Goal: Task Accomplishment & Management: Use online tool/utility

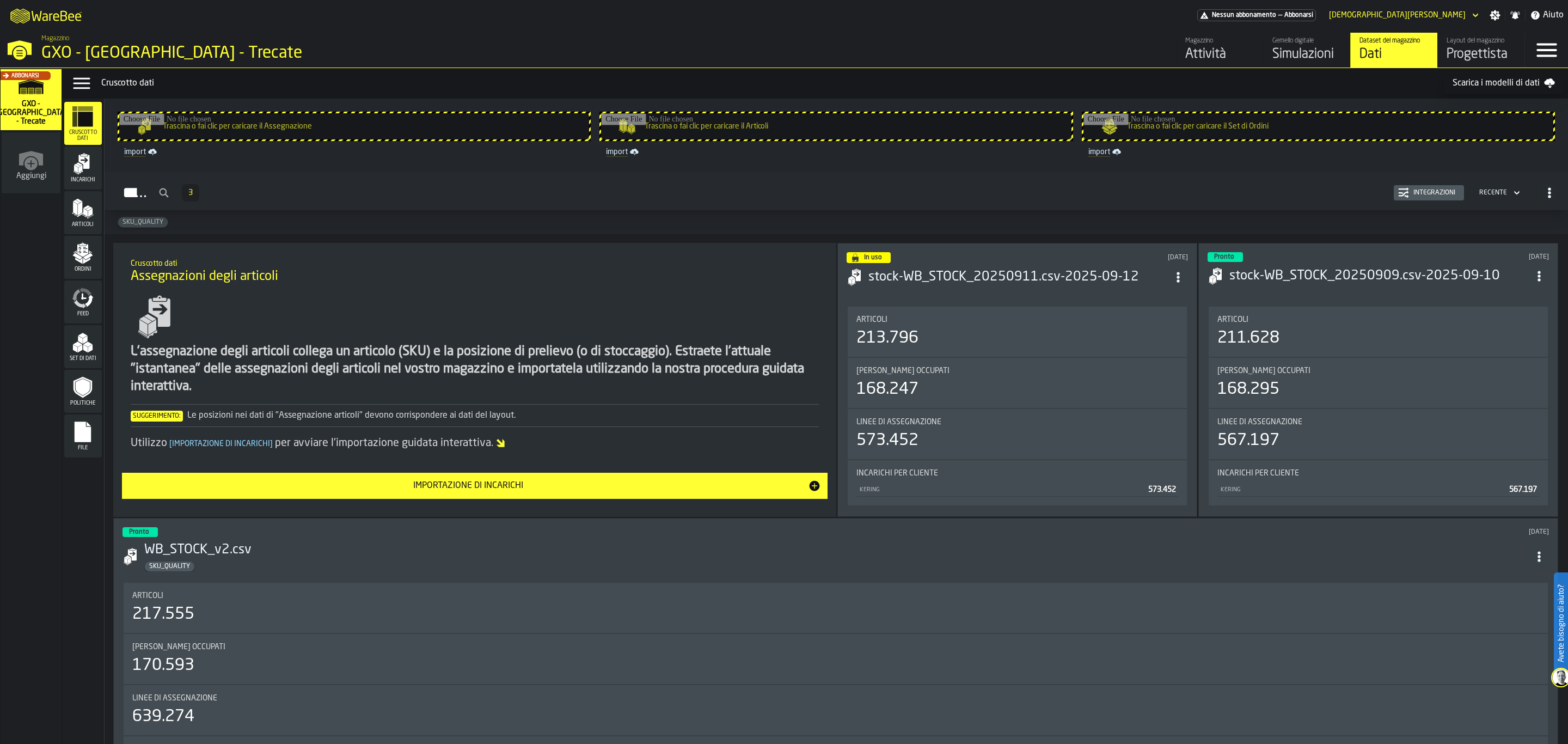
click at [95, 172] on div "Incarichi" at bounding box center [83, 167] width 38 height 30
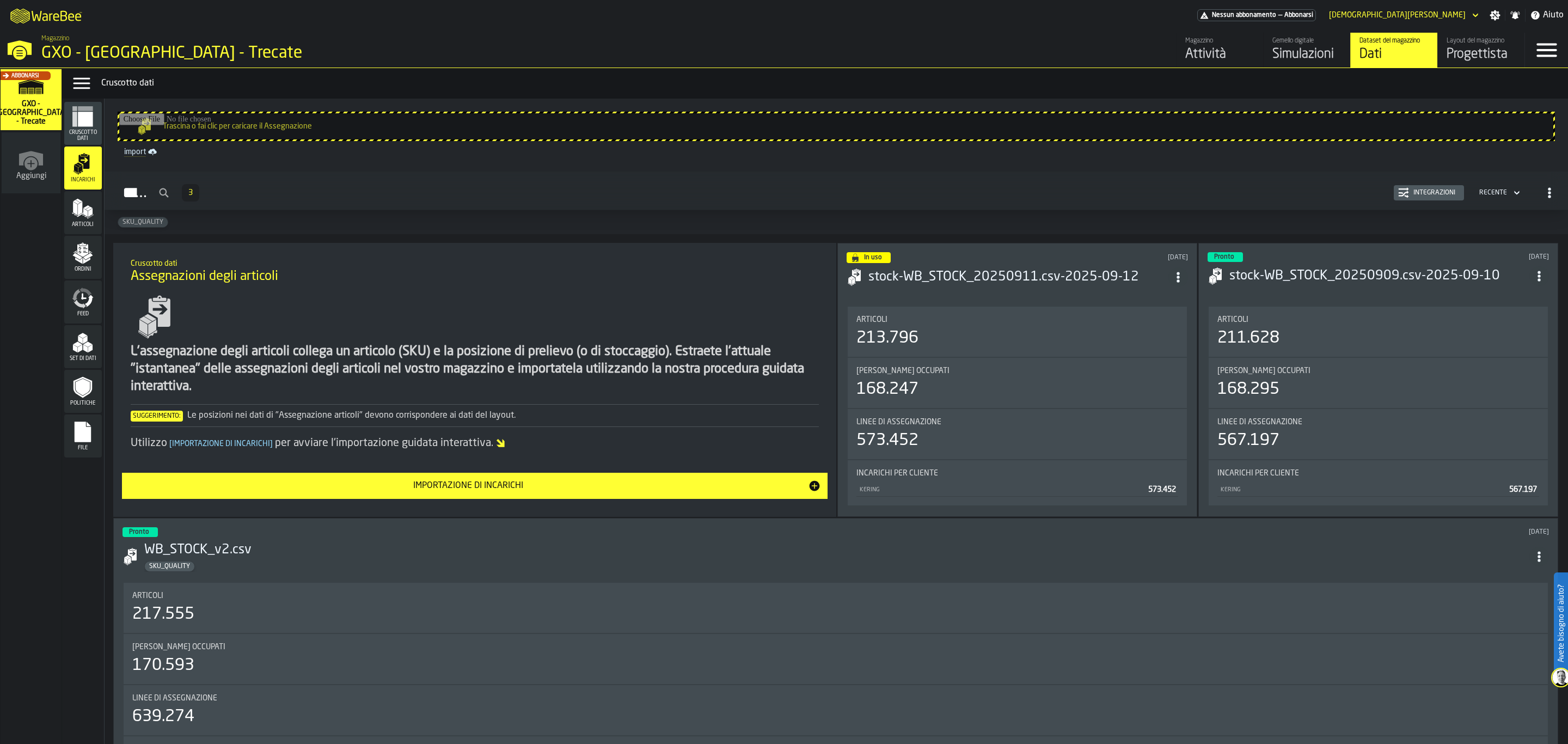
click at [82, 163] on icon "menu Incarichi" at bounding box center [85, 161] width 11 height 14
click at [77, 248] on icon "menu Ordini" at bounding box center [83, 253] width 22 height 22
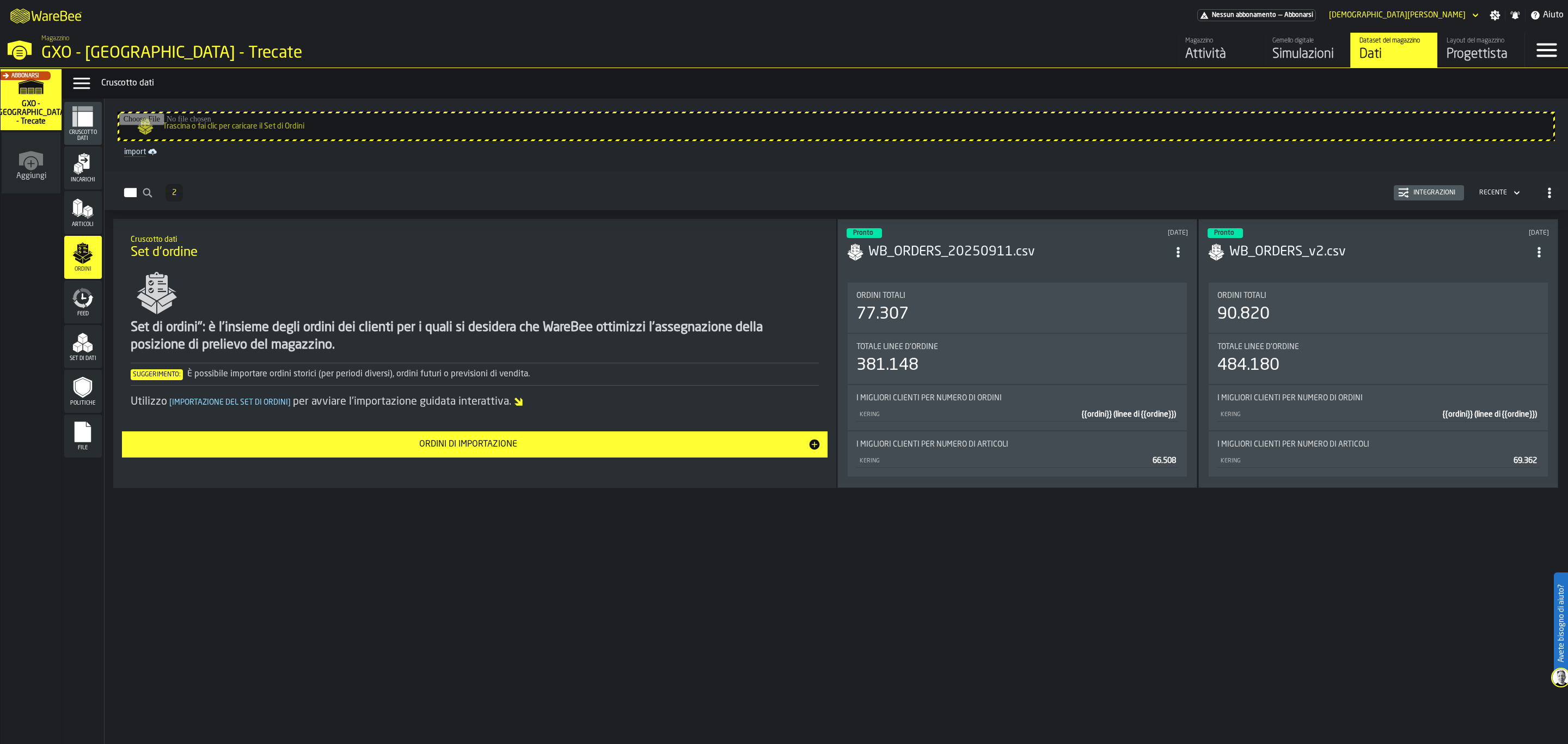
click at [86, 314] on span "Feed" at bounding box center [83, 314] width 38 height 6
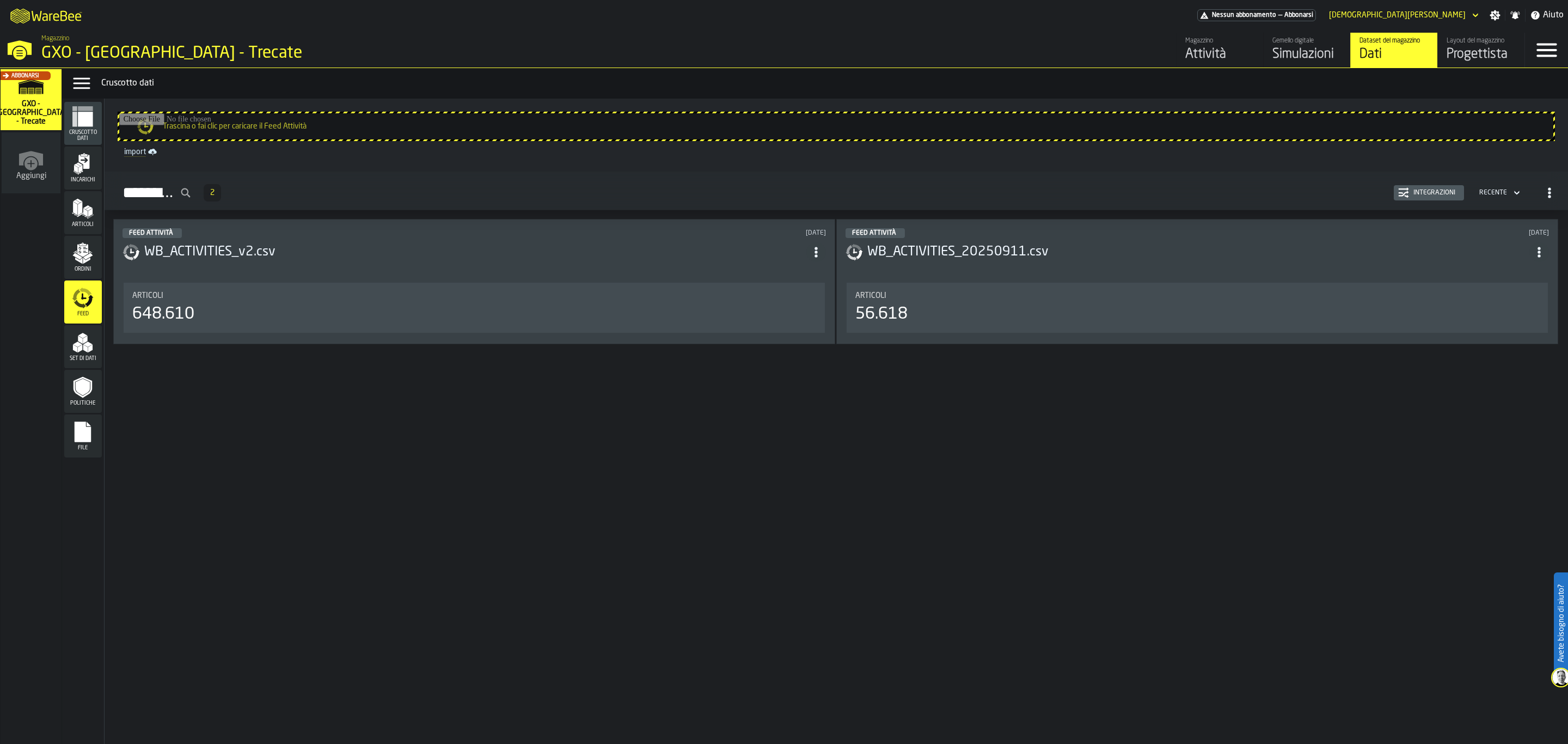
click at [83, 345] on icon "menu Set di dati" at bounding box center [83, 343] width 22 height 22
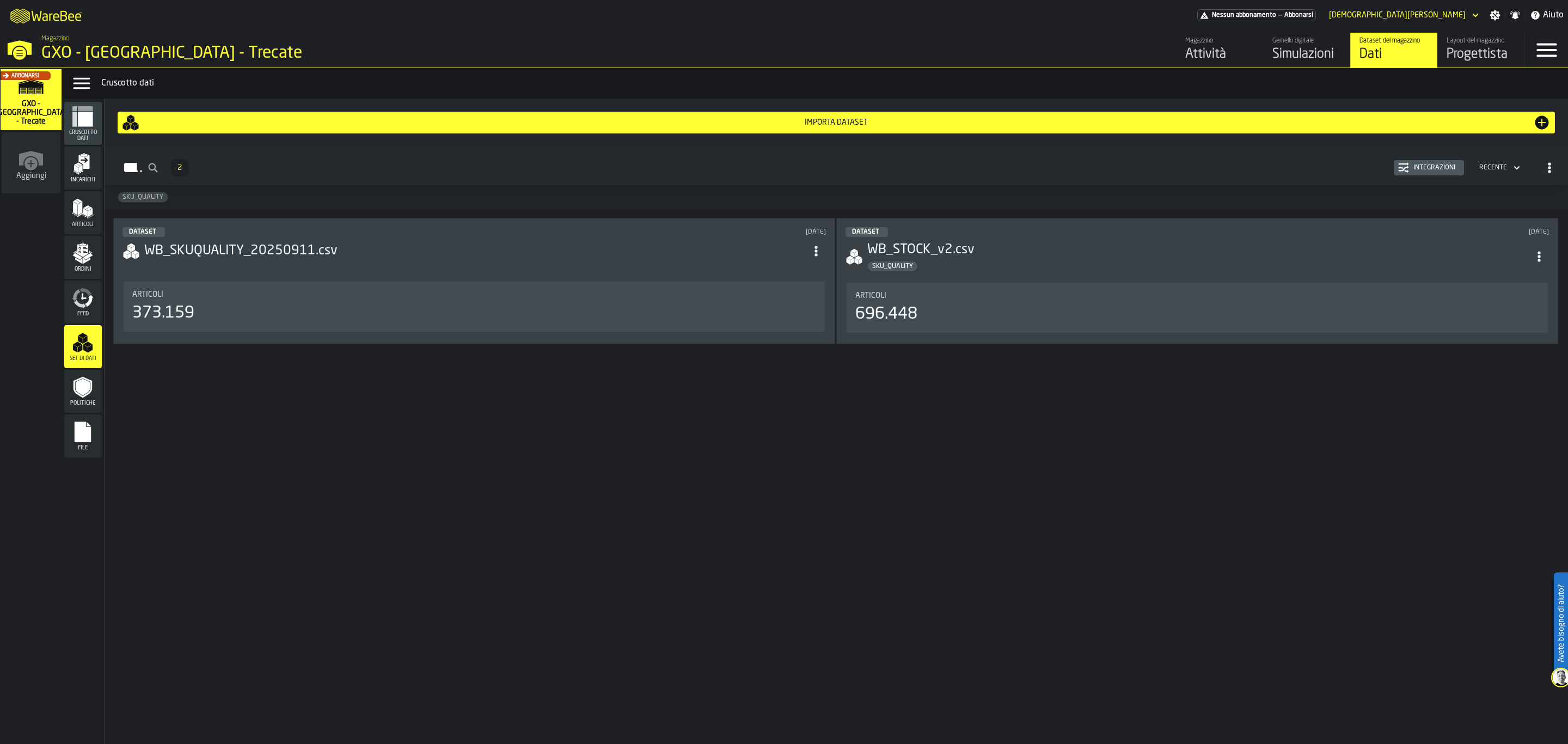
click at [90, 384] on icon "menu Politiche" at bounding box center [83, 387] width 22 height 22
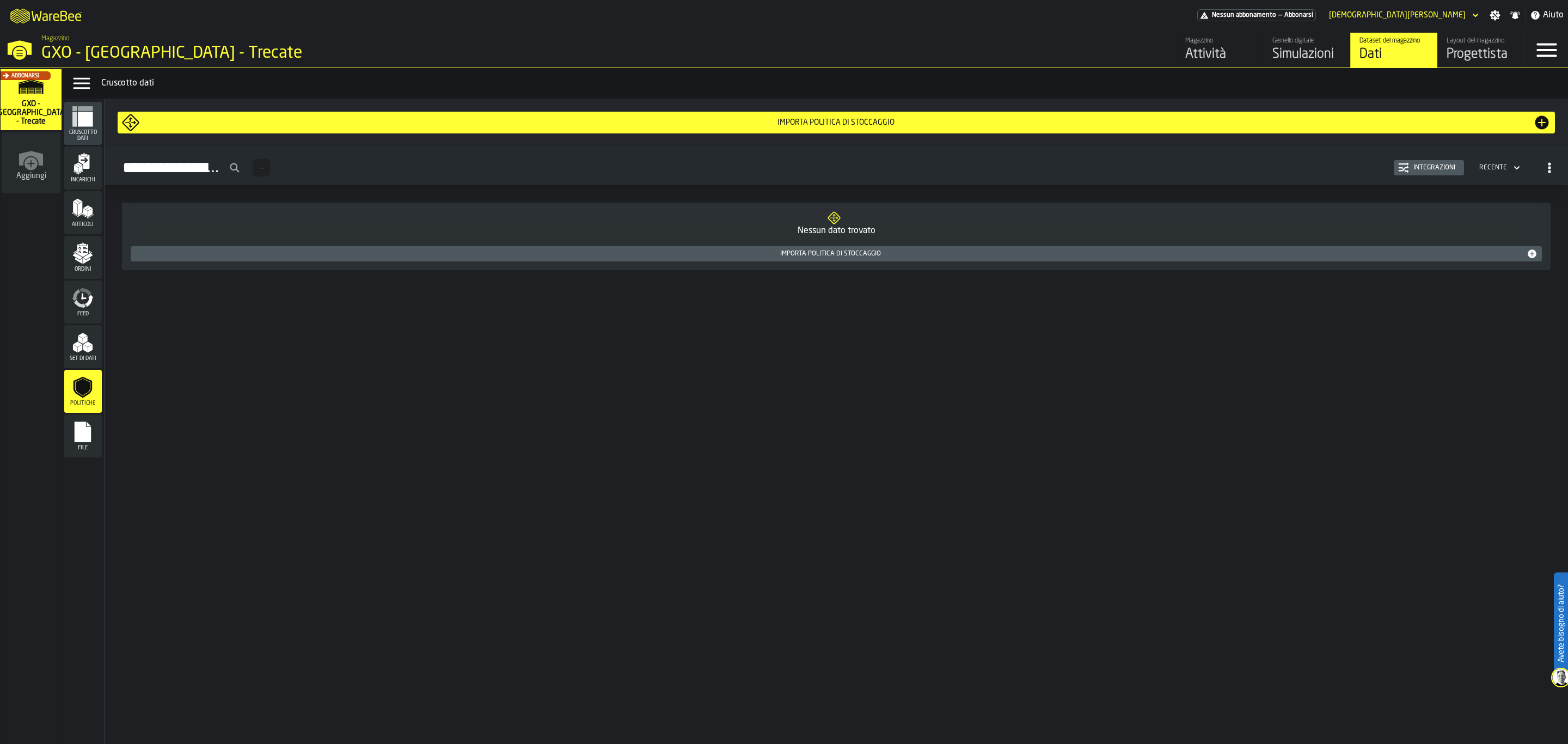
click at [88, 430] on icon "menu File" at bounding box center [83, 432] width 16 height 21
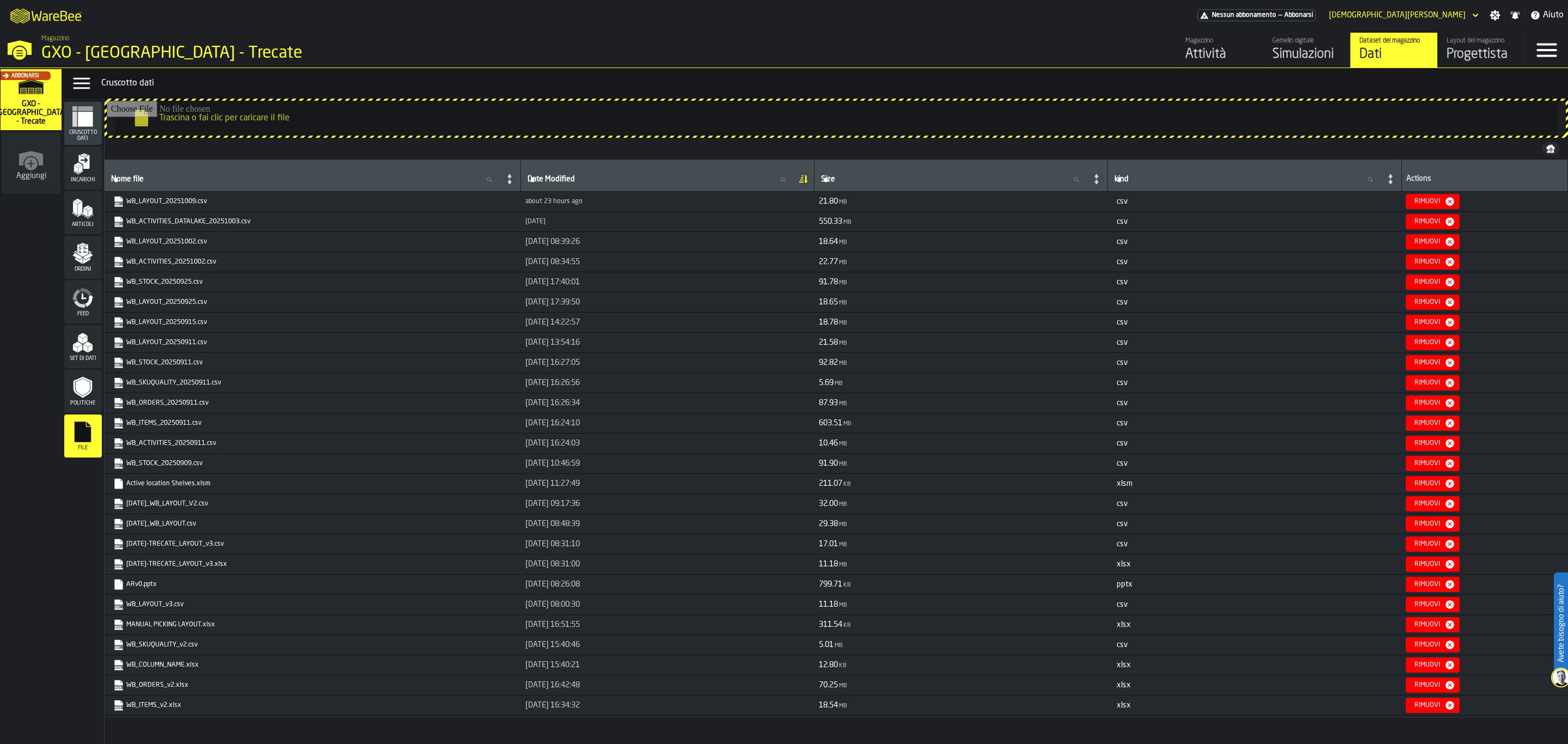
click at [84, 162] on icon "menu Incarichi" at bounding box center [85, 161] width 11 height 14
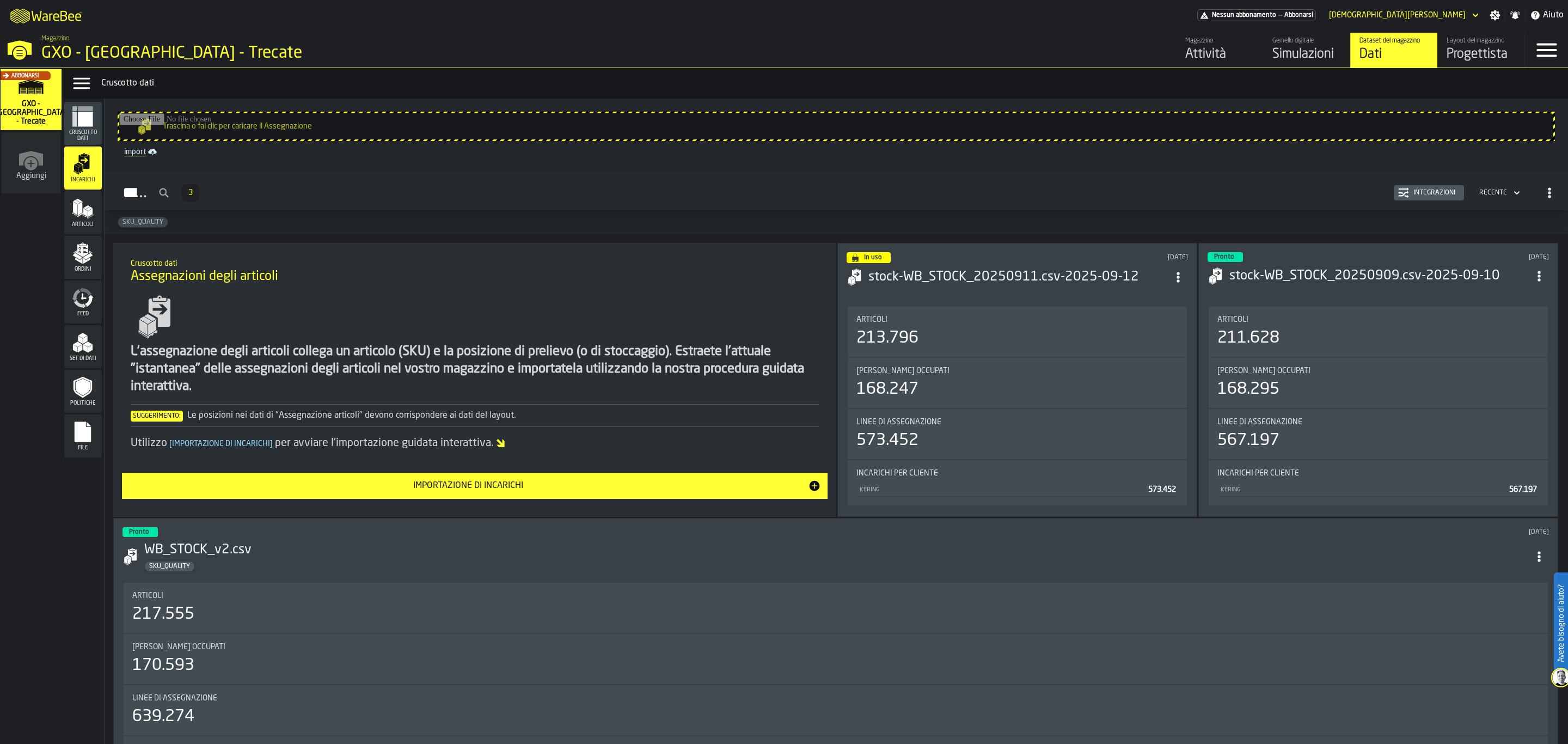
click at [1419, 198] on div "Integrazioni" at bounding box center [1429, 193] width 61 height 11
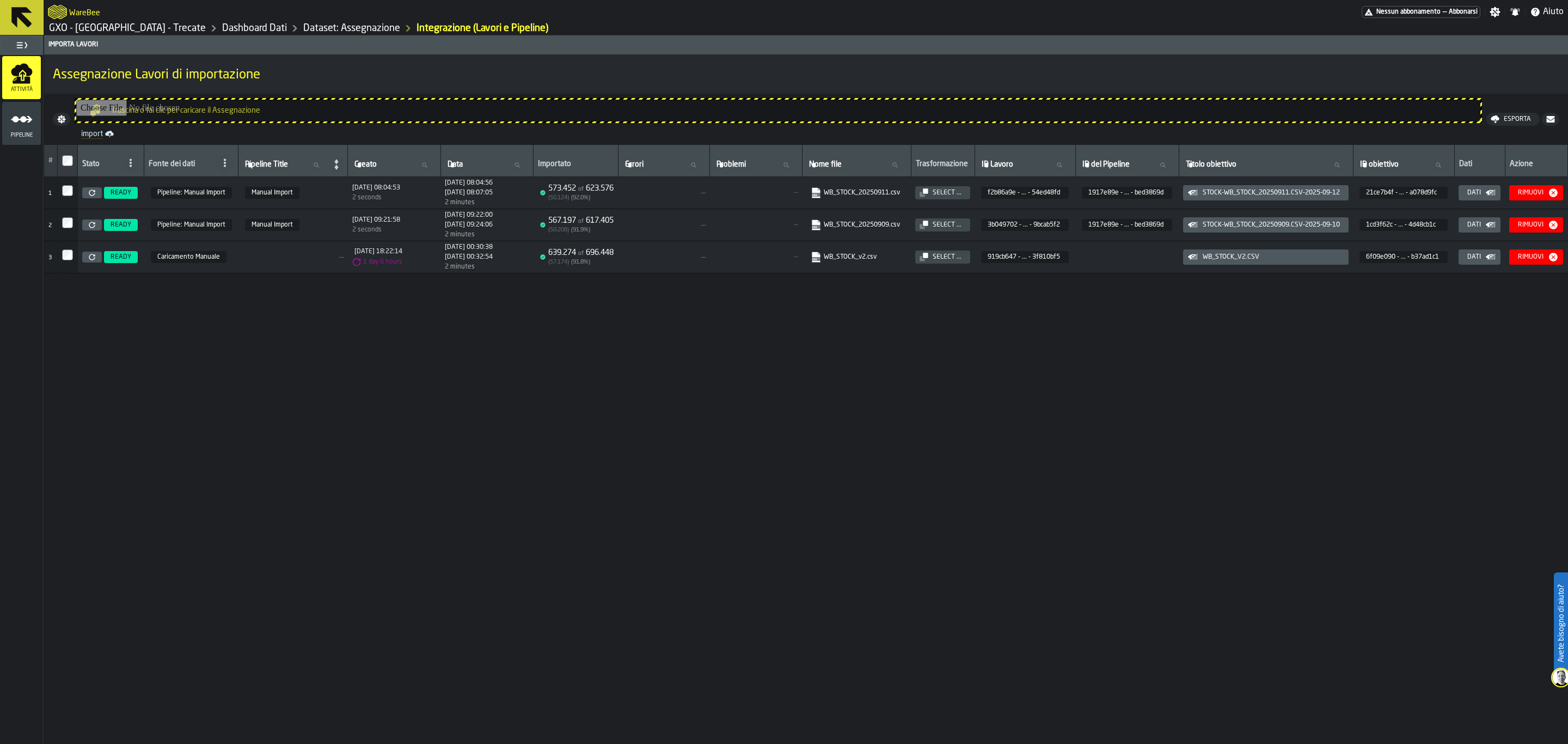
click at [10, 5] on icon at bounding box center [21, 17] width 26 height 26
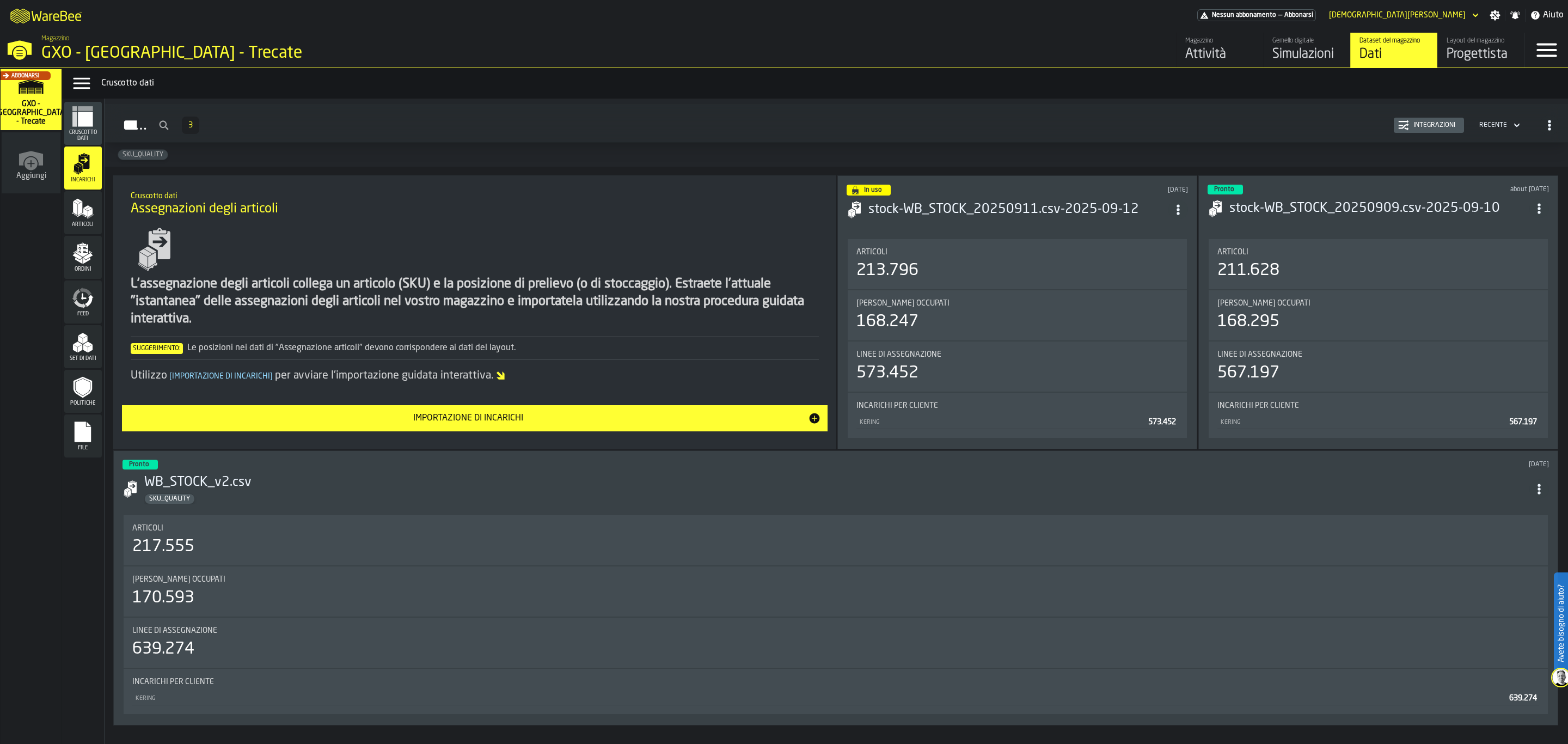
scroll to position [103, 0]
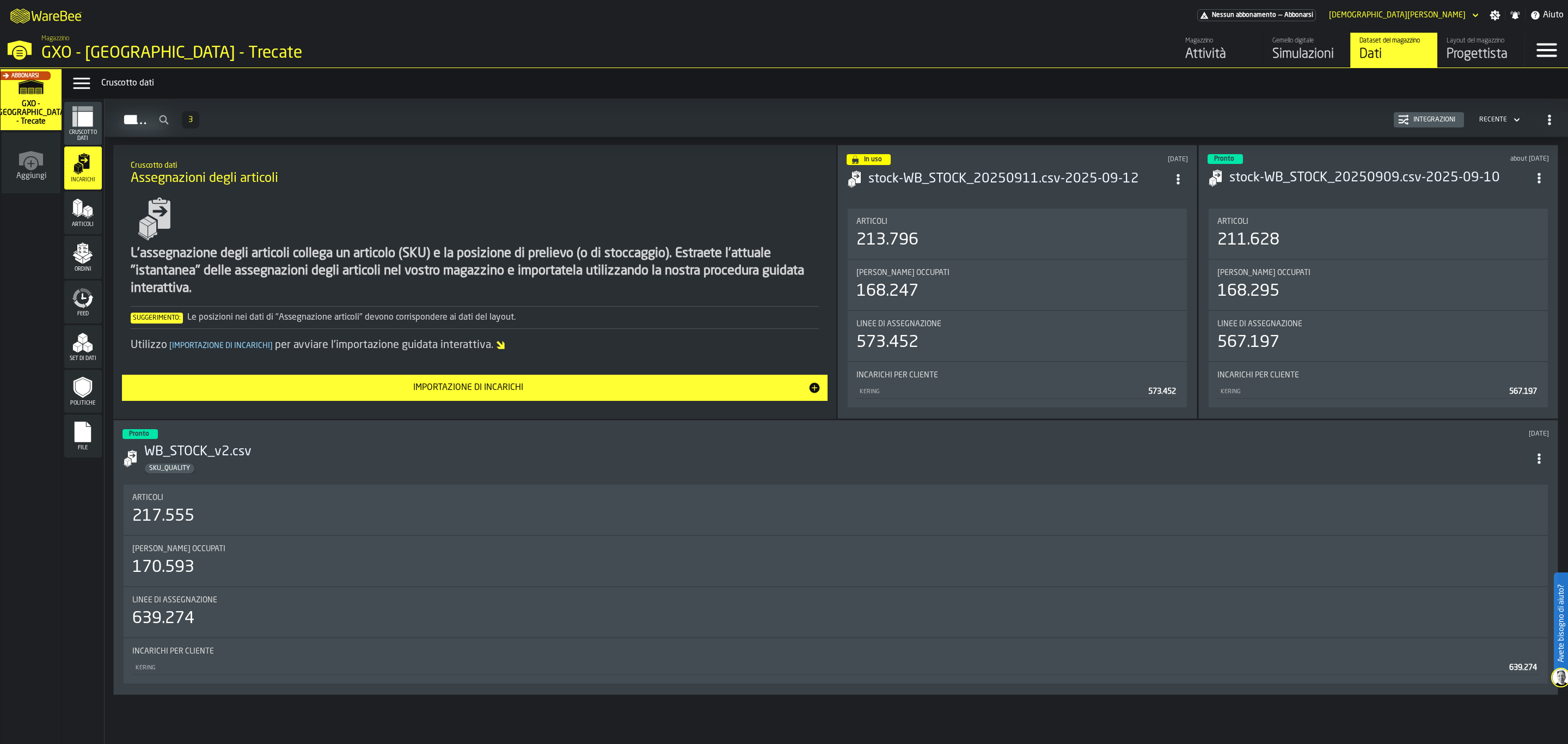
click at [79, 216] on icon "menu Articoli" at bounding box center [80, 214] width 5 height 4
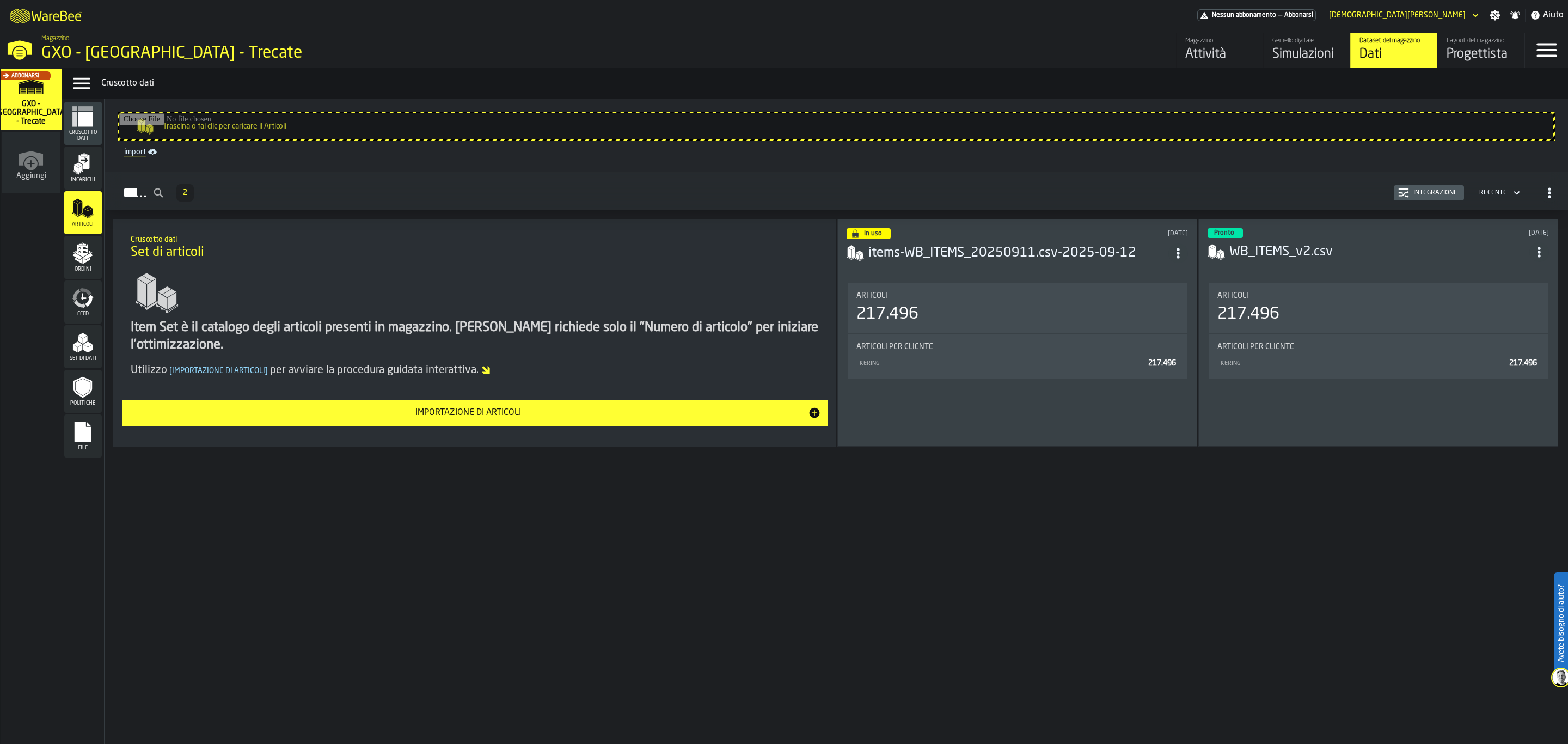
click at [80, 249] on icon "menu Ordini" at bounding box center [83, 250] width 11 height 13
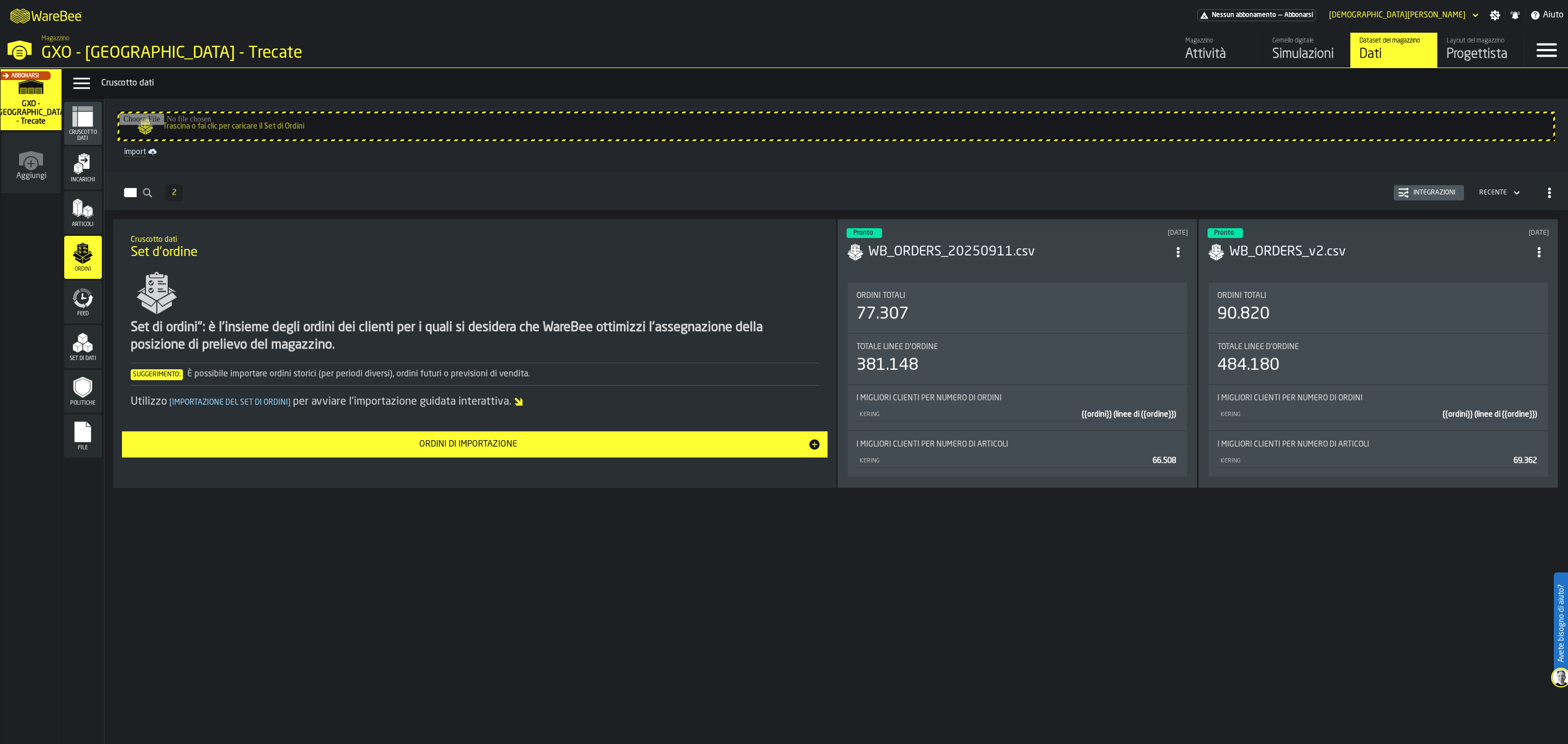
click at [83, 285] on div "Feed" at bounding box center [83, 302] width 38 height 43
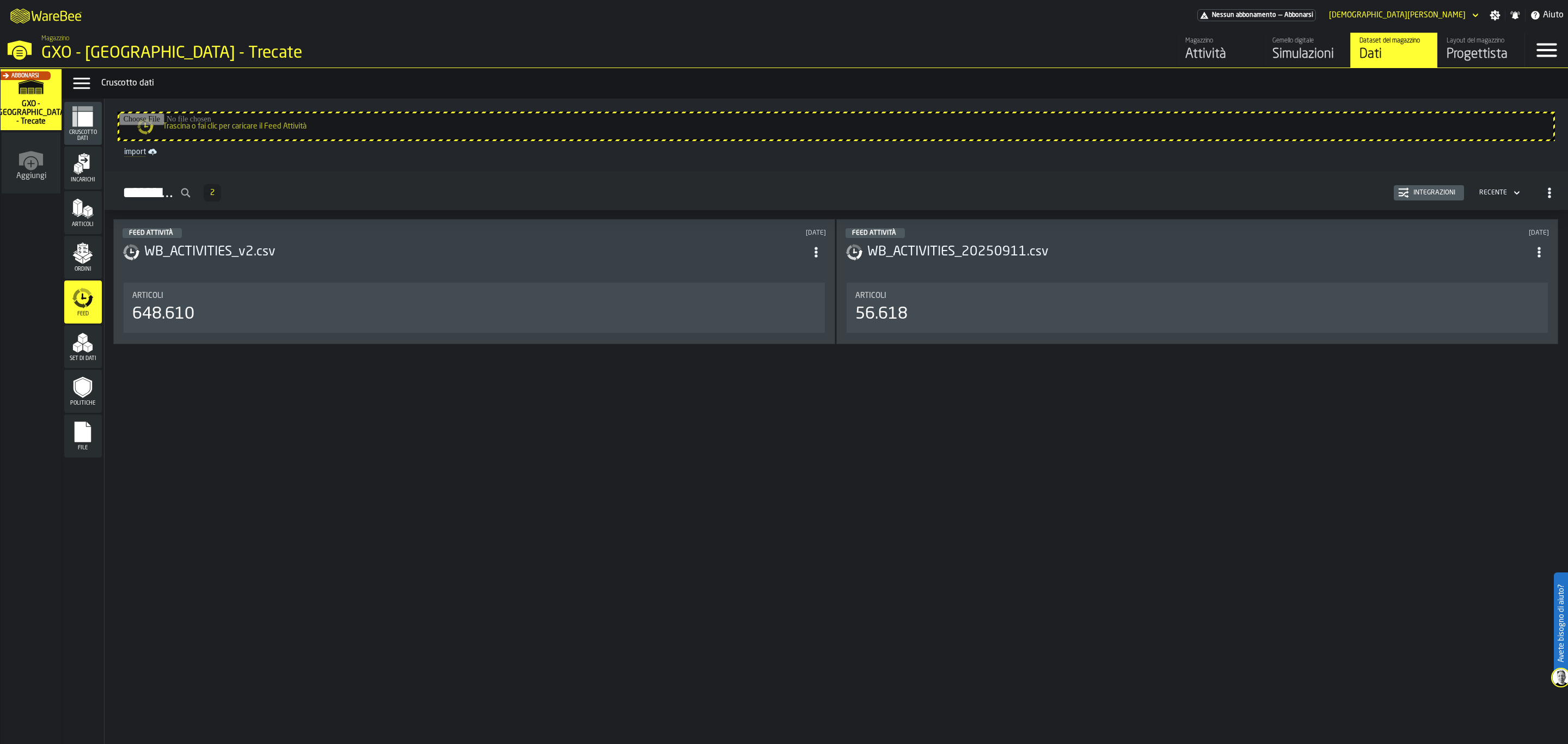
click at [83, 331] on div "Set di dati" at bounding box center [83, 346] width 38 height 43
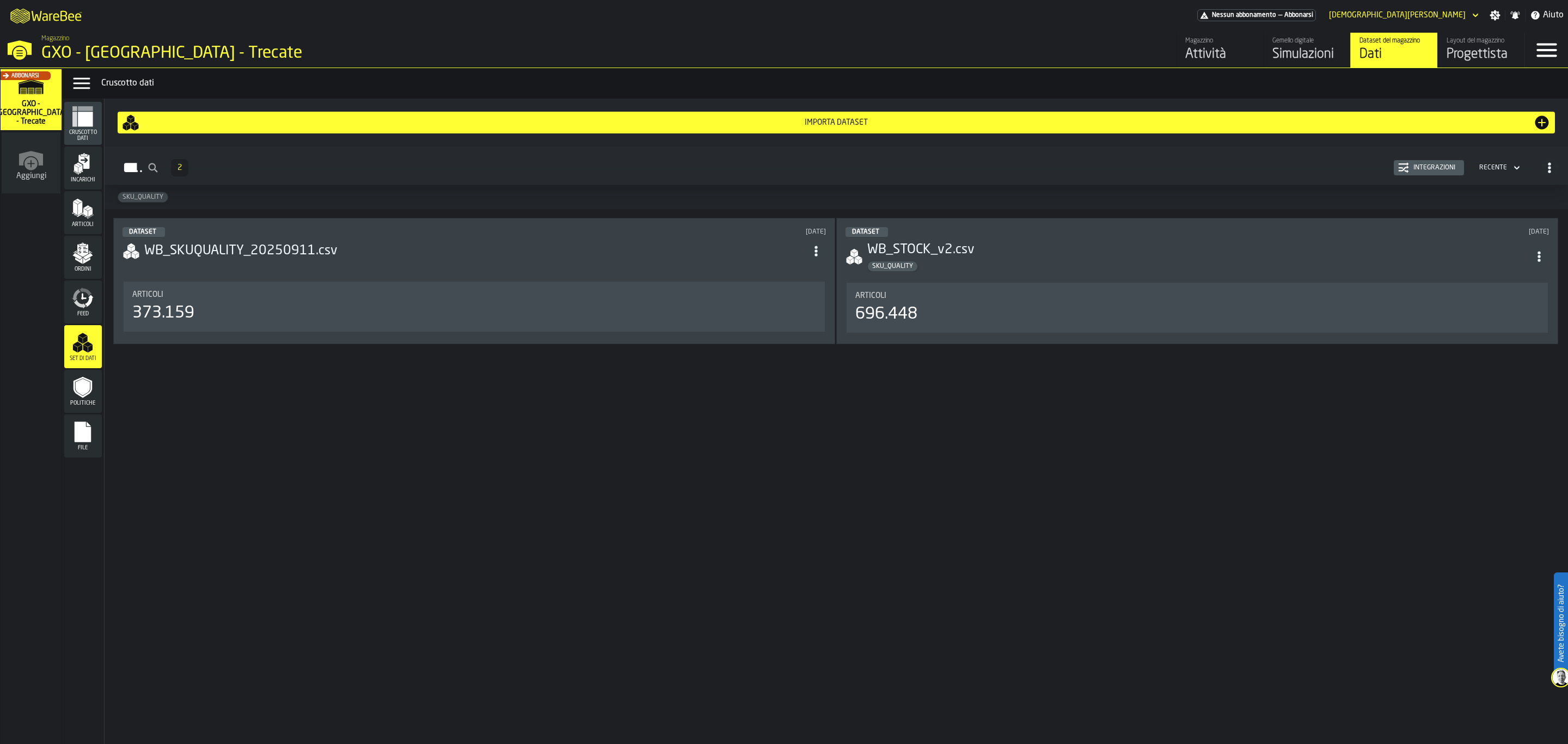
click at [82, 395] on icon "menu Politiche" at bounding box center [82, 388] width 14 height 17
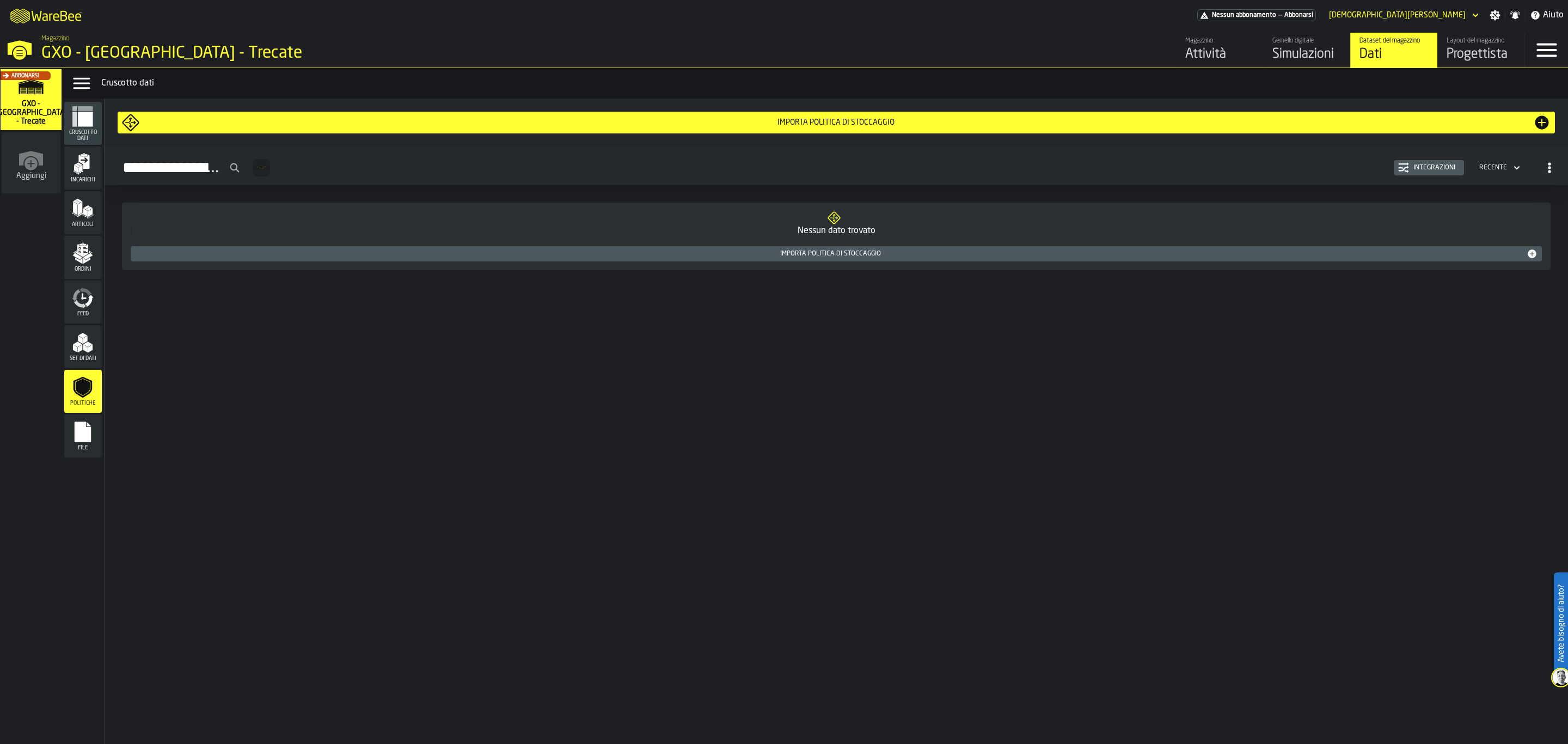
click at [80, 446] on span "File" at bounding box center [83, 448] width 38 height 6
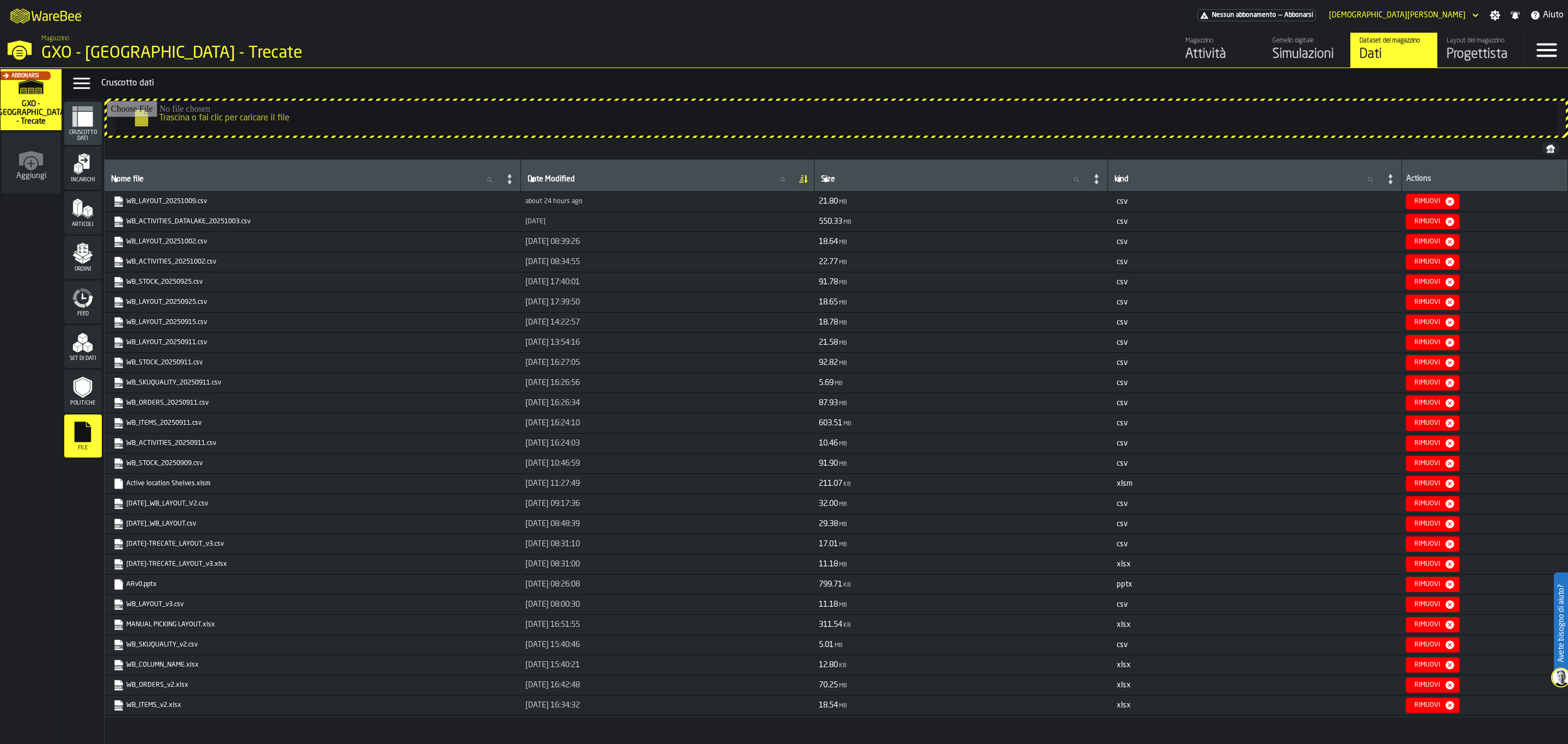
click at [87, 181] on span "Incarichi" at bounding box center [83, 180] width 38 height 6
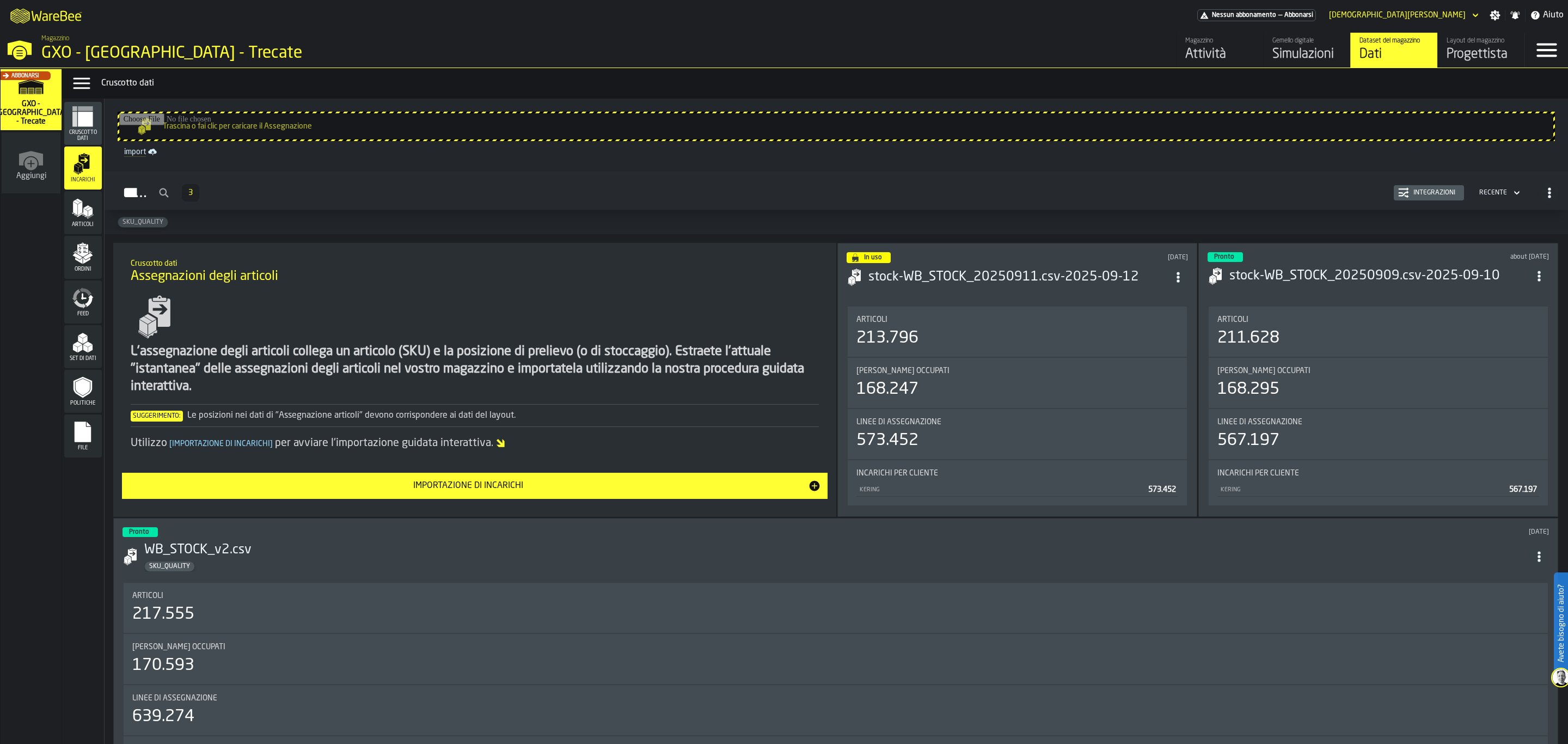
click at [1431, 189] on div "Integrazioni" at bounding box center [1434, 192] width 51 height 8
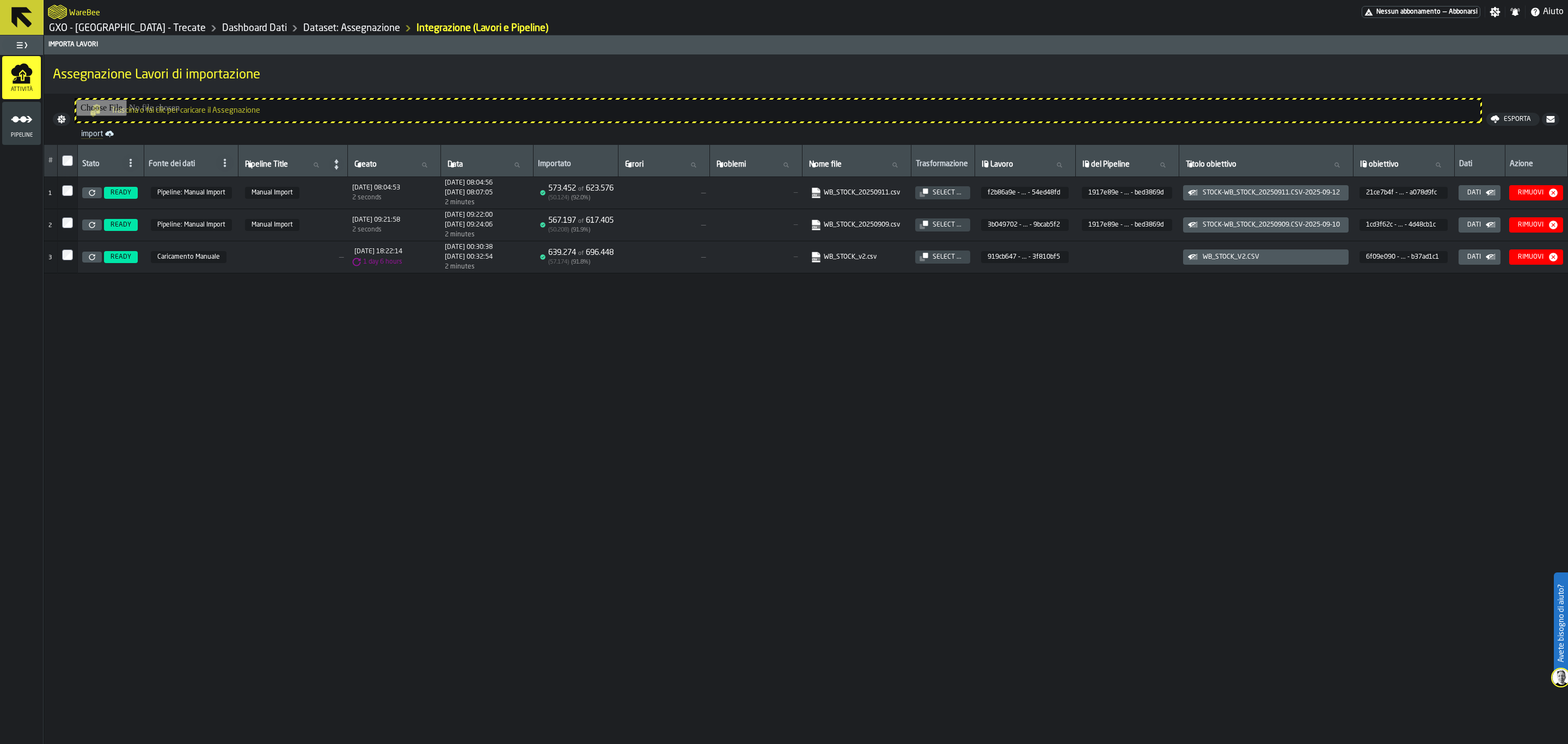
click at [9, 127] on div "Pipeline" at bounding box center [22, 123] width 39 height 30
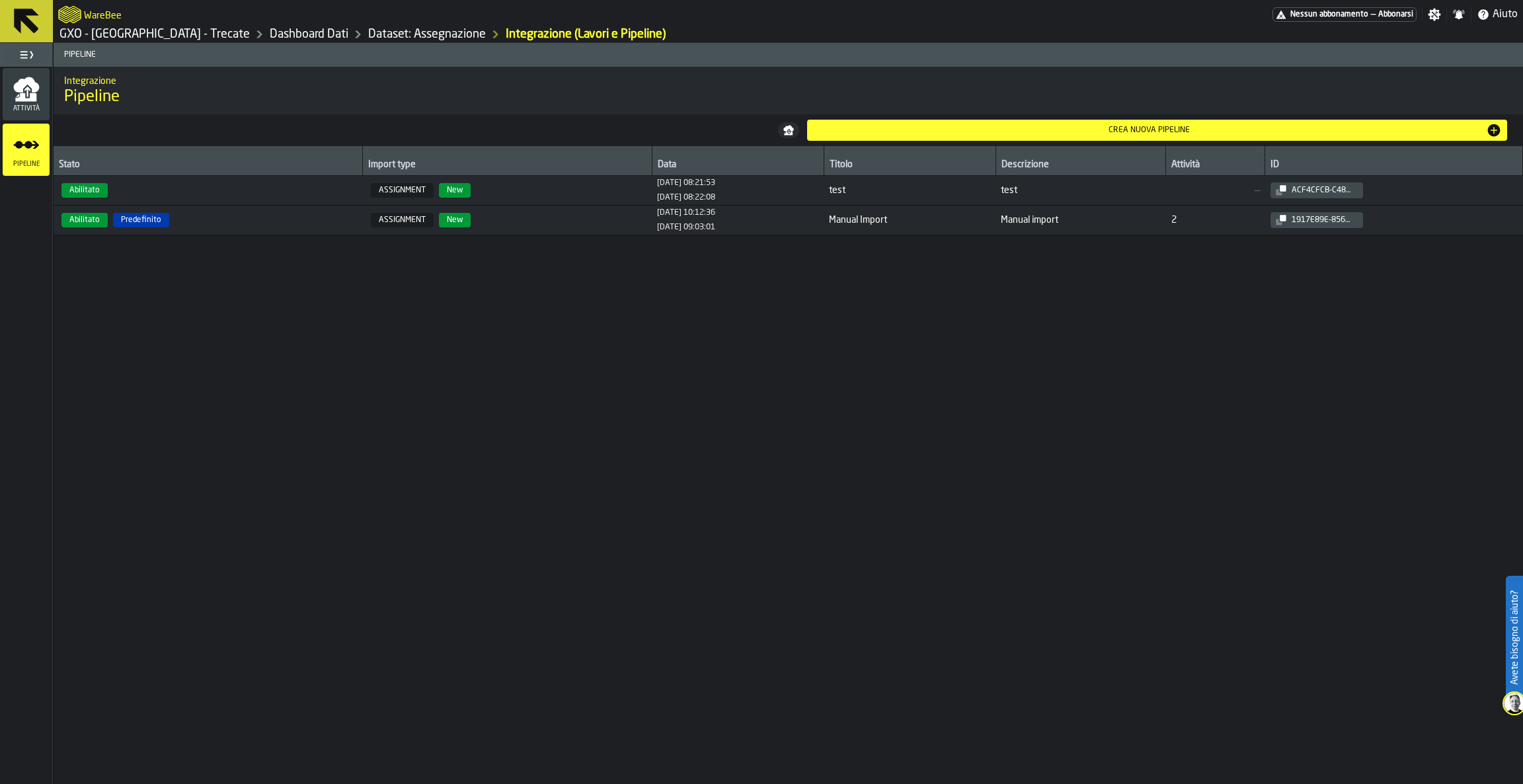
click at [548, 197] on span "ASSIGNMENT New" at bounding box center [507, 191] width 279 height 15
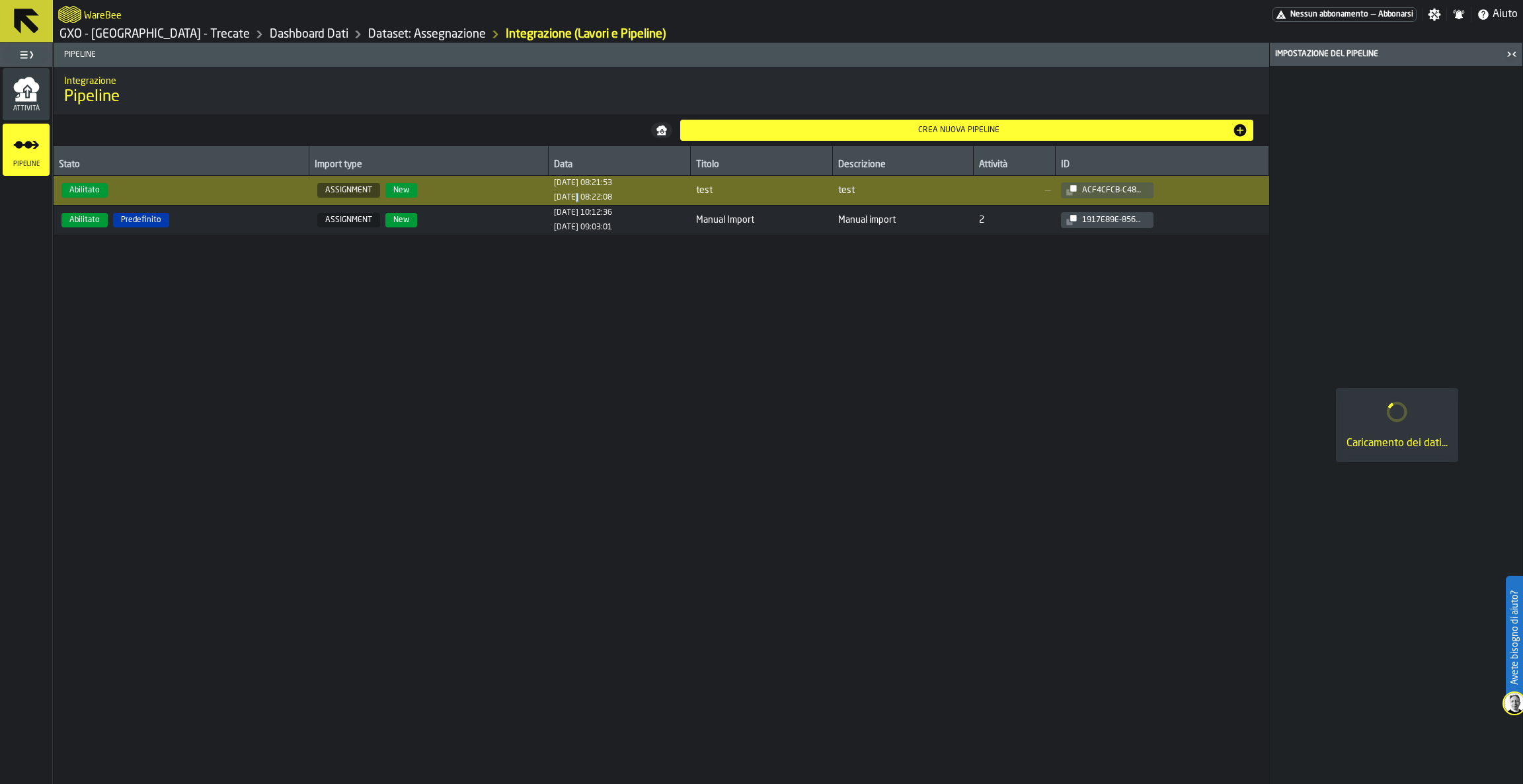
click at [554, 197] on div "26/09/2025, 08:22:08" at bounding box center [583, 197] width 58 height 10
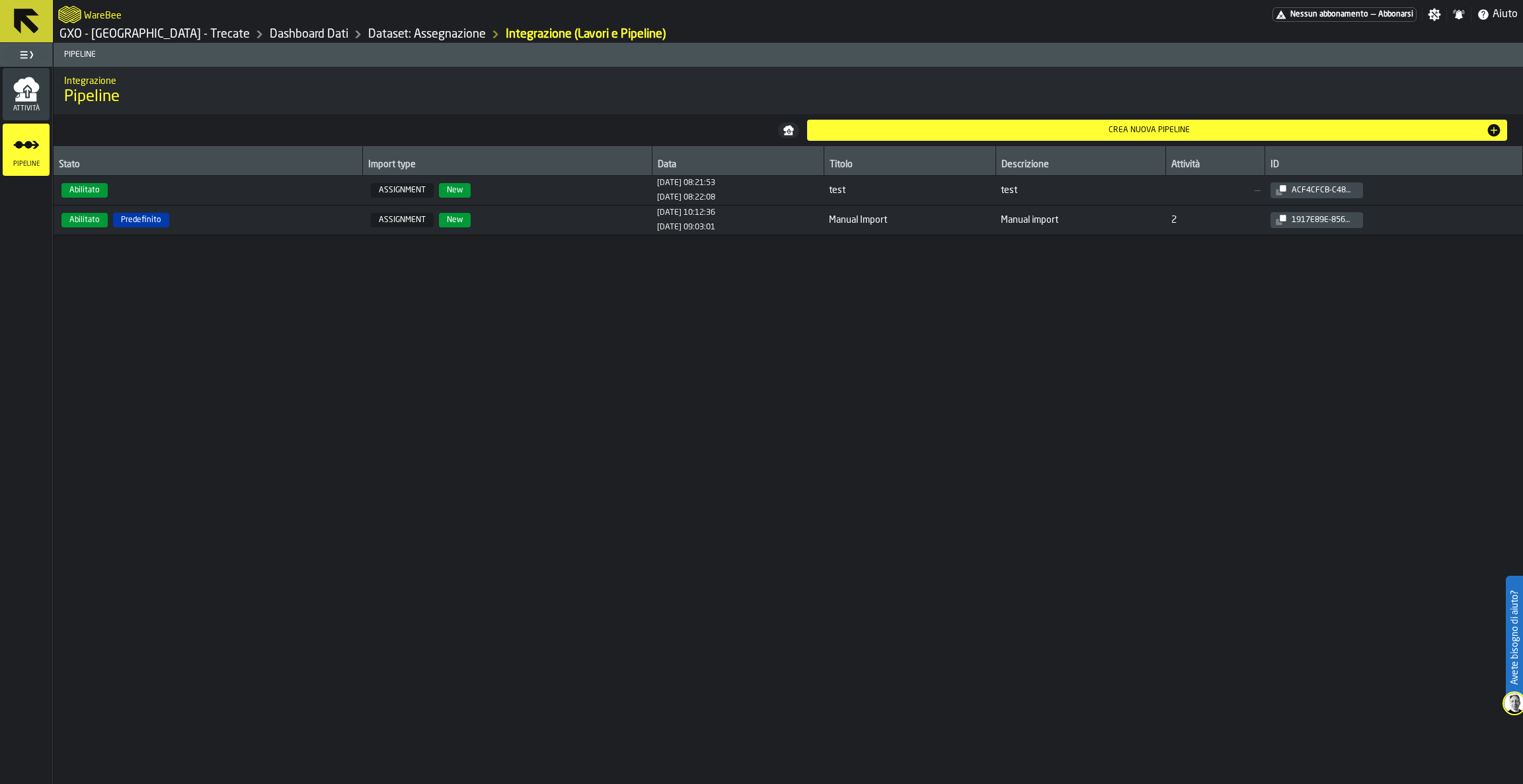
click at [548, 197] on span "ASSIGNMENT New" at bounding box center [507, 191] width 279 height 15
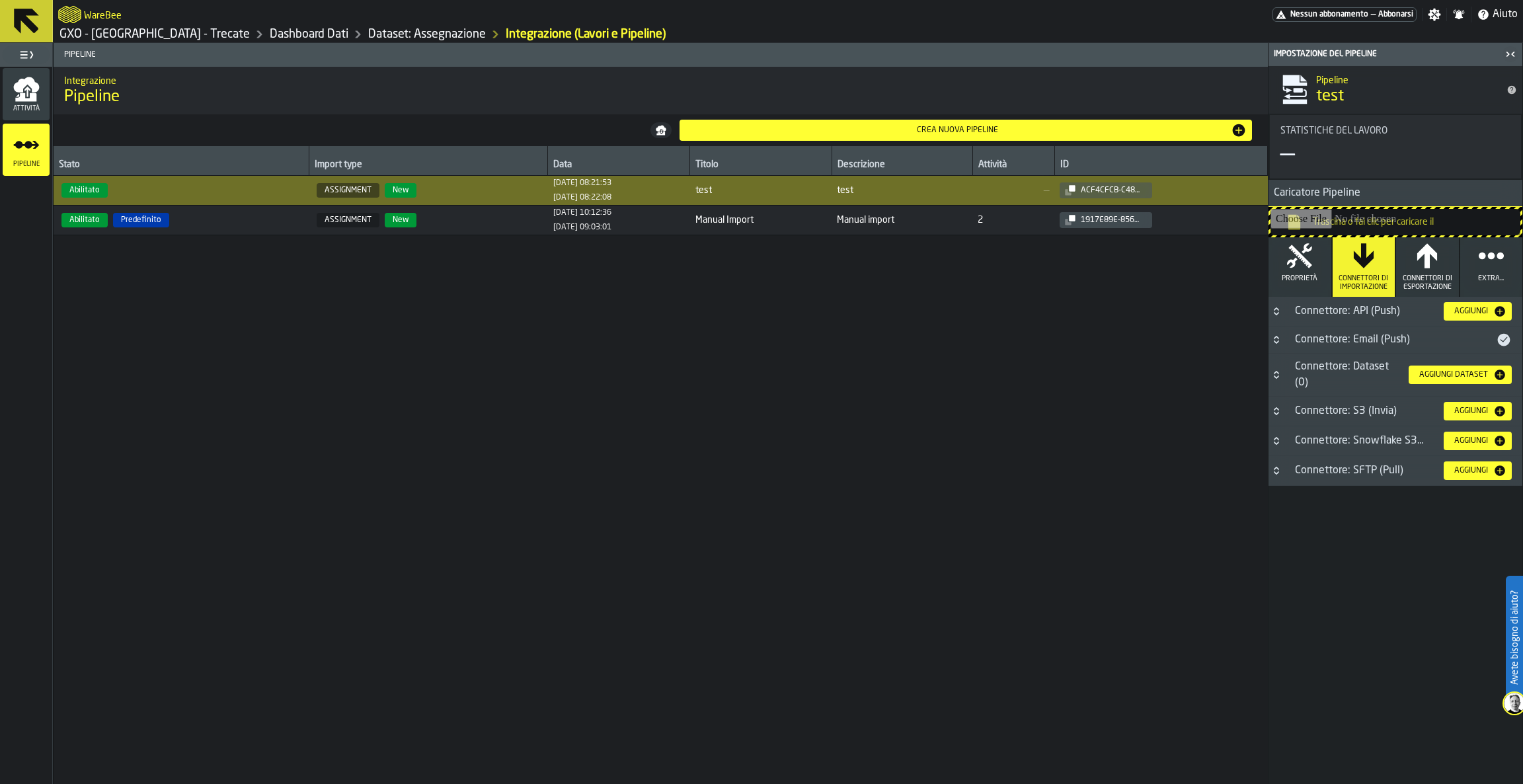
click at [1425, 313] on div "Connettore: API (Push)" at bounding box center [1360, 311] width 146 height 16
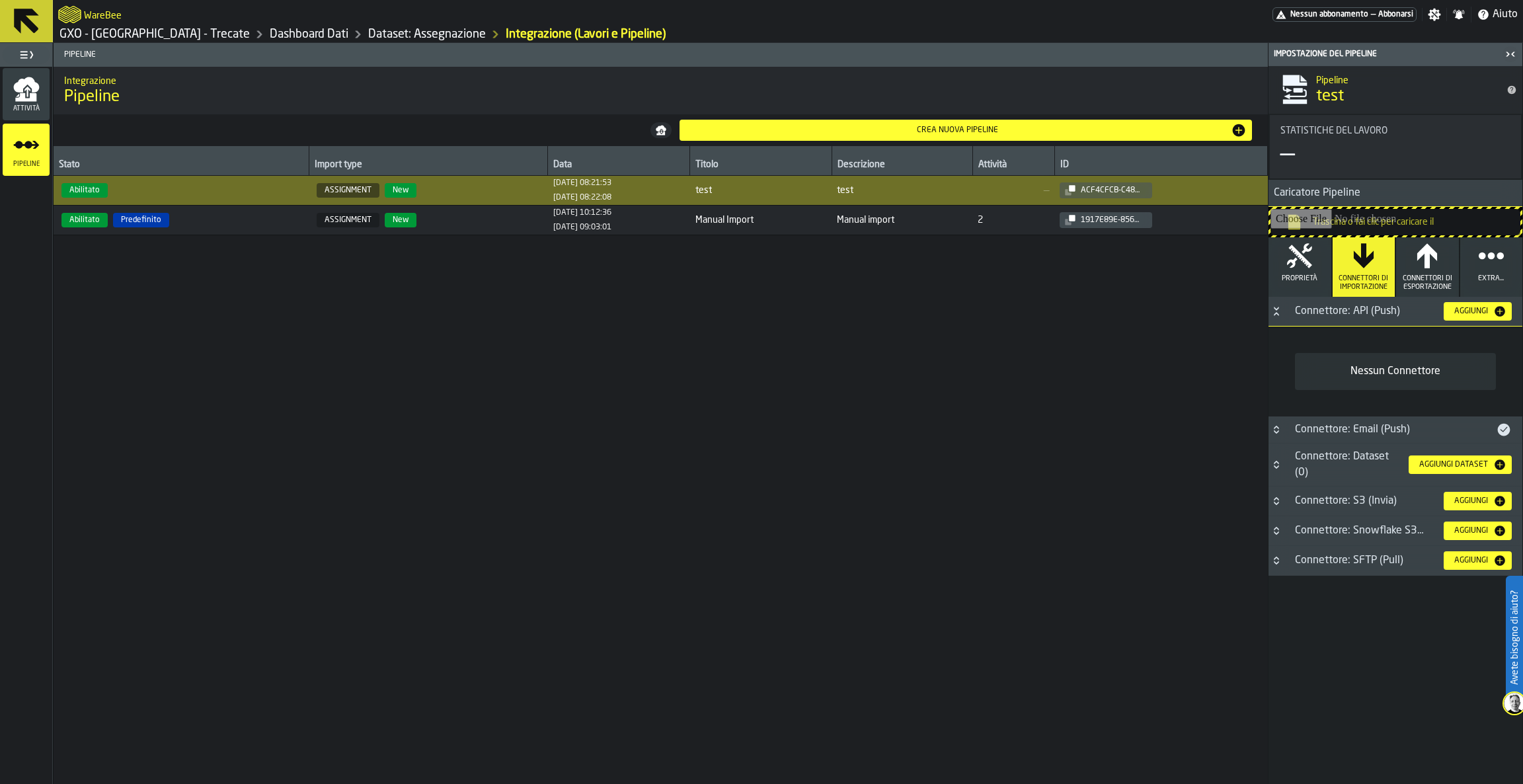
click at [1496, 429] on icon "title-section-Connettore: Email (Push)" at bounding box center [1503, 429] width 16 height 16
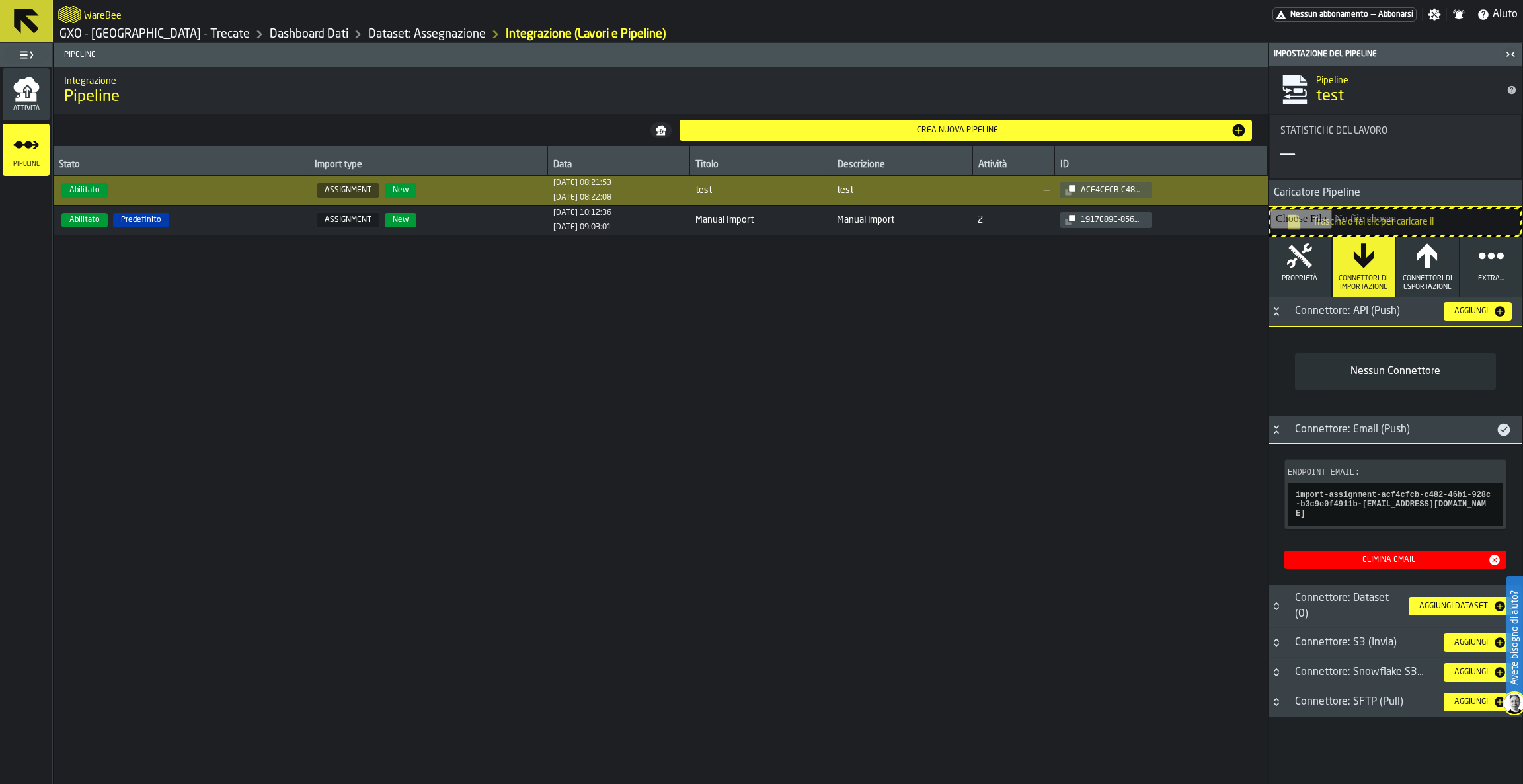
click at [1420, 555] on div "Elimina Email" at bounding box center [1389, 559] width 198 height 10
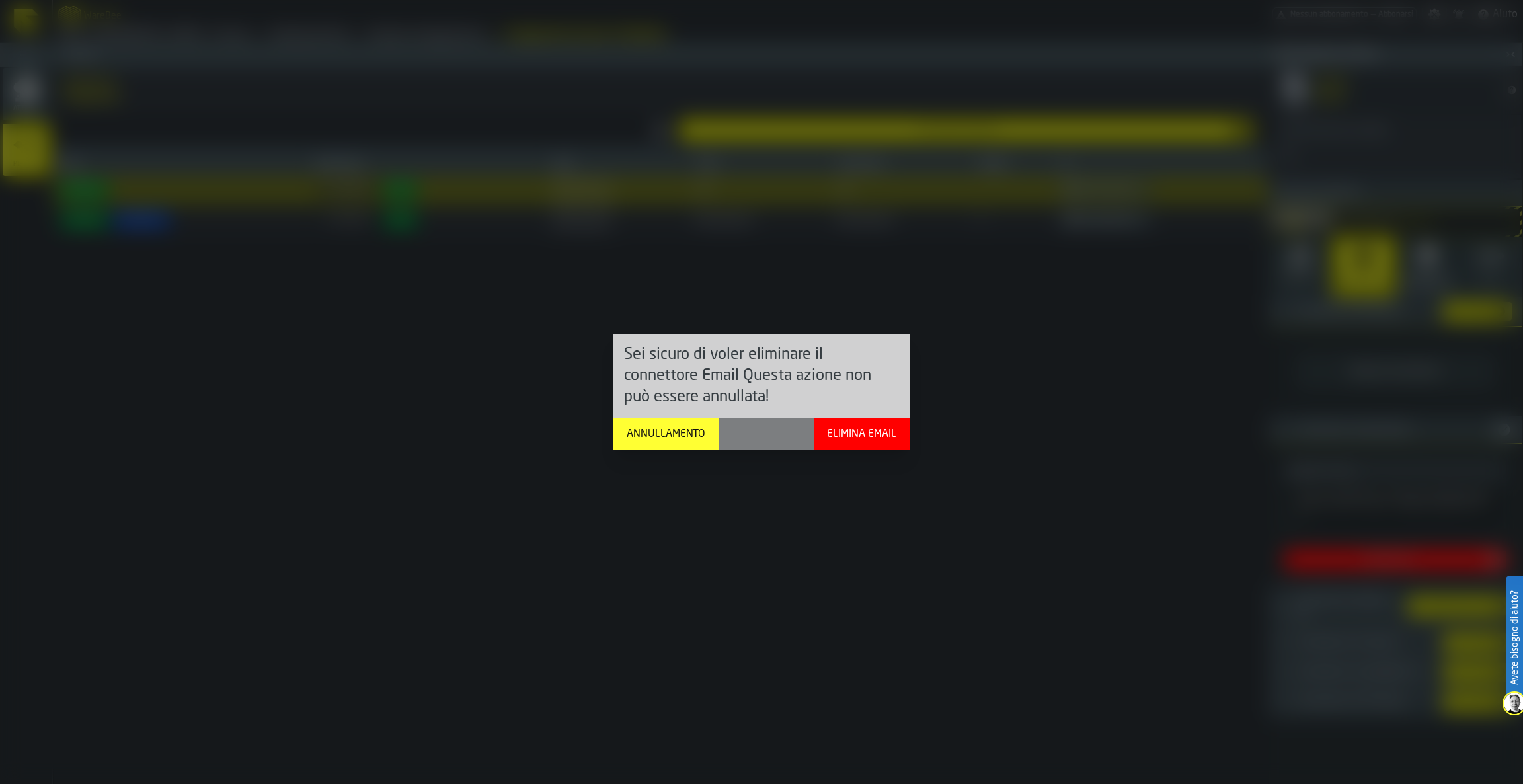
click at [874, 436] on div "Elimina Email" at bounding box center [862, 434] width 80 height 16
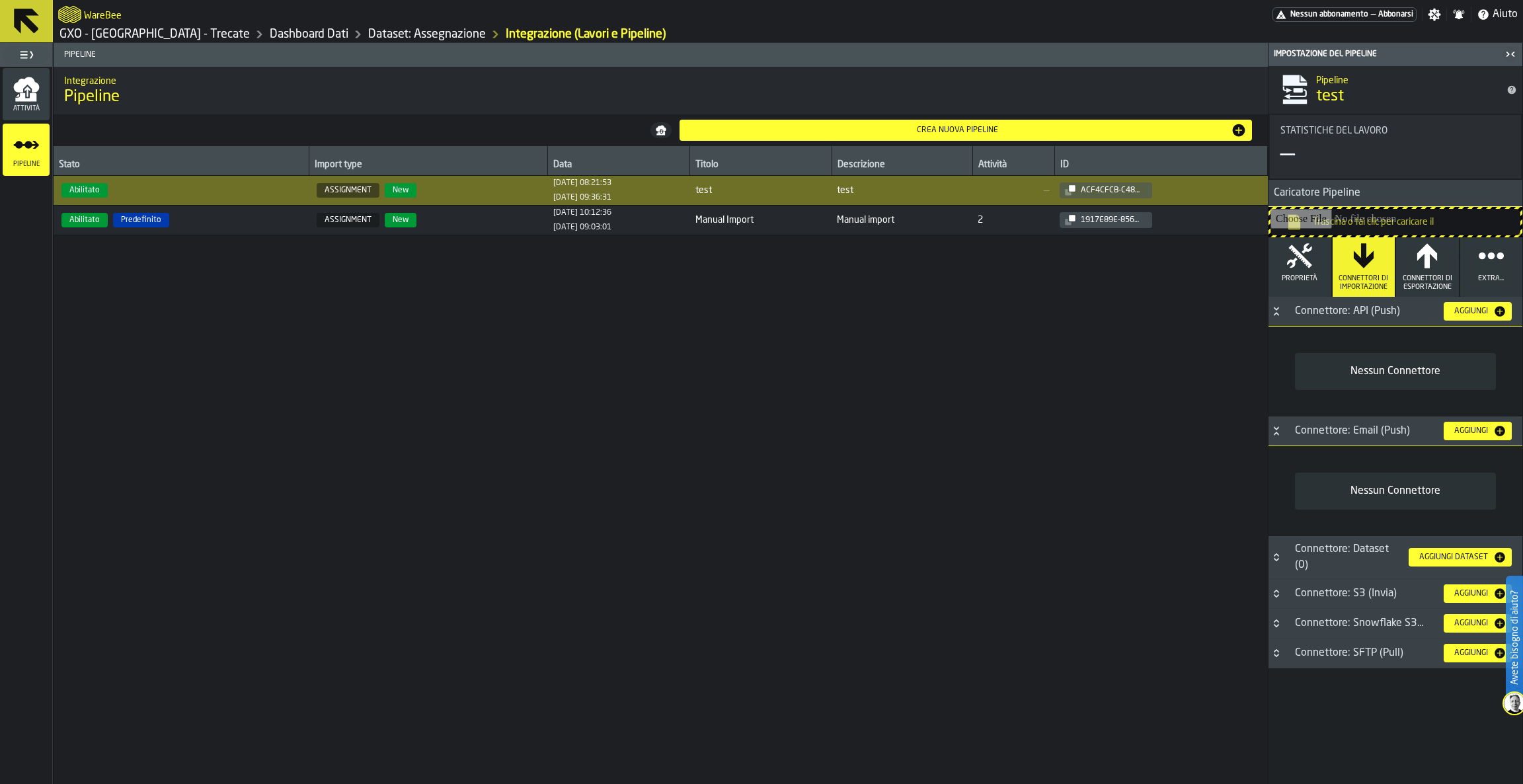
click at [1268, 432] on button "Button-Connettore: Email (Push)-open" at bounding box center [1275, 431] width 16 height 10
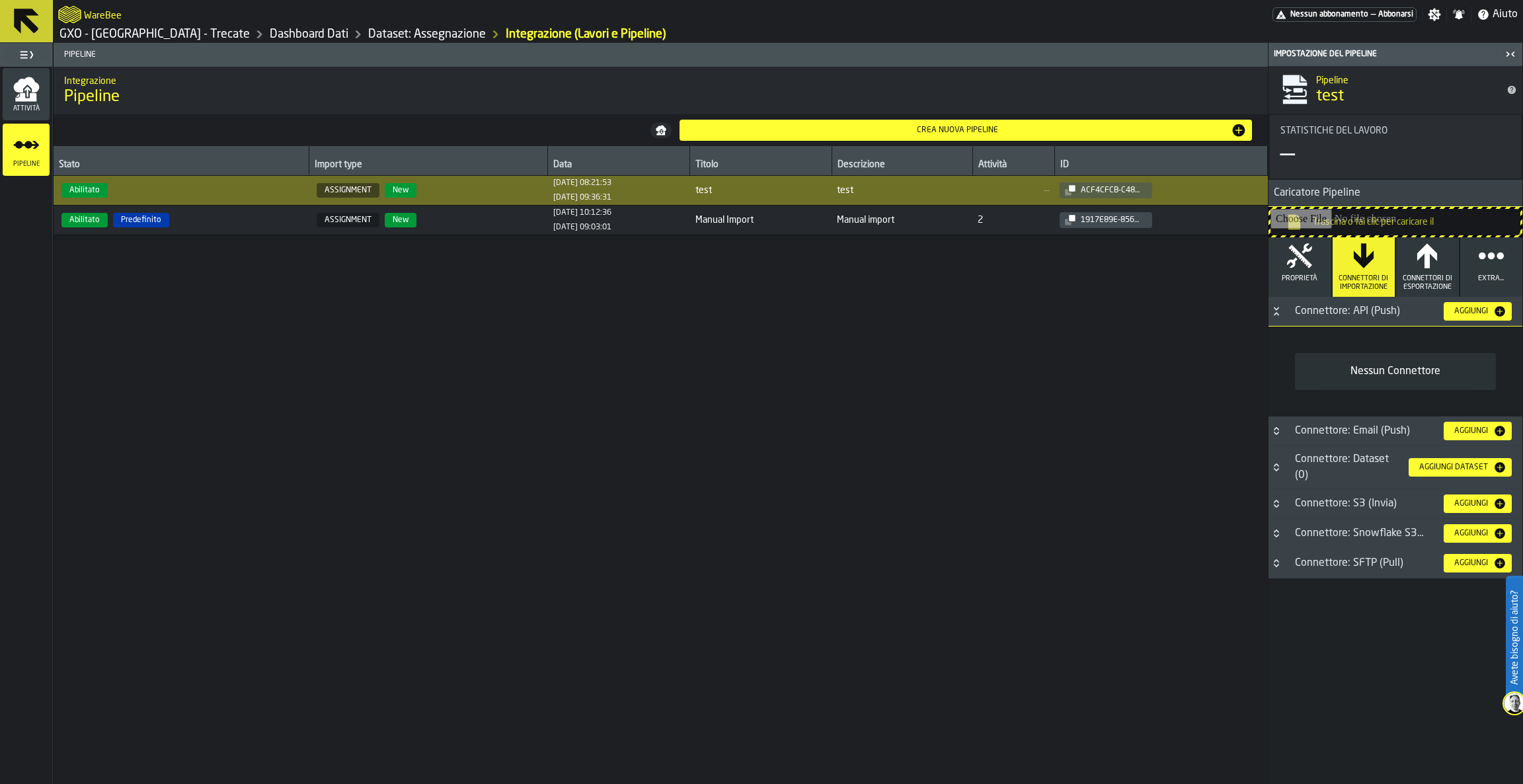
click at [1484, 313] on div "Aggiungi" at bounding box center [1471, 311] width 44 height 10
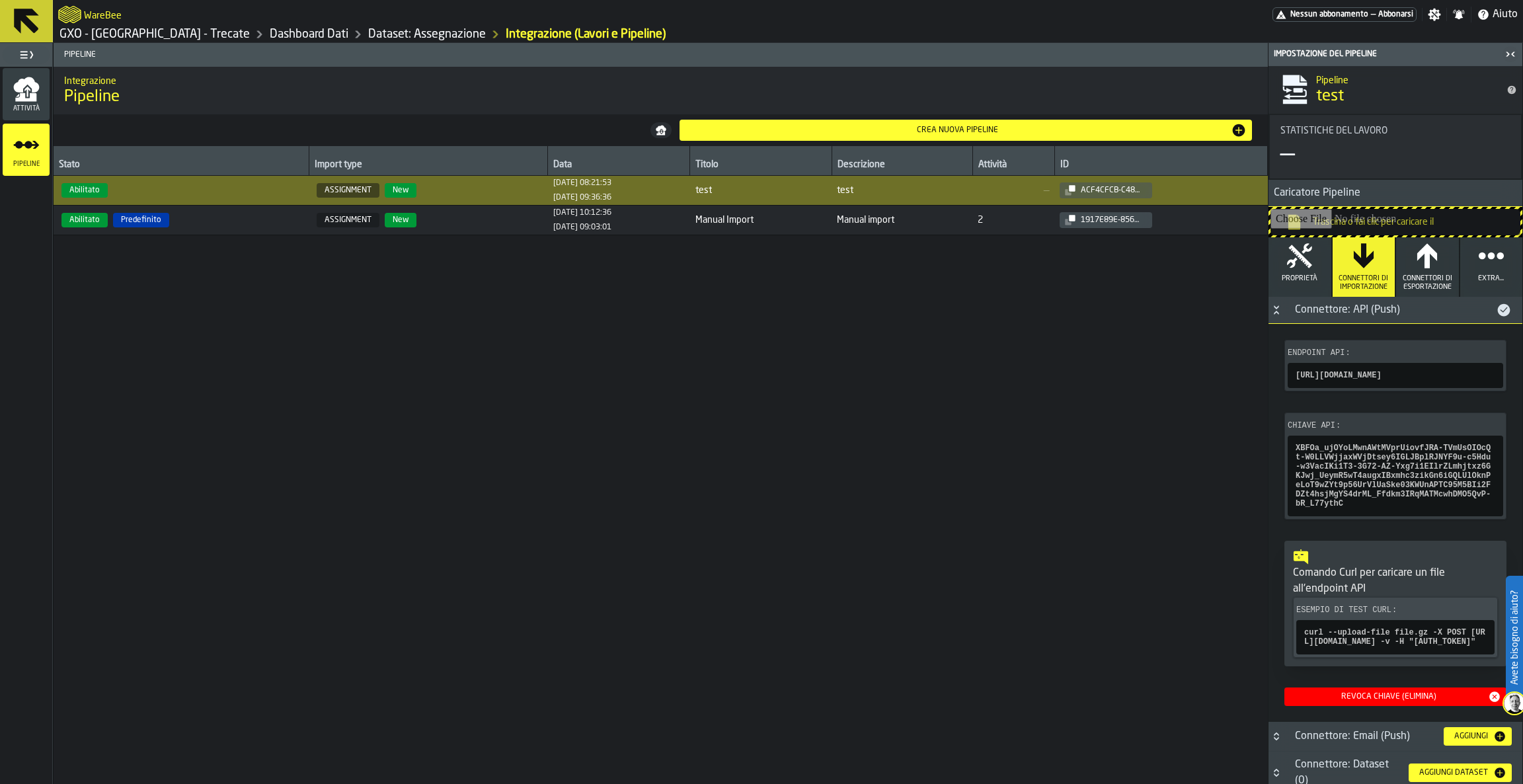
click at [0, 0] on icon "button-" at bounding box center [0, 0] width 0 height 0
click at [1301, 267] on icon "button" at bounding box center [1300, 256] width 27 height 27
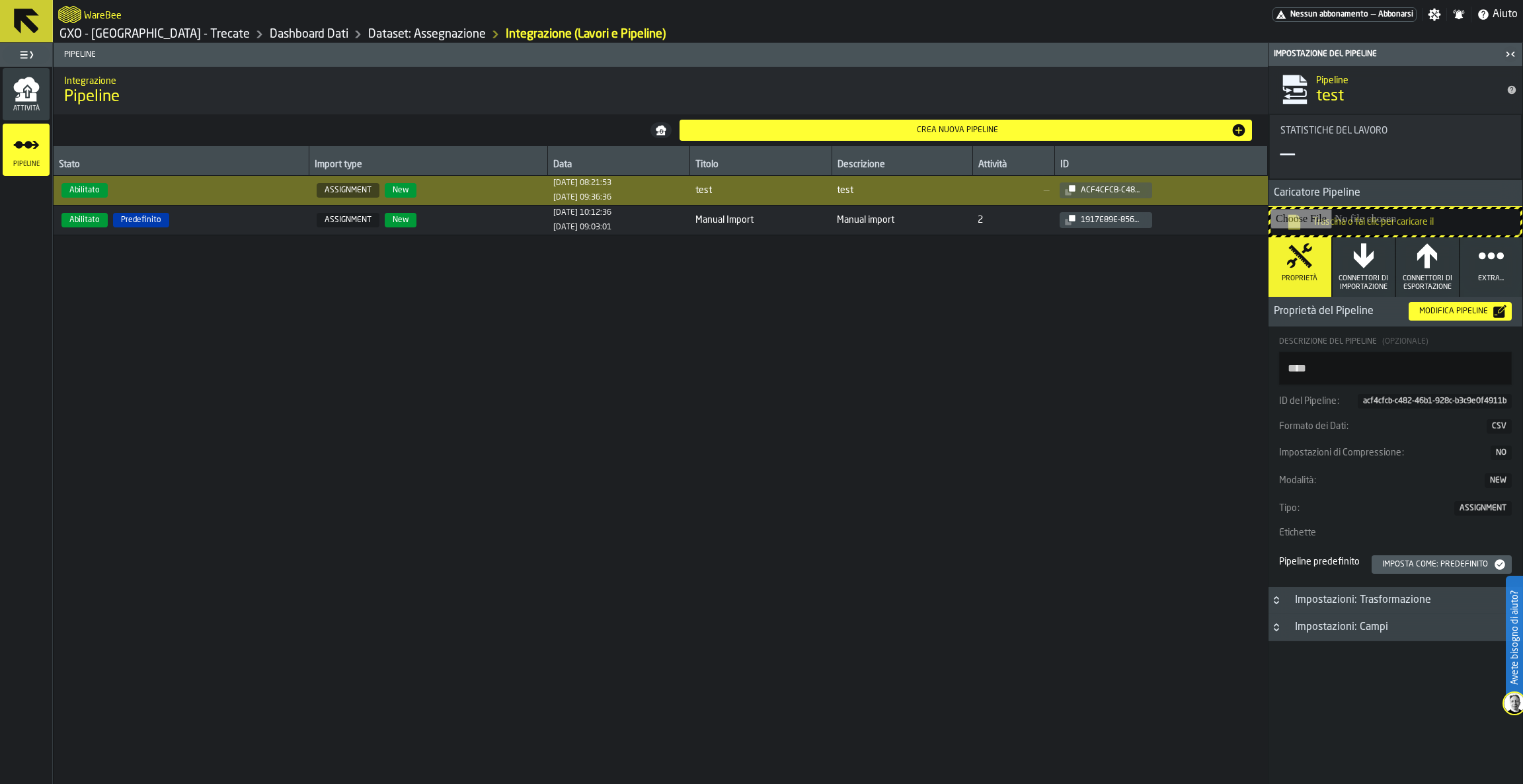
click at [1476, 321] on h3 "Proprietà del Pipeline Modifica Pipeline" at bounding box center [1394, 312] width 253 height 30
click at [1467, 309] on div "Modifica Pipeline" at bounding box center [1453, 311] width 79 height 10
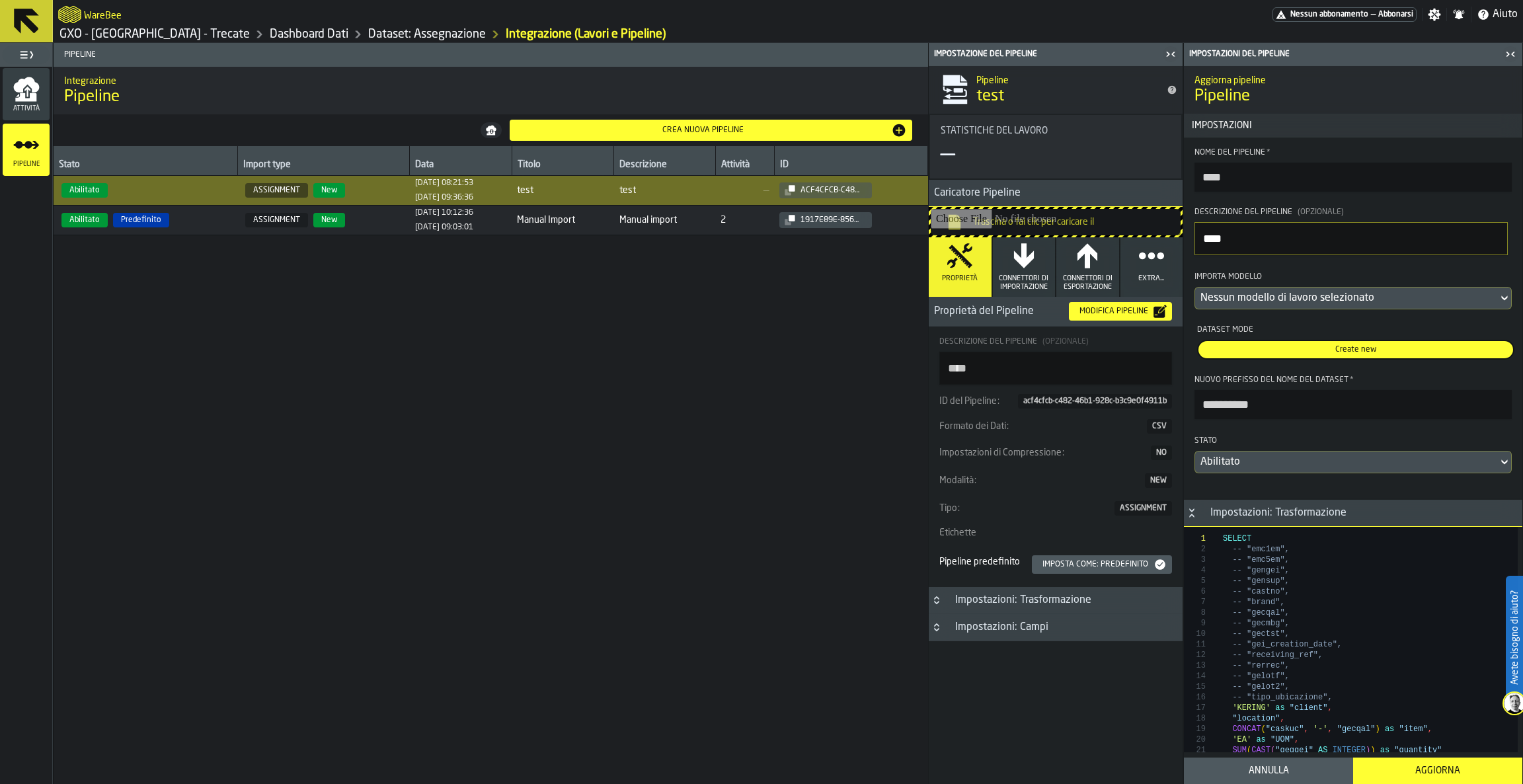
click at [1295, 248] on textarea "****" at bounding box center [1351, 239] width 313 height 33
drag, startPoint x: 1295, startPoint y: 248, endPoint x: 1194, endPoint y: 248, distance: 101.0
click at [1194, 248] on textarea "****" at bounding box center [1351, 239] width 313 height 33
click at [1267, 174] on input "****" at bounding box center [1352, 177] width 317 height 29
drag, startPoint x: 1295, startPoint y: 174, endPoint x: 1134, endPoint y: 174, distance: 161.0
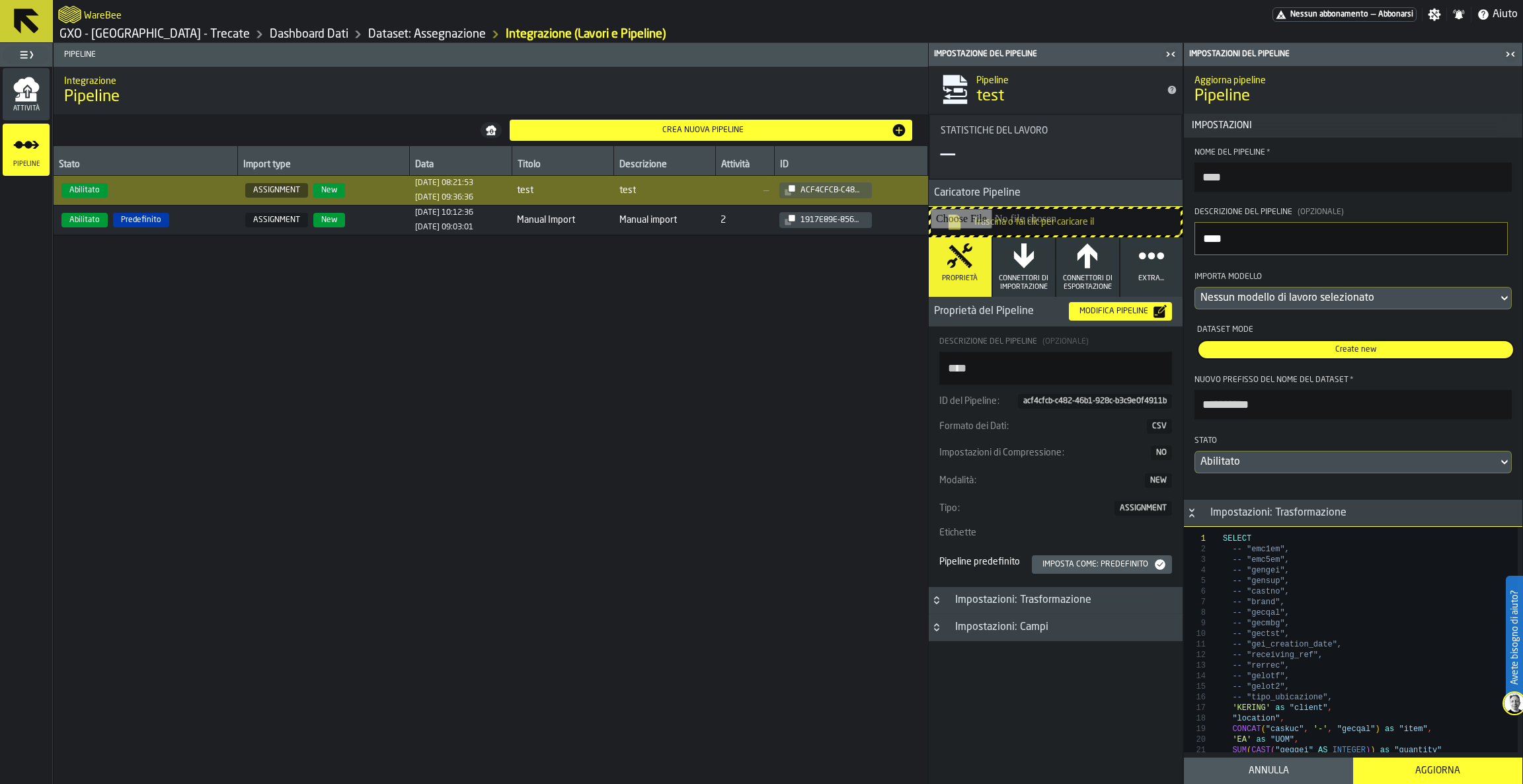
click at [1134, 174] on aside "**********" at bounding box center [1225, 413] width 595 height 741
click at [1218, 773] on div "Annulla" at bounding box center [1269, 771] width 154 height 10
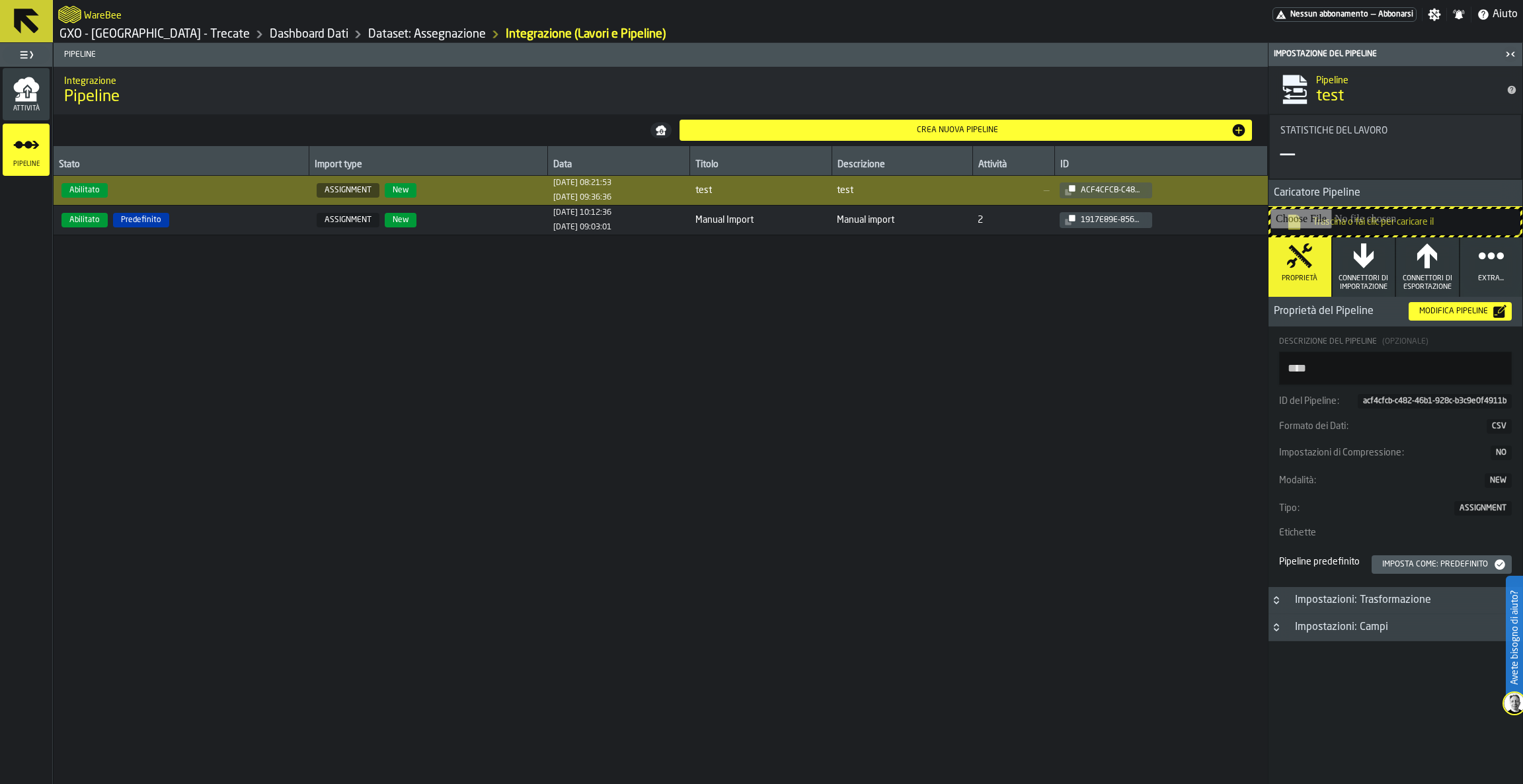
click at [1492, 305] on div "Modifica Pipeline" at bounding box center [1459, 311] width 92 height 13
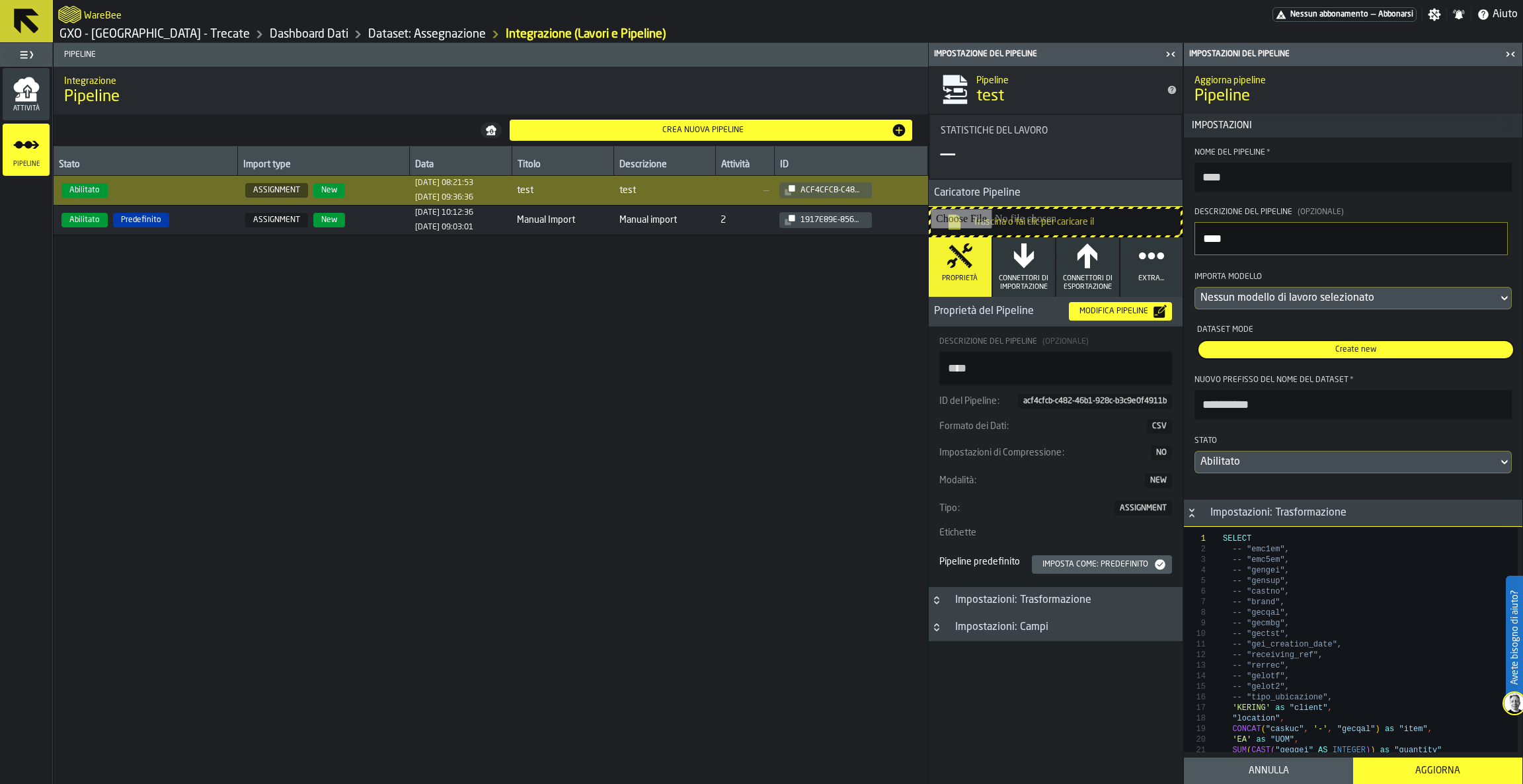
click at [1283, 776] on div "Annulla" at bounding box center [1269, 771] width 154 height 10
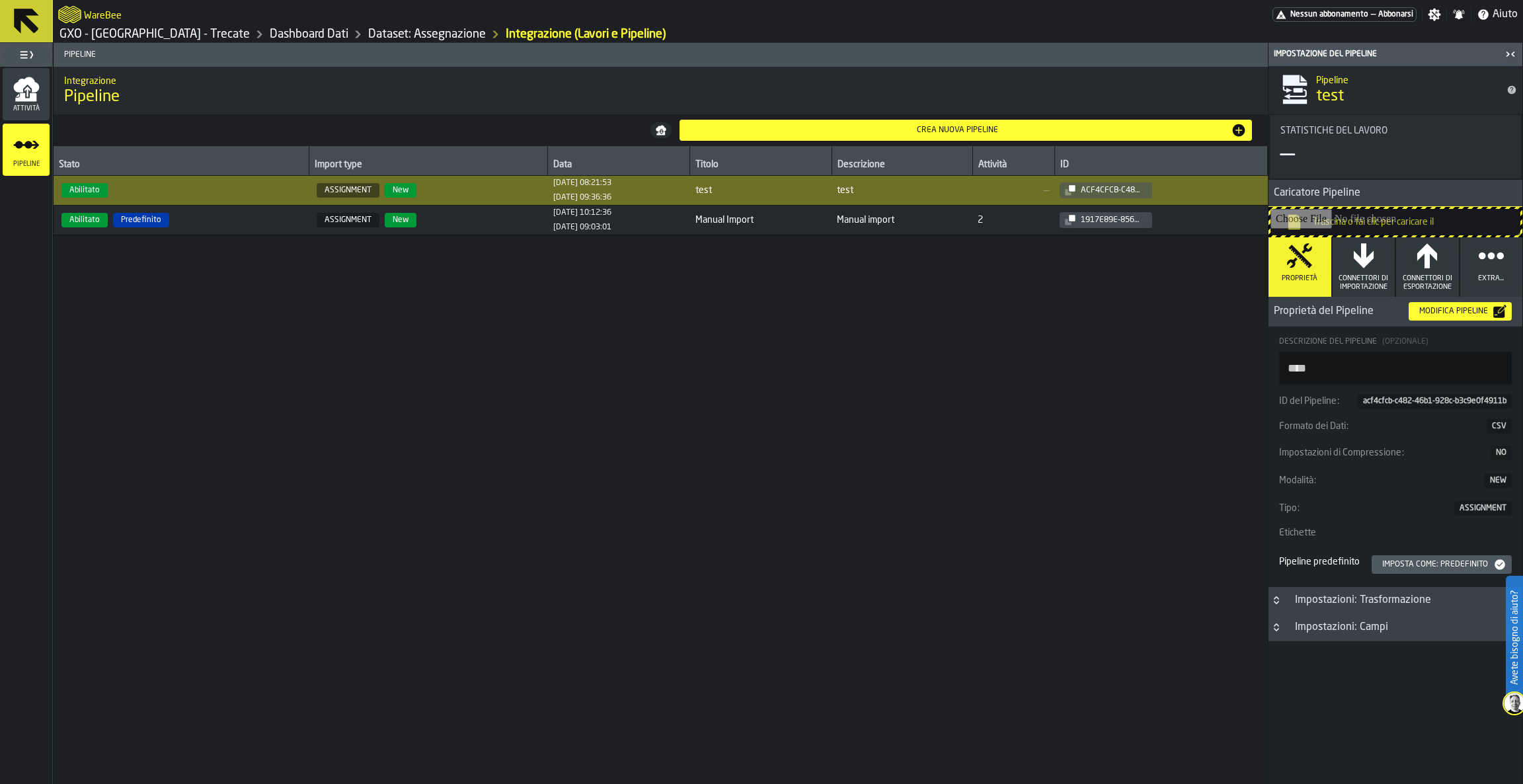
click at [1506, 59] on icon "button-toggle-Chiudimi" at bounding box center [1510, 54] width 16 height 16
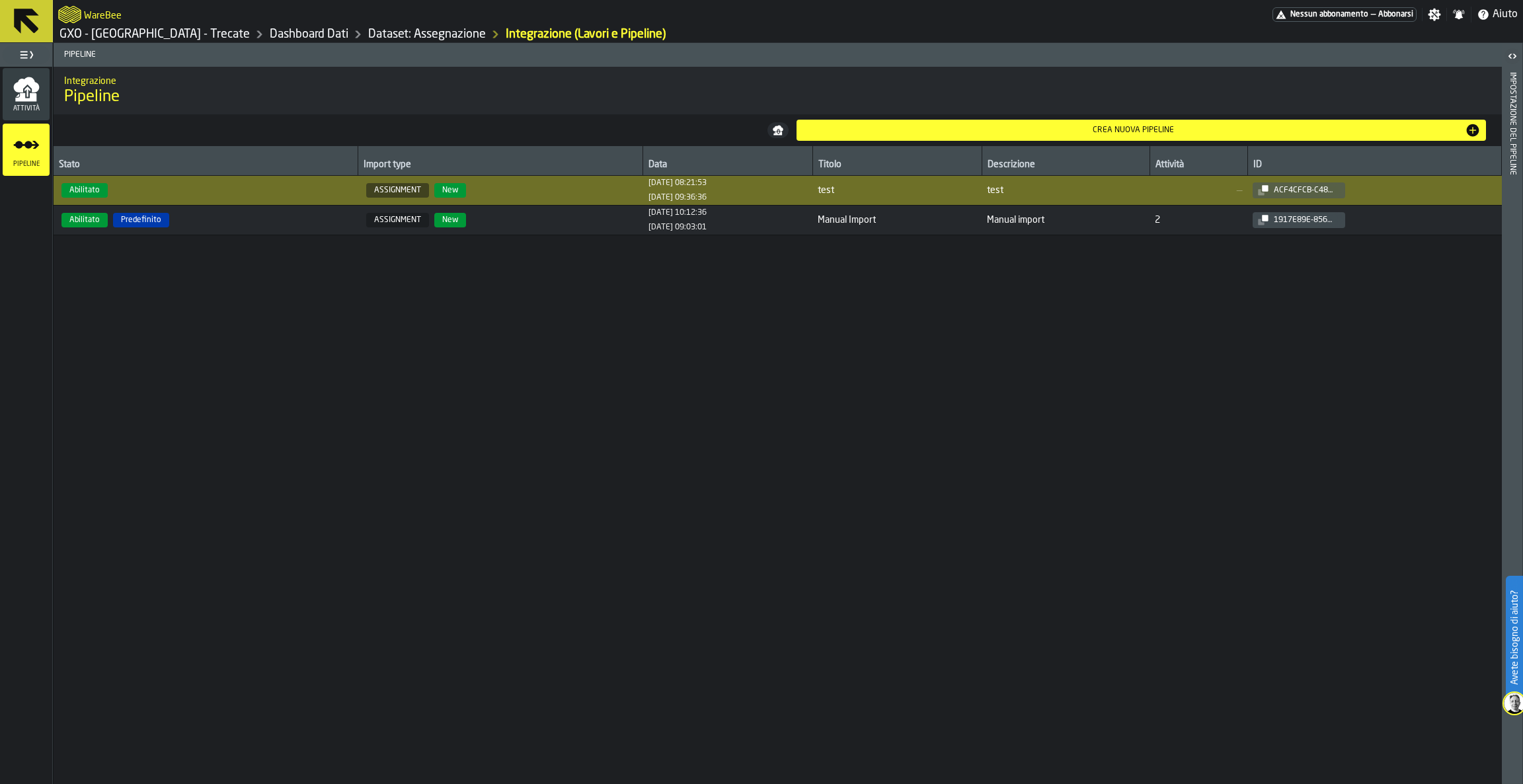
click at [217, 198] on td "Abilitato" at bounding box center [205, 191] width 304 height 30
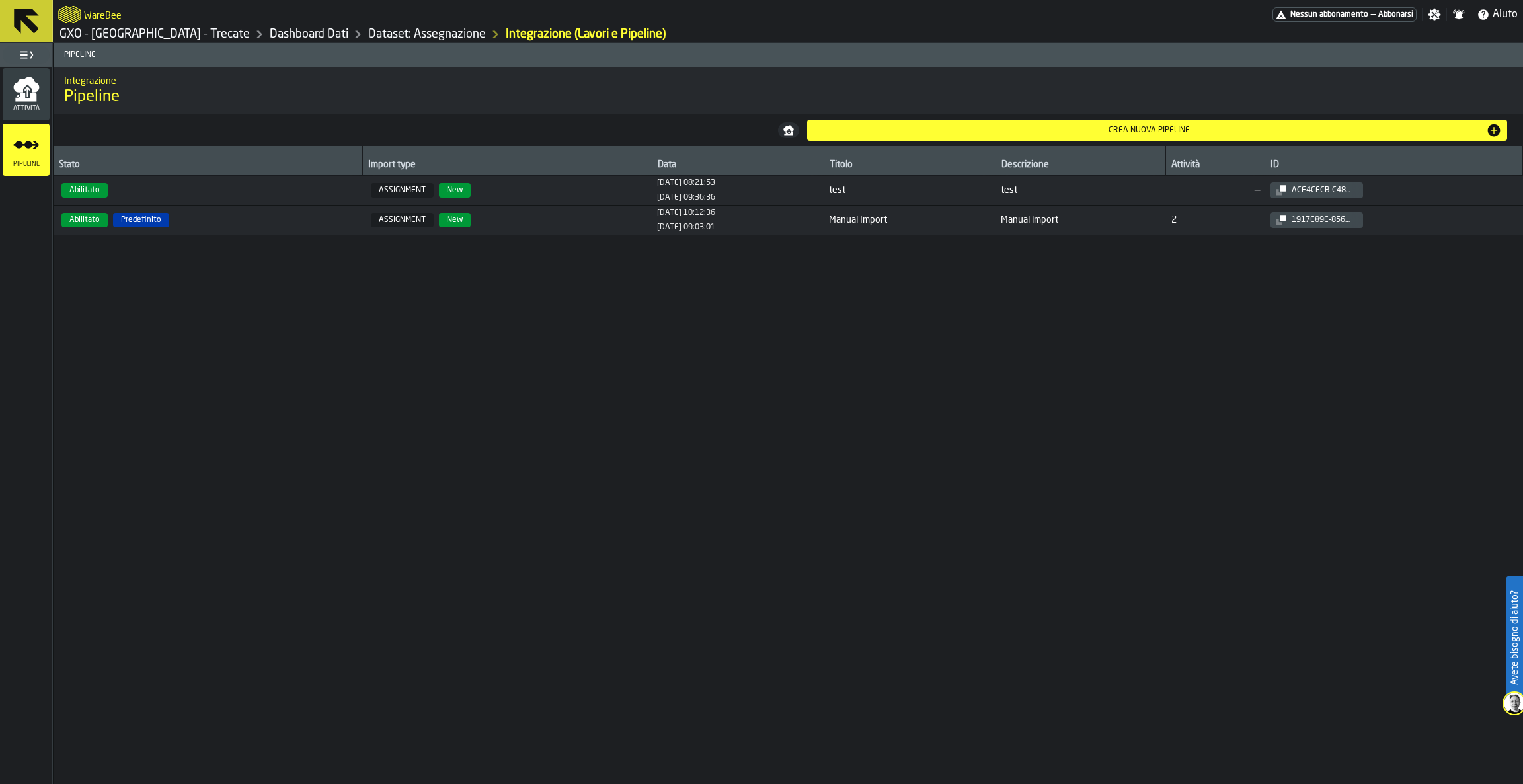
click at [217, 197] on span "Abilitato" at bounding box center [208, 191] width 299 height 15
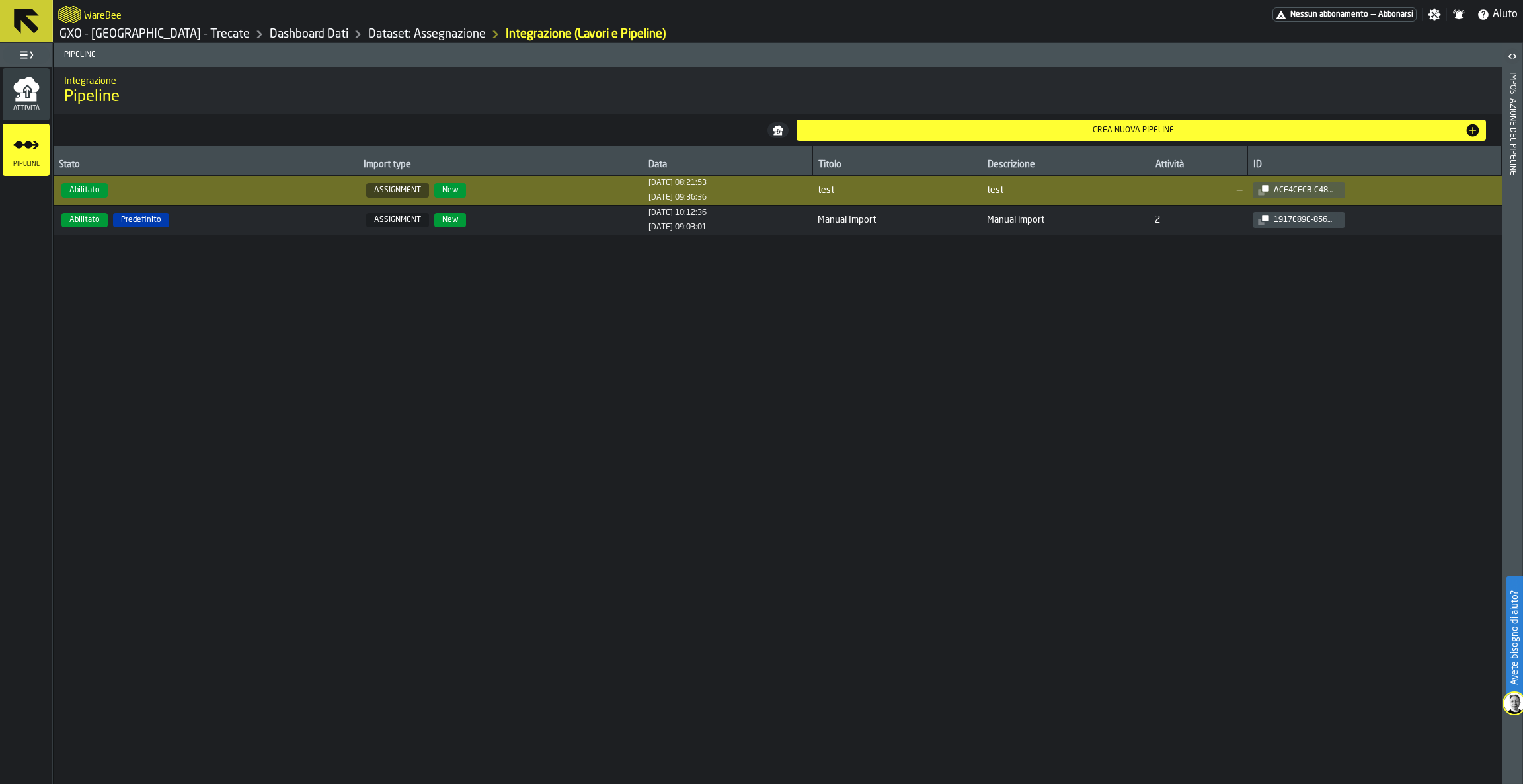
drag, startPoint x: 1026, startPoint y: 197, endPoint x: 1080, endPoint y: 263, distance: 85.3
click at [878, 404] on div "Stato Import type Data Titolo Descrizione Attività ID Abilitato ASSIGNMENT New …" at bounding box center [777, 465] width 1448 height 638
click at [1445, 197] on span "acf4cfcb-c482-46b1-928c-b3c9e0f4911b" at bounding box center [1374, 190] width 243 height 16
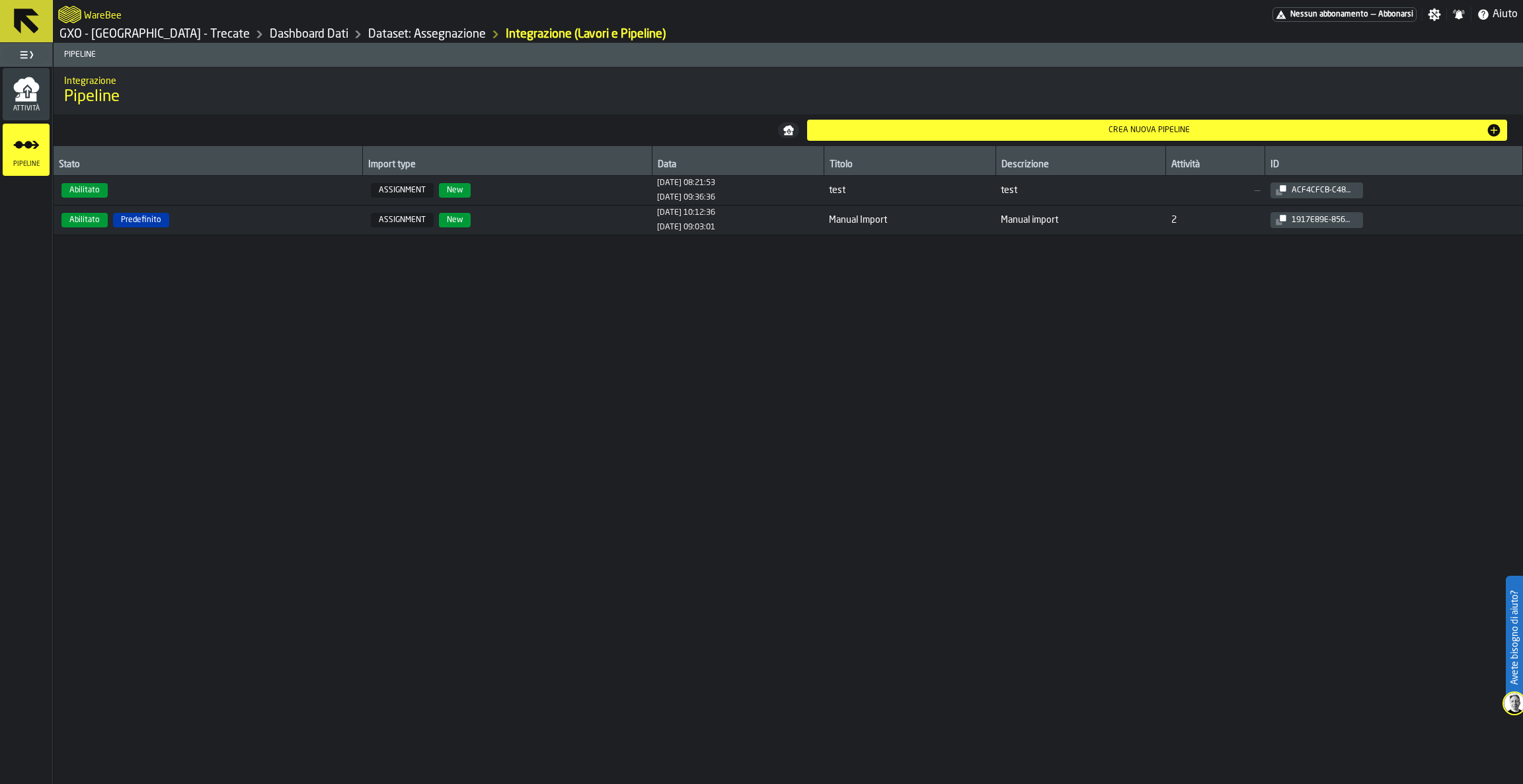
click at [1445, 194] on span "acf4cfcb-c482-46b1-928c-b3c9e0f4911b" at bounding box center [1394, 190] width 248 height 16
click at [1445, 191] on span "acf4cfcb-c482-46b1-928c-b3c9e0f4911b" at bounding box center [1394, 190] width 248 height 16
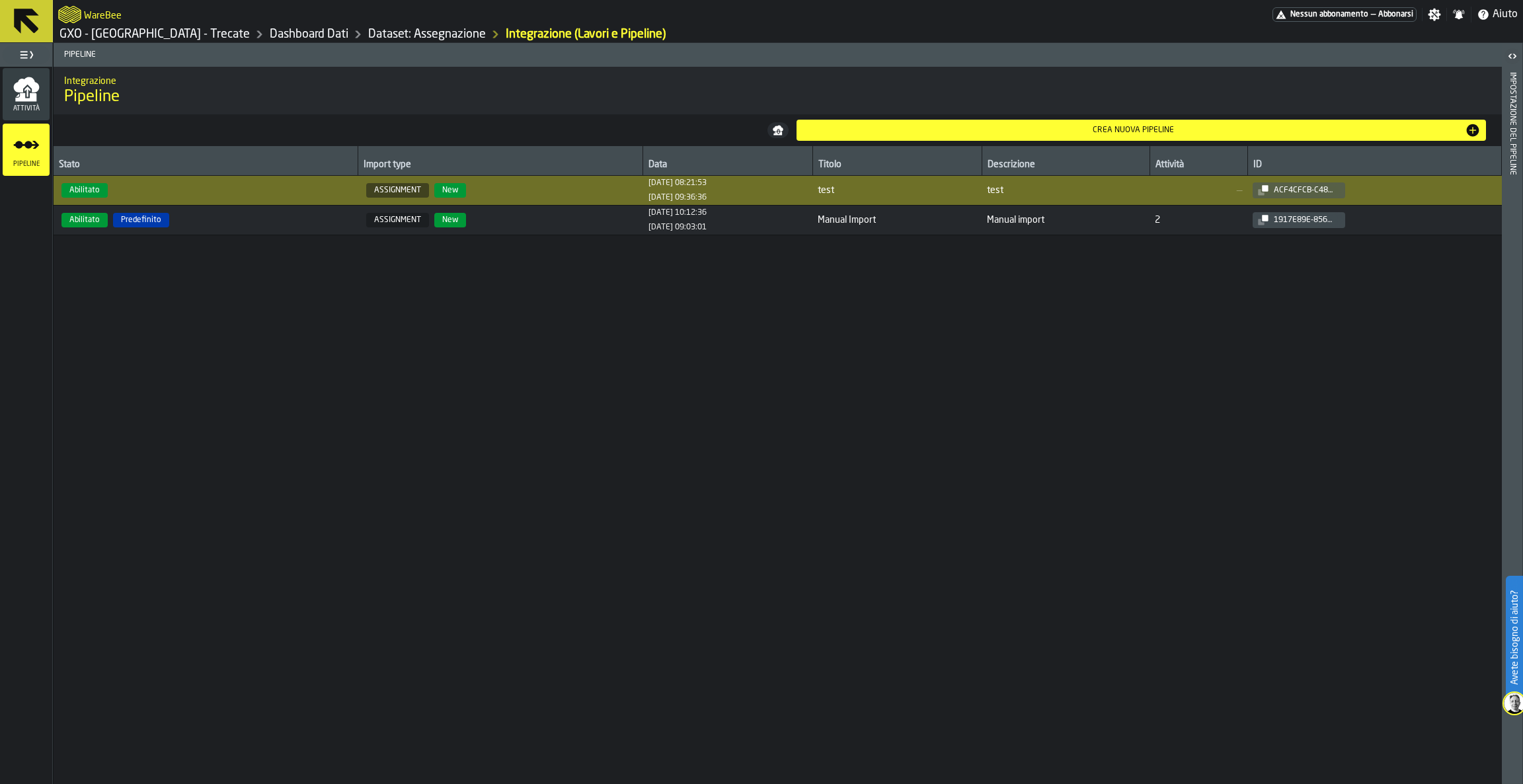
click at [1512, 65] on label "button-toggle-Aperto" at bounding box center [1512, 58] width 18 height 24
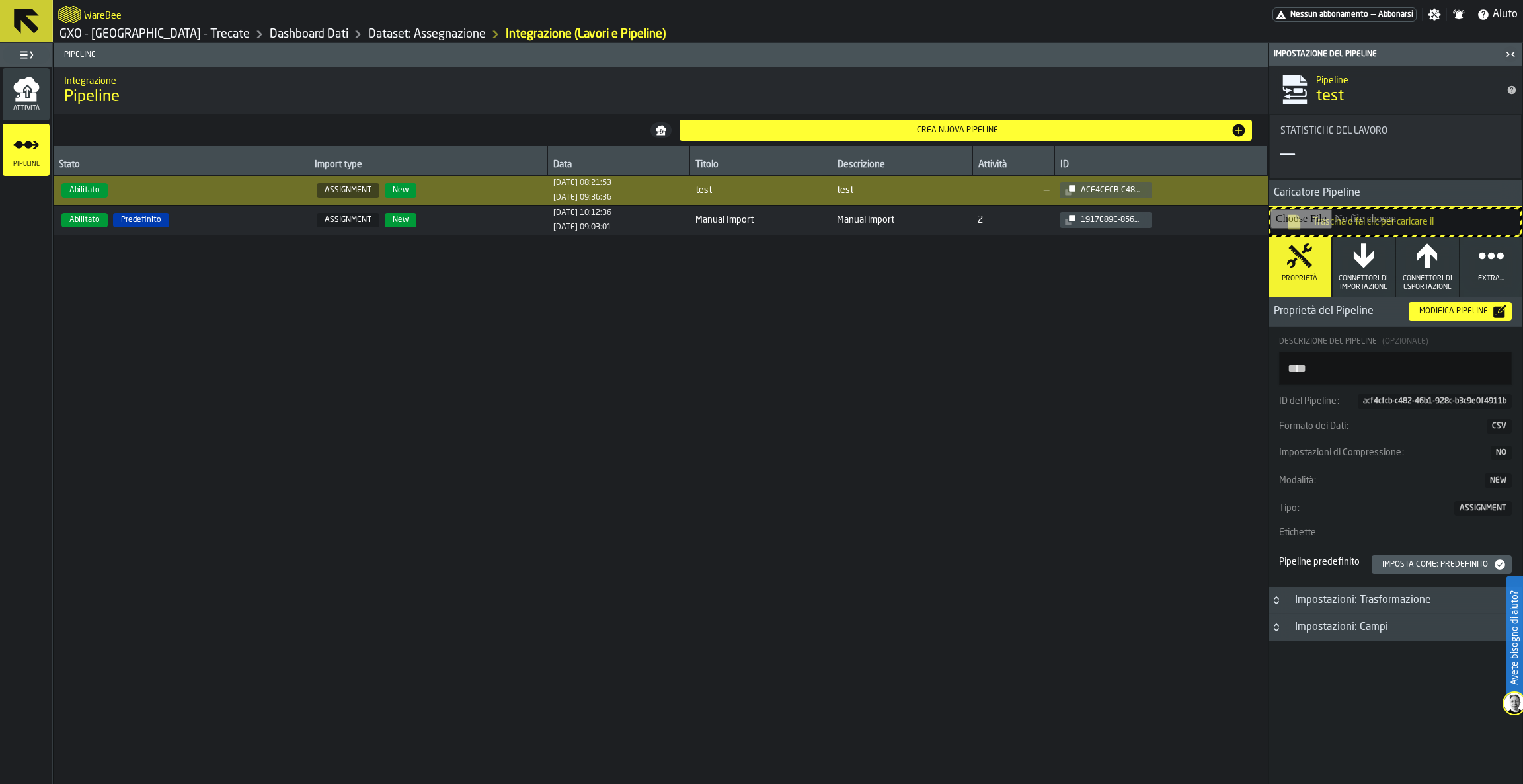
click at [1482, 265] on icon "button" at bounding box center [1491, 256] width 27 height 27
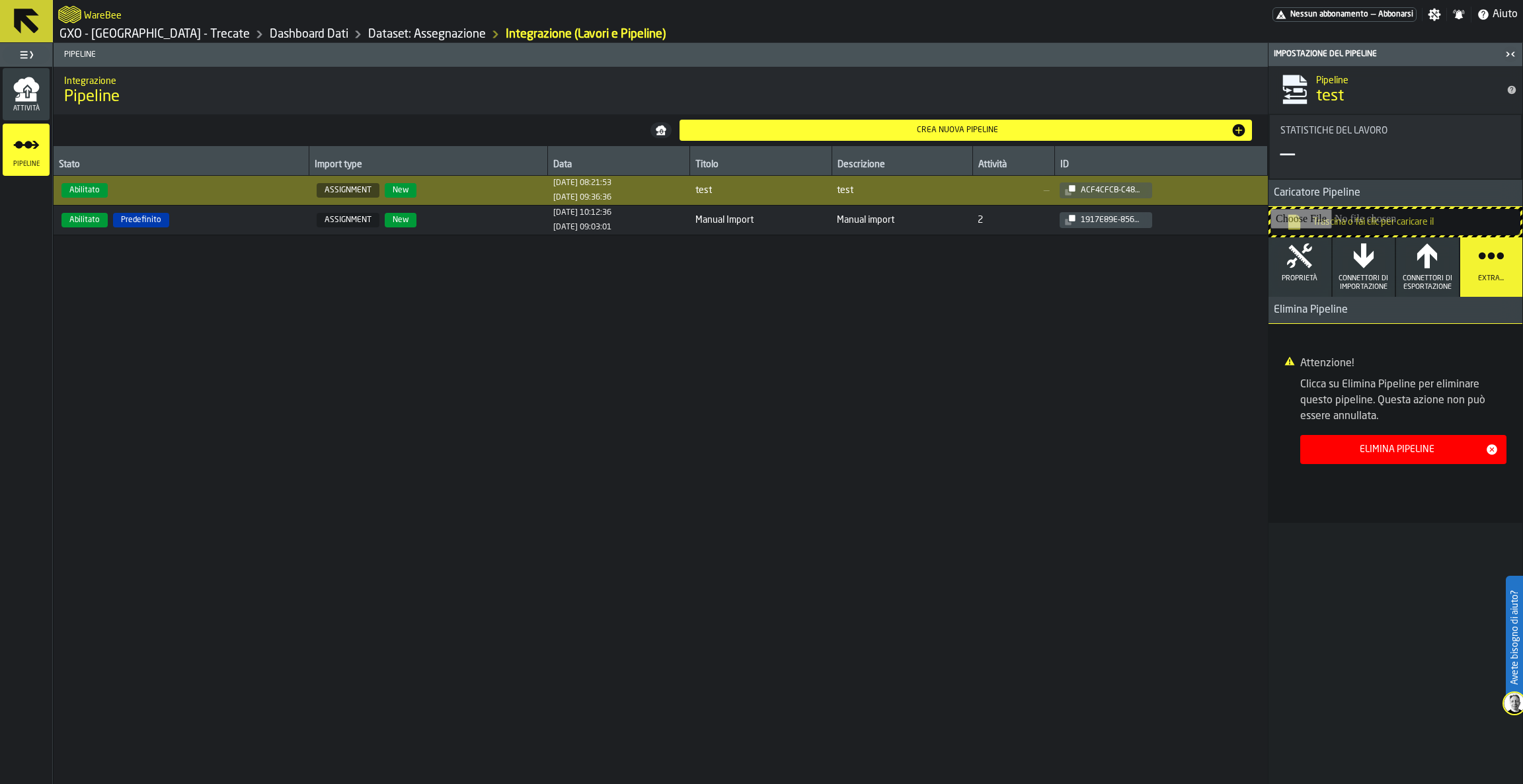
click at [1289, 260] on icon "button" at bounding box center [1300, 256] width 27 height 27
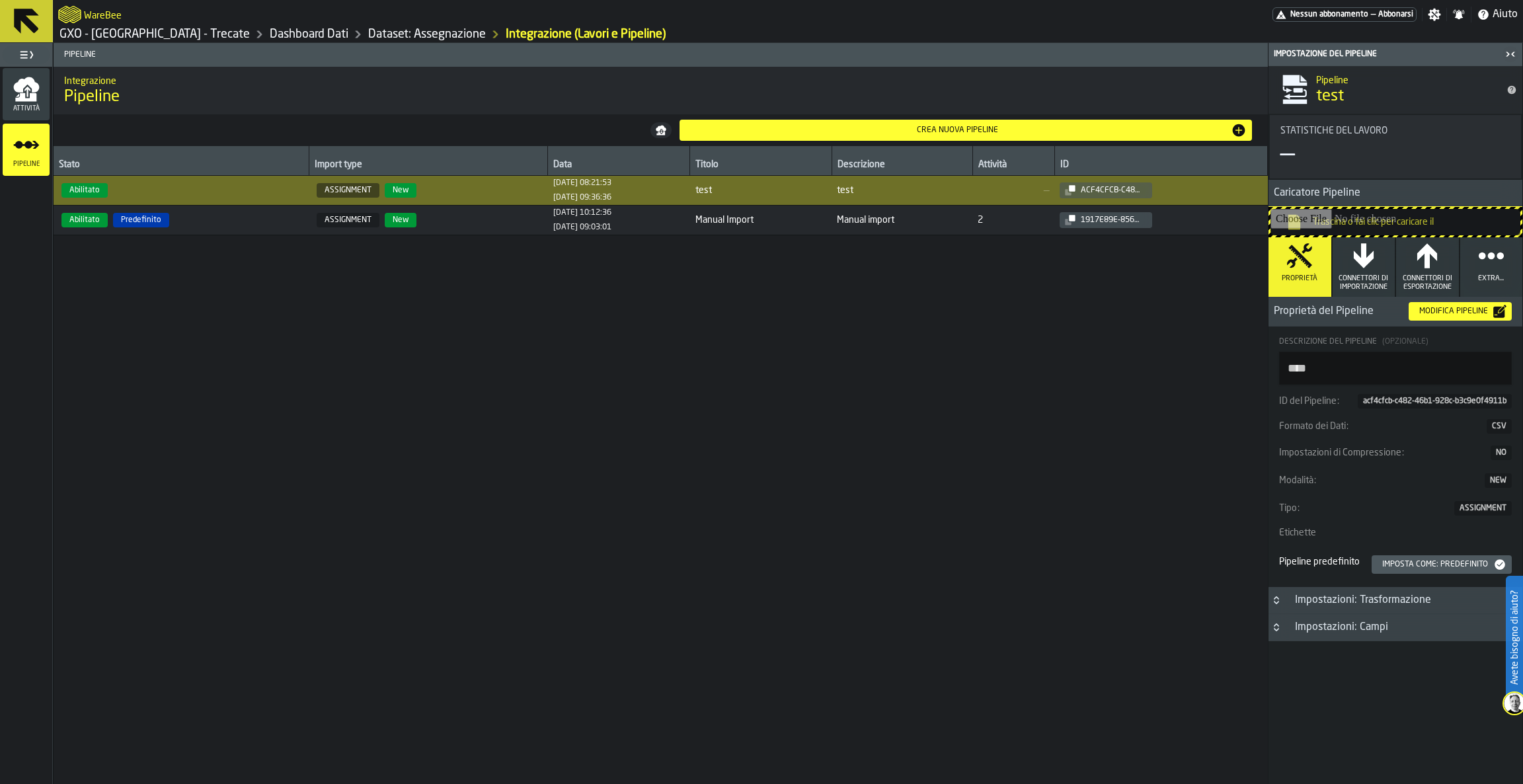
click at [1500, 260] on icon "button" at bounding box center [1491, 256] width 27 height 27
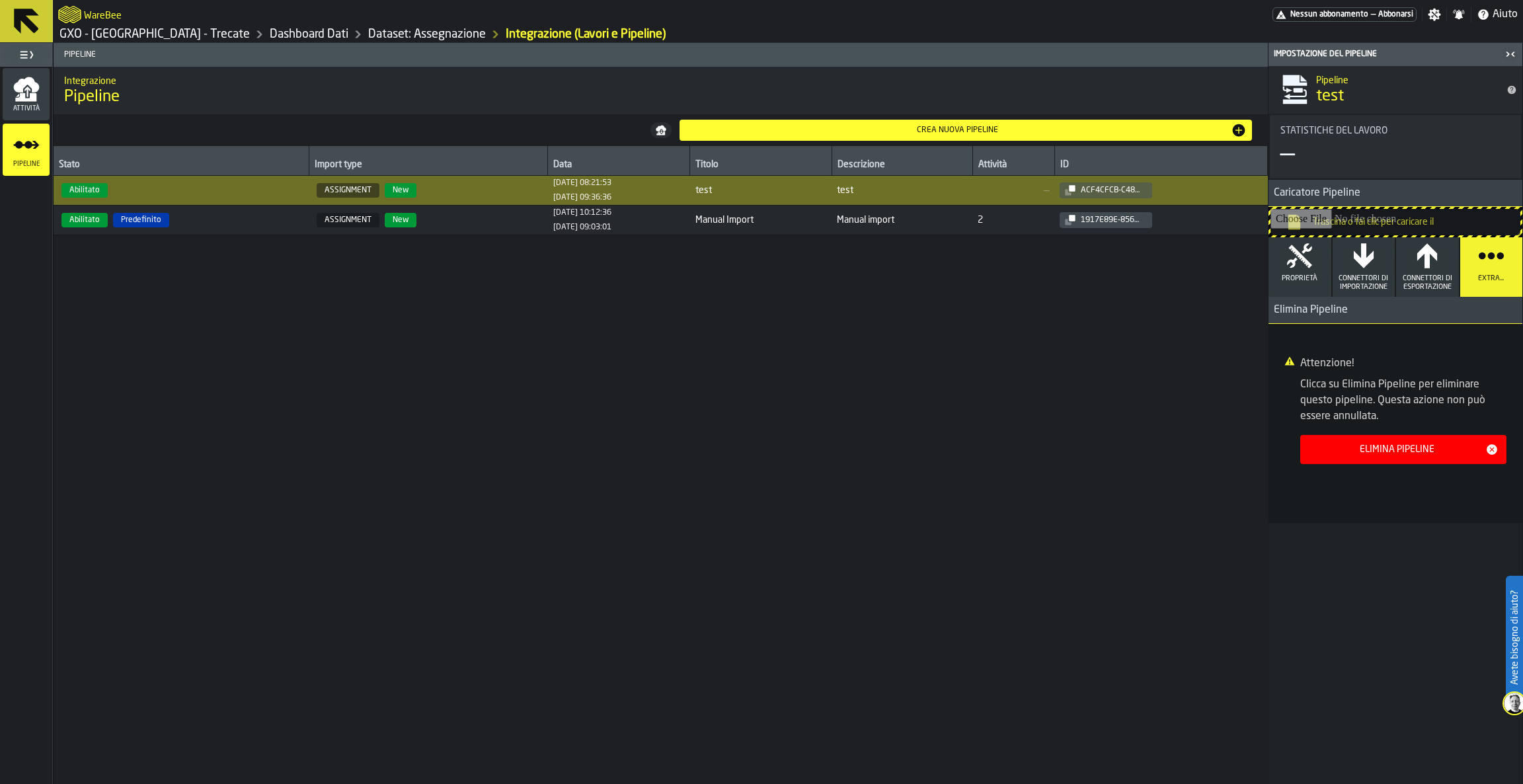
click at [1422, 451] on div "Elimina Pipeline" at bounding box center [1397, 449] width 177 height 10
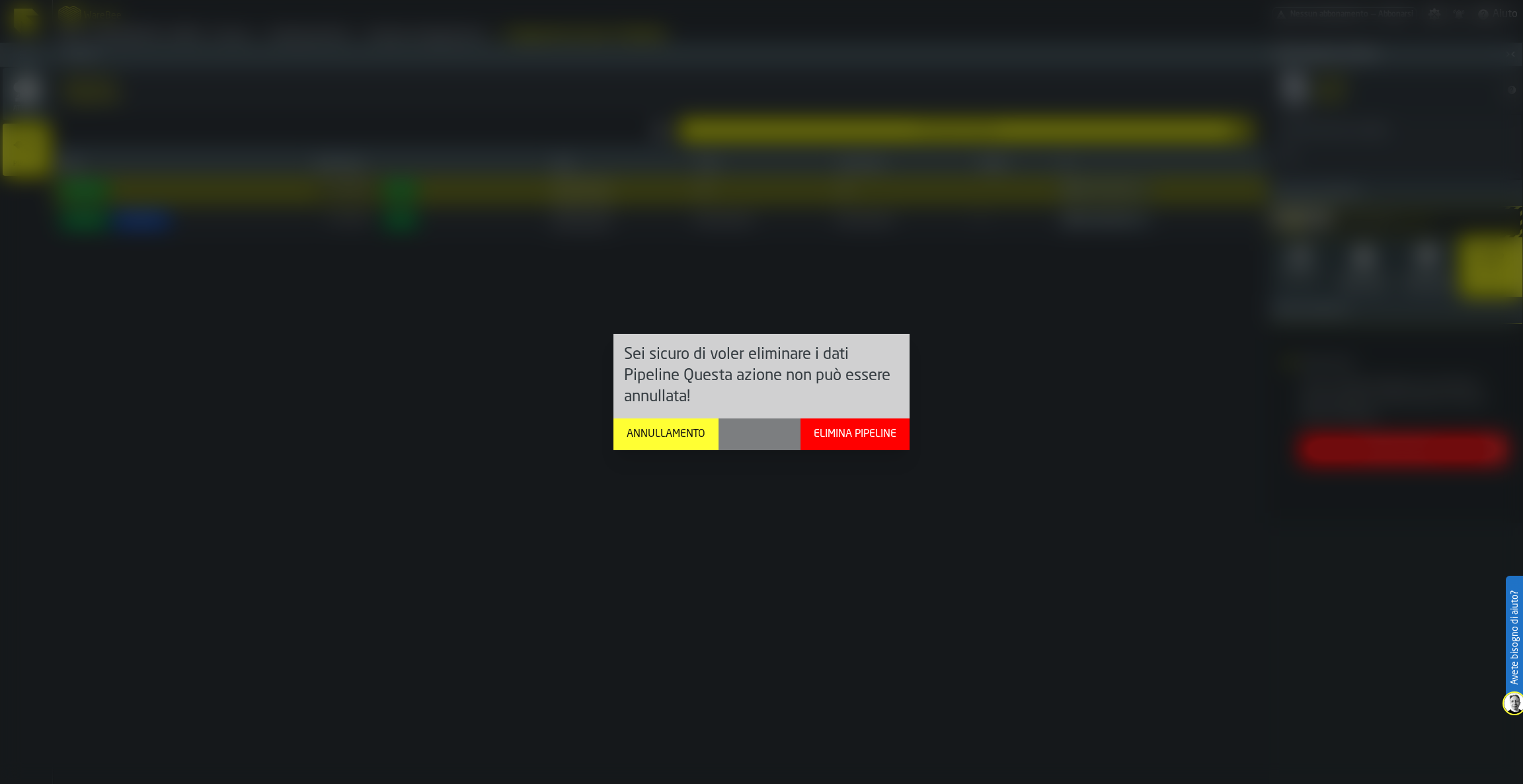
click at [826, 441] on div "Elimina Pipeline" at bounding box center [855, 434] width 93 height 16
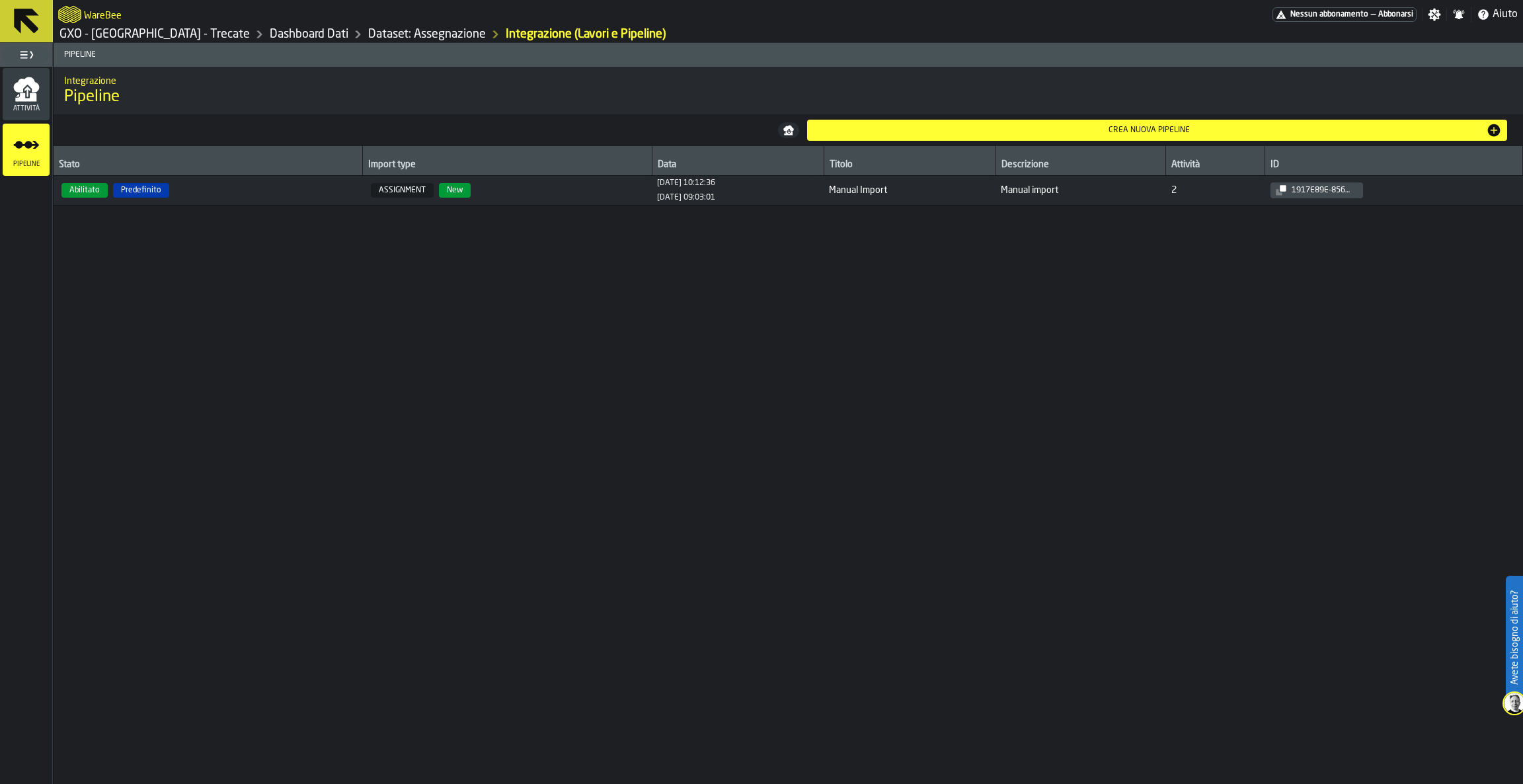
click at [0, 22] on button at bounding box center [27, 21] width 53 height 42
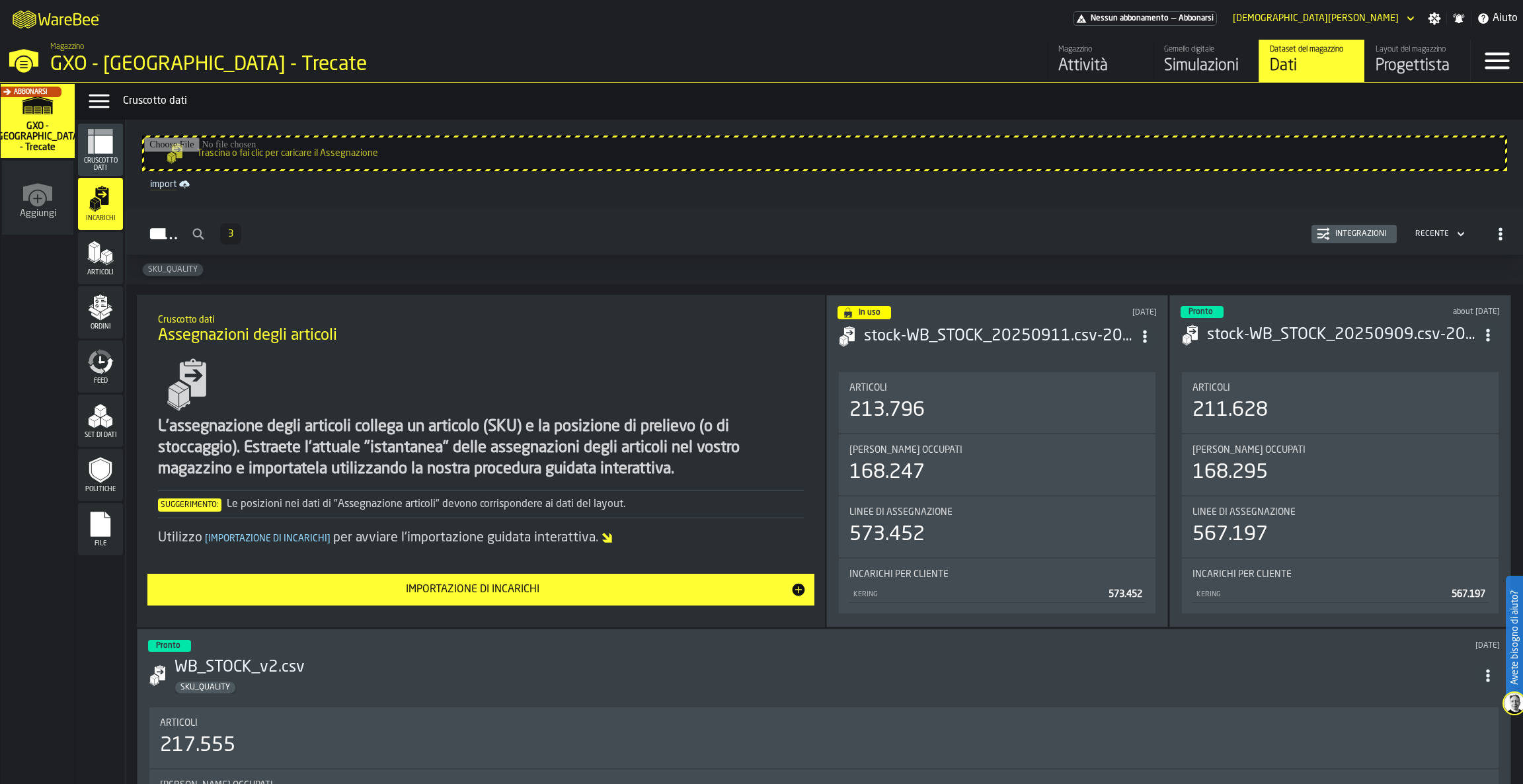
click at [97, 367] on icon "menu Feed" at bounding box center [100, 361] width 27 height 27
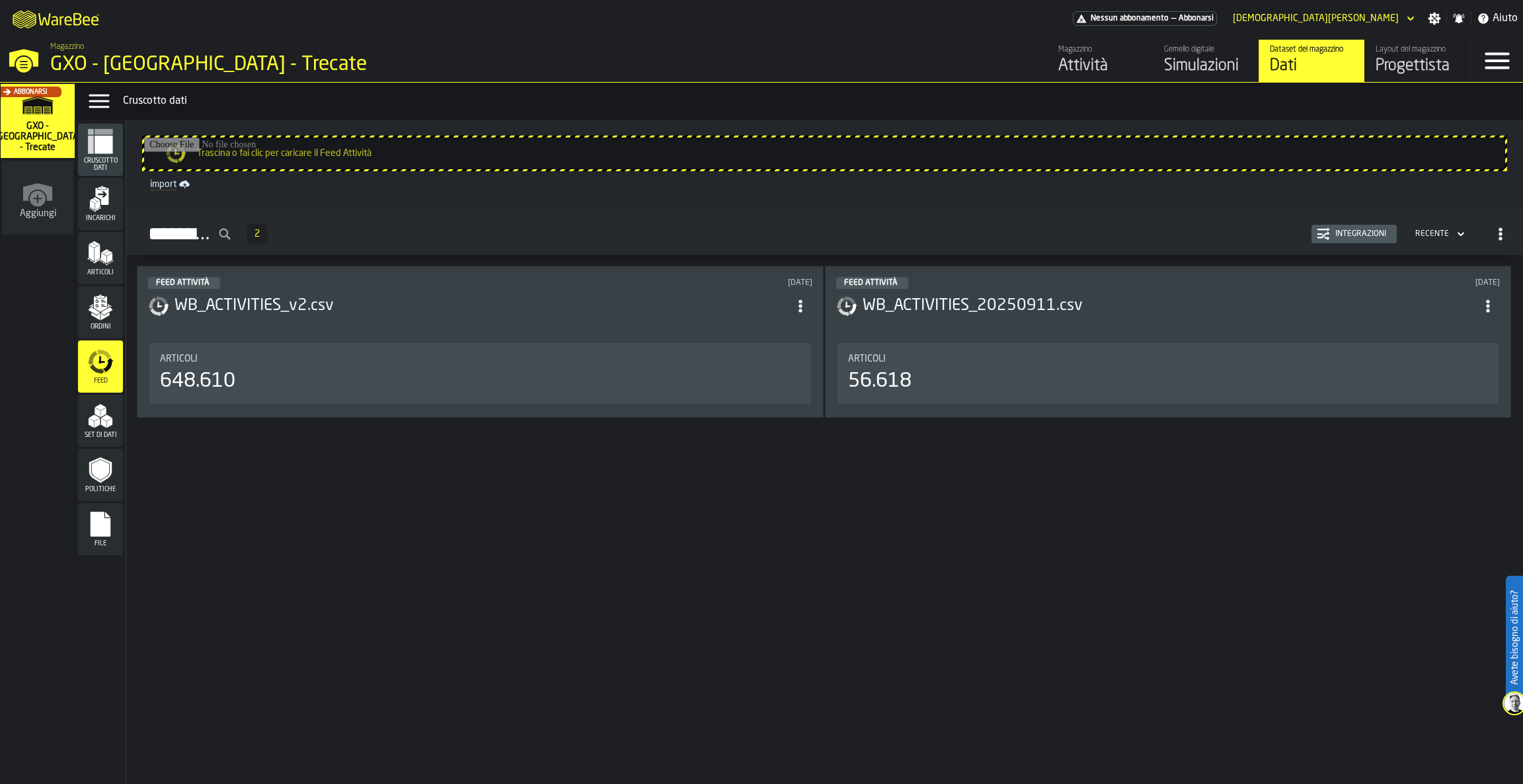
click at [1373, 244] on div "Feed Attività 2 Integrazioni Recente" at bounding box center [824, 234] width 1375 height 30
click at [1366, 235] on div "Integrazioni" at bounding box center [1360, 234] width 61 height 10
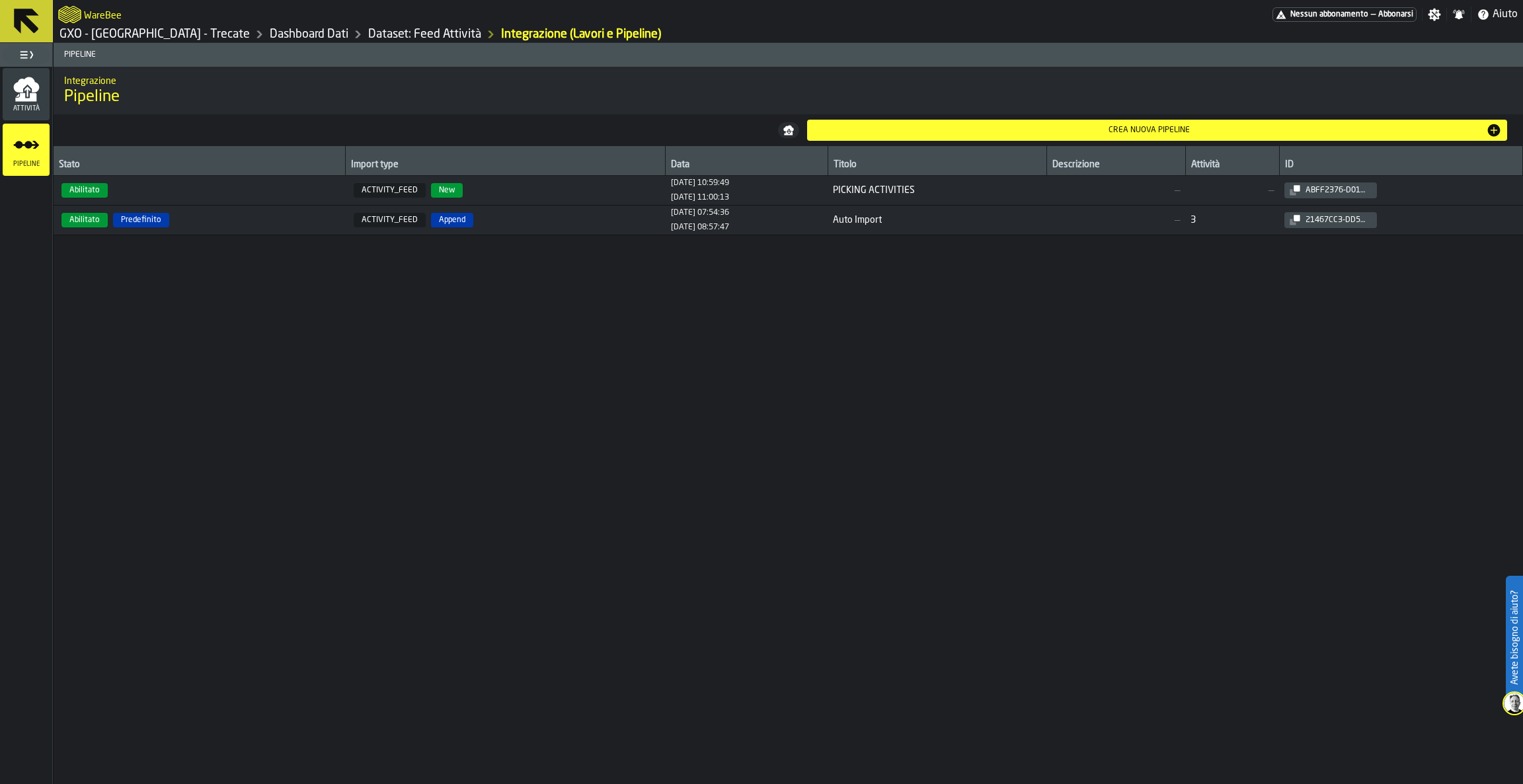
click at [913, 132] on div "Crea nuova pipeline" at bounding box center [1149, 130] width 674 height 10
click at [907, 134] on div "Crea nuova pipeline" at bounding box center [1149, 130] width 674 height 10
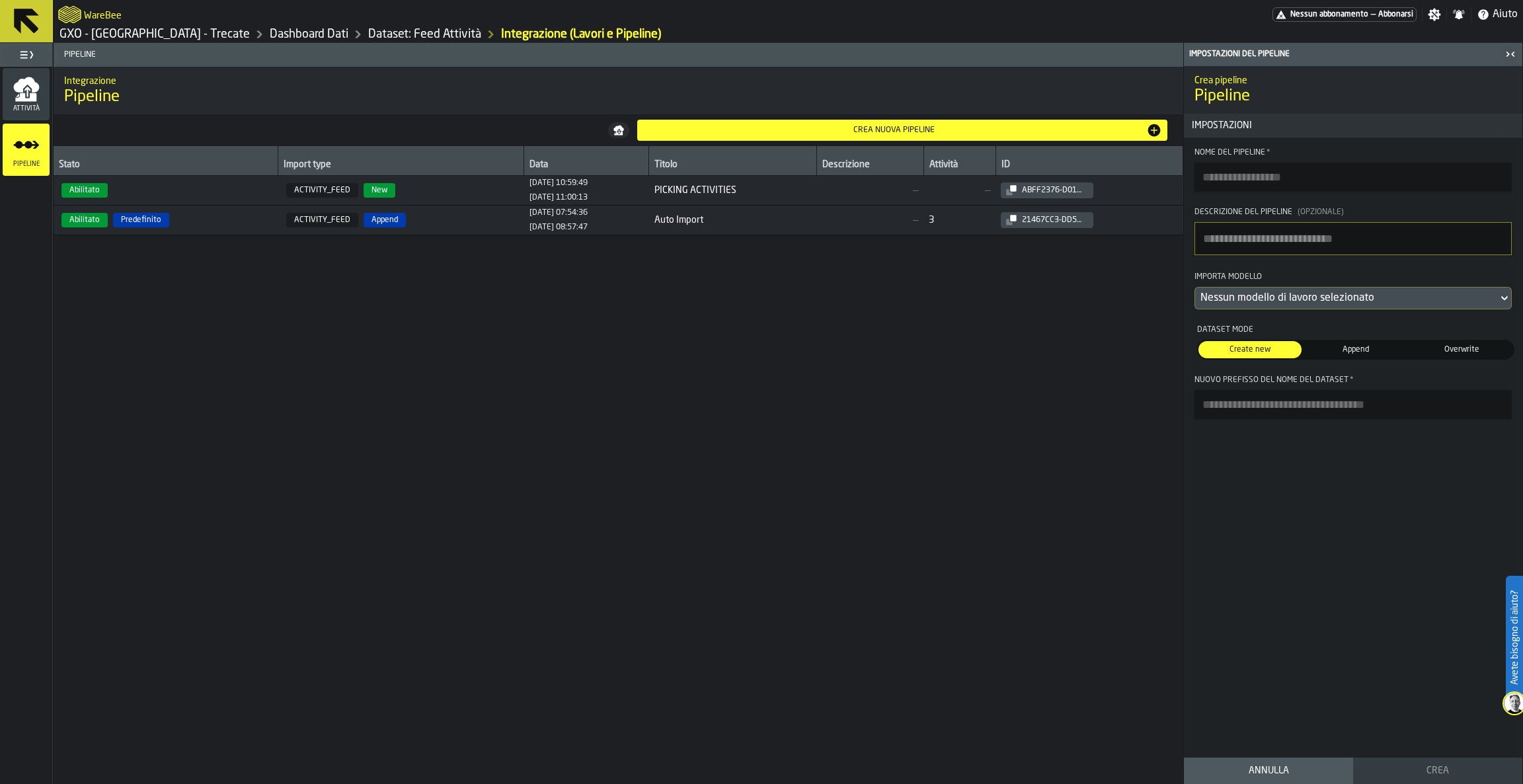
click at [1280, 177] on input "Nome del Pipeline *" at bounding box center [1352, 177] width 317 height 29
type input "**********"
click at [1291, 236] on textarea "Descrizione del Pipeline (Opzionale)" at bounding box center [1352, 239] width 317 height 33
type textarea "**********"
click at [1331, 418] on input "Nuovo prefisso del nome del dataset *" at bounding box center [1352, 404] width 317 height 29
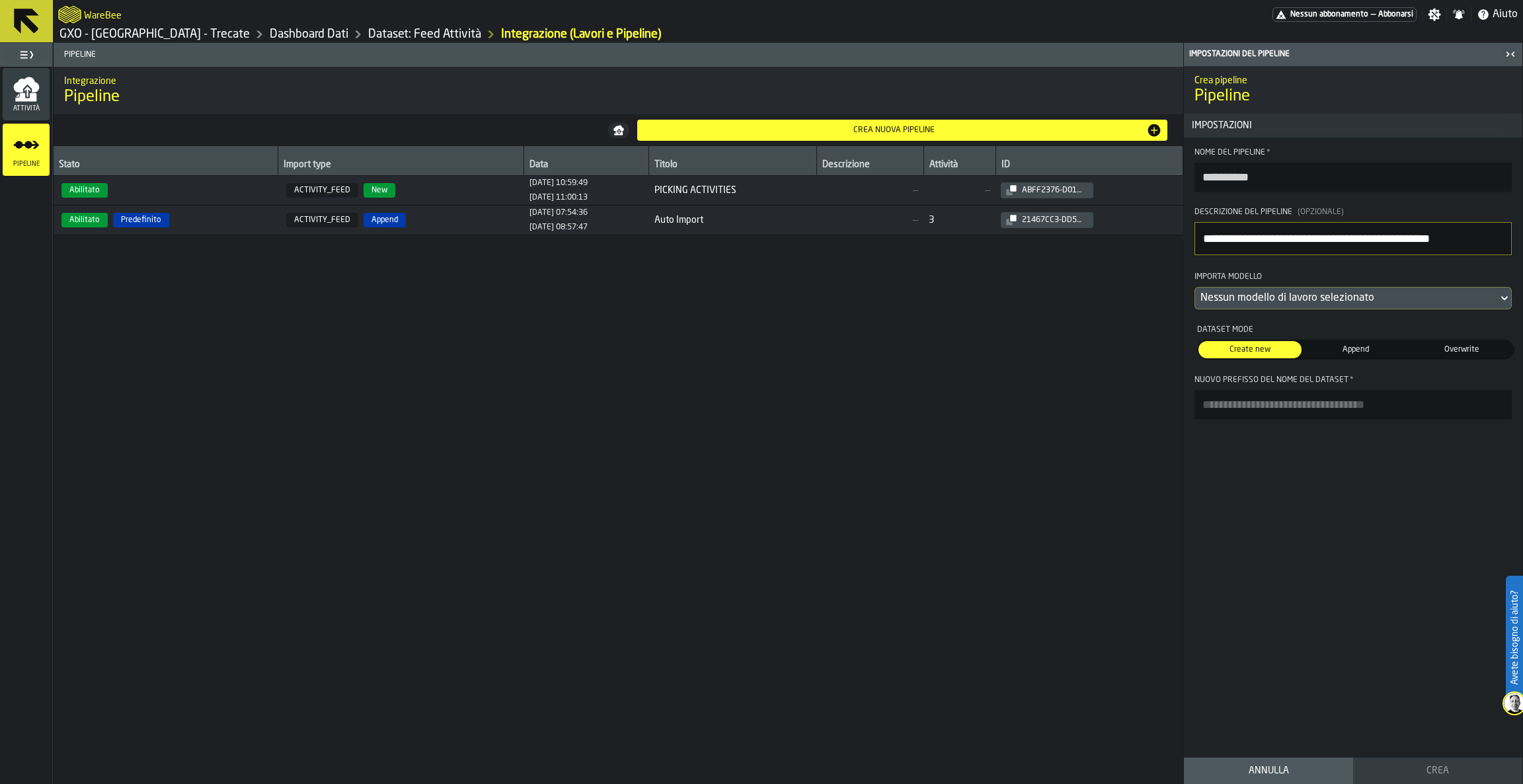
click at [1239, 464] on div "**********" at bounding box center [1353, 409] width 338 height 686
click at [1278, 409] on input "Nuovo prefisso del nome del dataset *" at bounding box center [1352, 404] width 317 height 29
click at [1300, 305] on div "Nessun modello di lavoro selezionato" at bounding box center [1346, 298] width 292 height 16
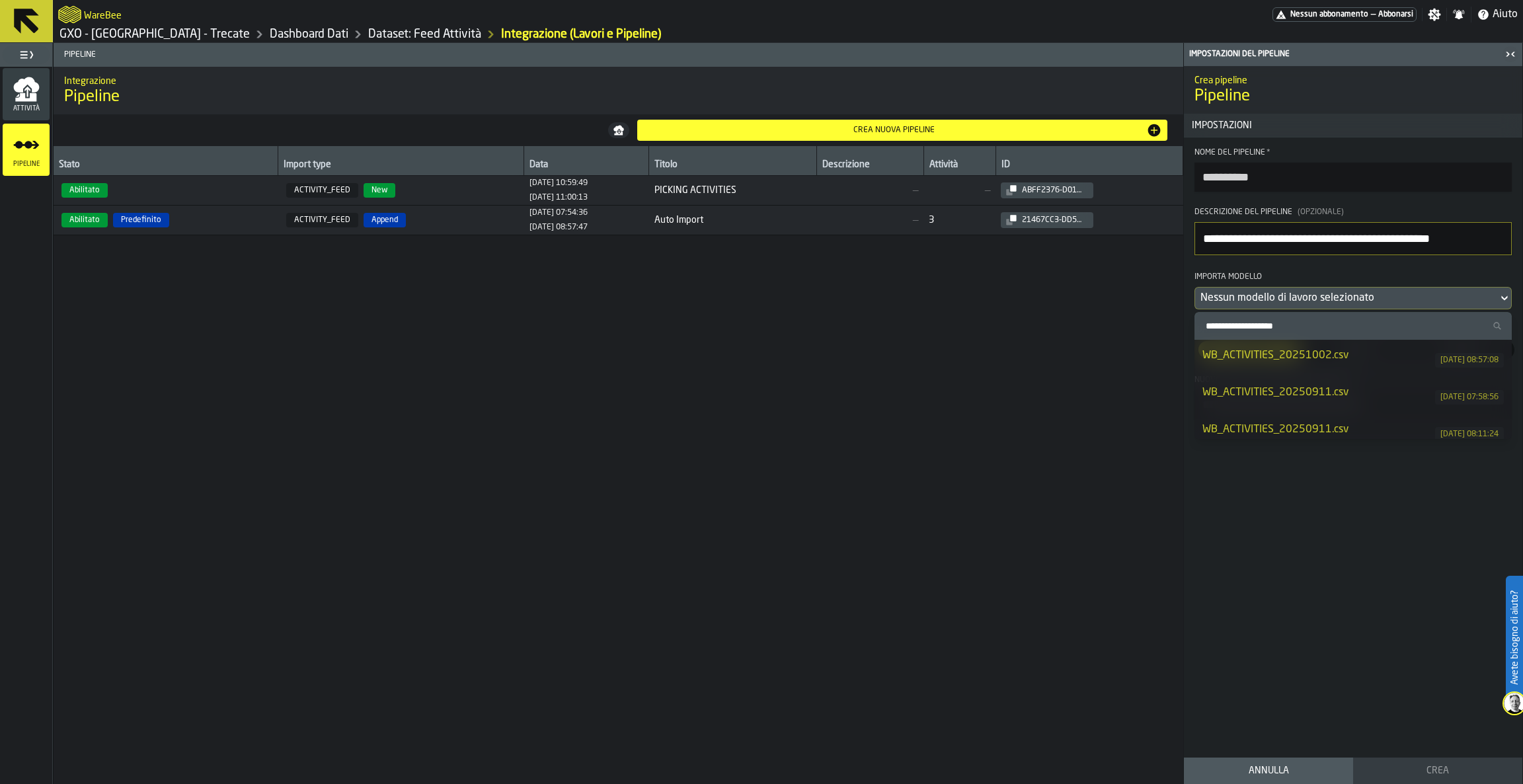
click at [1362, 367] on div "WB_ACTIVITIES_20251002.csv 03/10/2025, 08:57:08" at bounding box center [1353, 358] width 301 height 21
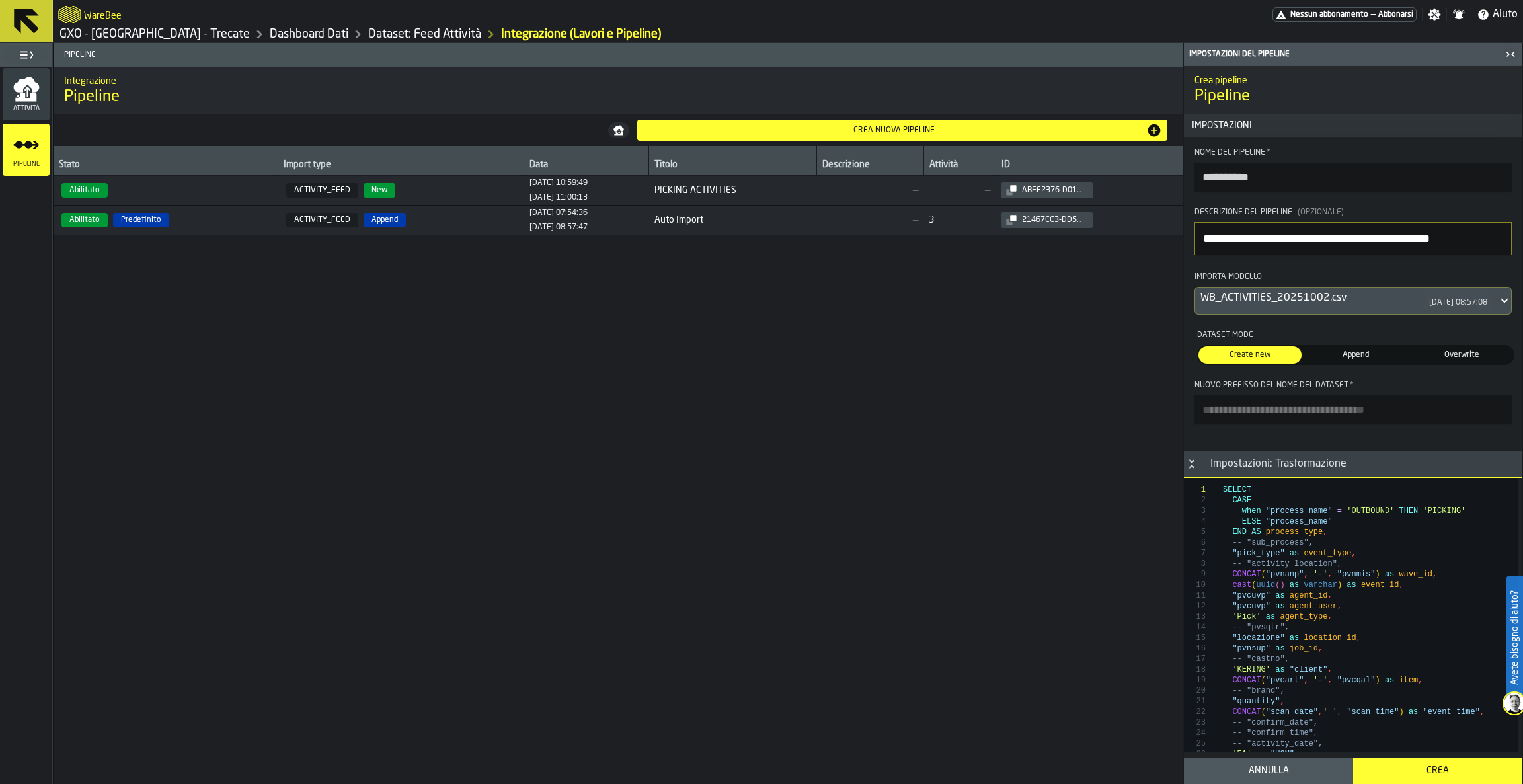
click at [1346, 360] on span "Append" at bounding box center [1355, 355] width 98 height 12
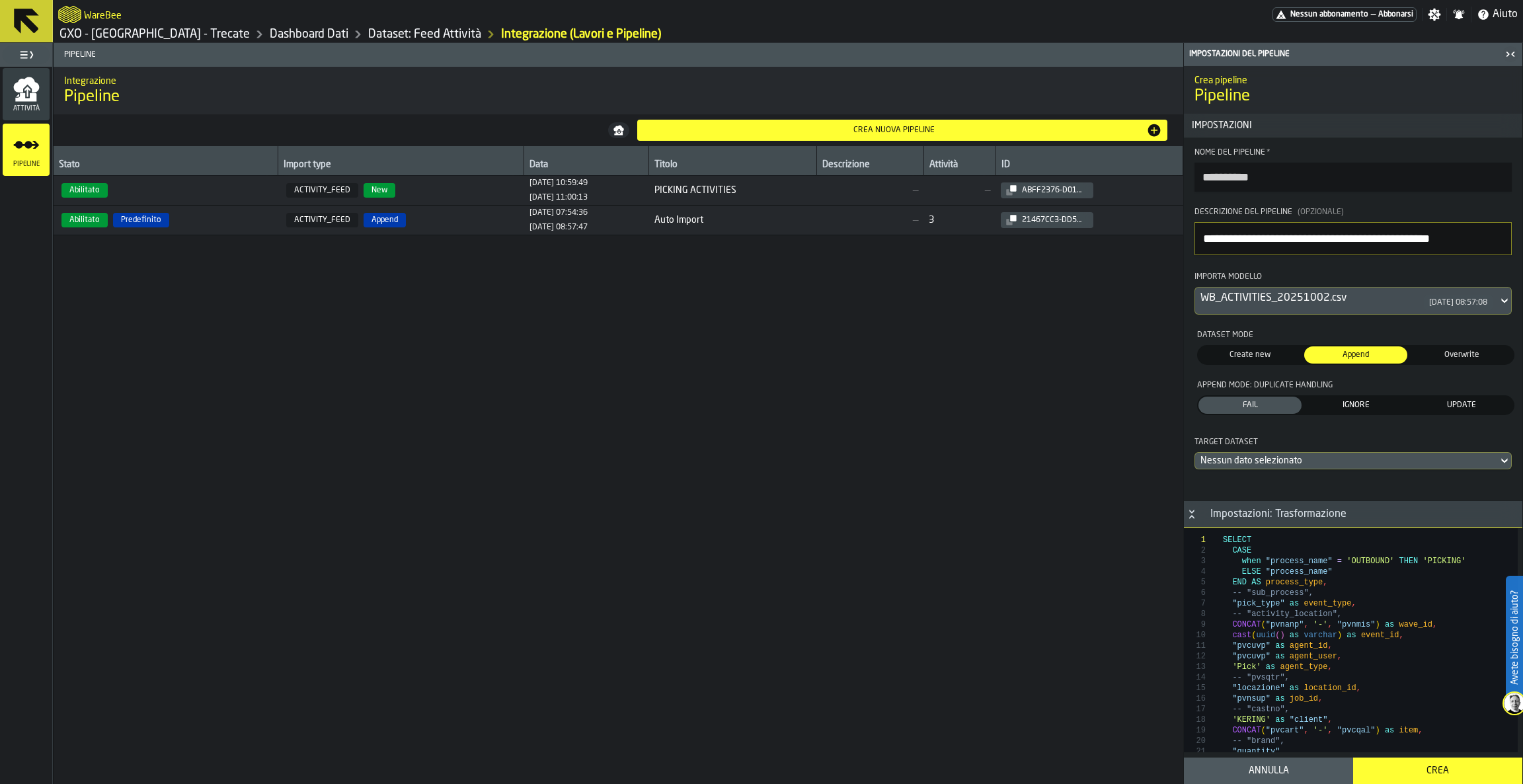
click at [1466, 355] on span "Overwrite" at bounding box center [1461, 355] width 98 height 12
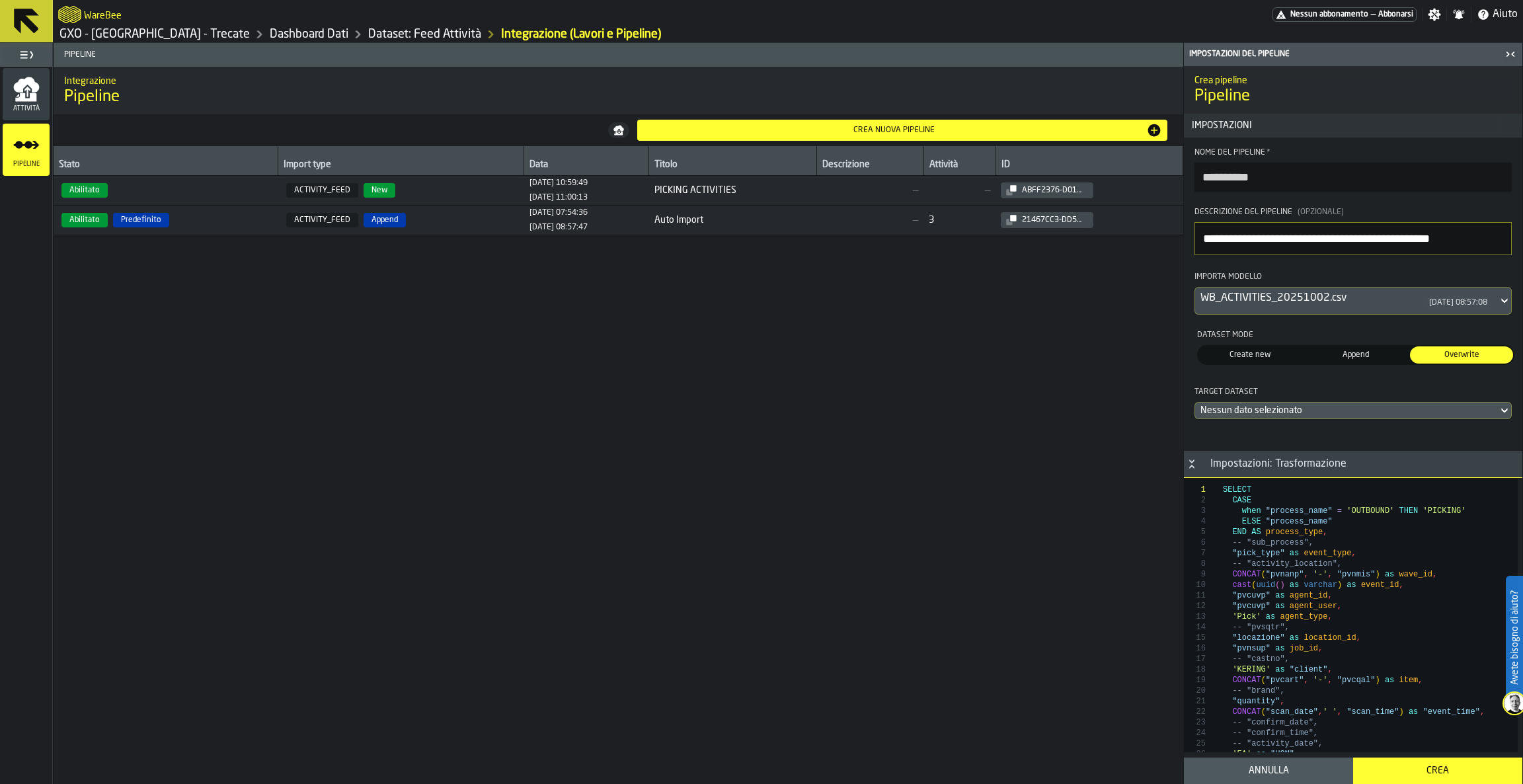
click at [1354, 355] on span "Append" at bounding box center [1355, 355] width 98 height 12
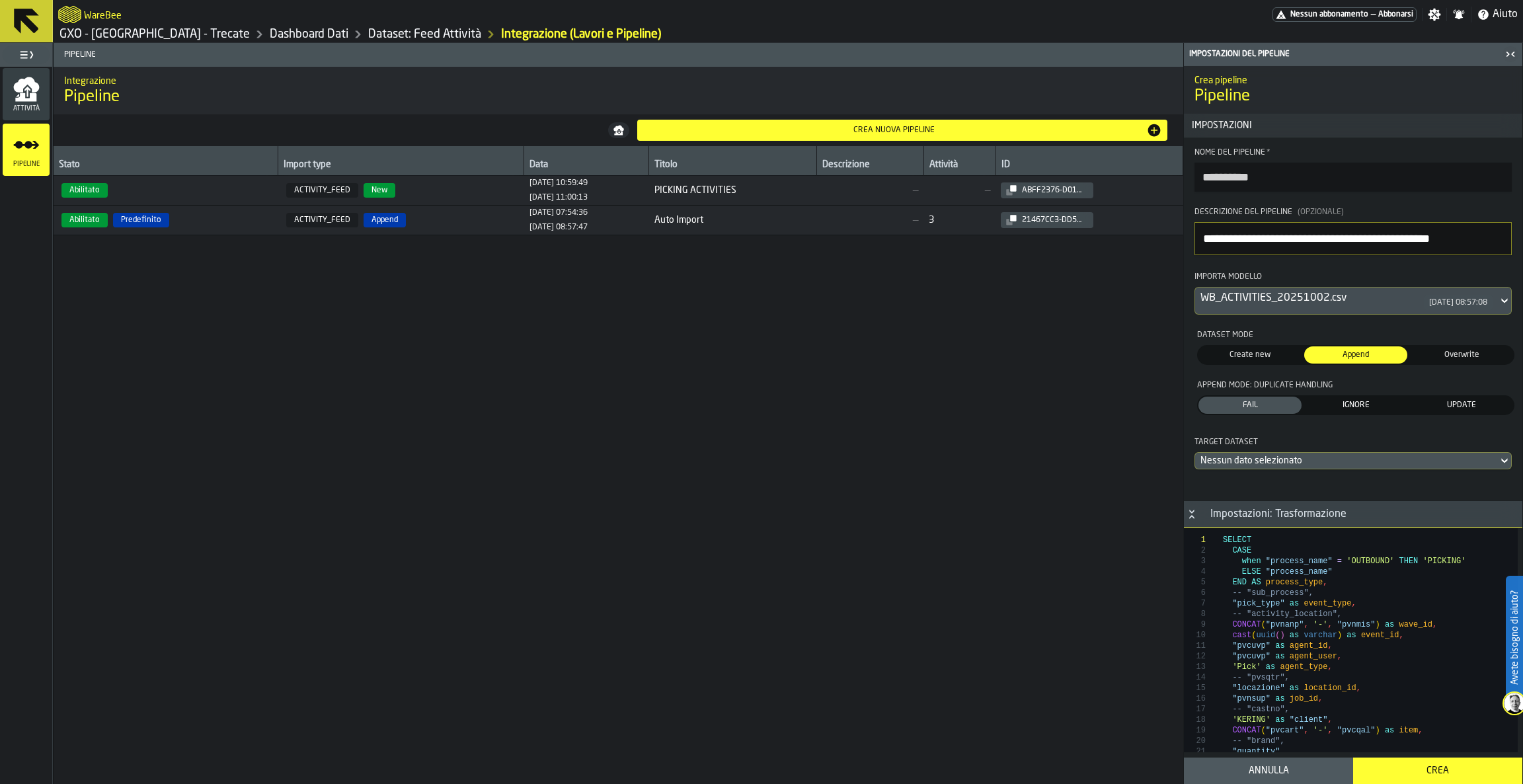
click at [1325, 466] on div "Nessun dato selezionato" at bounding box center [1346, 460] width 292 height 10
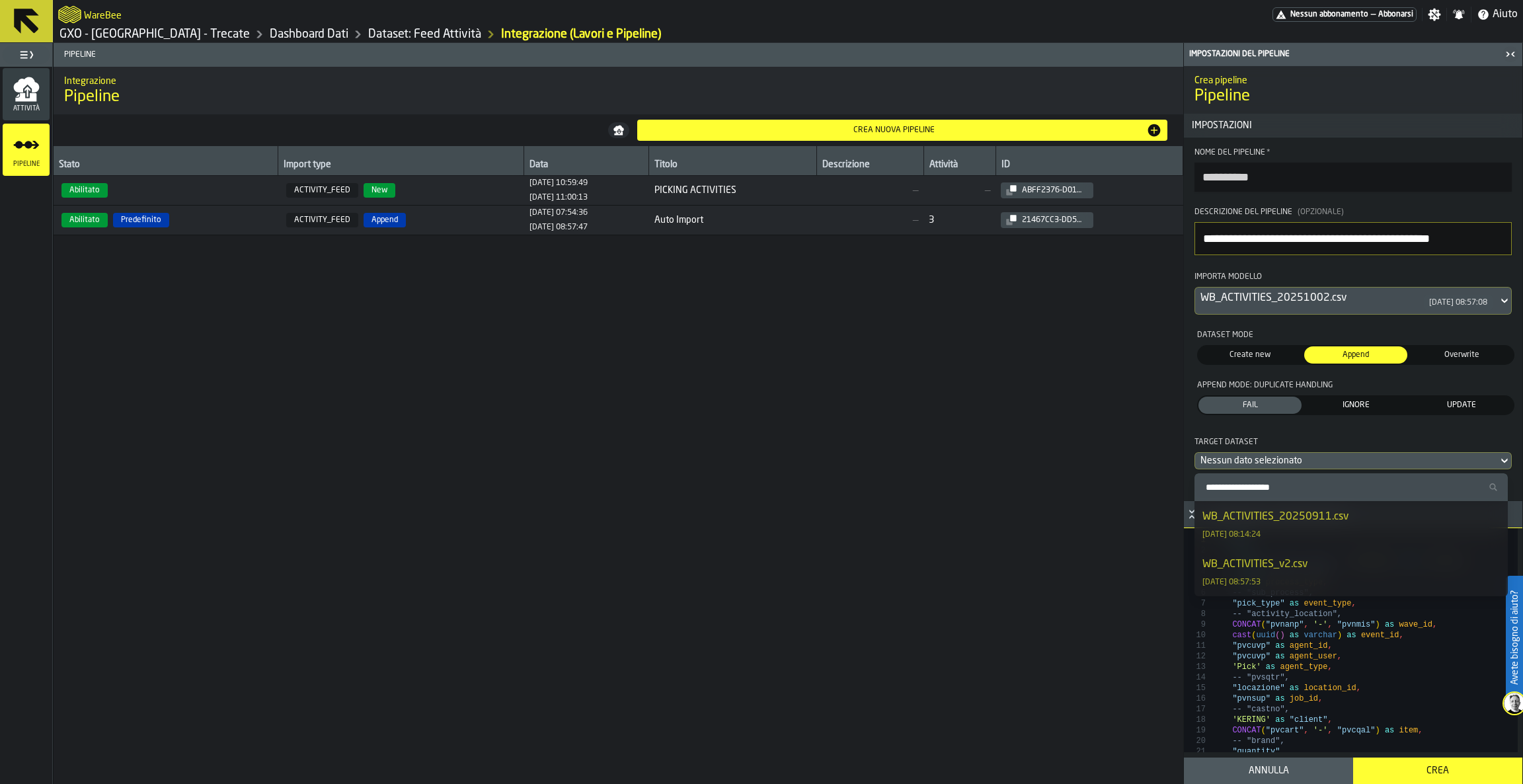
click at [1325, 502] on li "WB_ACTIVITIES_20250911.csv 12/09/2025, 08:14:24" at bounding box center [1351, 525] width 313 height 47
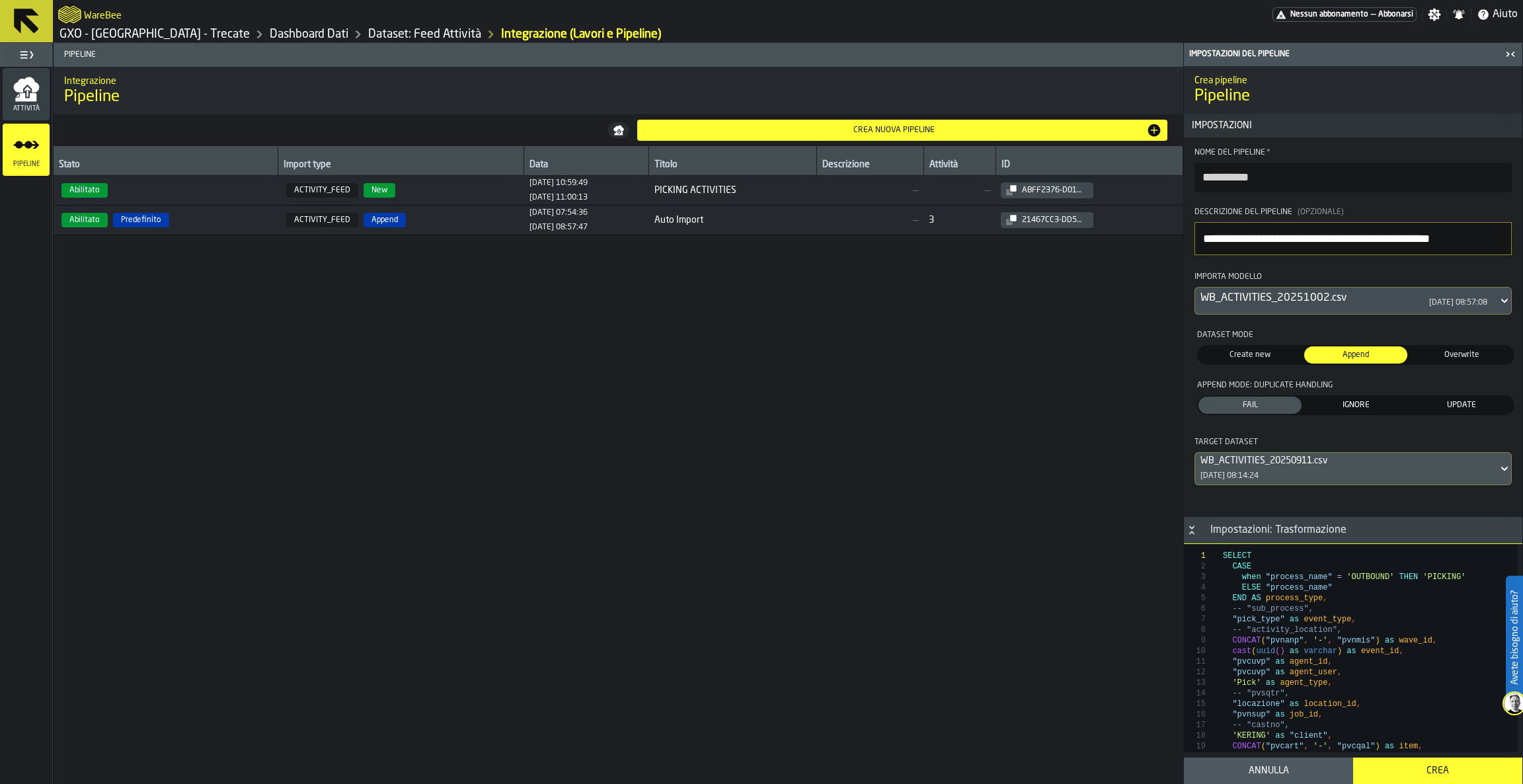
click at [1341, 466] on div "WB_ACTIVITIES_20250911.csv" at bounding box center [1346, 460] width 292 height 10
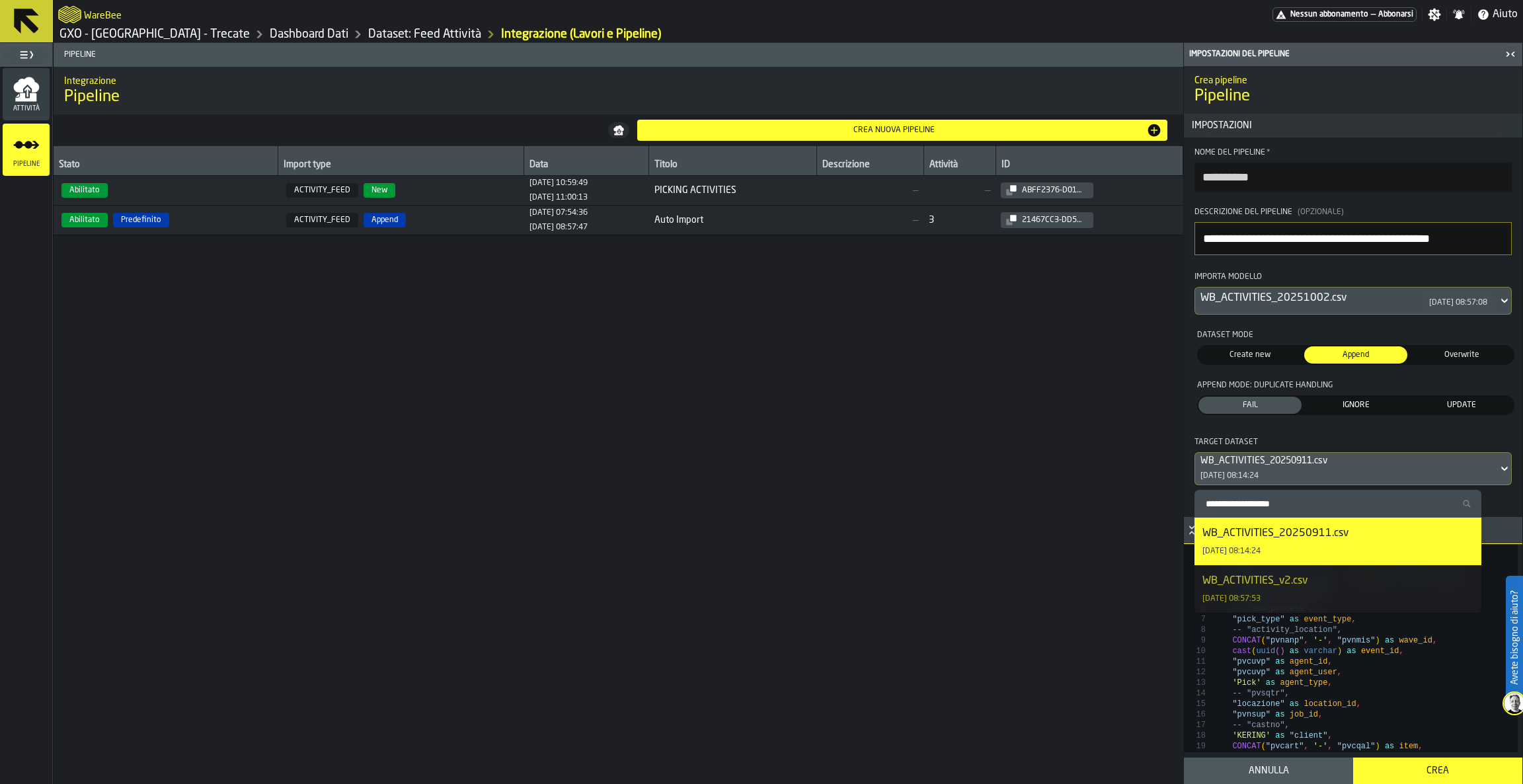
click at [1336, 542] on div "WB_ACTIVITIES_20250911.csv 12/09/2025, 08:14:24" at bounding box center [1338, 541] width 271 height 32
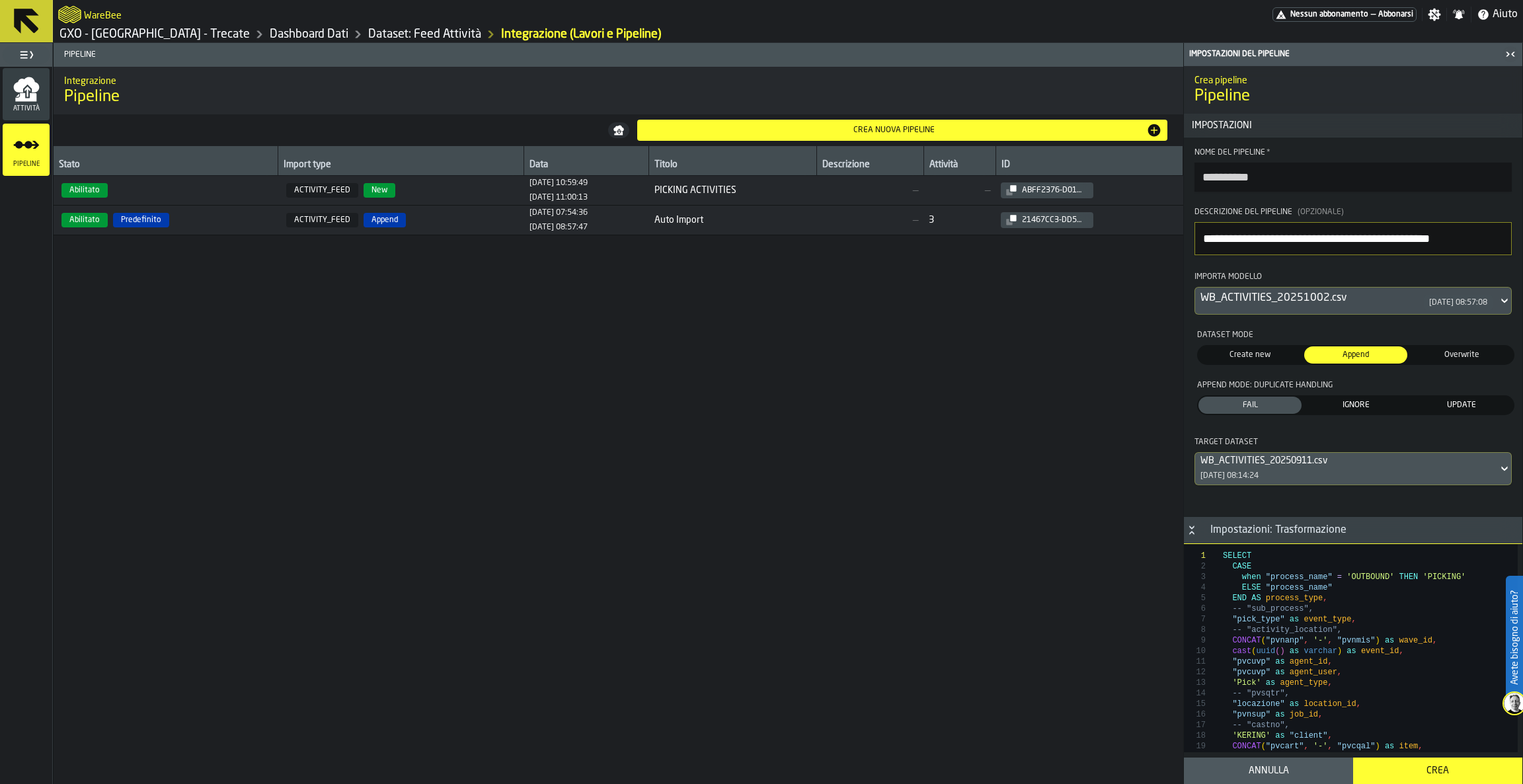
click at [1354, 408] on span "IGNORE" at bounding box center [1355, 405] width 98 height 12
click at [1248, 410] on span "FAIL" at bounding box center [1250, 405] width 98 height 12
click at [1327, 410] on span "IGNORE" at bounding box center [1355, 405] width 98 height 12
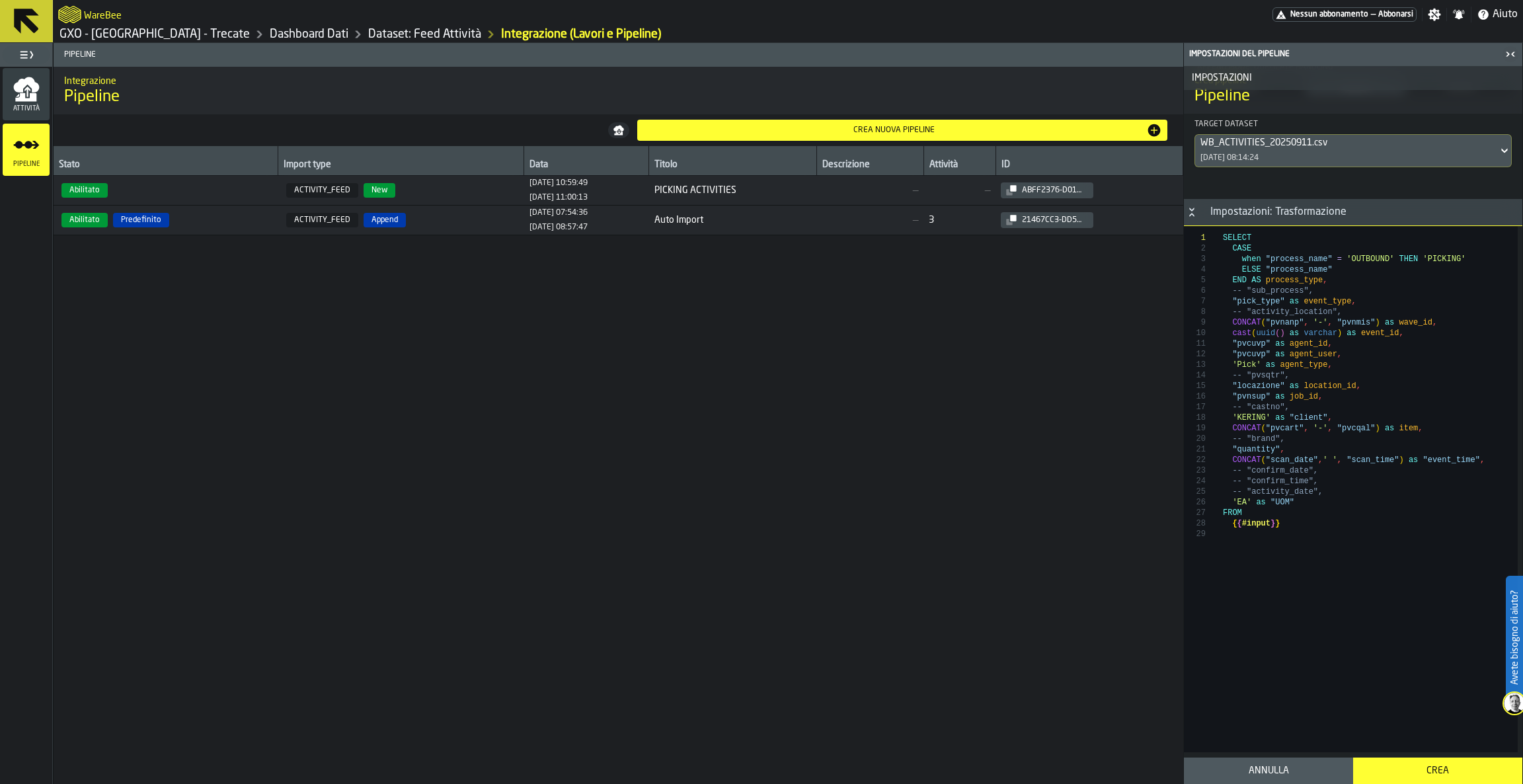
scroll to position [332, 0]
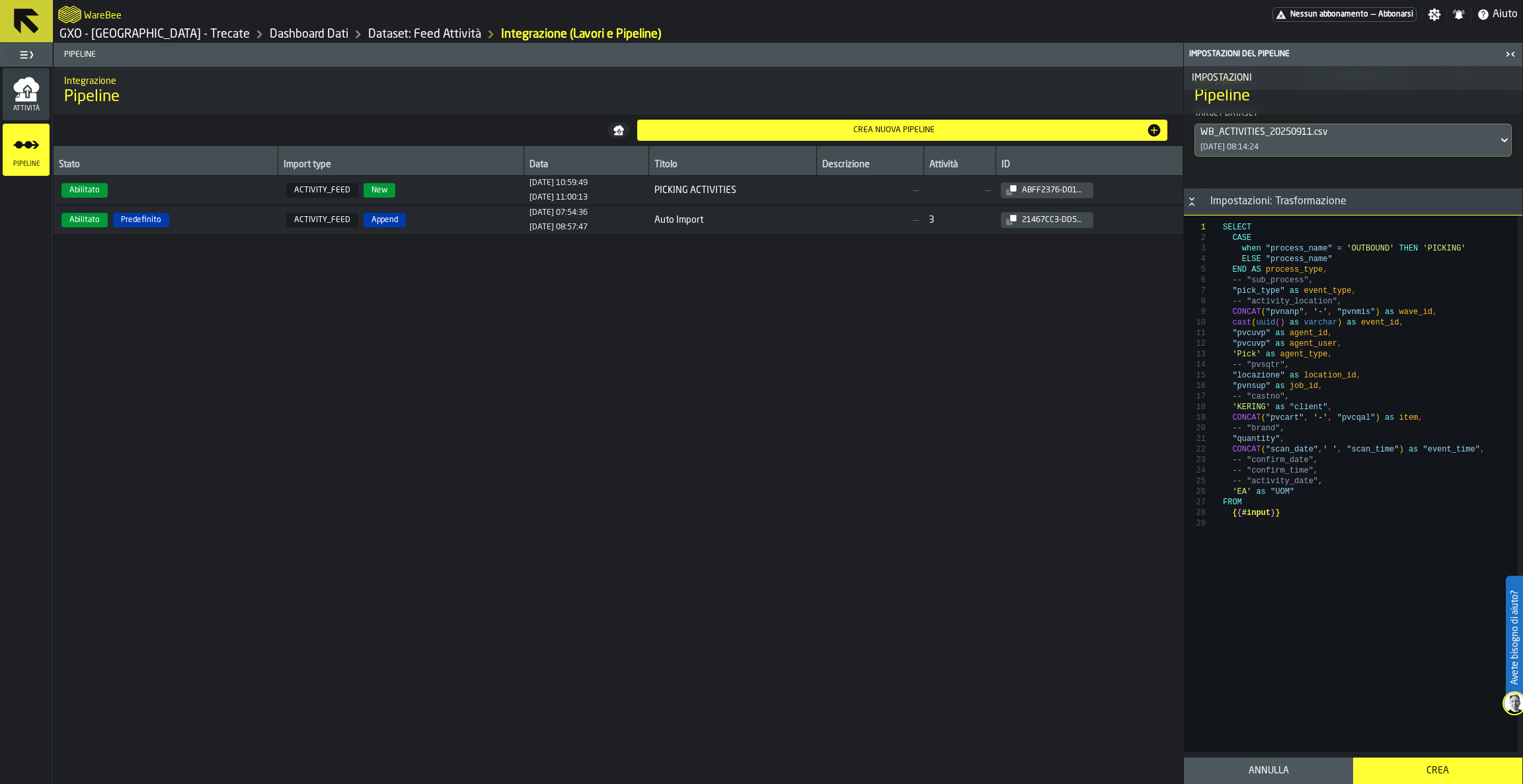
click at [1435, 776] on div "Crea" at bounding box center [1438, 771] width 154 height 10
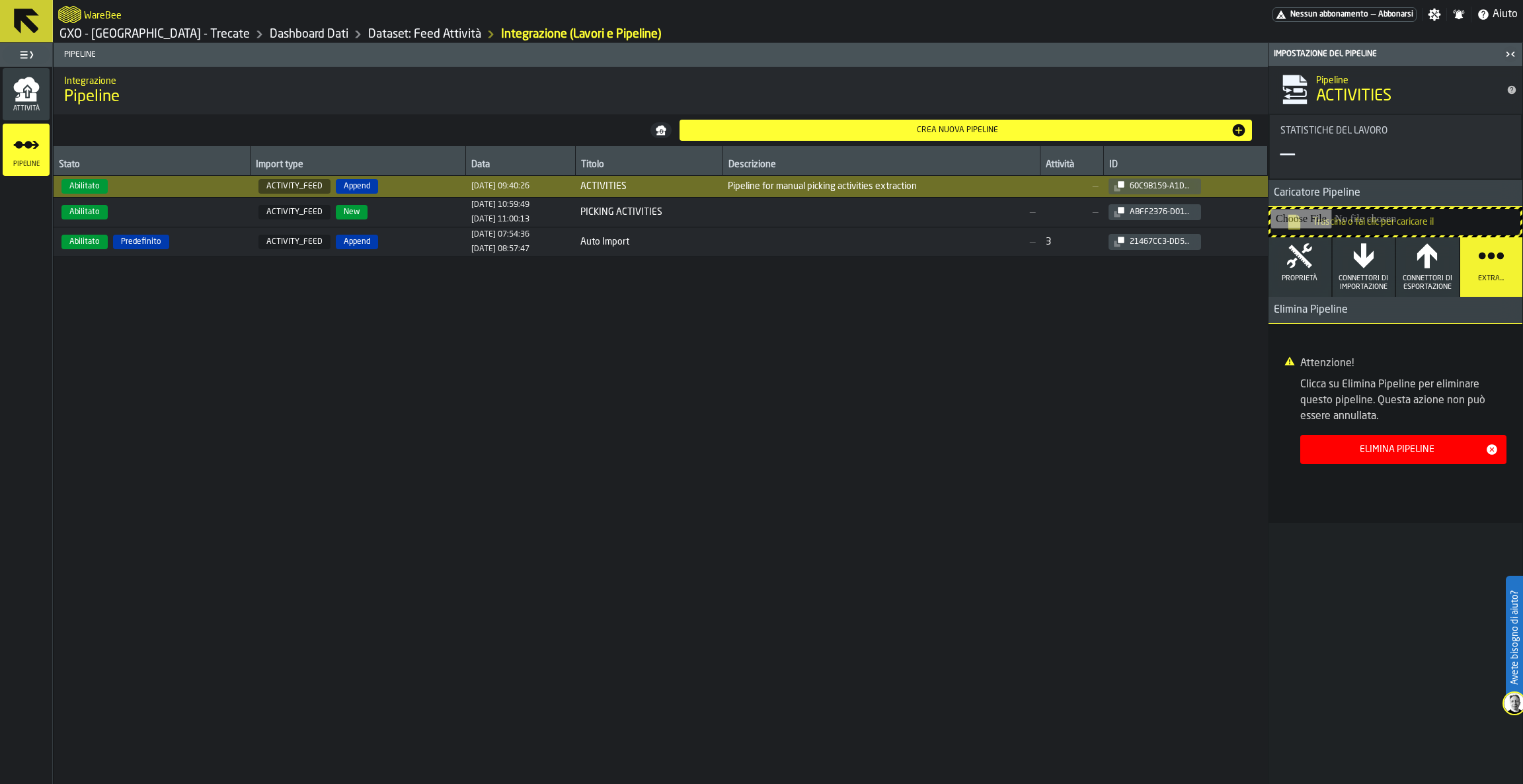
click at [1373, 273] on button "Connettori di Importazione" at bounding box center [1363, 267] width 63 height 59
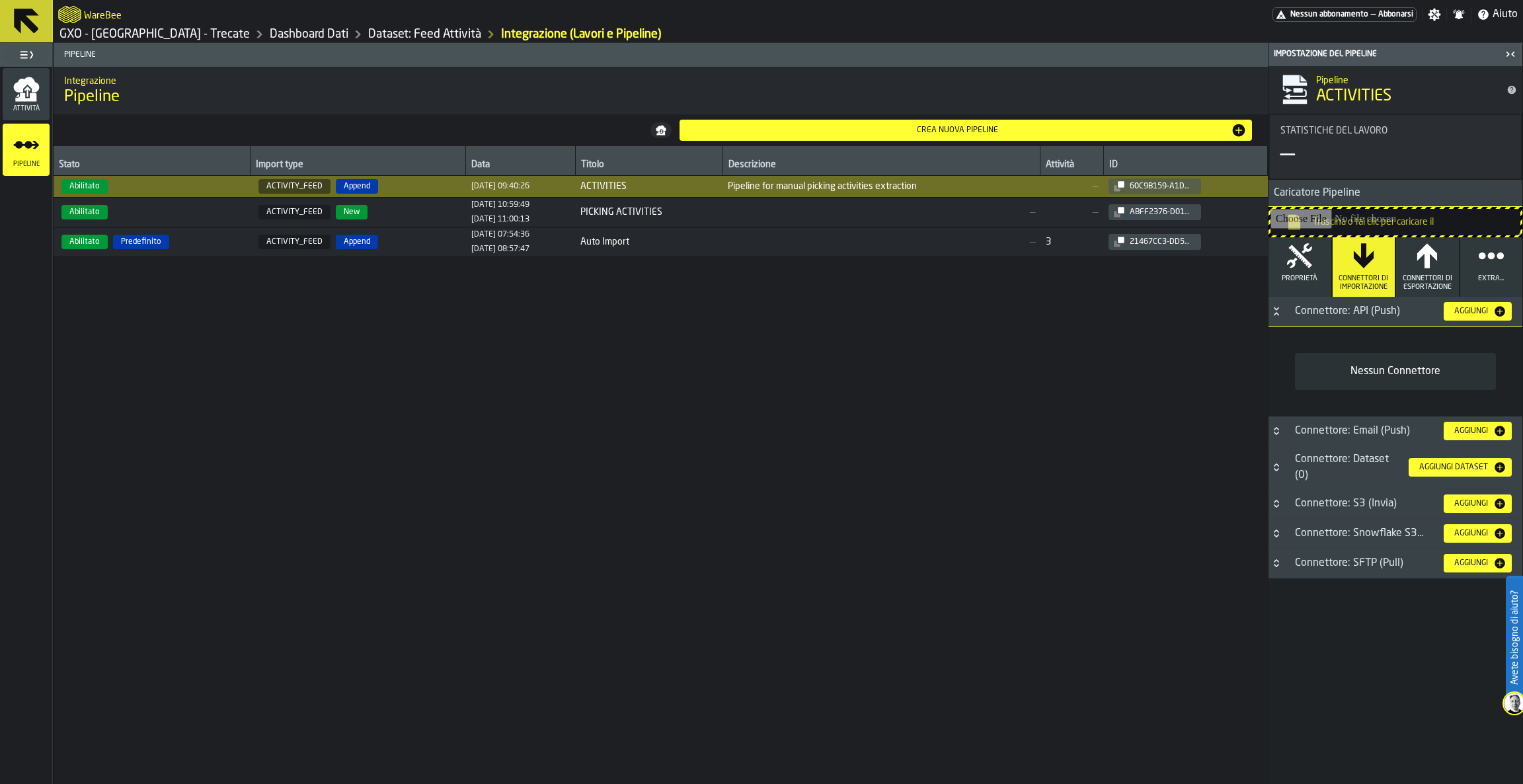
click at [1461, 312] on div "Aggiungi" at bounding box center [1471, 311] width 44 height 10
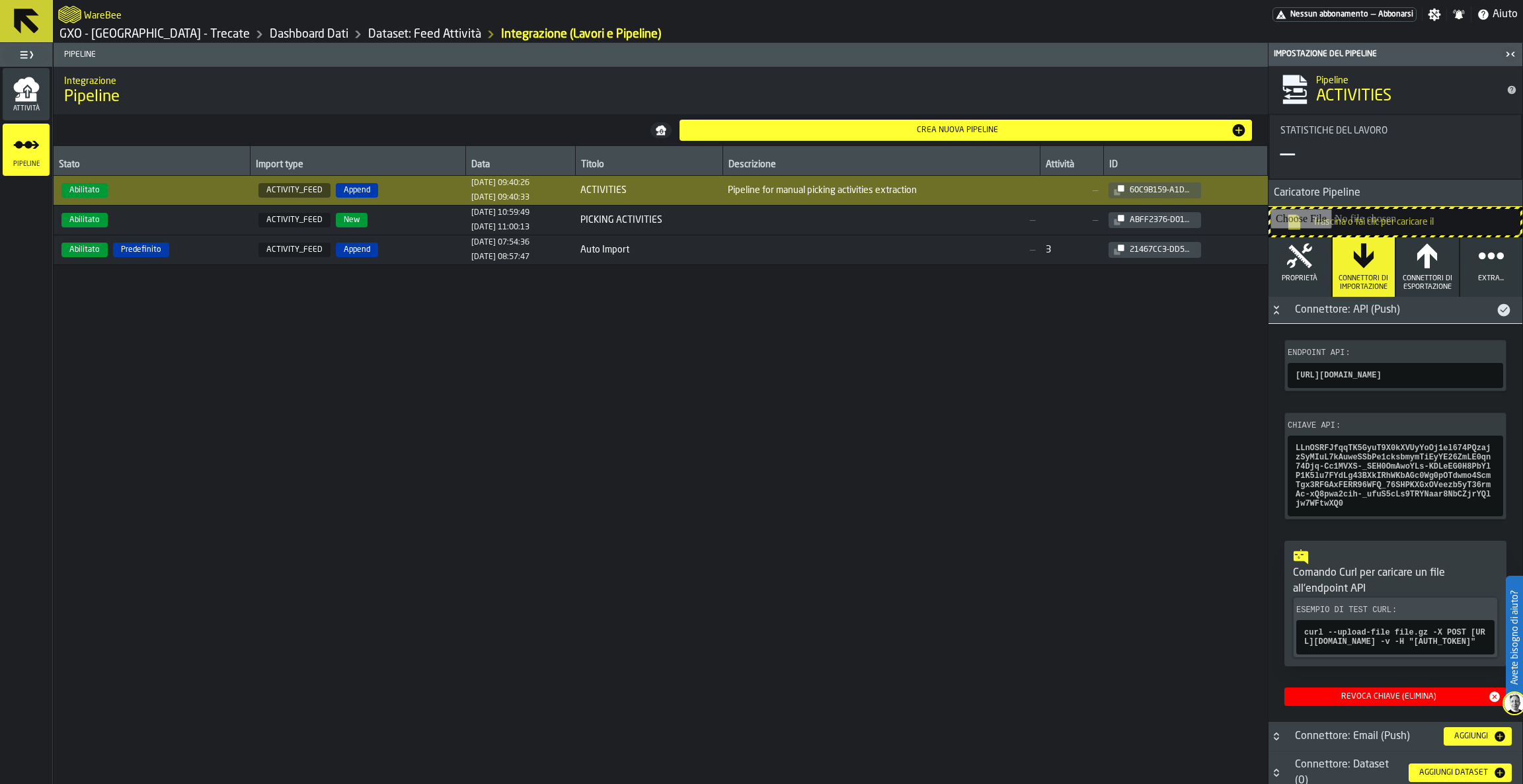
click at [0, 0] on icon "button-" at bounding box center [0, 0] width 0 height 0
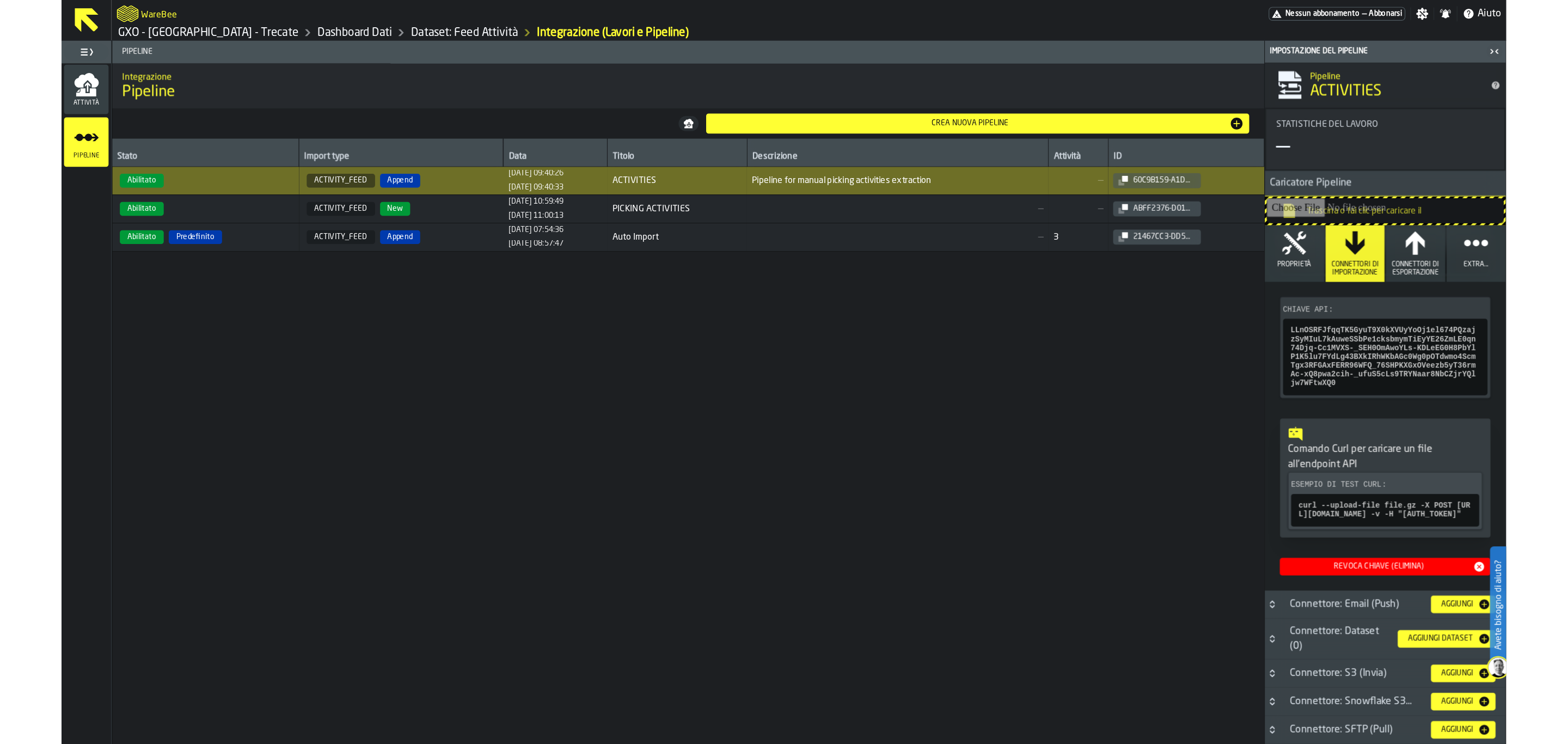
scroll to position [0, 0]
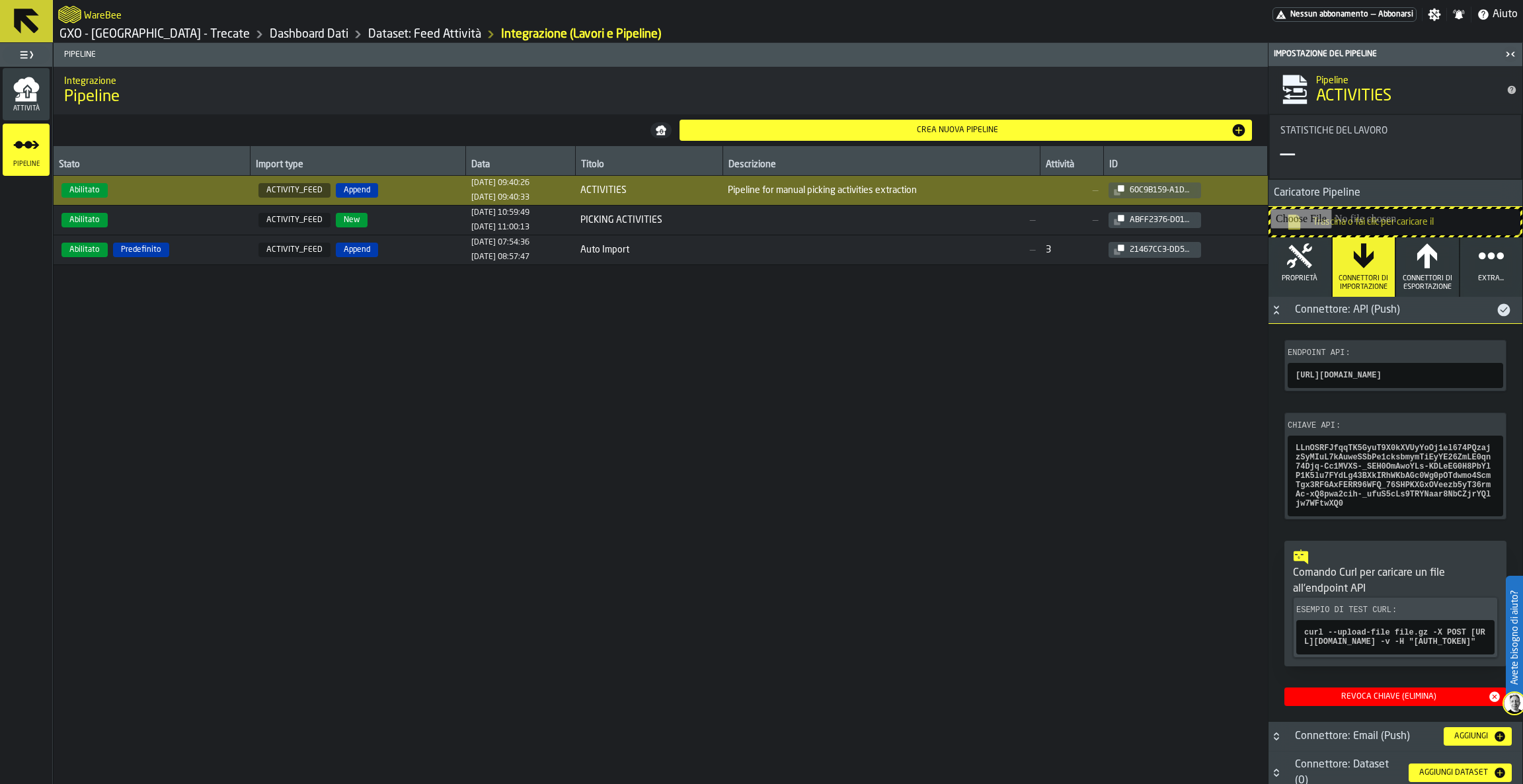
click at [1509, 57] on icon "button-toggle-Chiudimi" at bounding box center [1510, 54] width 16 height 16
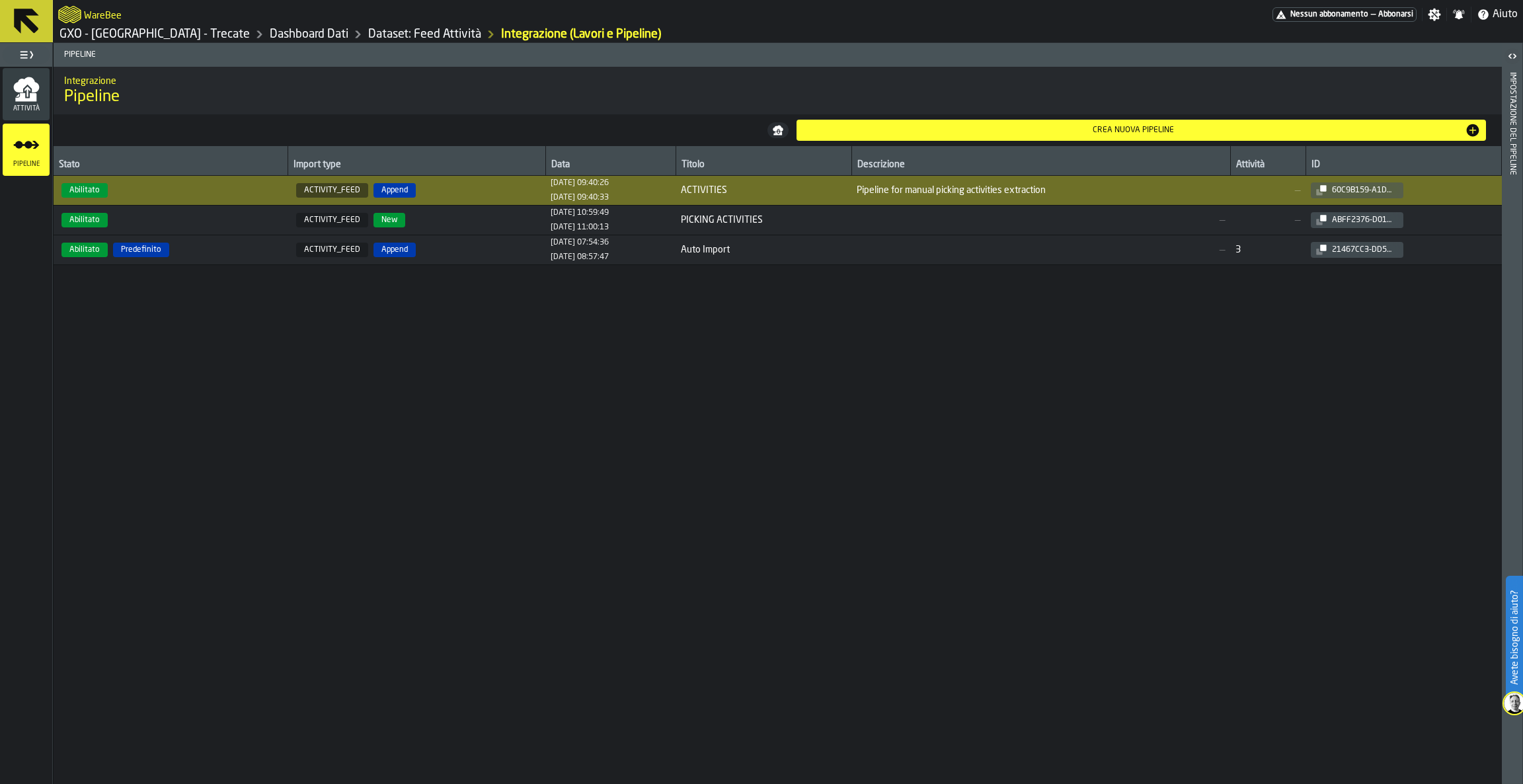
click at [18, 16] on icon at bounding box center [27, 21] width 25 height 25
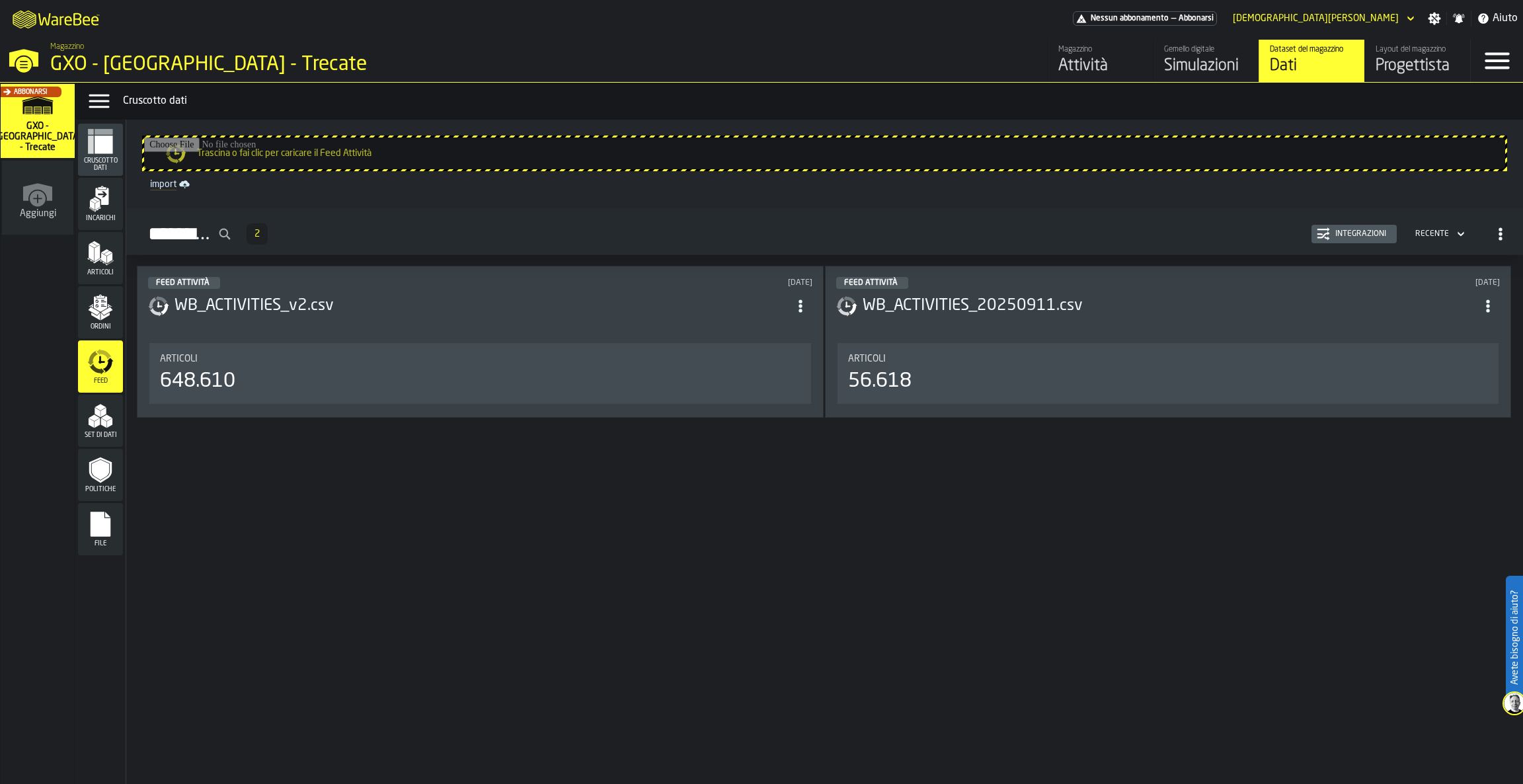
click at [104, 256] on icon "menu Articoli" at bounding box center [100, 253] width 27 height 27
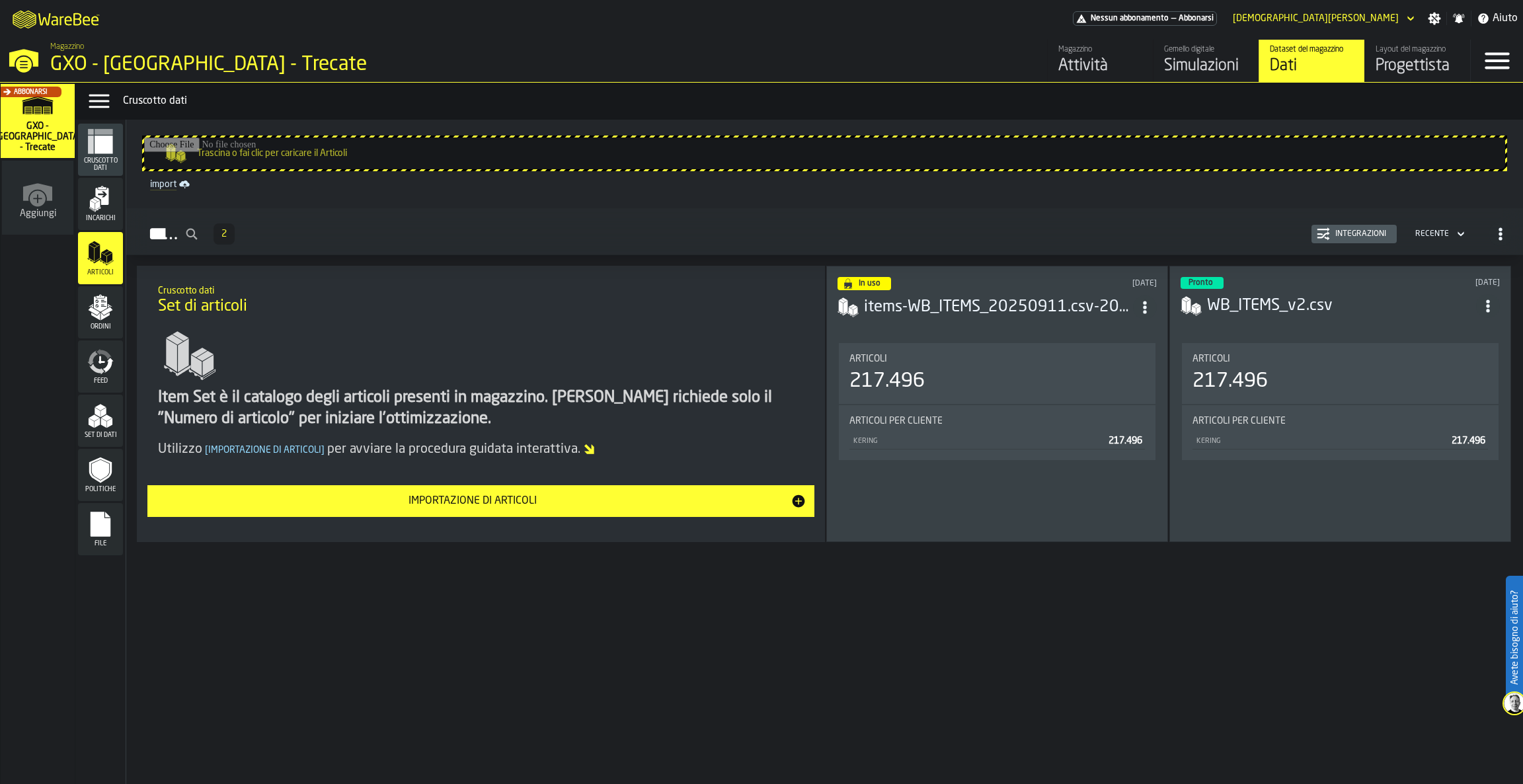
click at [1373, 234] on div "Integrazioni" at bounding box center [1360, 234] width 61 height 10
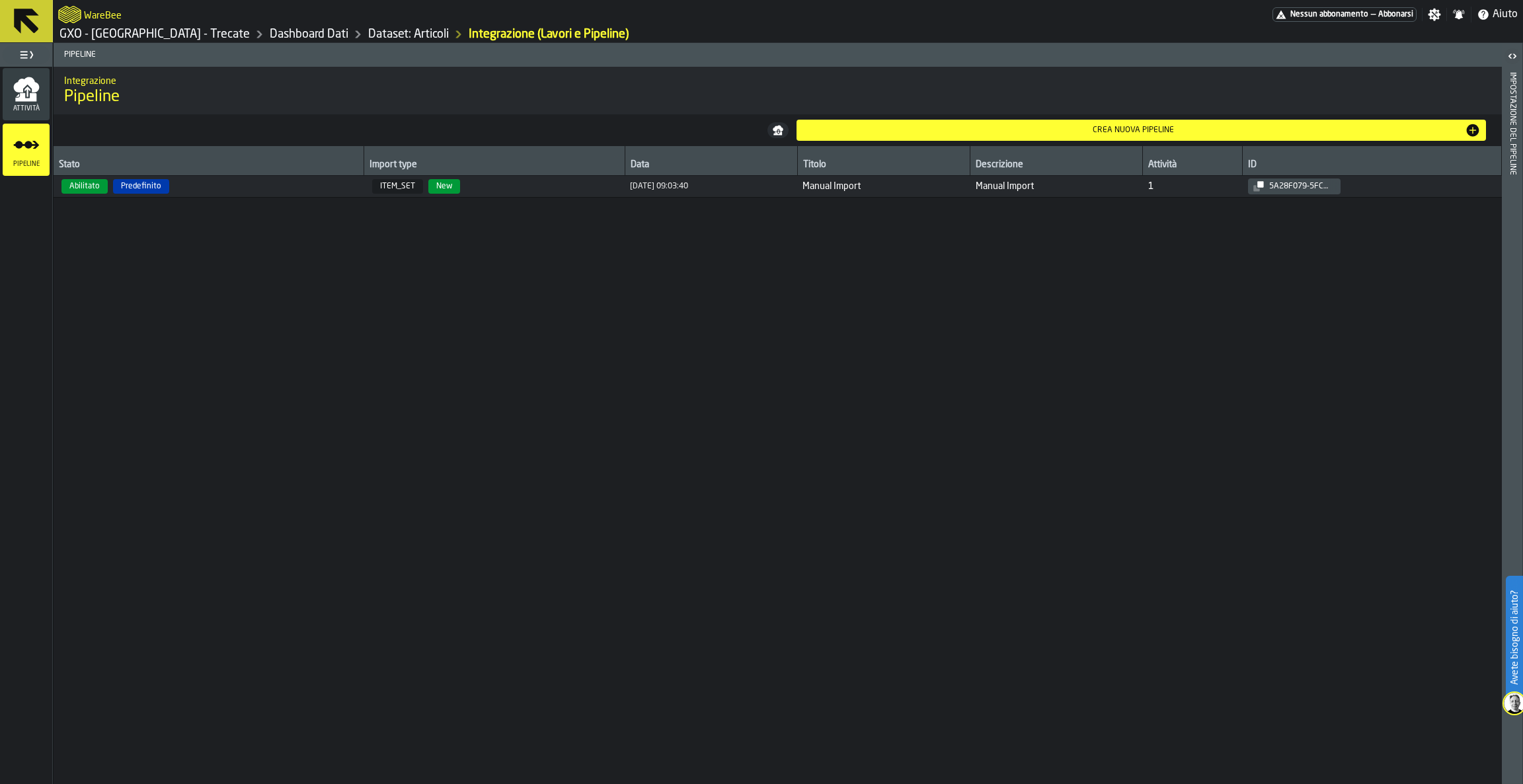
click at [915, 129] on div "Crea nuova pipeline" at bounding box center [1134, 130] width 664 height 10
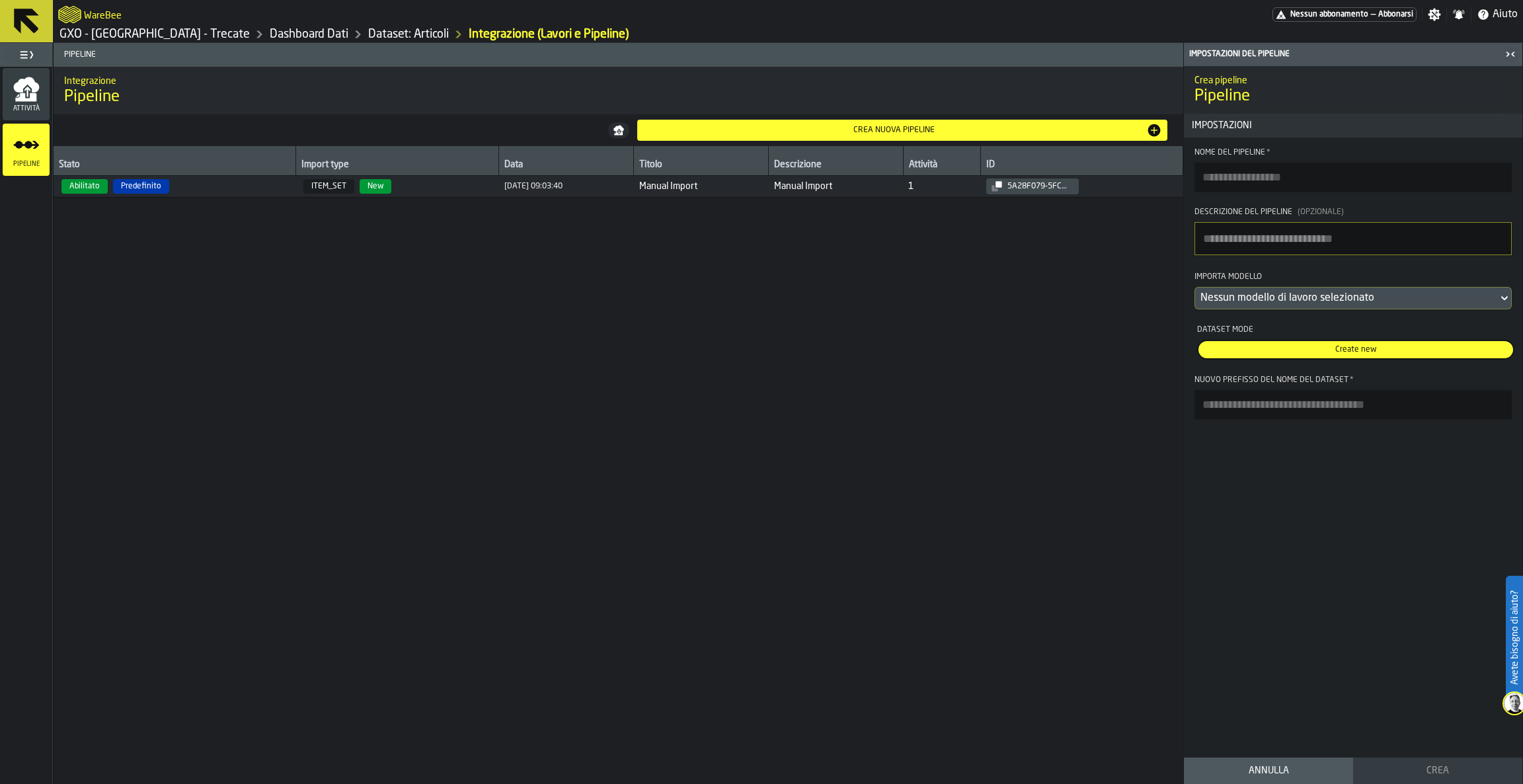
click at [1357, 186] on input "Nome del Pipeline *" at bounding box center [1352, 177] width 317 height 29
type input "*****"
click at [1299, 241] on textarea "**********" at bounding box center [1352, 239] width 317 height 33
drag, startPoint x: 1471, startPoint y: 238, endPoint x: 236, endPoint y: 186, distance: 1236.1
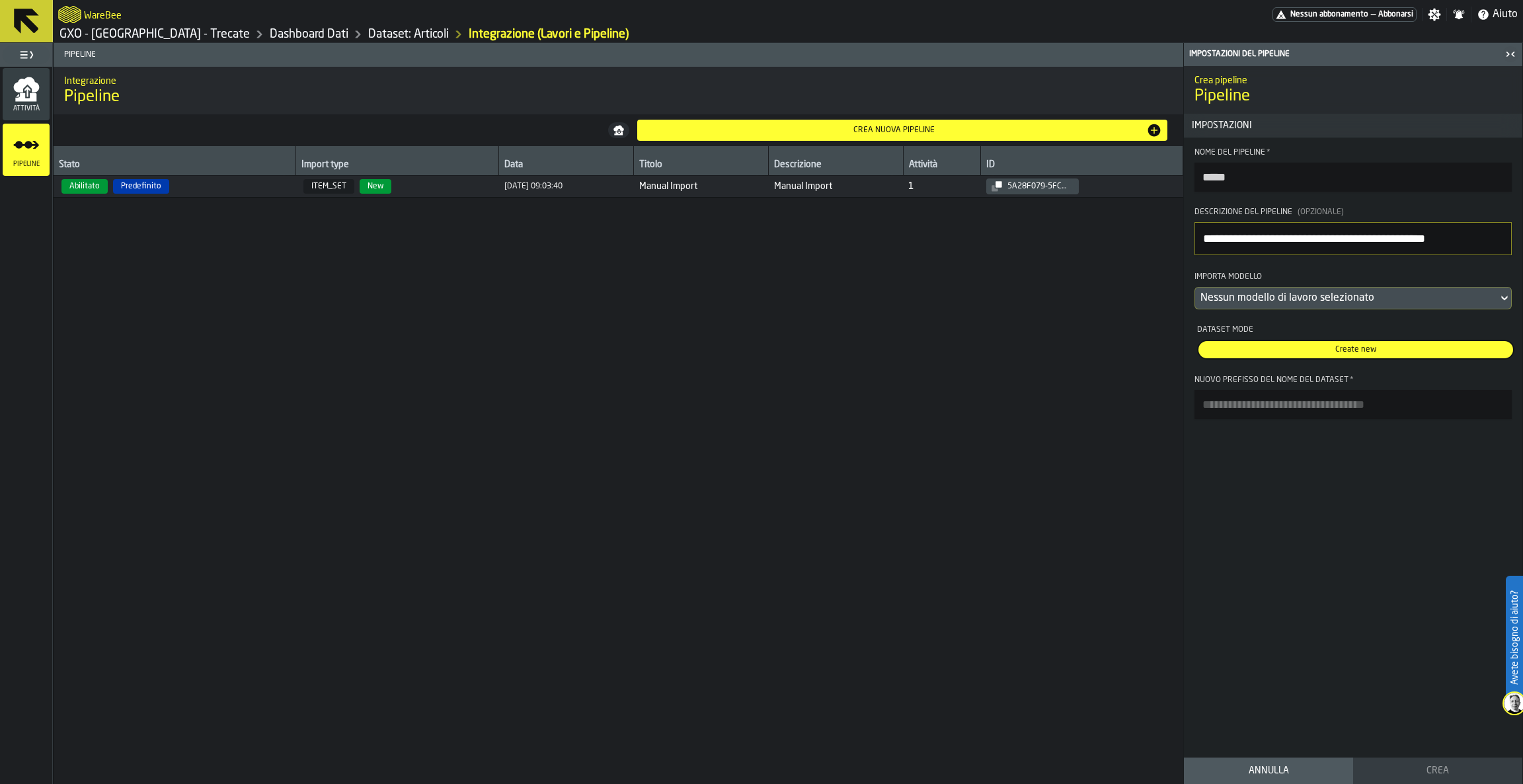
click at [236, 186] on main "**********" at bounding box center [761, 413] width 1523 height 741
click at [1465, 245] on textarea "**********" at bounding box center [1352, 239] width 317 height 33
paste textarea
type textarea "**********"
click at [1328, 290] on div "Nessun modello di lavoro selezionato" at bounding box center [1346, 298] width 303 height 21
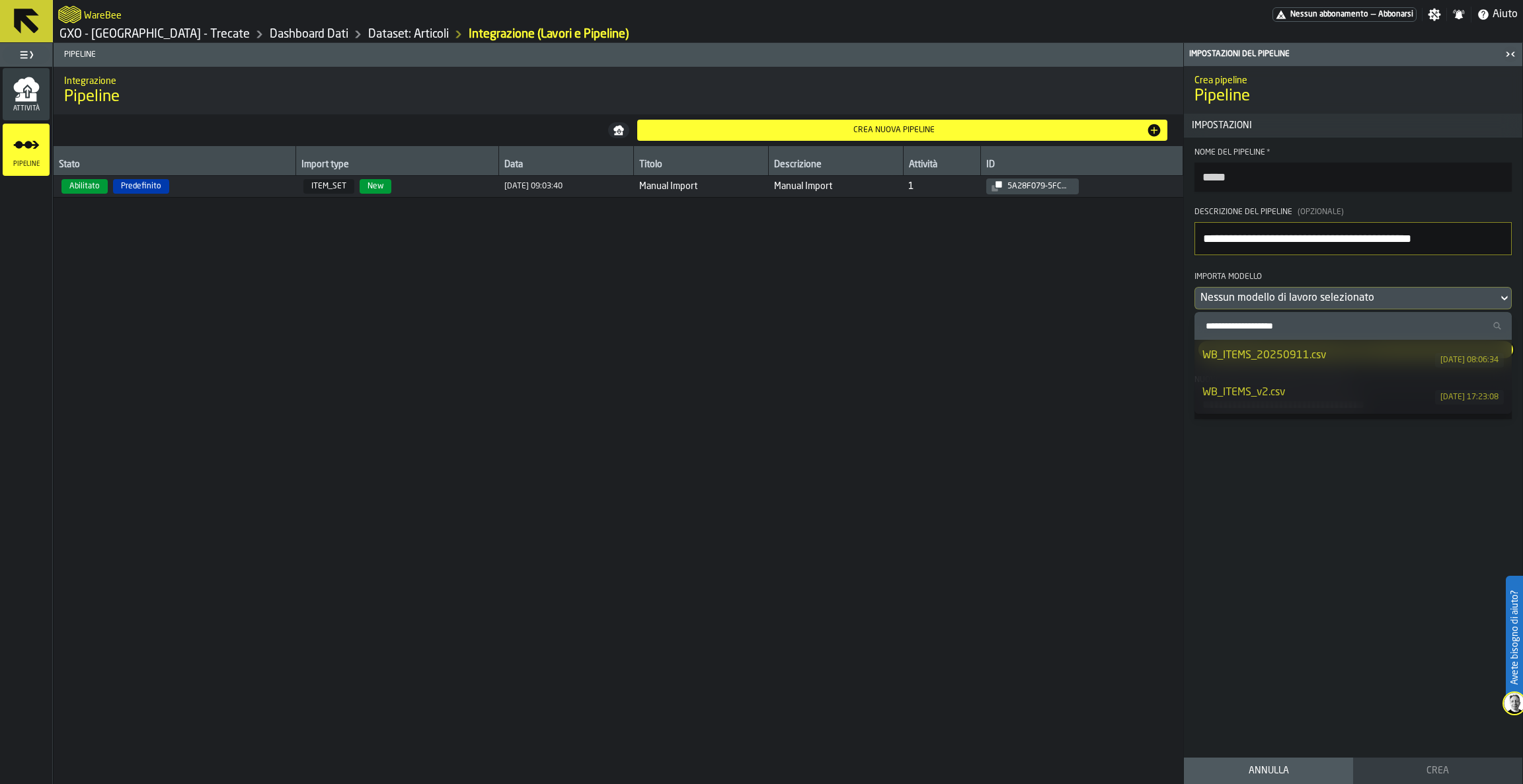
click at [1368, 352] on div "WB_ITEMS_20250911.csv" at bounding box center [1318, 355] width 233 height 16
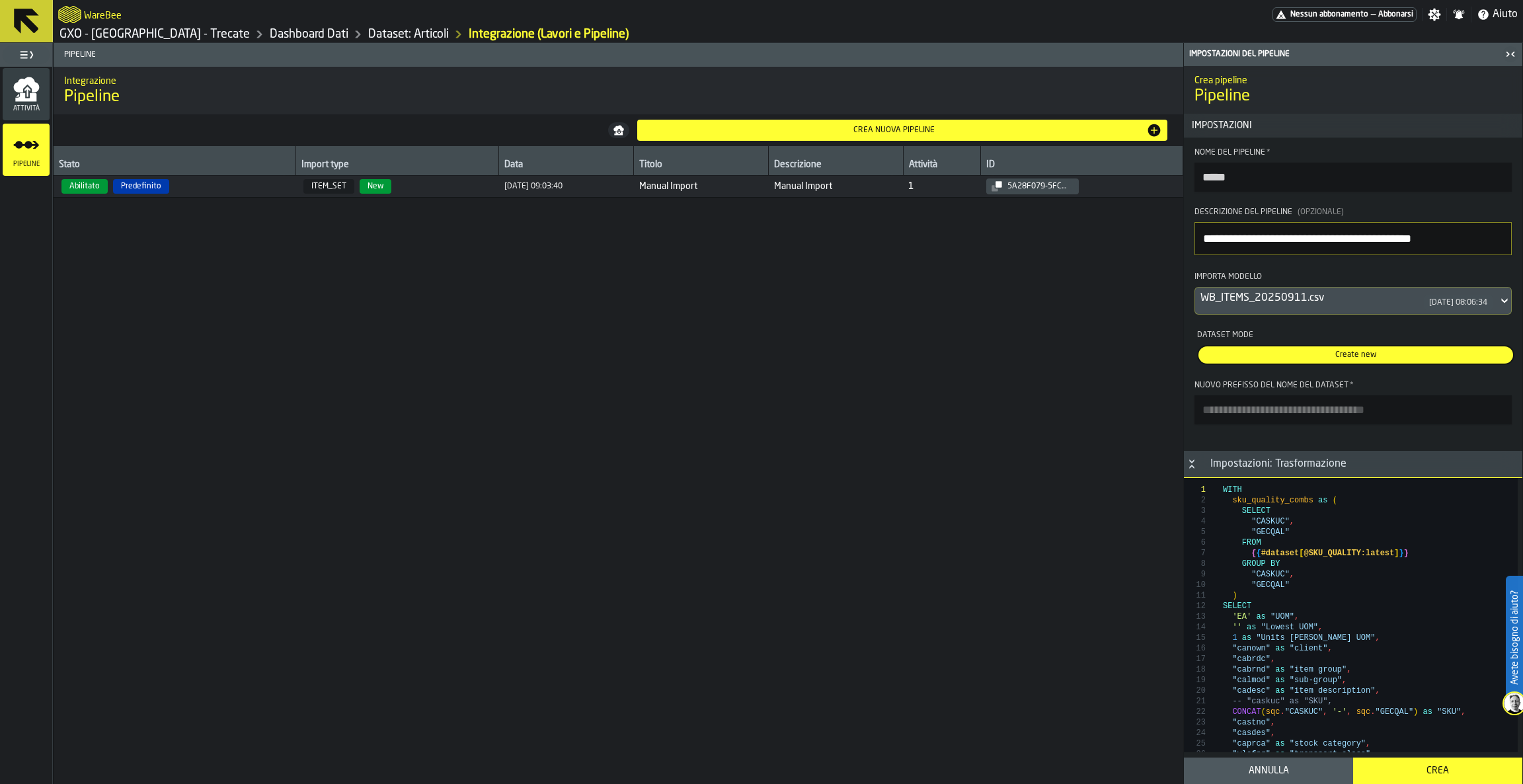
click at [1441, 395] on label "Nuovo prefisso del nome del dataset *" at bounding box center [1352, 402] width 317 height 44
click at [1441, 395] on input "Nuovo prefisso del nome del dataset *" at bounding box center [1352, 409] width 317 height 29
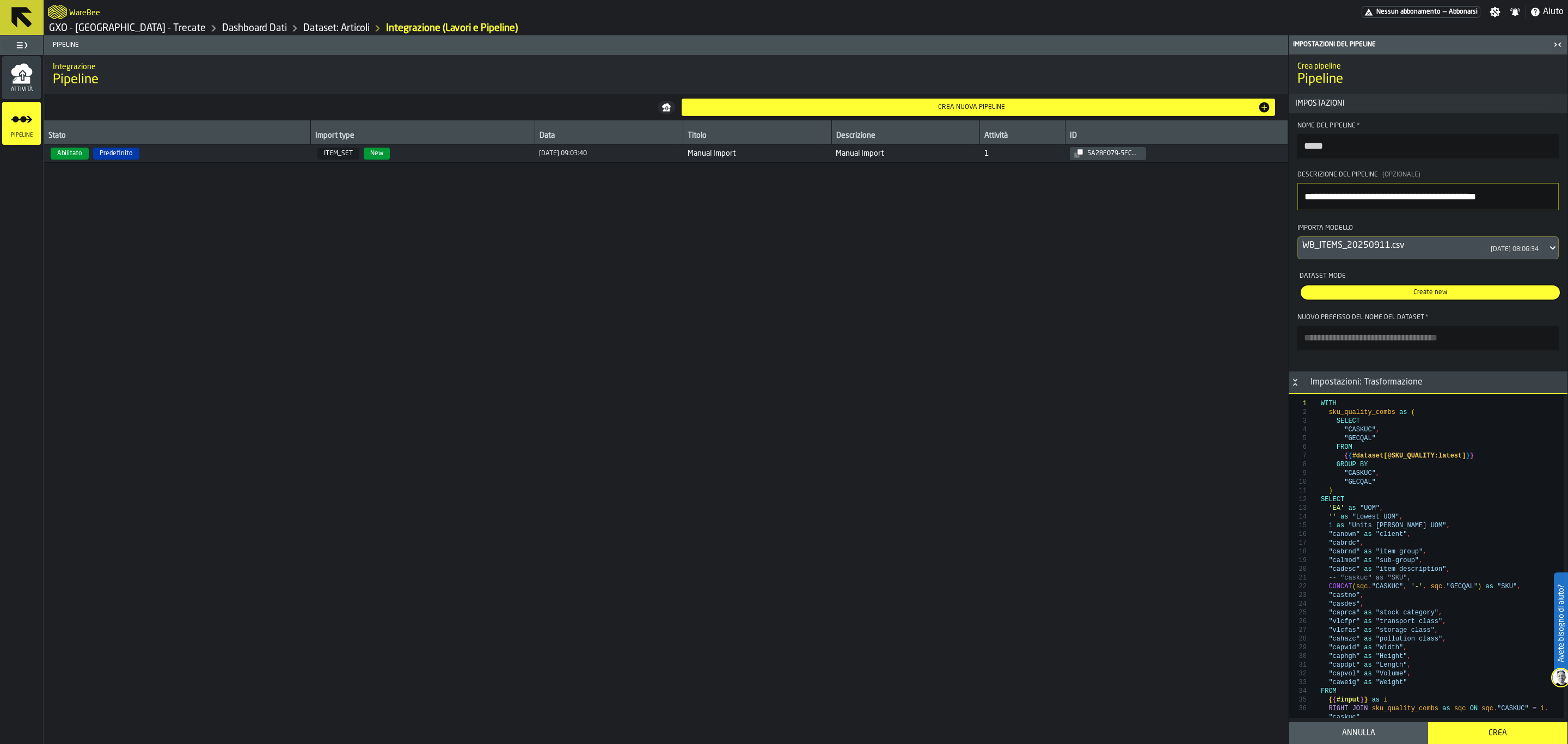
click at [1454, 252] on div "WB_ITEMS_20250911.csv" at bounding box center [1392, 245] width 180 height 13
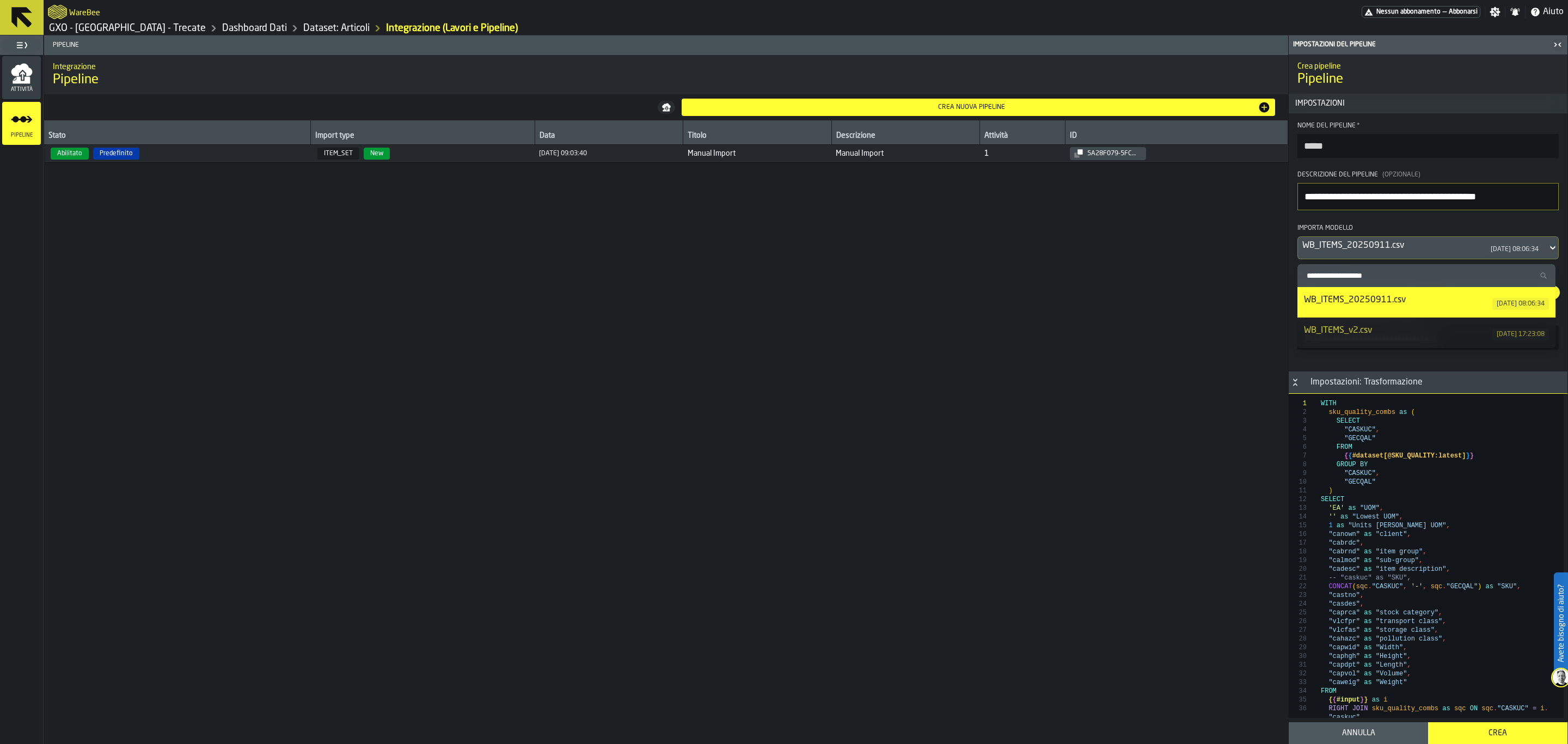
click at [1407, 294] on div "WB_ITEMS_20250911.csv" at bounding box center [1398, 300] width 188 height 13
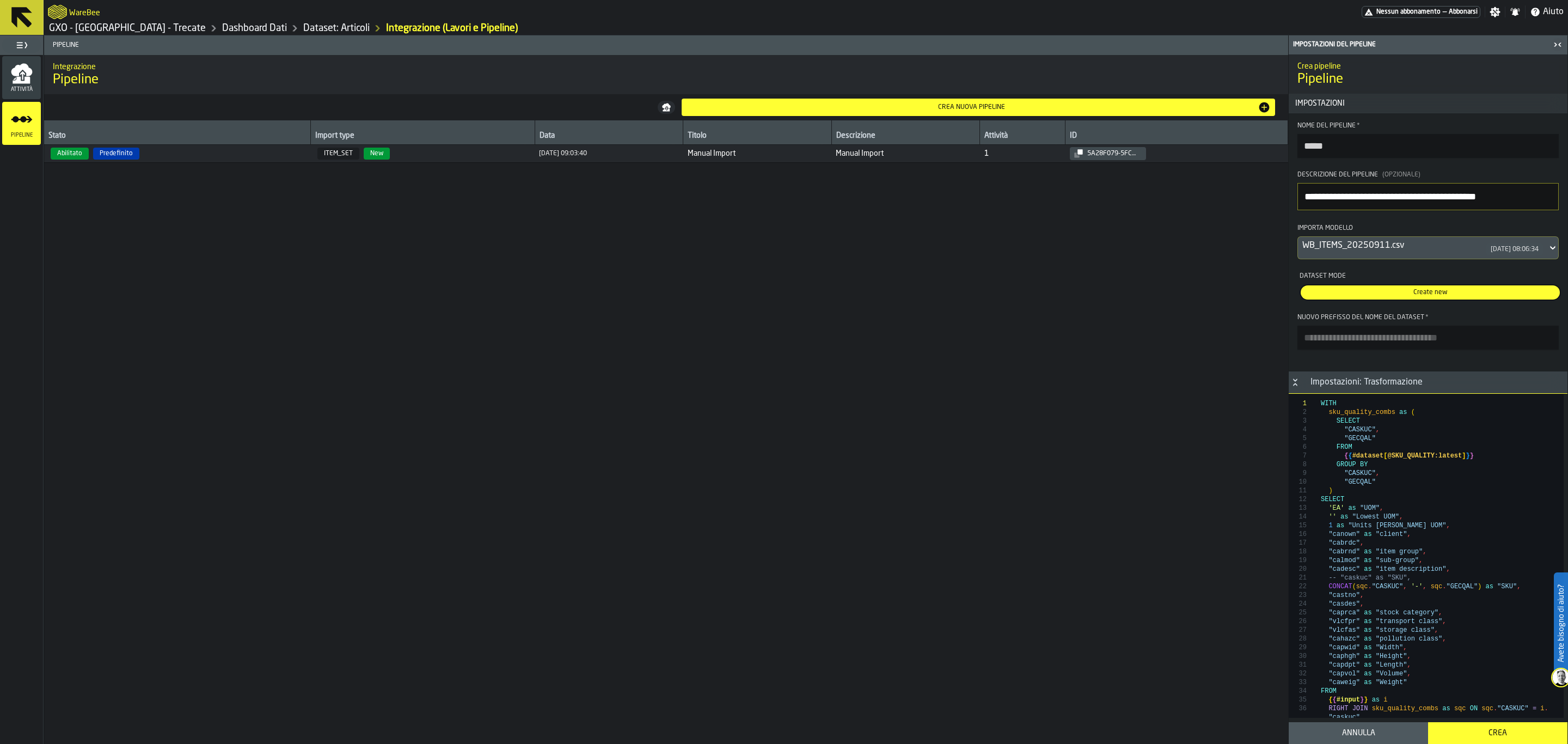
click at [1455, 338] on input "Nuovo prefisso del nome del dataset *" at bounding box center [1427, 337] width 261 height 24
type input "*****"
click at [1377, 297] on span "Create new" at bounding box center [1430, 292] width 255 height 10
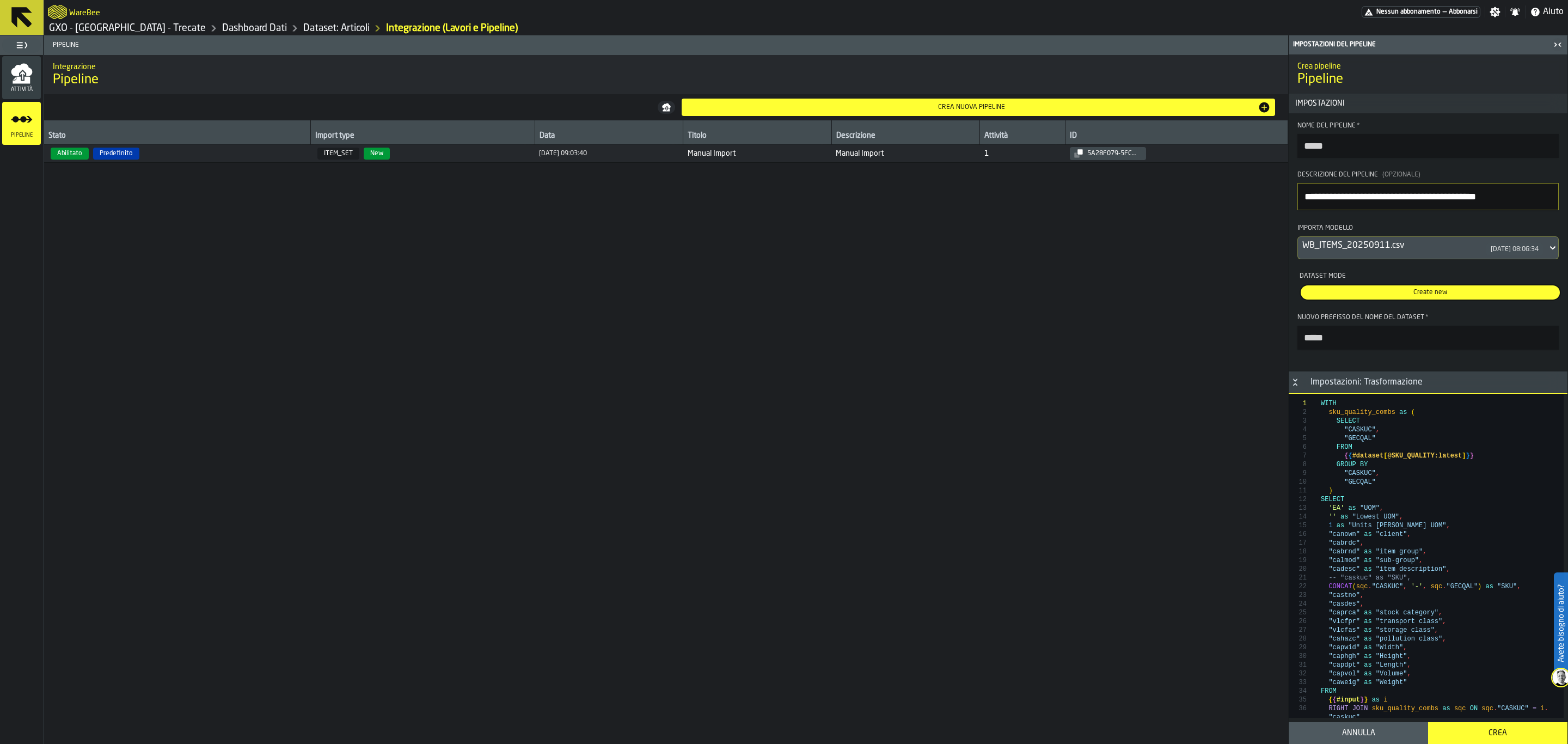
click at [1387, 296] on span "Create new" at bounding box center [1430, 292] width 255 height 10
click at [1397, 297] on span "Create new" at bounding box center [1430, 292] width 255 height 10
click at [1405, 297] on span "Create new" at bounding box center [1430, 292] width 255 height 10
click at [1498, 727] on button "Crea" at bounding box center [1497, 733] width 139 height 22
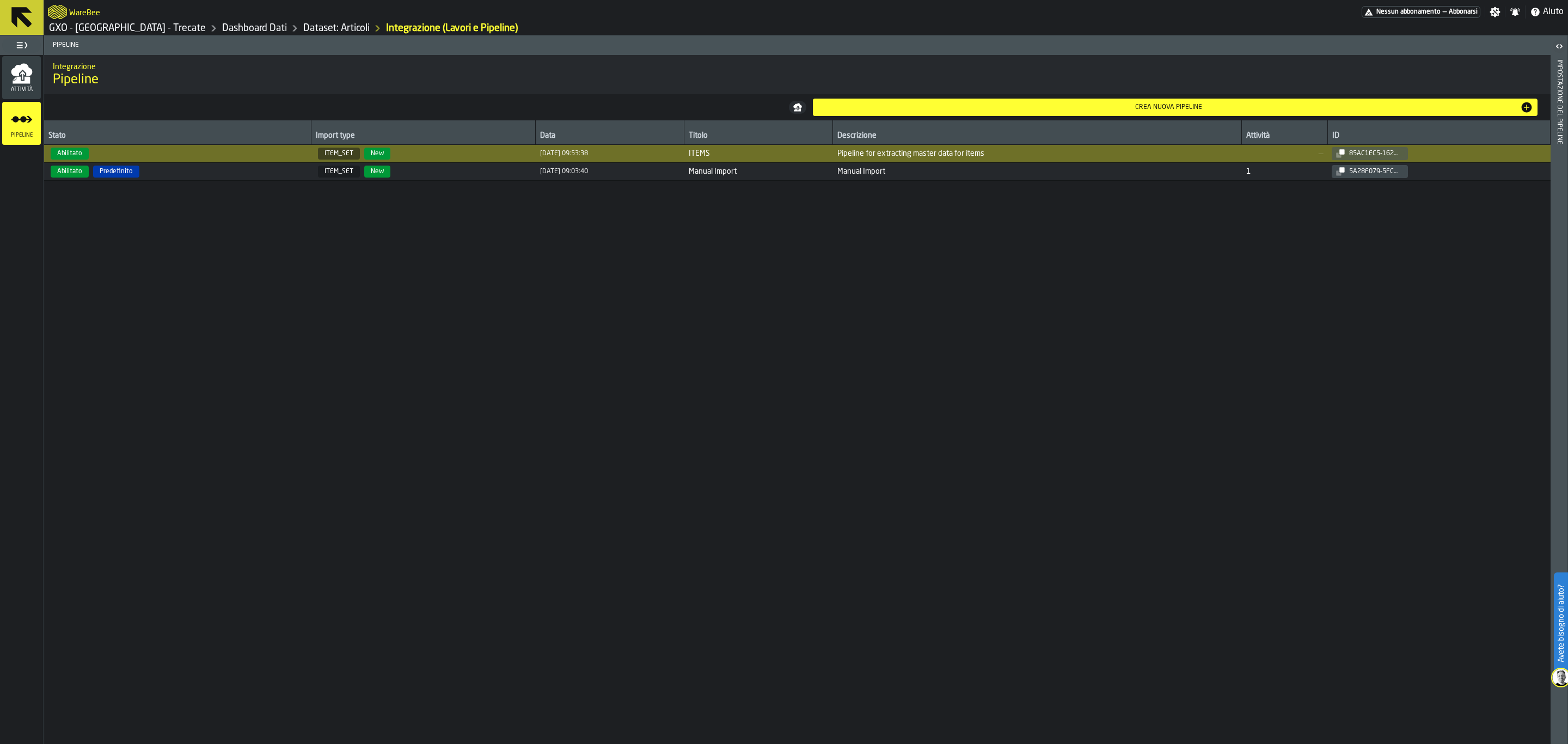
click at [1272, 150] on span "—" at bounding box center [1284, 153] width 77 height 9
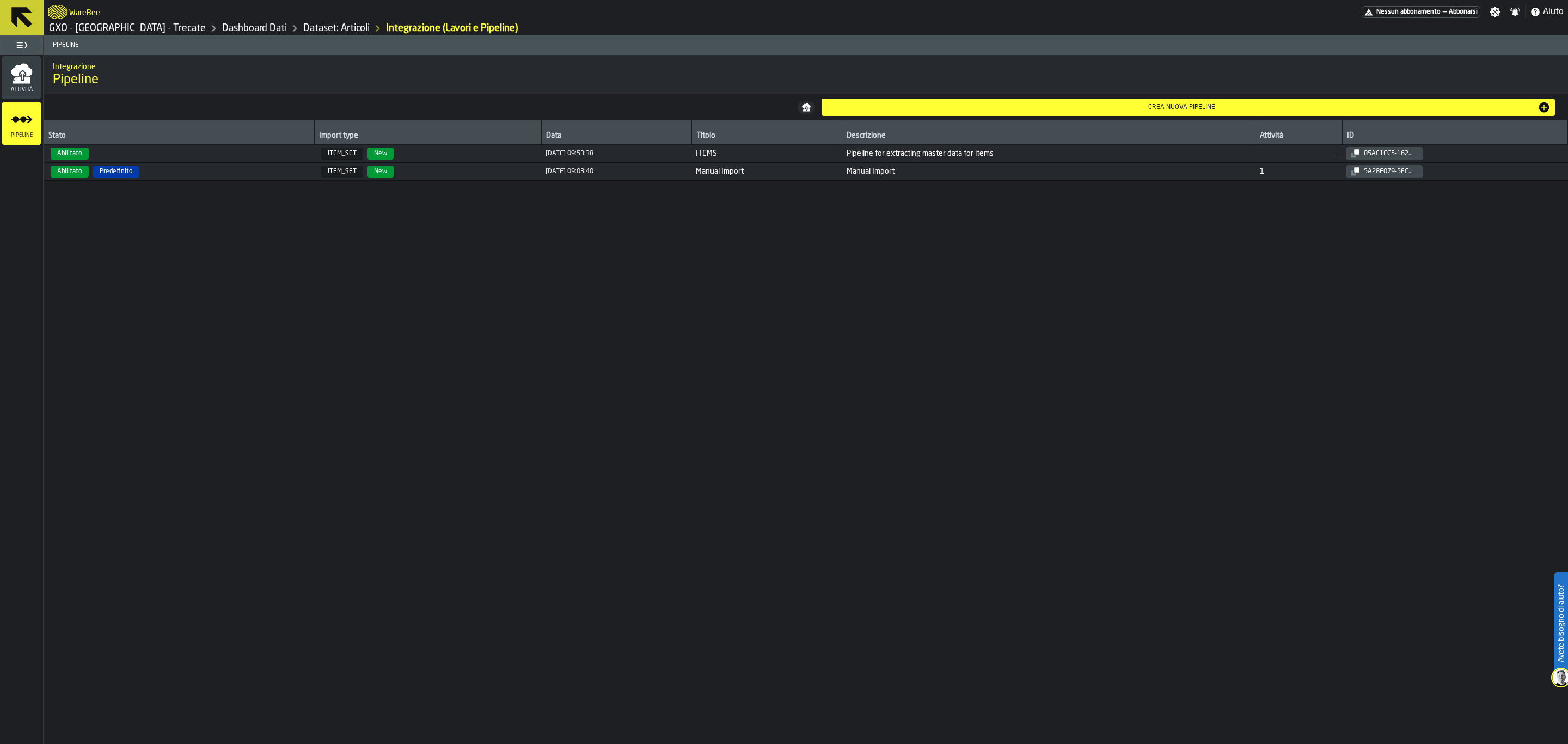
click at [1300, 149] on span "—" at bounding box center [1299, 153] width 78 height 9
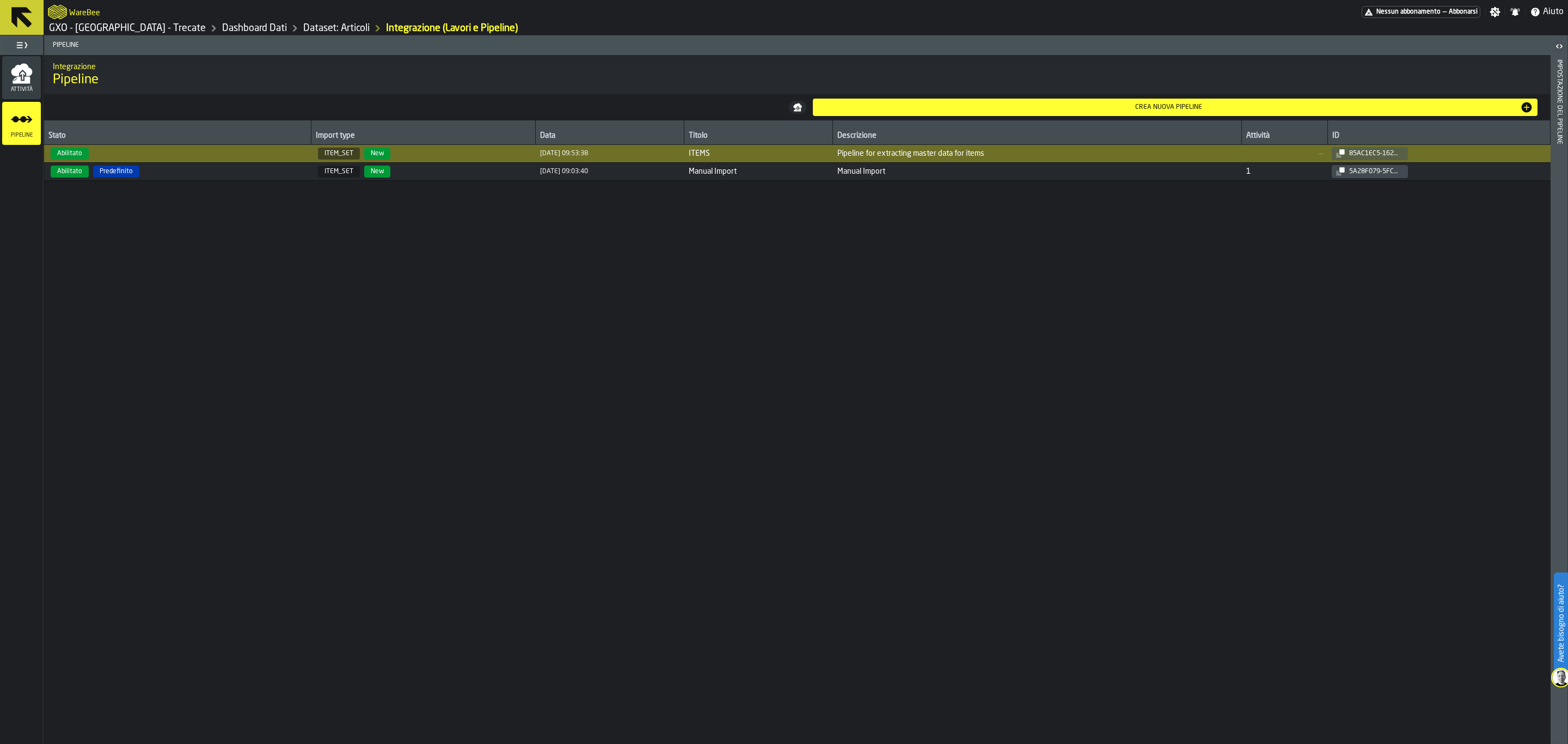
click at [1556, 86] on div "Impostazione del Pipeline" at bounding box center [1559, 399] width 8 height 684
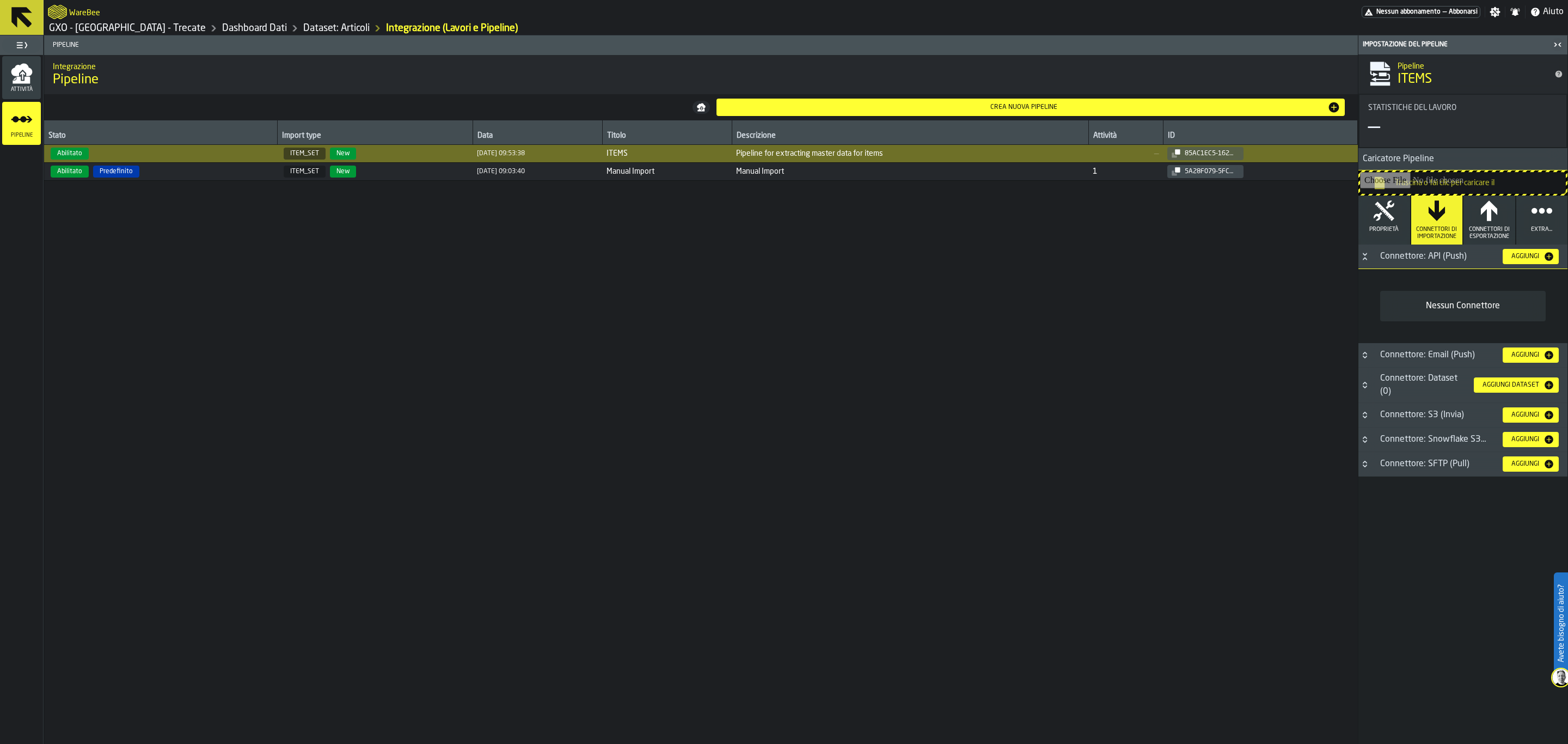
click at [1524, 260] on div "Aggiungi" at bounding box center [1525, 256] width 37 height 8
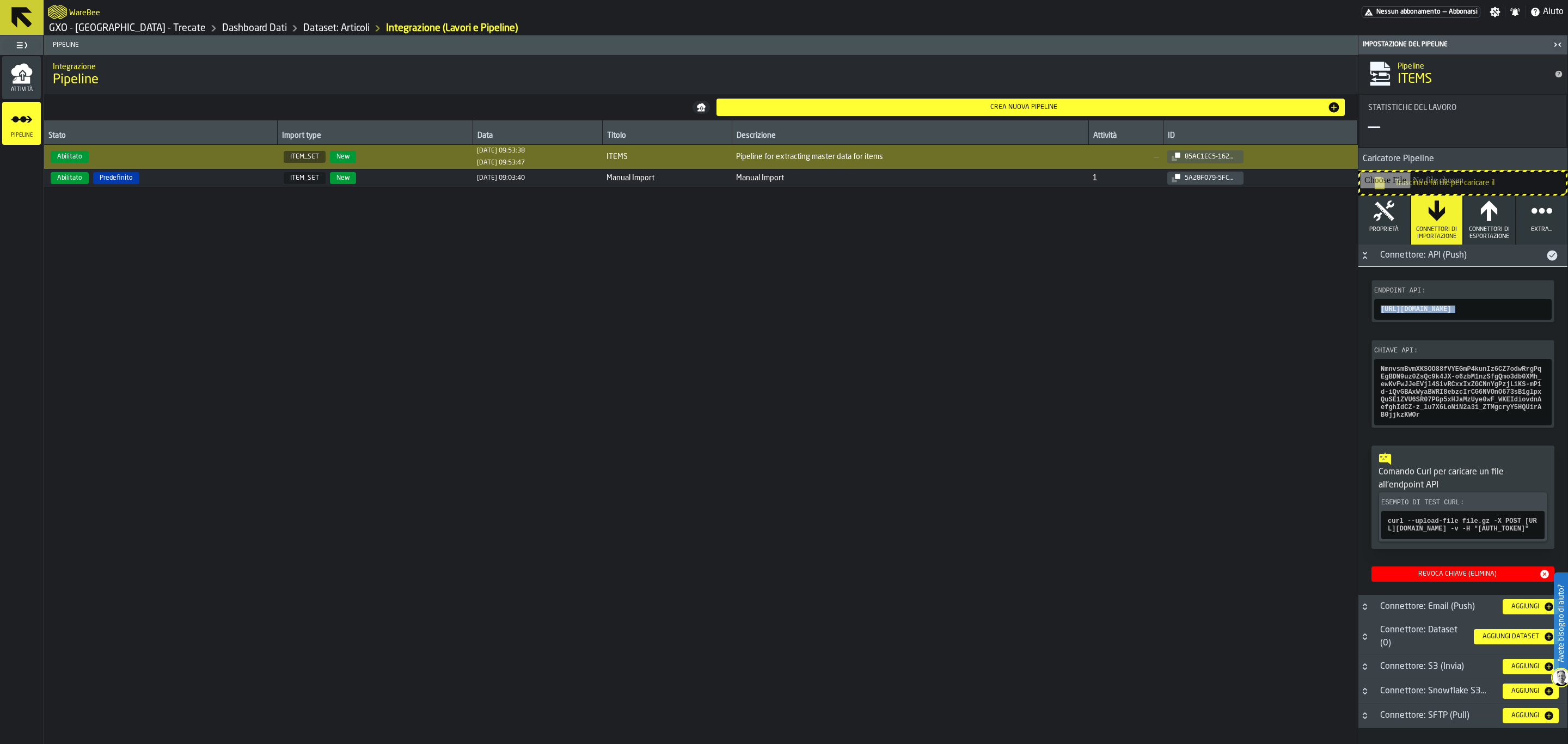
copy div "https://connect.app.warebee.com/v1/import-pipeline/85ac1ec5-162a-4b05-b1e7-aabc…"
copy span "NmnvsmBvmXKSOO88fVYEGmP4kunIz6CZ7odwRrgPqEgBDN9uz0ZsQc9k4JX-o6zbM1nzSfgQmo3db0X…"
click at [1553, 40] on icon "button-toggle-Chiudimi" at bounding box center [1557, 44] width 13 height 13
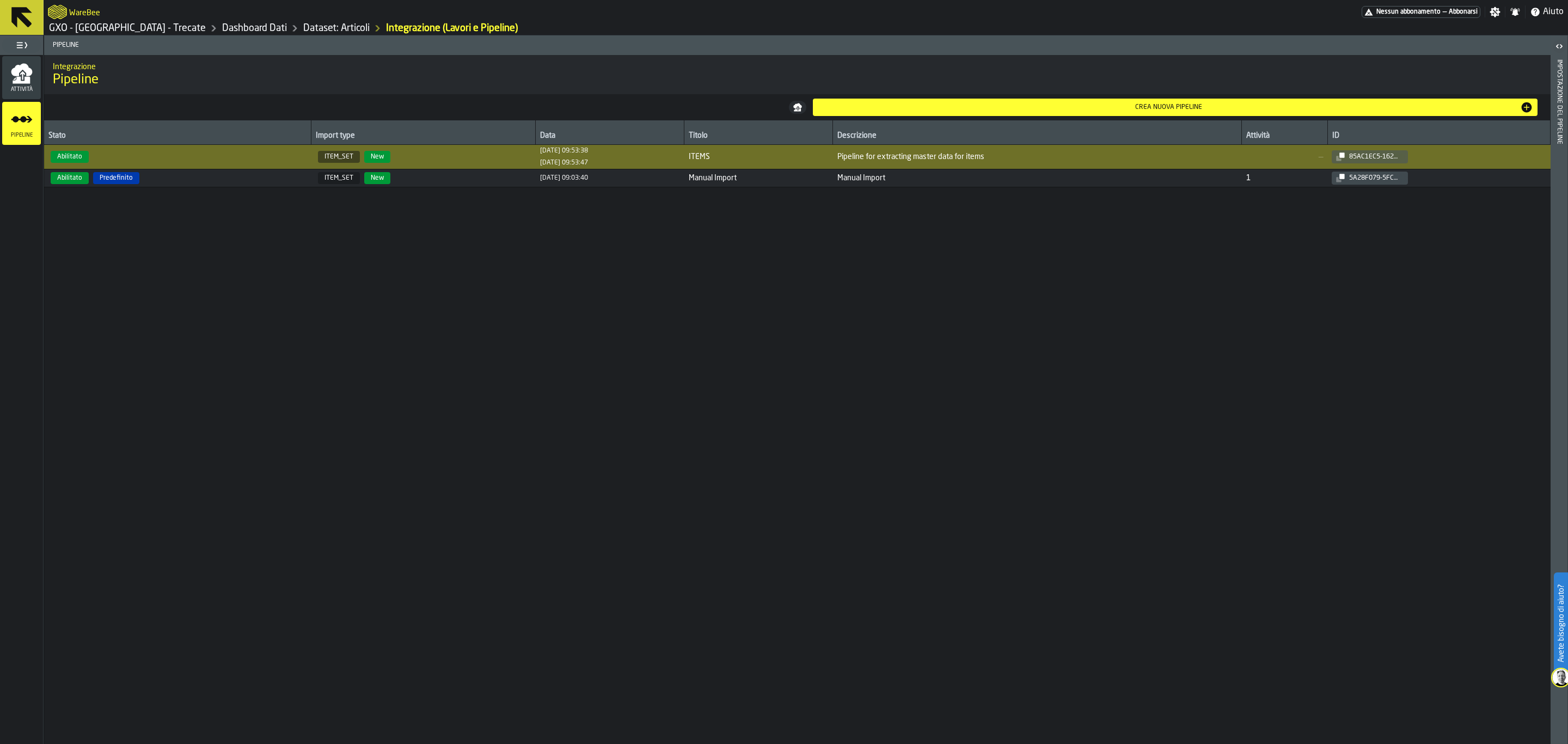
click at [9, 17] on icon at bounding box center [21, 17] width 26 height 26
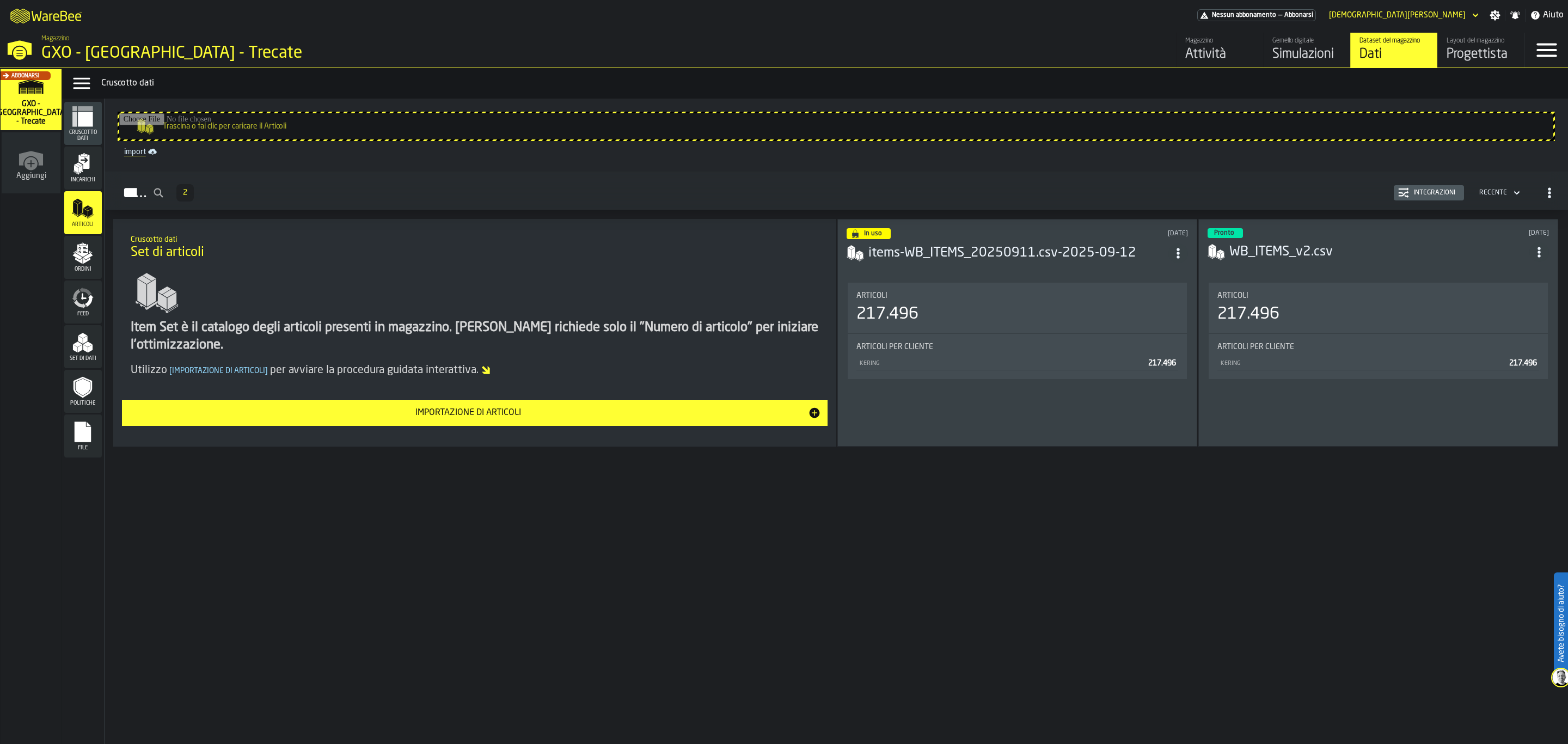
click at [91, 244] on icon "menu Ordini" at bounding box center [83, 253] width 22 height 22
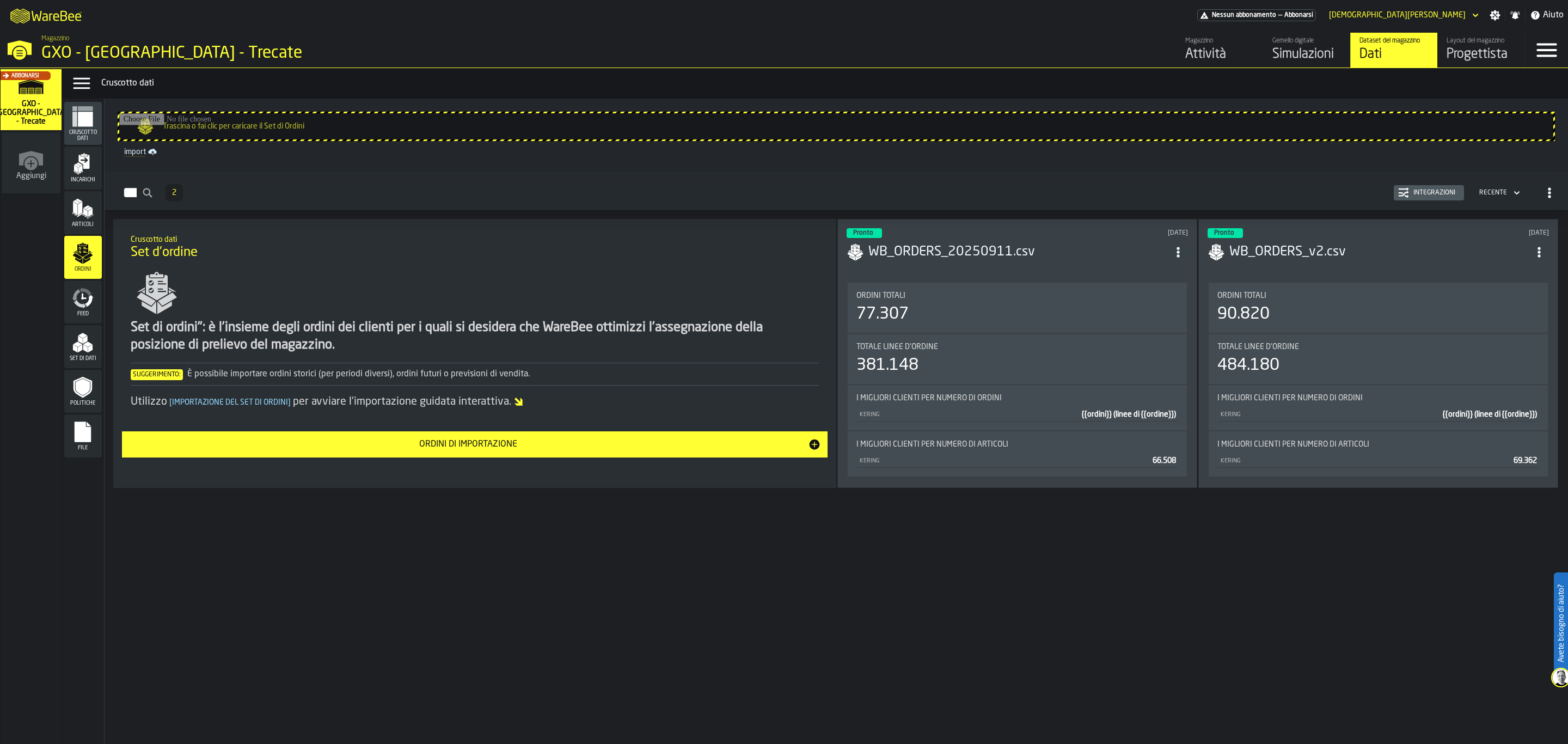
click at [1431, 191] on div "Integrazioni" at bounding box center [1434, 192] width 51 height 8
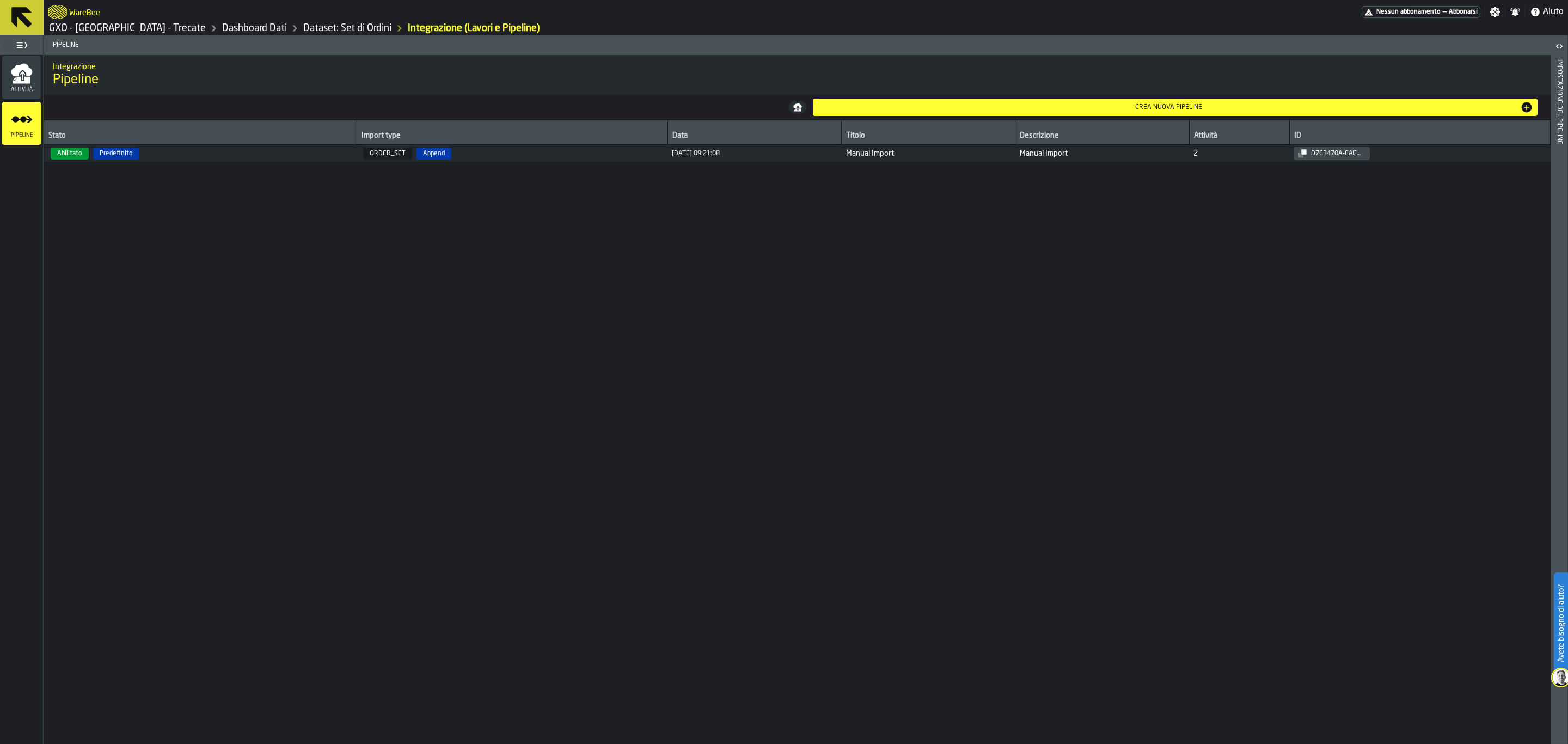
click at [1065, 108] on div "Crea nuova pipeline" at bounding box center [1169, 107] width 704 height 8
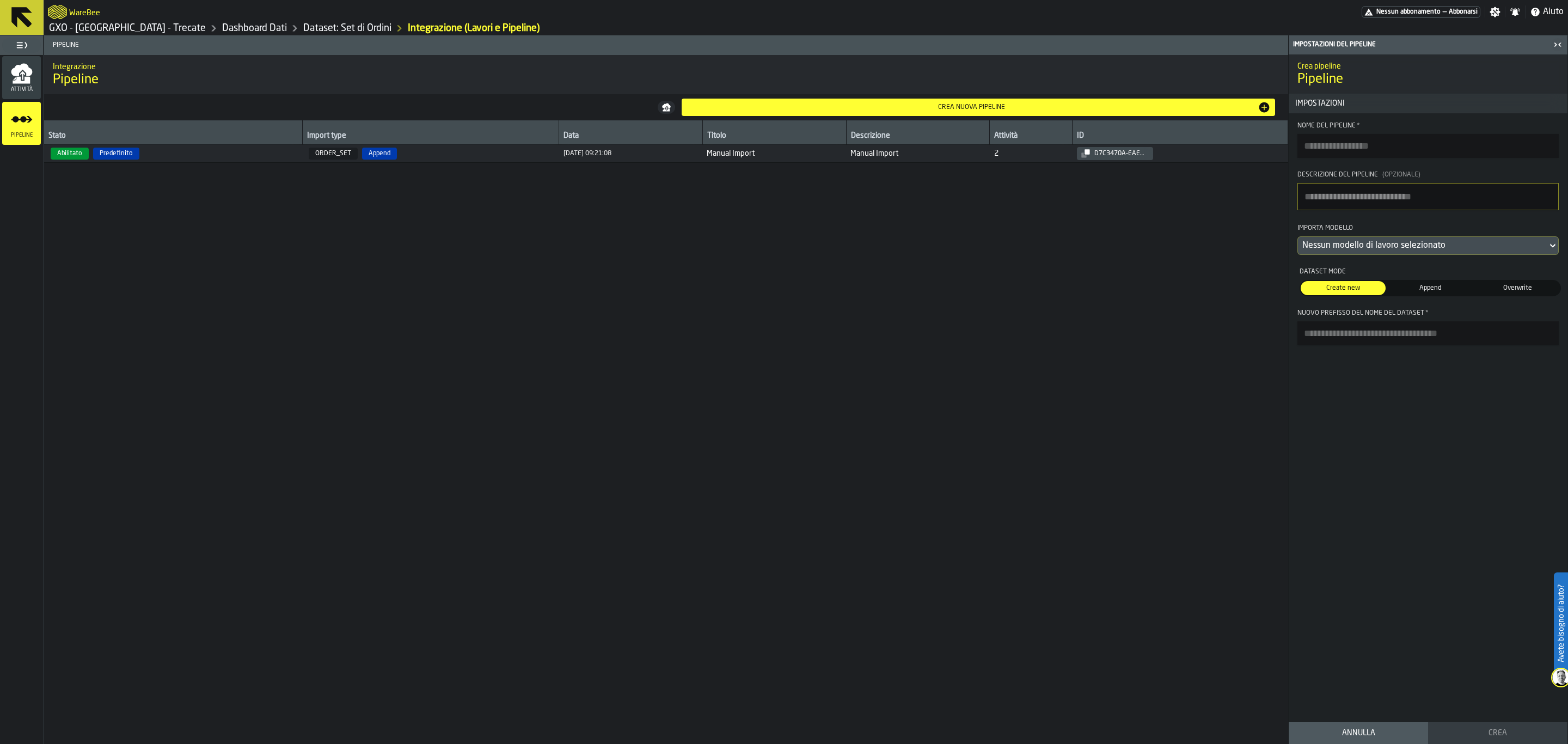
click at [1396, 244] on div "Nessun modello di lavoro selezionato" at bounding box center [1423, 245] width 240 height 13
click at [1397, 298] on div "WB_ORDERS_20250911.csv" at bounding box center [1399, 295] width 192 height 13
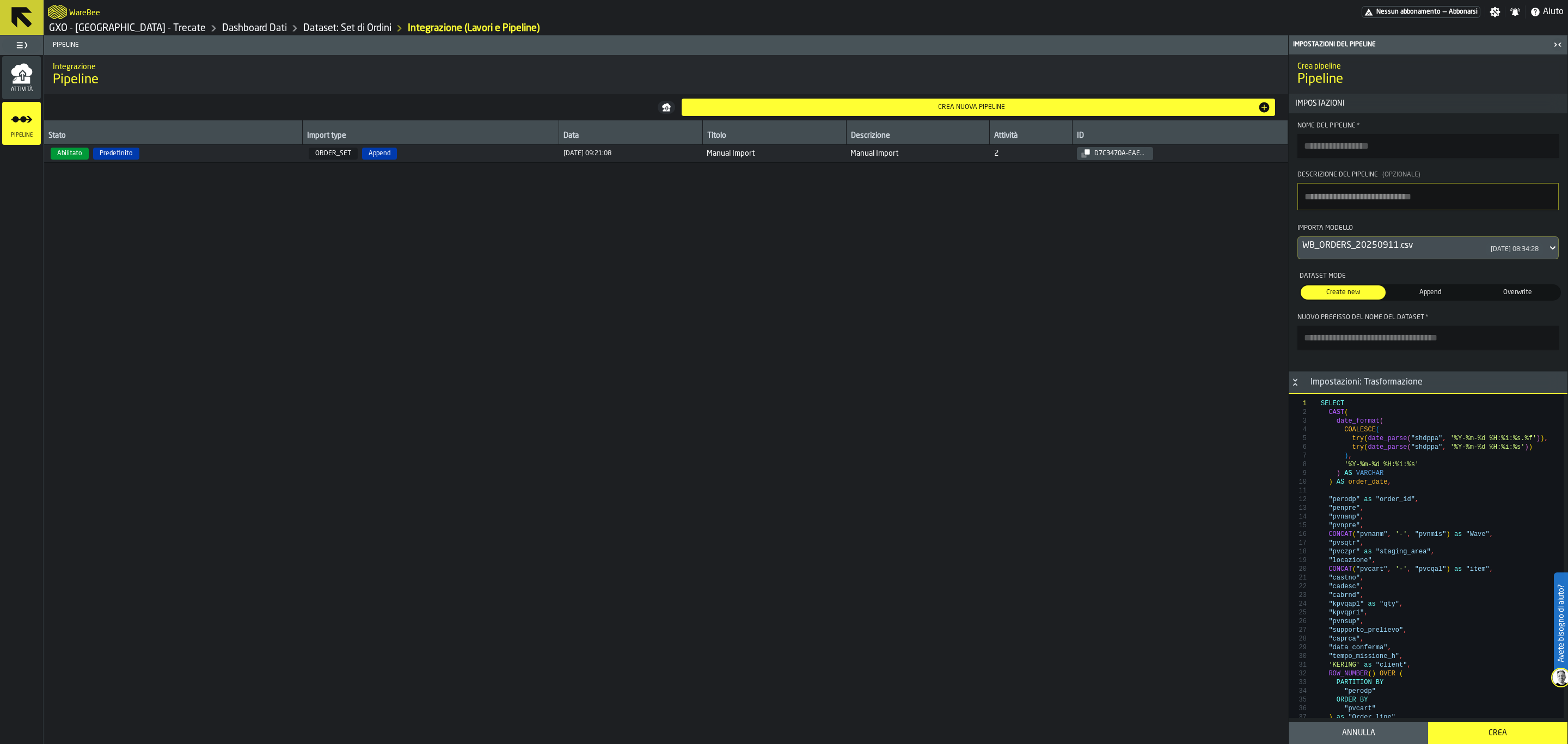
click at [1463, 152] on input "Nome del Pipeline *" at bounding box center [1427, 146] width 261 height 24
type input "*"
type input "******"
type textarea "**********"
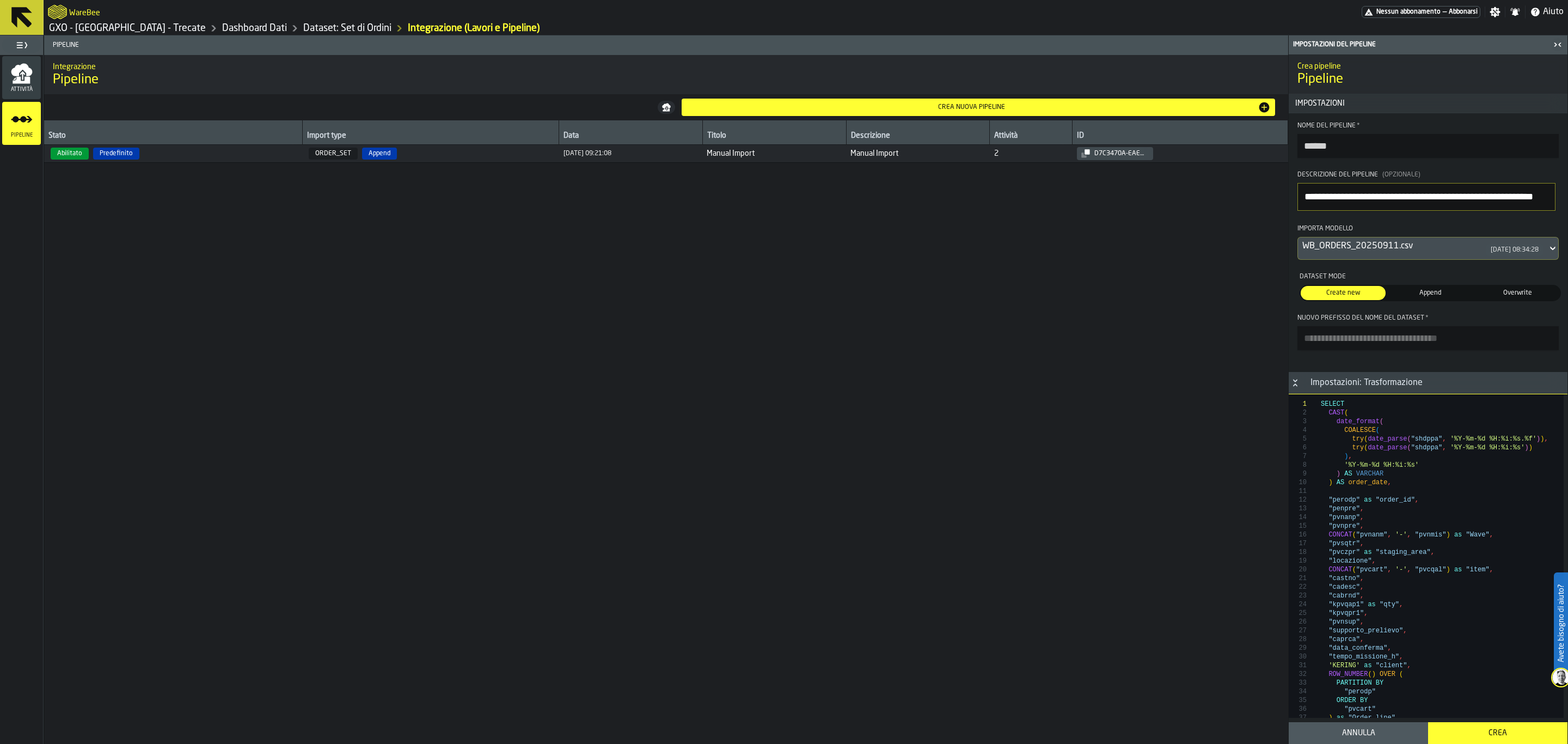
click at [1401, 298] on span "Append" at bounding box center [1430, 293] width 80 height 10
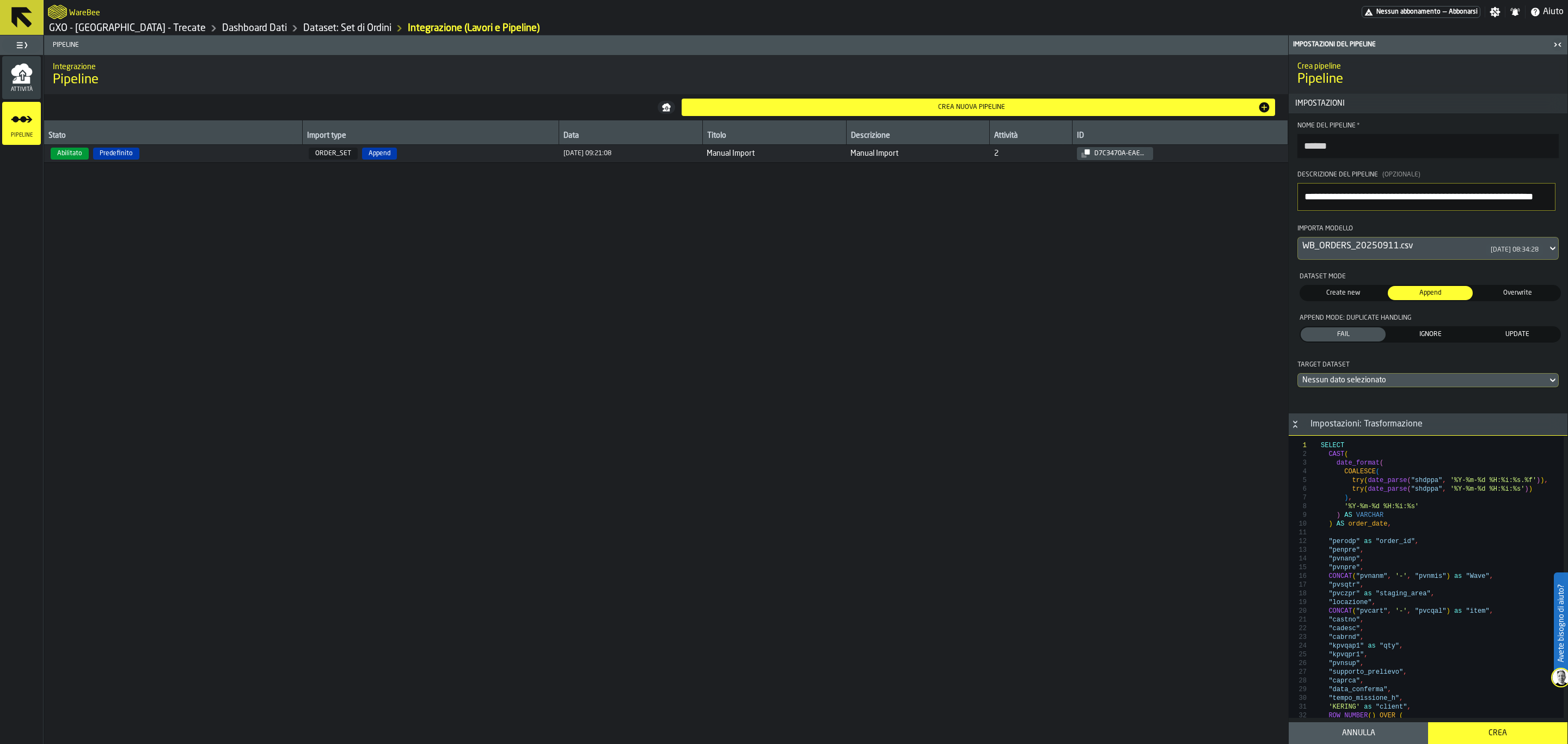
click at [1519, 339] on span "UPDATE" at bounding box center [1517, 334] width 80 height 10
click at [1446, 339] on span "IGNORE" at bounding box center [1430, 334] width 80 height 10
click at [1433, 384] on div "Nessun dato selezionato" at bounding box center [1423, 380] width 240 height 9
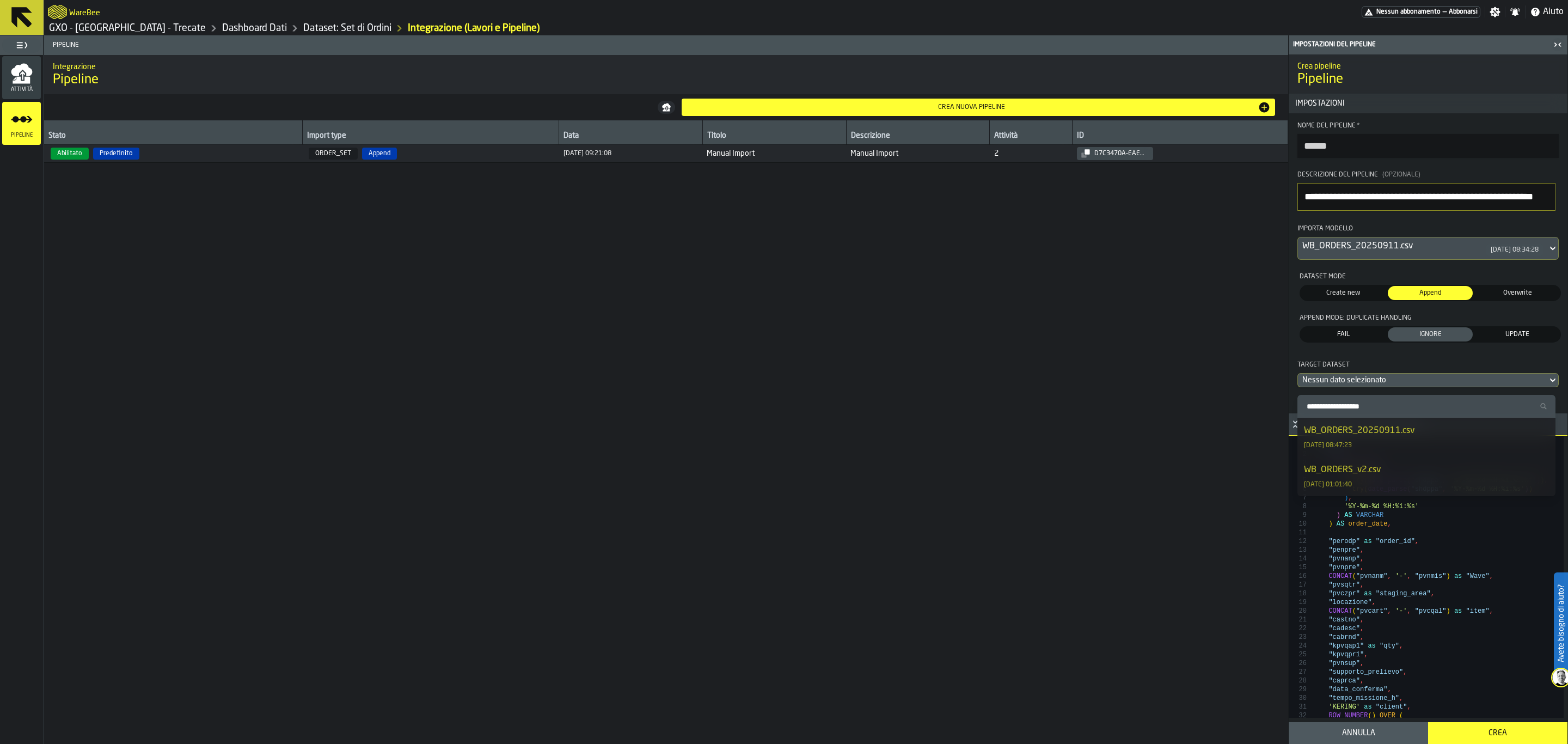
click at [1206, 361] on div "Stato Import type Data Titolo Descrizione Attività ID Abilitato Predefinito ORD…" at bounding box center [666, 432] width 1244 height 623
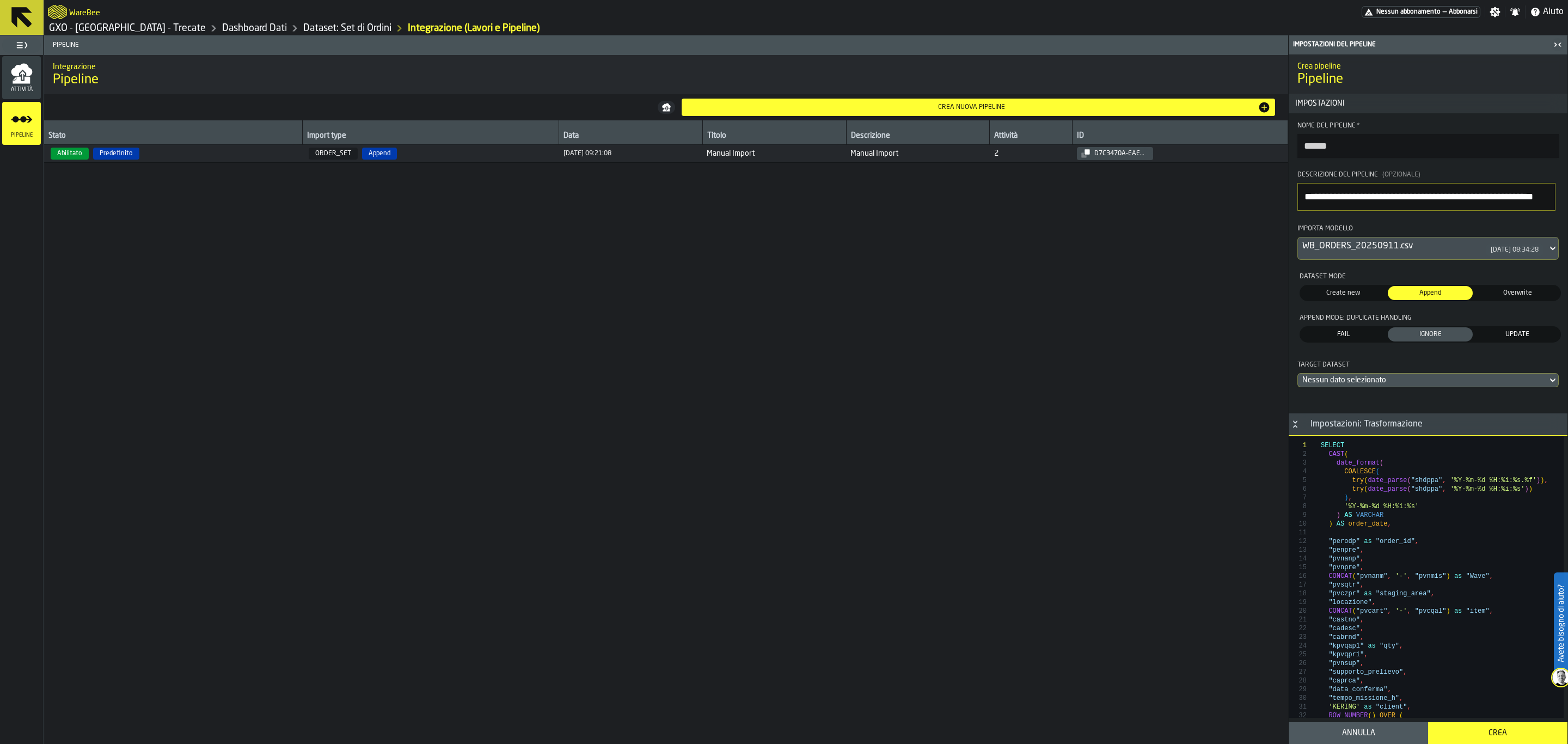
click at [1477, 384] on div "Nessun dato selezionato" at bounding box center [1423, 380] width 240 height 9
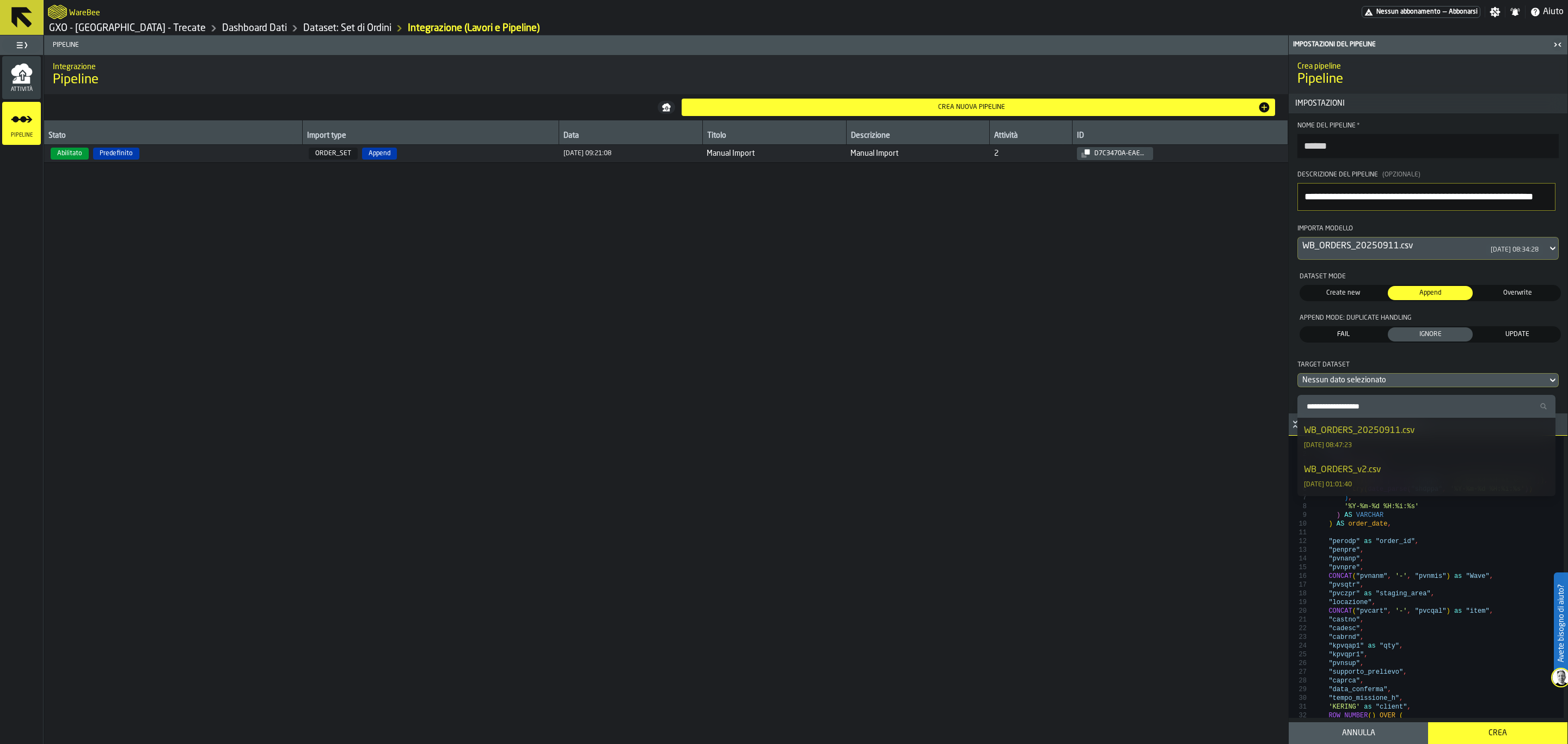
click at [1466, 445] on div "WB_ORDERS_20250911.csv 26/09/2025, 08:47:23" at bounding box center [1426, 437] width 245 height 26
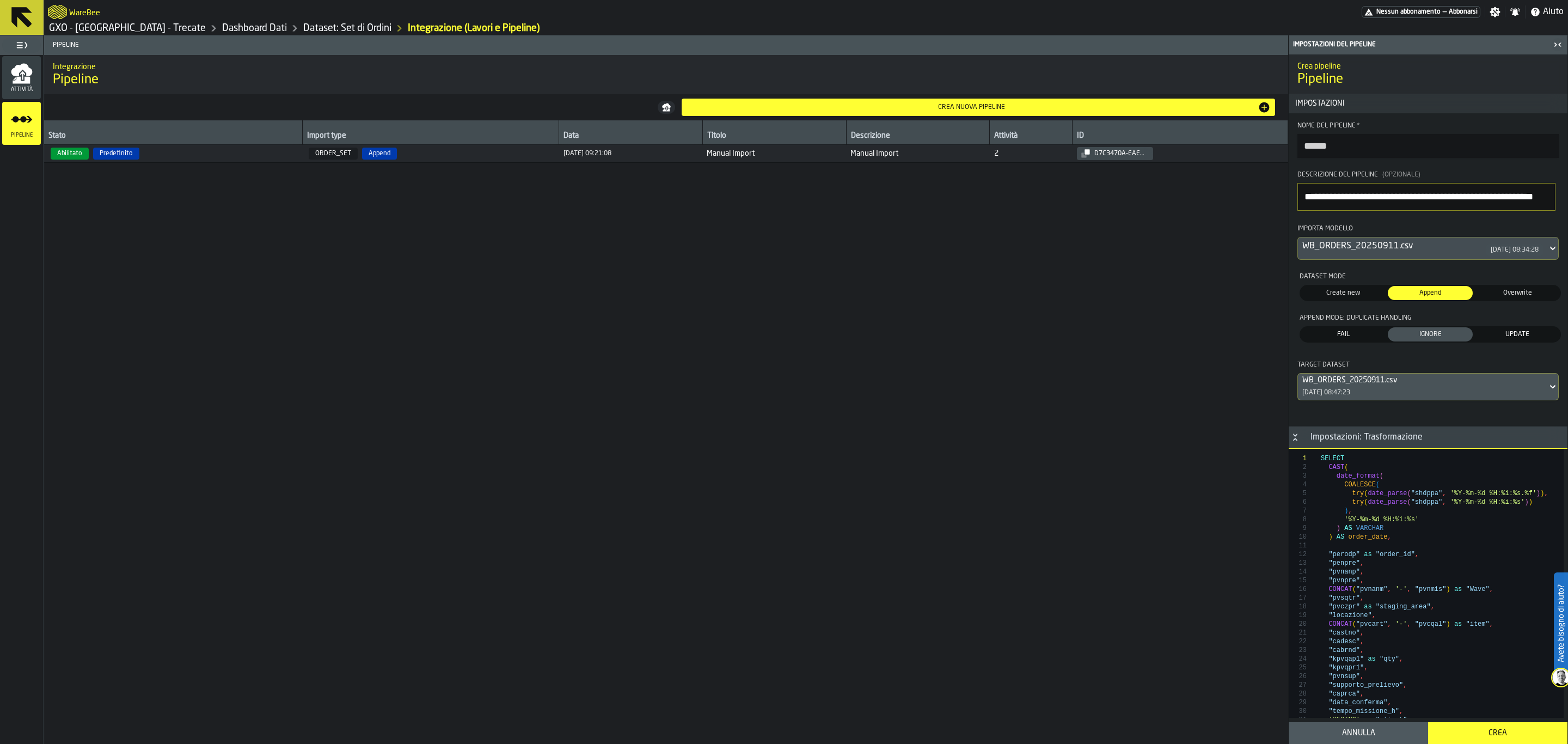
click at [1494, 740] on button "Crea" at bounding box center [1497, 733] width 139 height 22
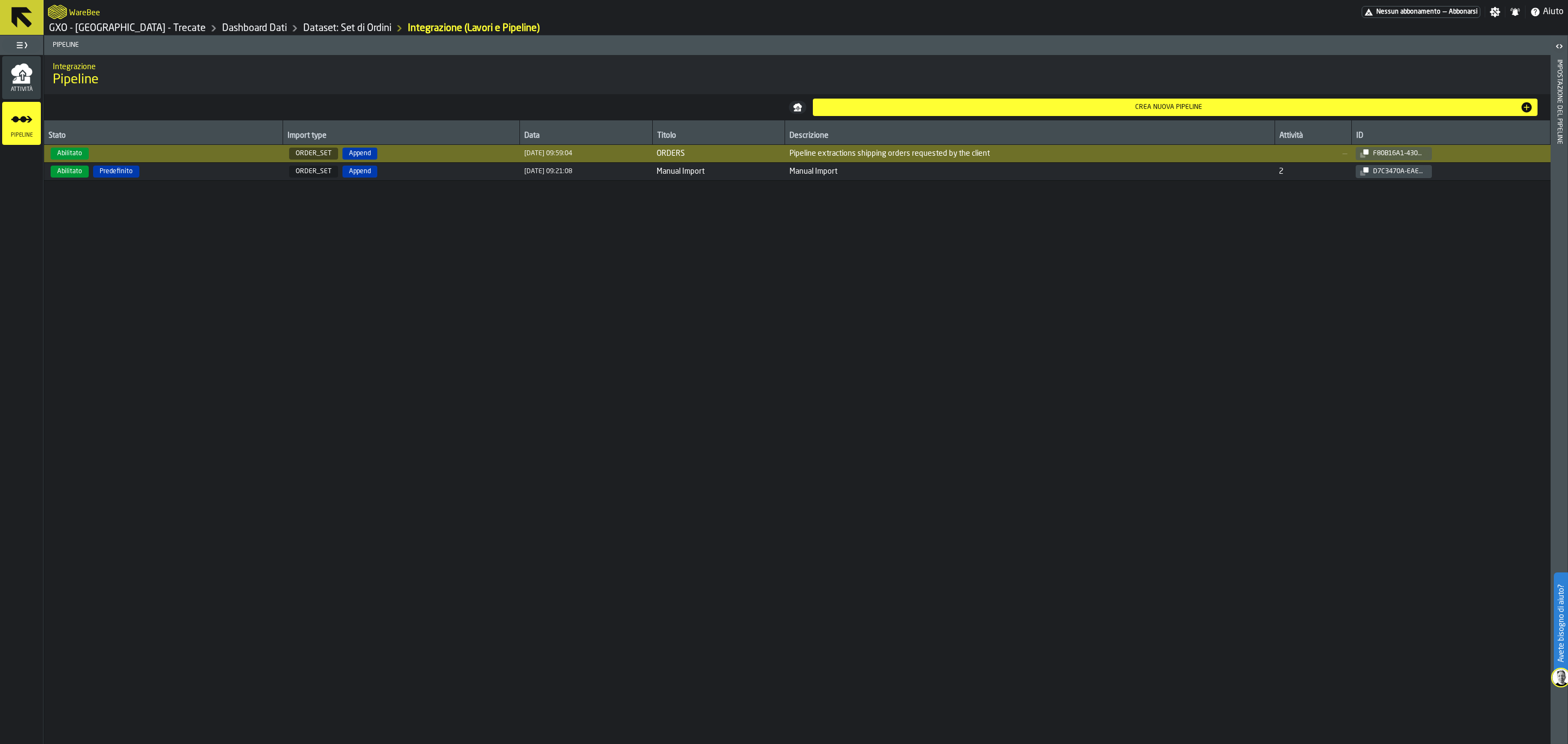
click at [2, 13] on button at bounding box center [22, 17] width 44 height 35
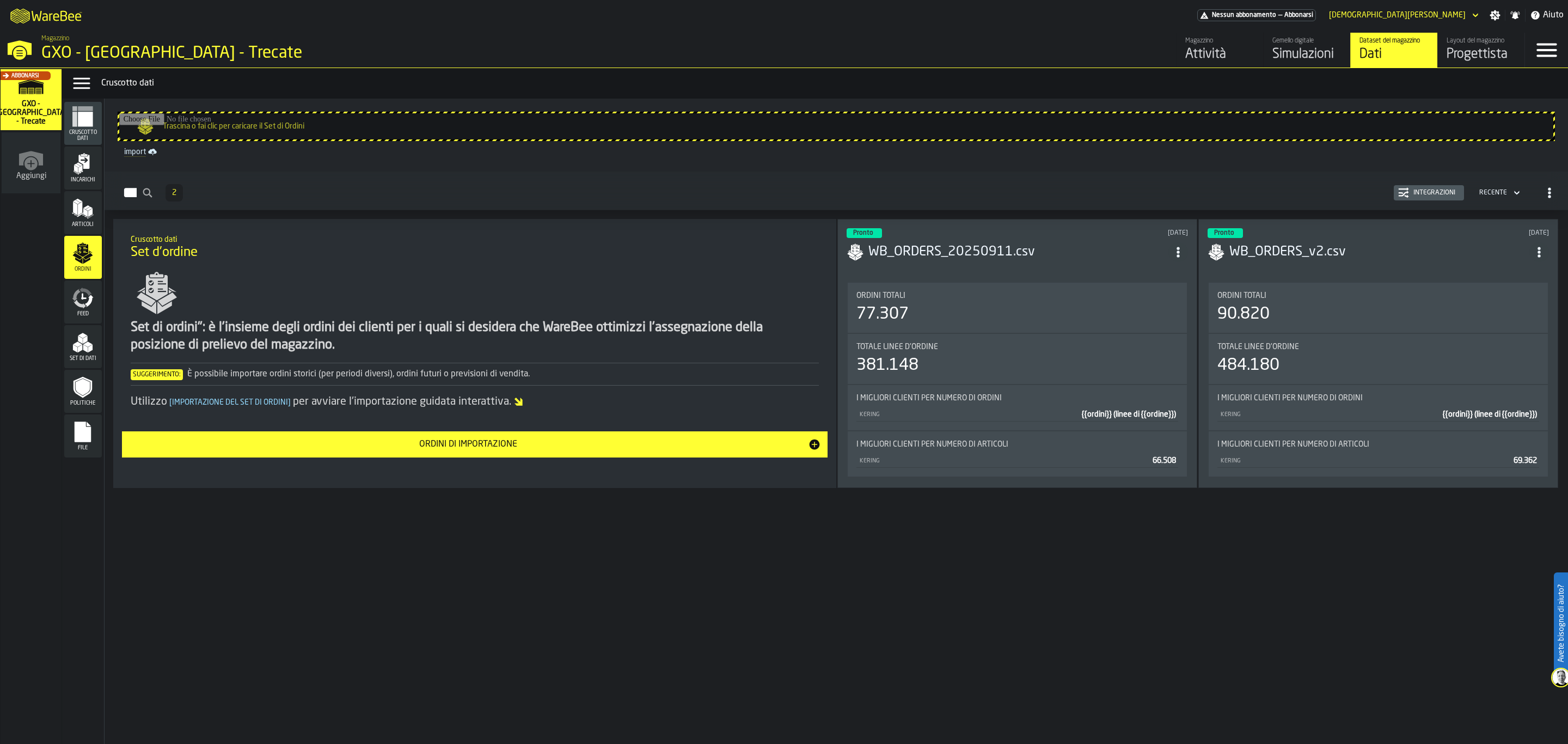
click at [91, 172] on icon "menu Incarichi" at bounding box center [83, 164] width 22 height 22
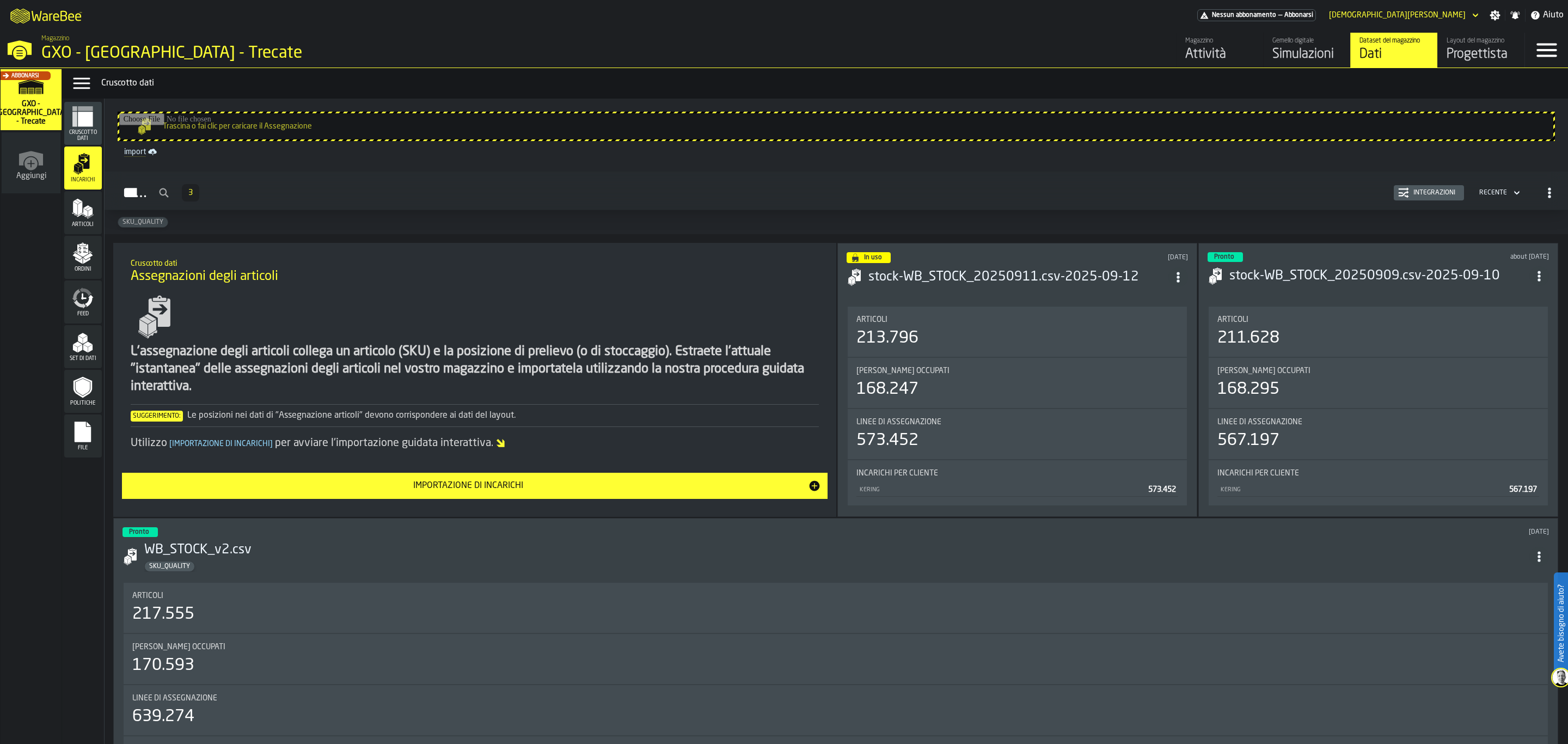
click at [1419, 182] on div "Incarichi 3 Integrazioni Recente" at bounding box center [836, 192] width 1446 height 25
click at [1420, 191] on div "Integrazioni" at bounding box center [1434, 192] width 51 height 8
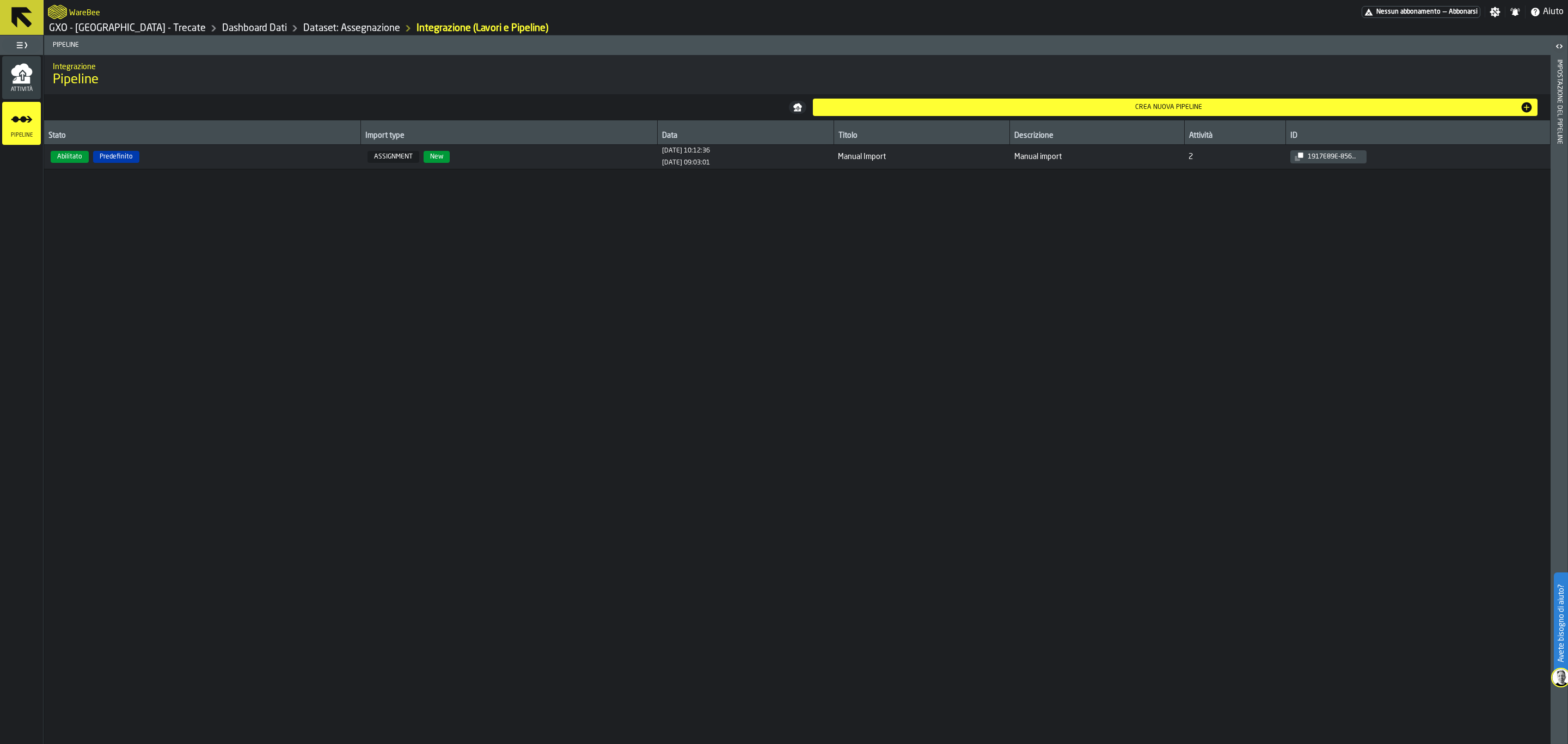
click at [1, 8] on button at bounding box center [22, 17] width 44 height 35
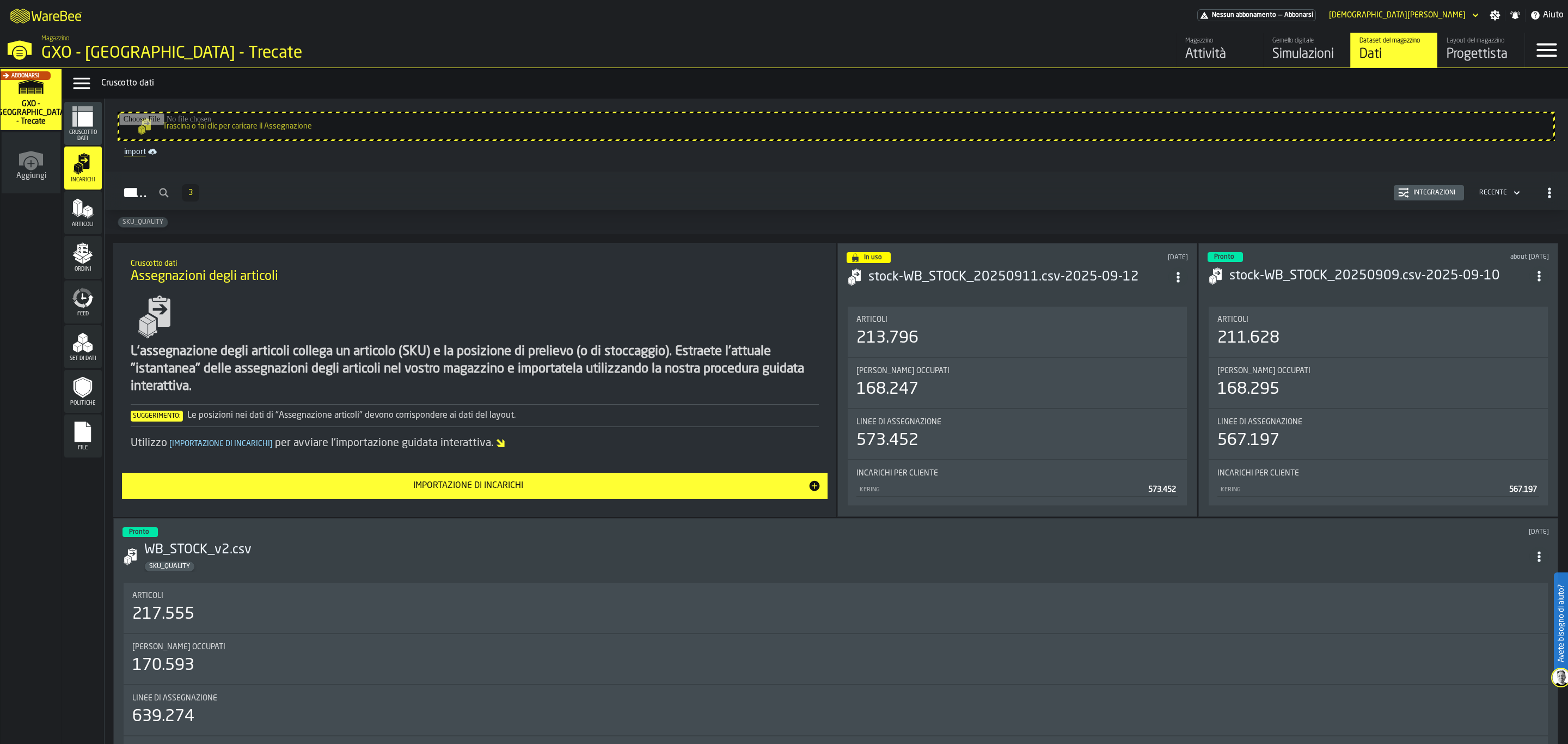
click at [75, 219] on icon "menu Articoli" at bounding box center [83, 209] width 22 height 22
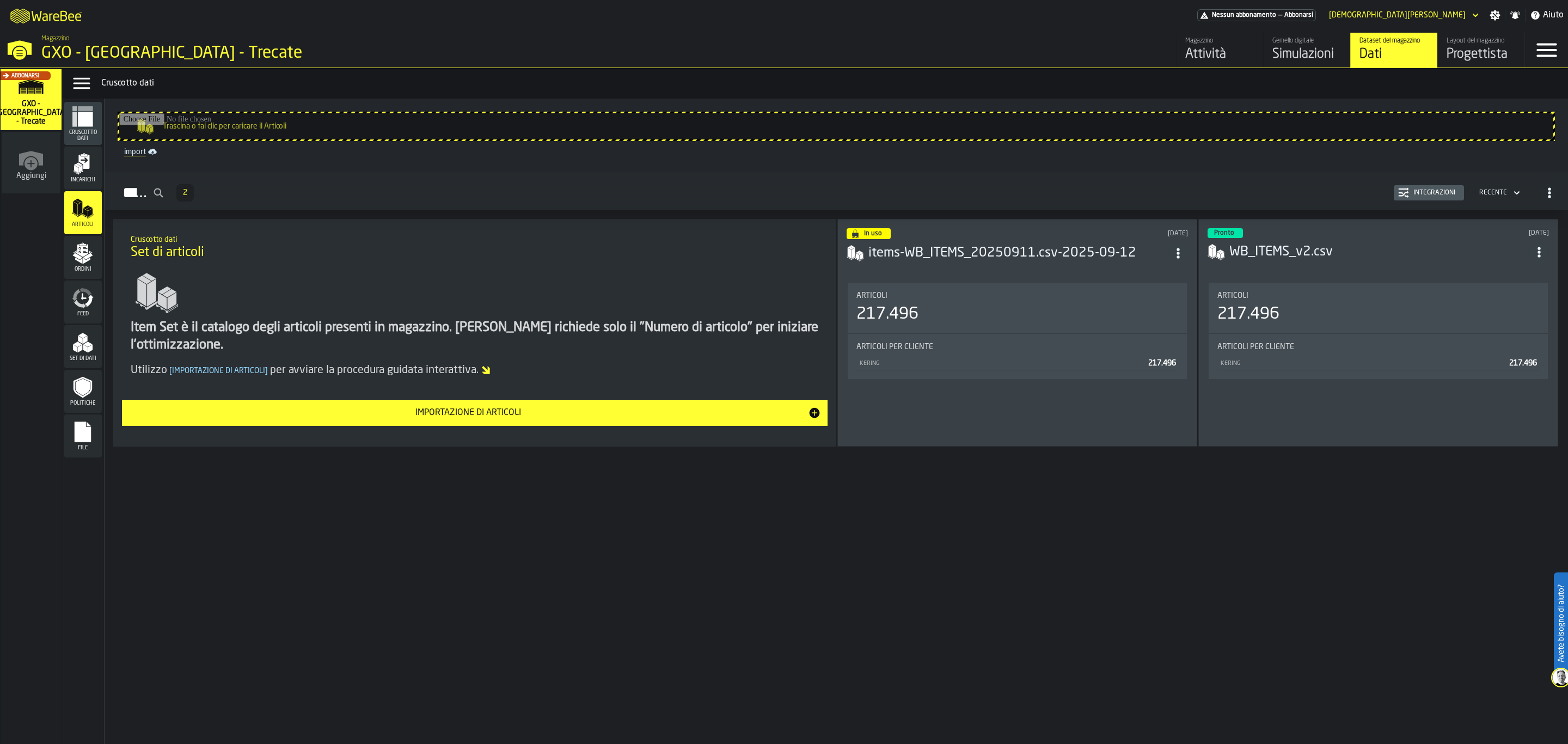
click at [80, 253] on icon "menu Ordini" at bounding box center [83, 253] width 22 height 22
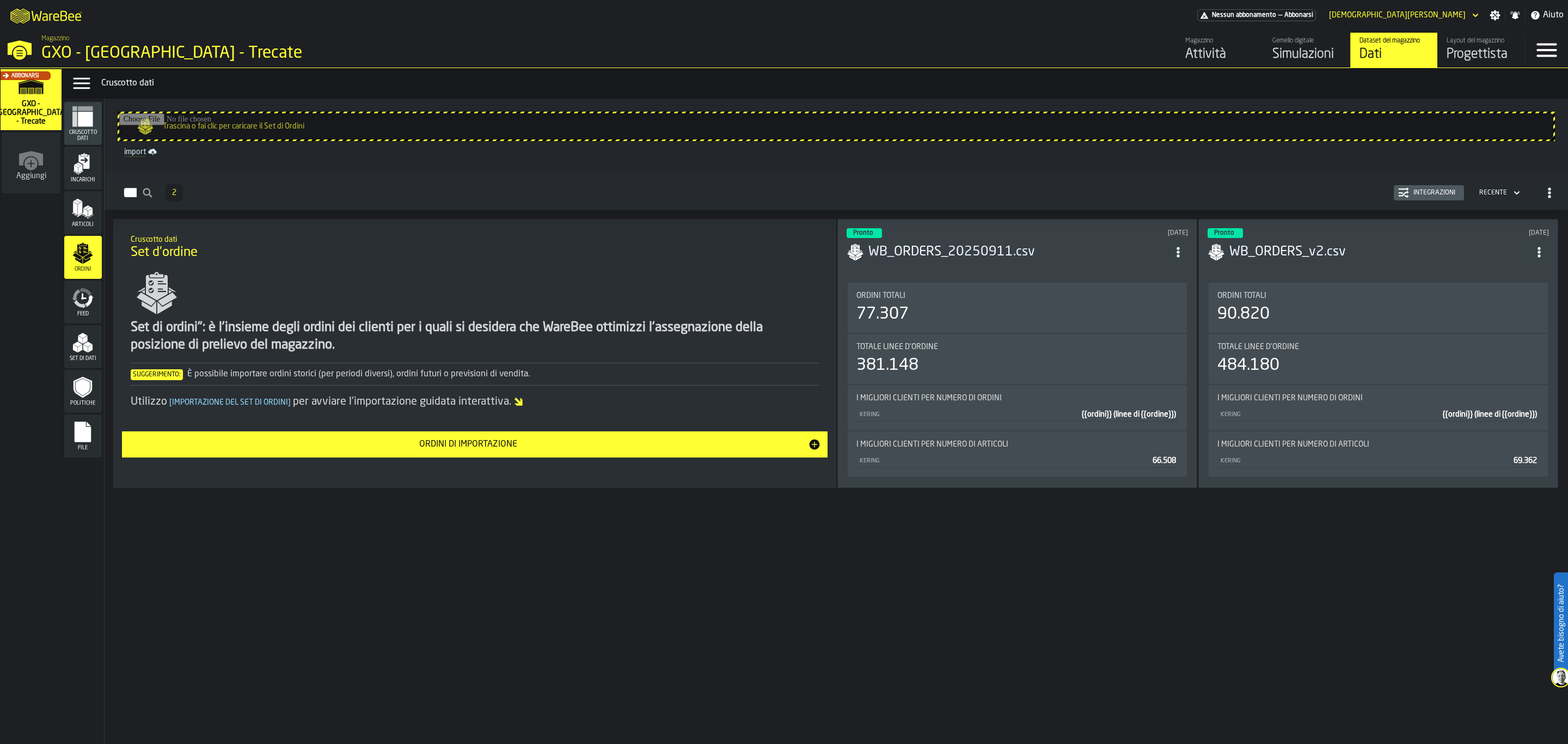
click at [80, 230] on div "Articoli" at bounding box center [83, 212] width 38 height 43
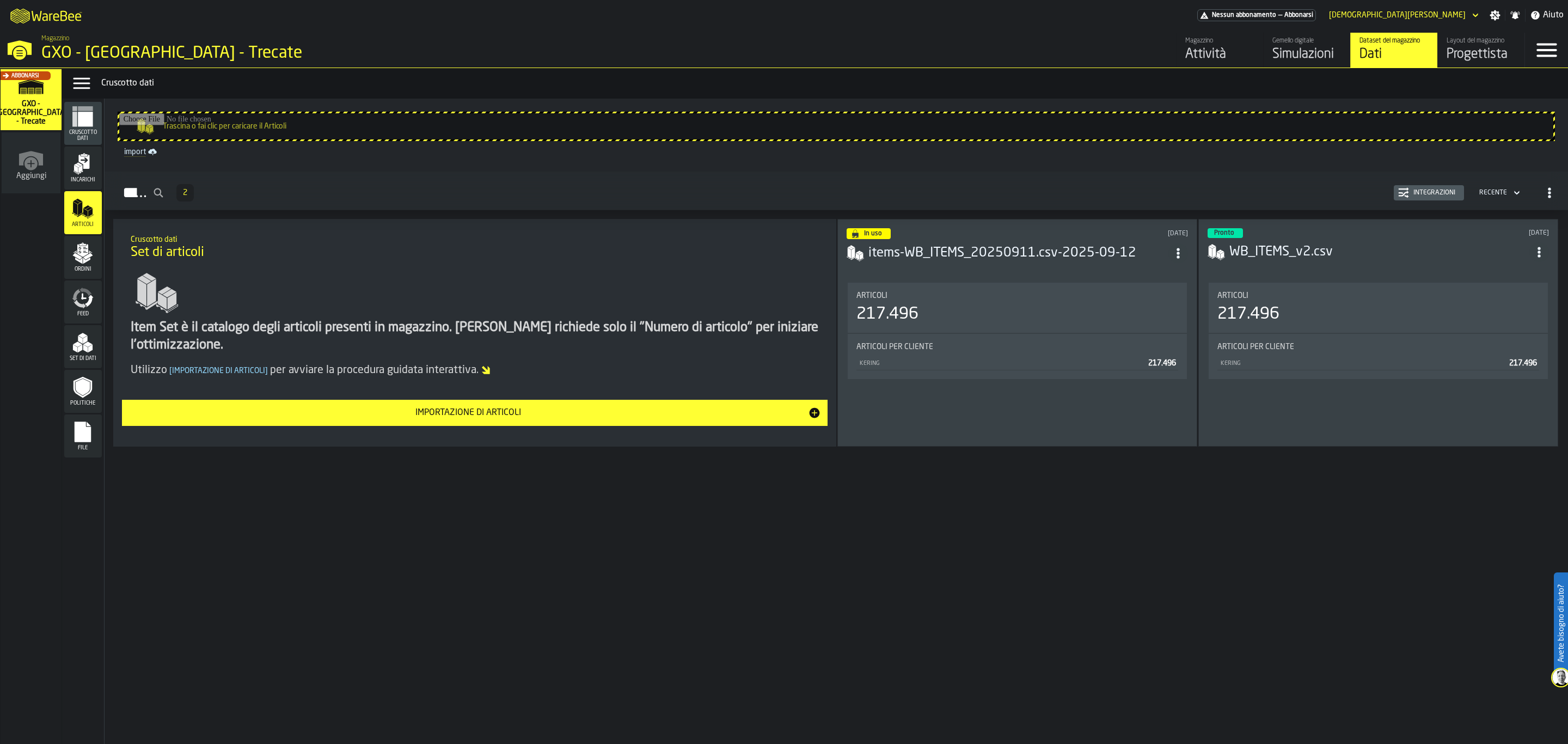
click at [1060, 258] on h3 "items-WB_ITEMS_20250911.csv-2025-09-12" at bounding box center [1018, 253] width 300 height 18
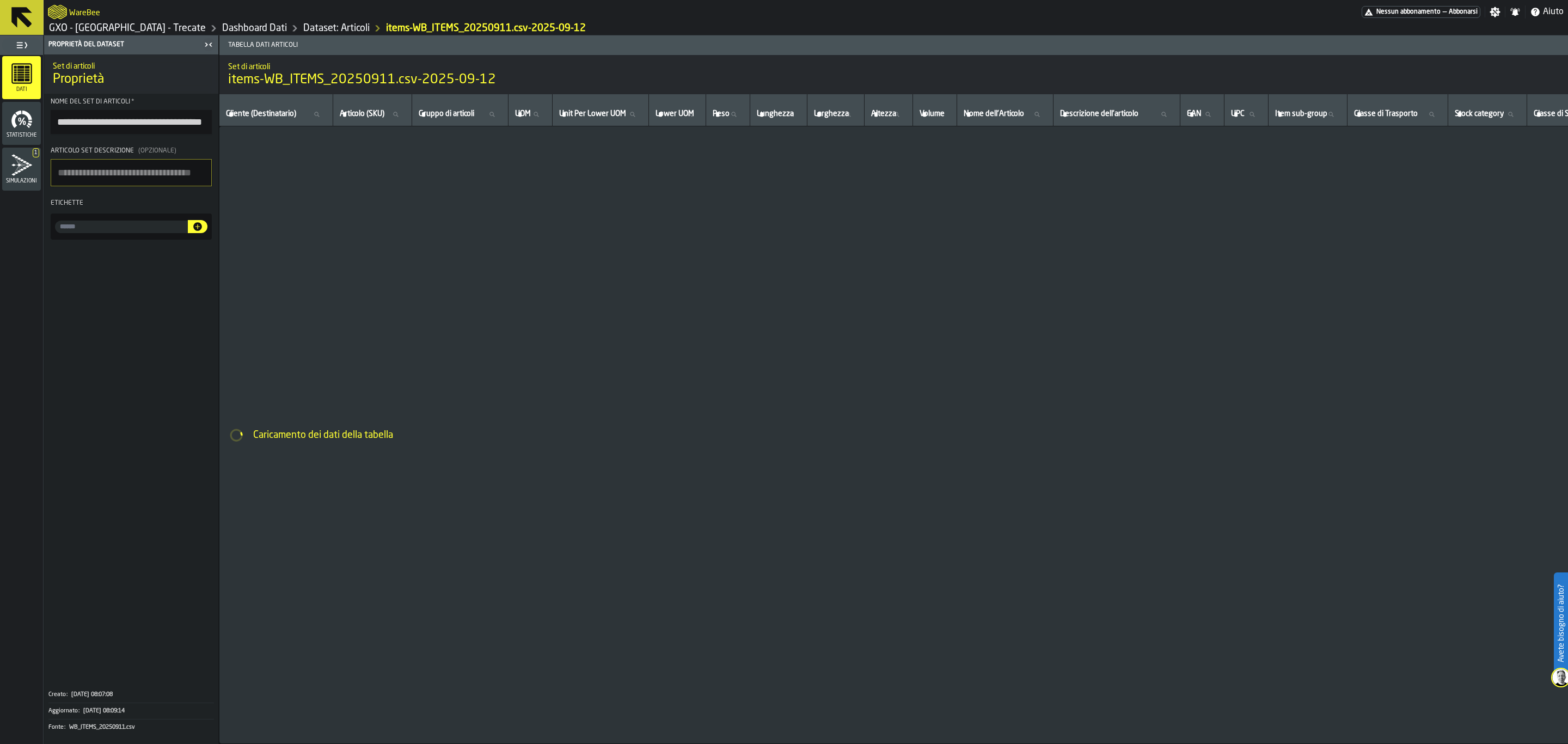
click at [5, 3] on button at bounding box center [22, 17] width 44 height 35
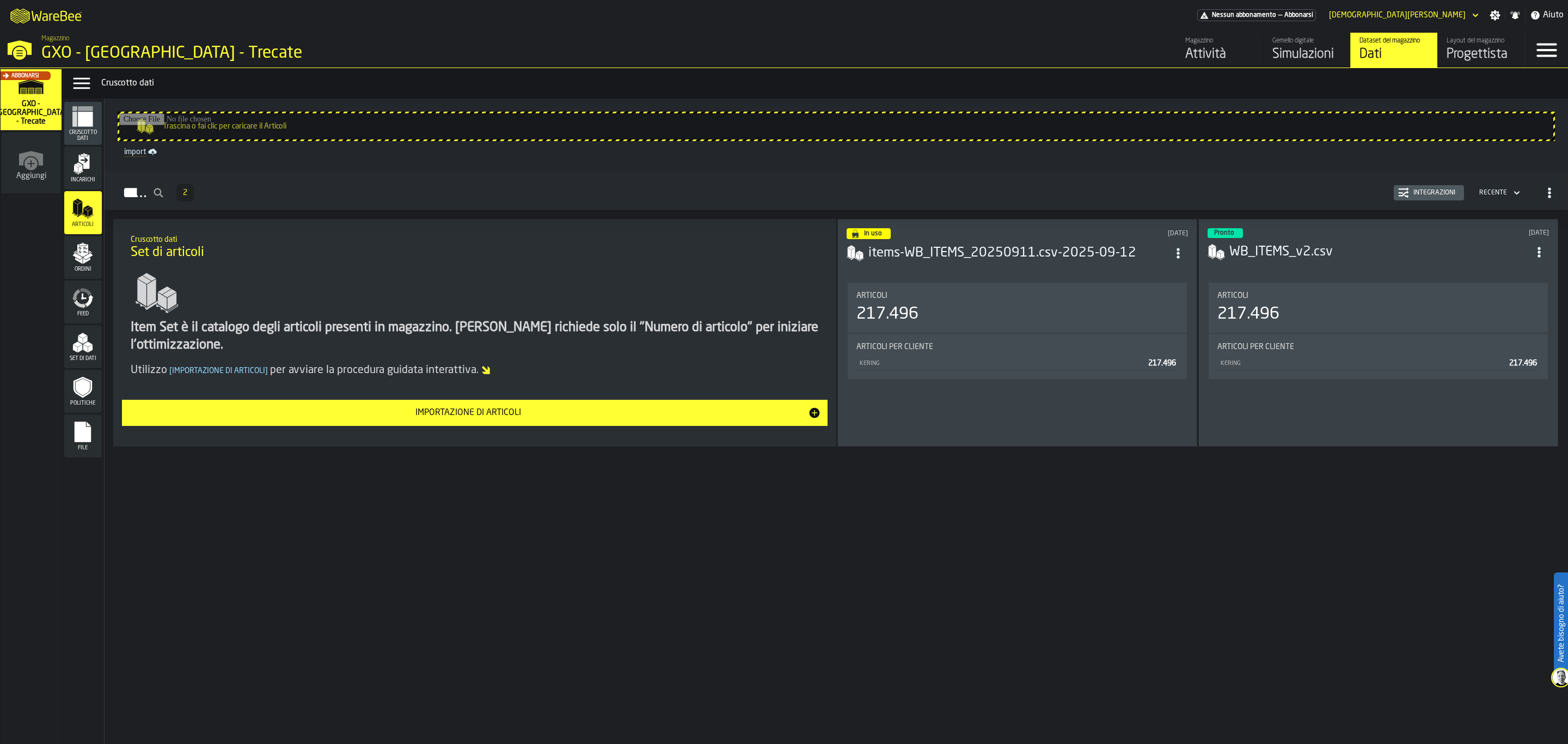
click at [1426, 185] on button "Integrazioni" at bounding box center [1429, 192] width 70 height 15
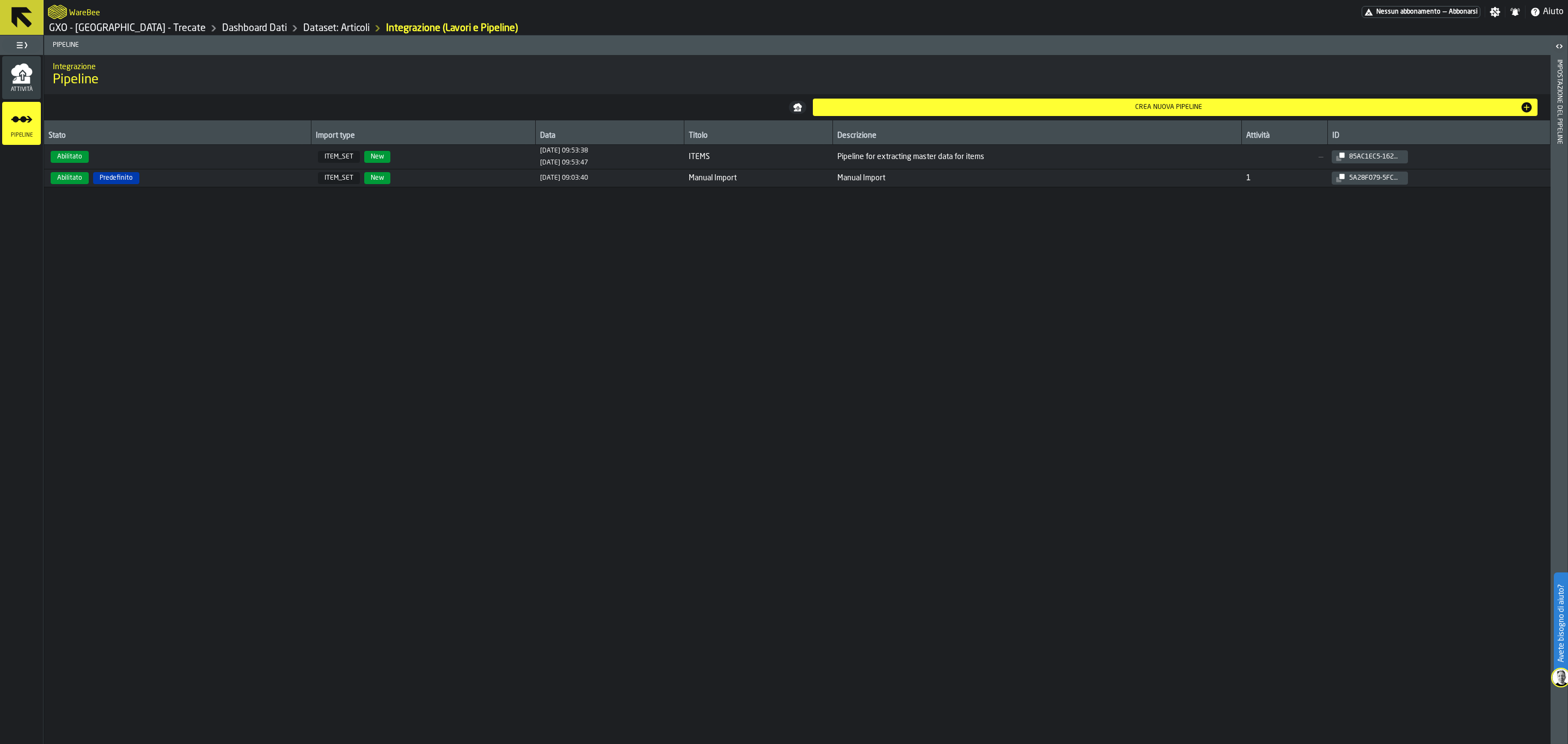
click at [614, 153] on span "10/10/2025, 09:53:38 10/10/2025, 09:53:47" at bounding box center [610, 157] width 140 height 19
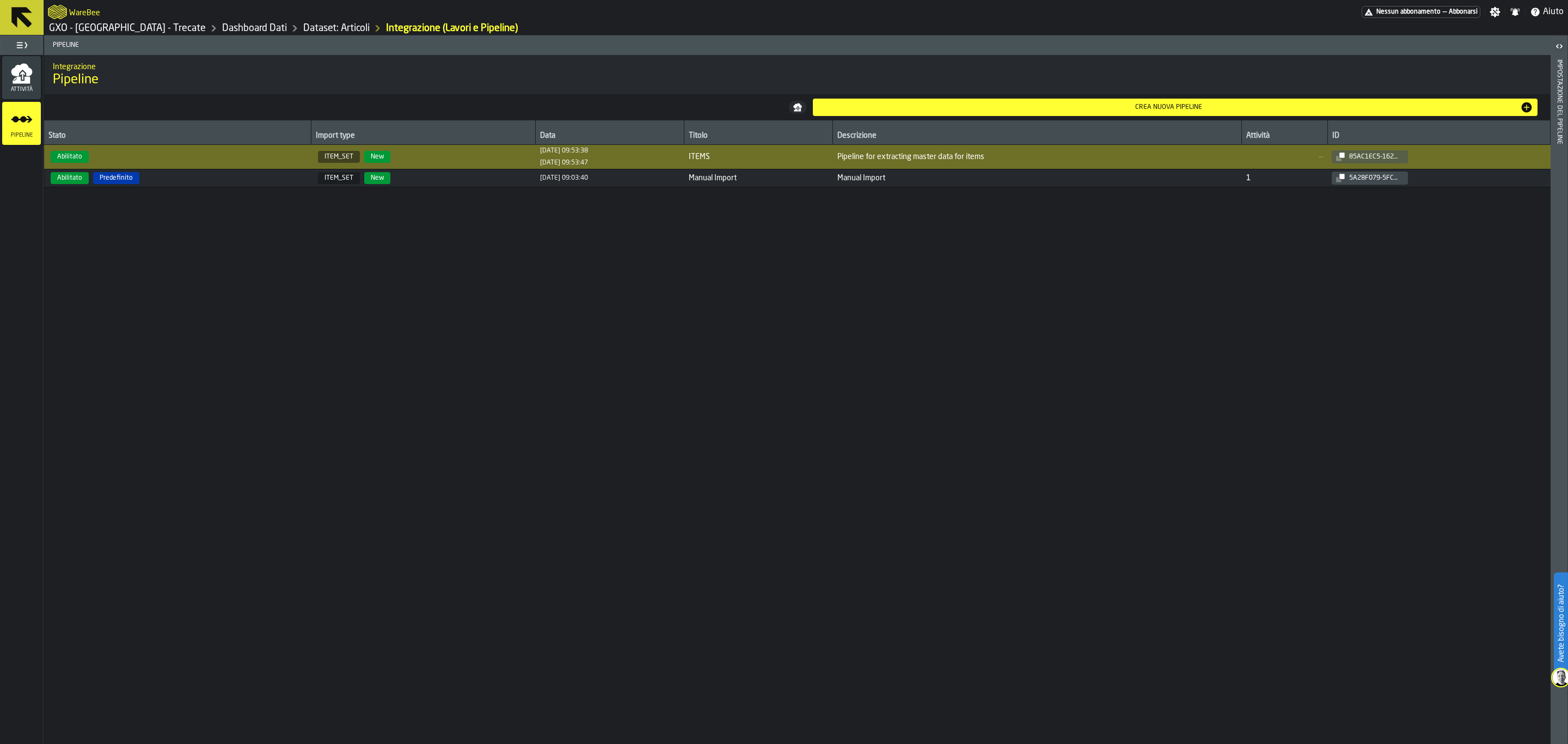
click at [1561, 113] on div "Impostazione del Pipeline" at bounding box center [1559, 399] width 8 height 684
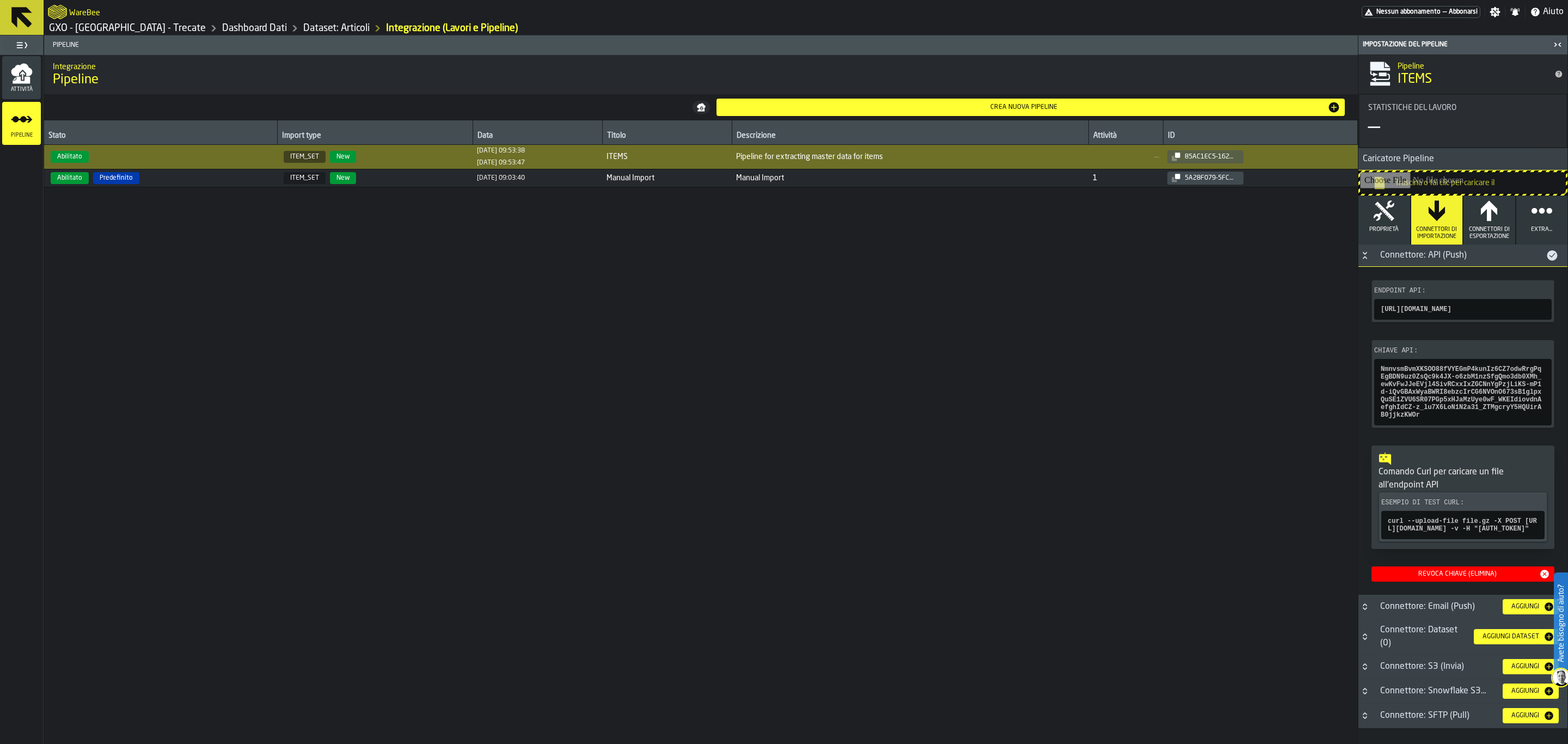
click at [1391, 222] on icon "button" at bounding box center [1384, 211] width 22 height 22
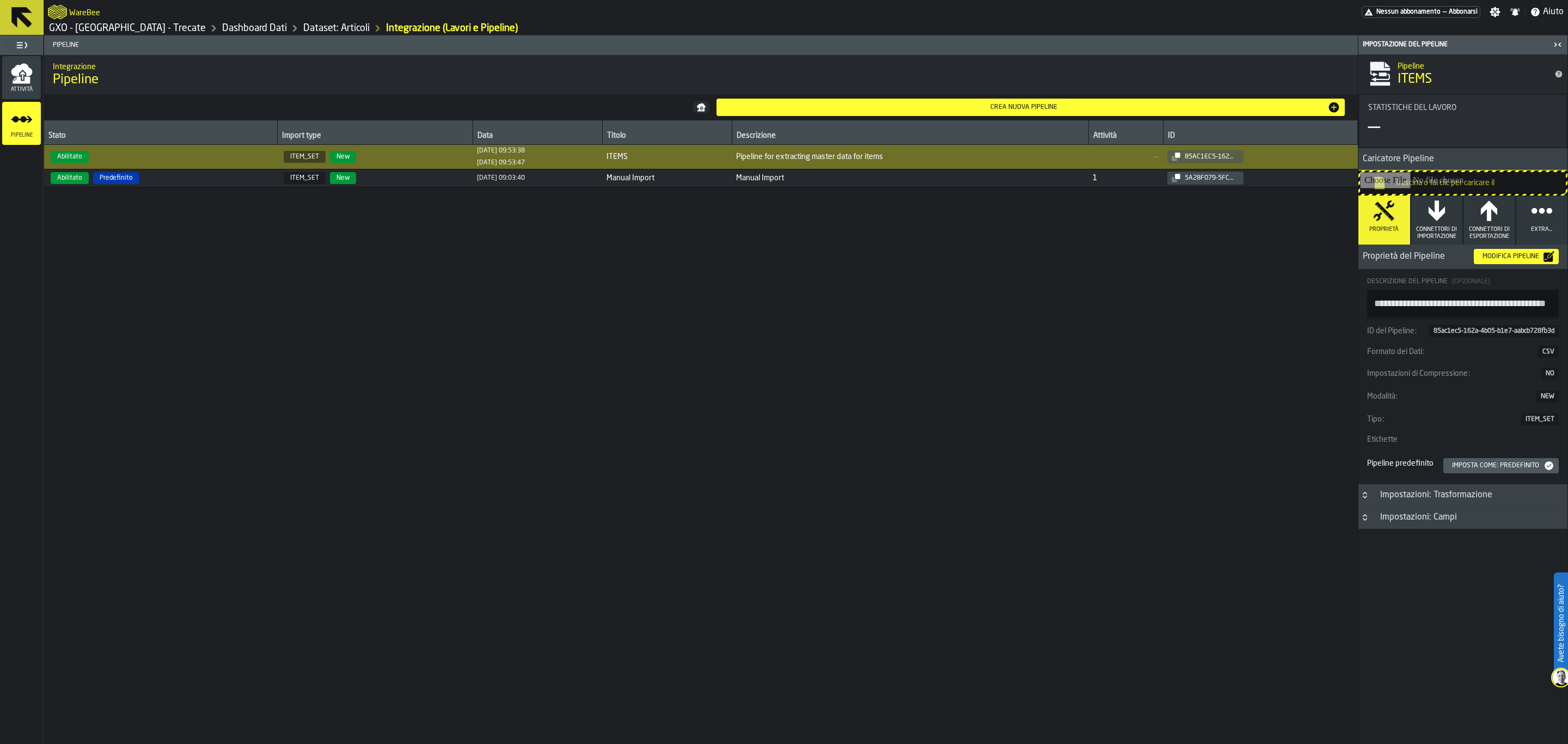
click at [1483, 502] on div "Impostazioni: Trasformazione" at bounding box center [1437, 494] width 125 height 13
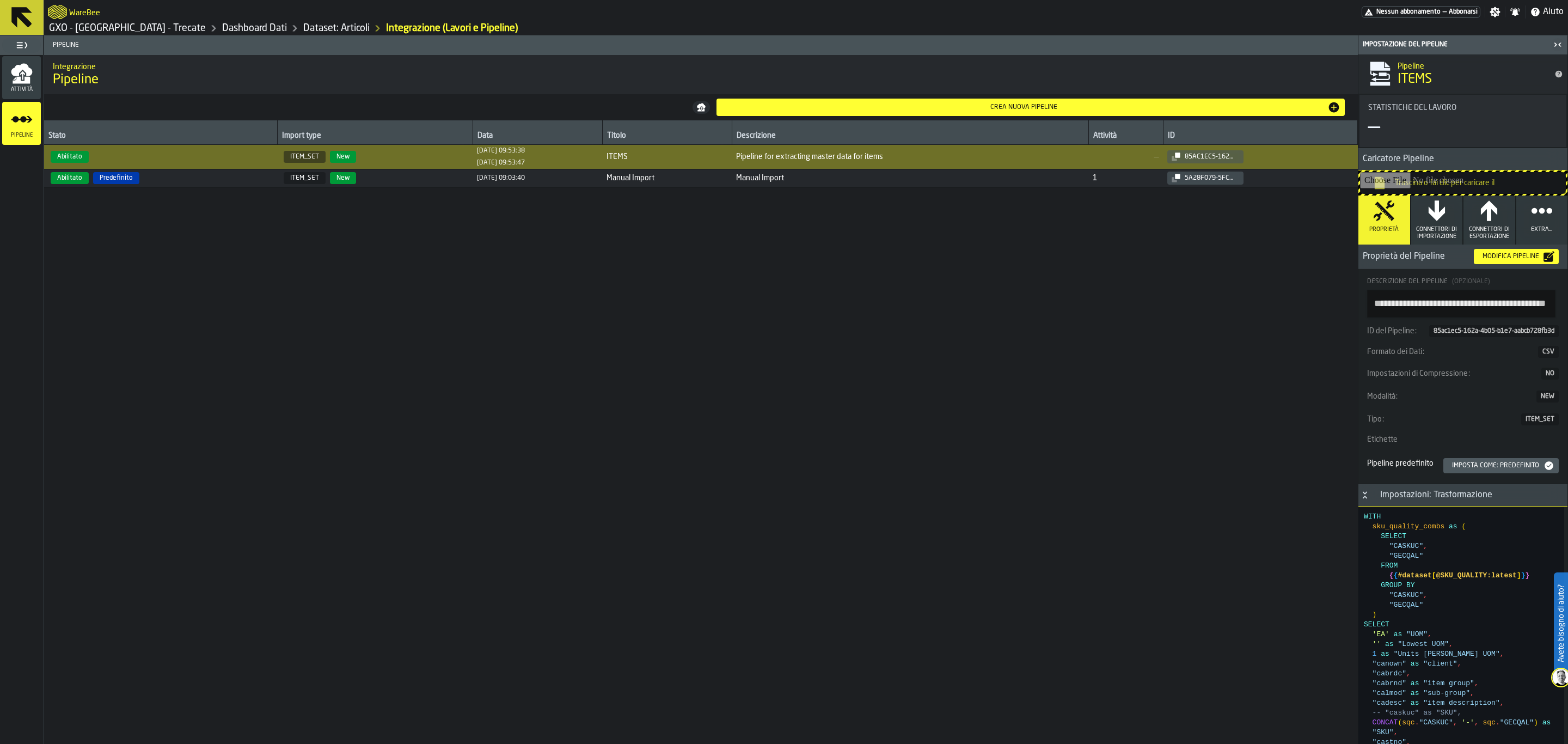
click at [1483, 502] on div "Impostazioni: Trasformazione" at bounding box center [1437, 494] width 125 height 13
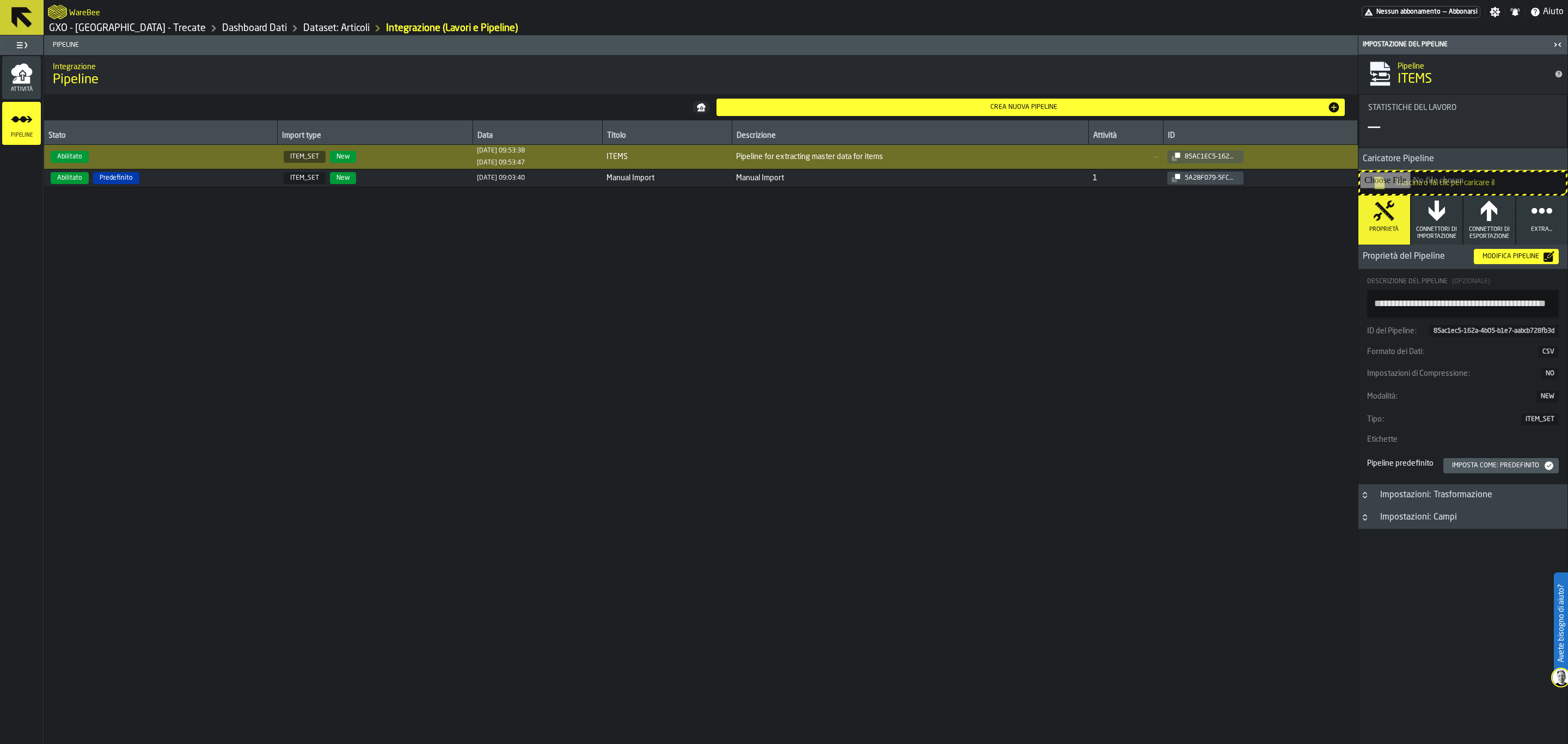
click at [1446, 529] on h3 "Impostazioni: Campi" at bounding box center [1463, 518] width 209 height 23
click at [1446, 524] on div "Impostazioni: Campi" at bounding box center [1419, 517] width 90 height 13
click at [1555, 211] on button "Extra..." at bounding box center [1542, 220] width 52 height 49
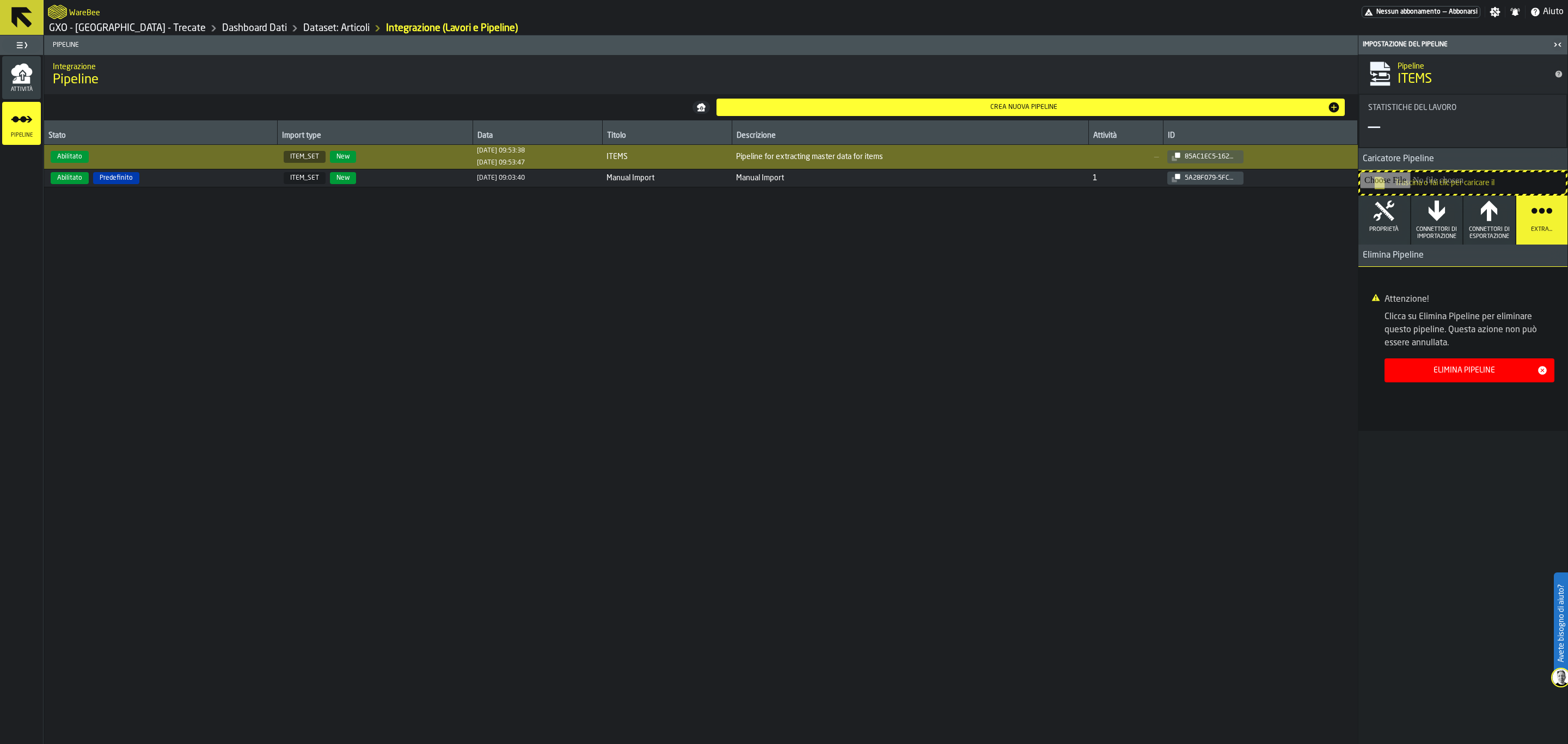
click at [1483, 211] on icon "button" at bounding box center [1489, 211] width 16 height 20
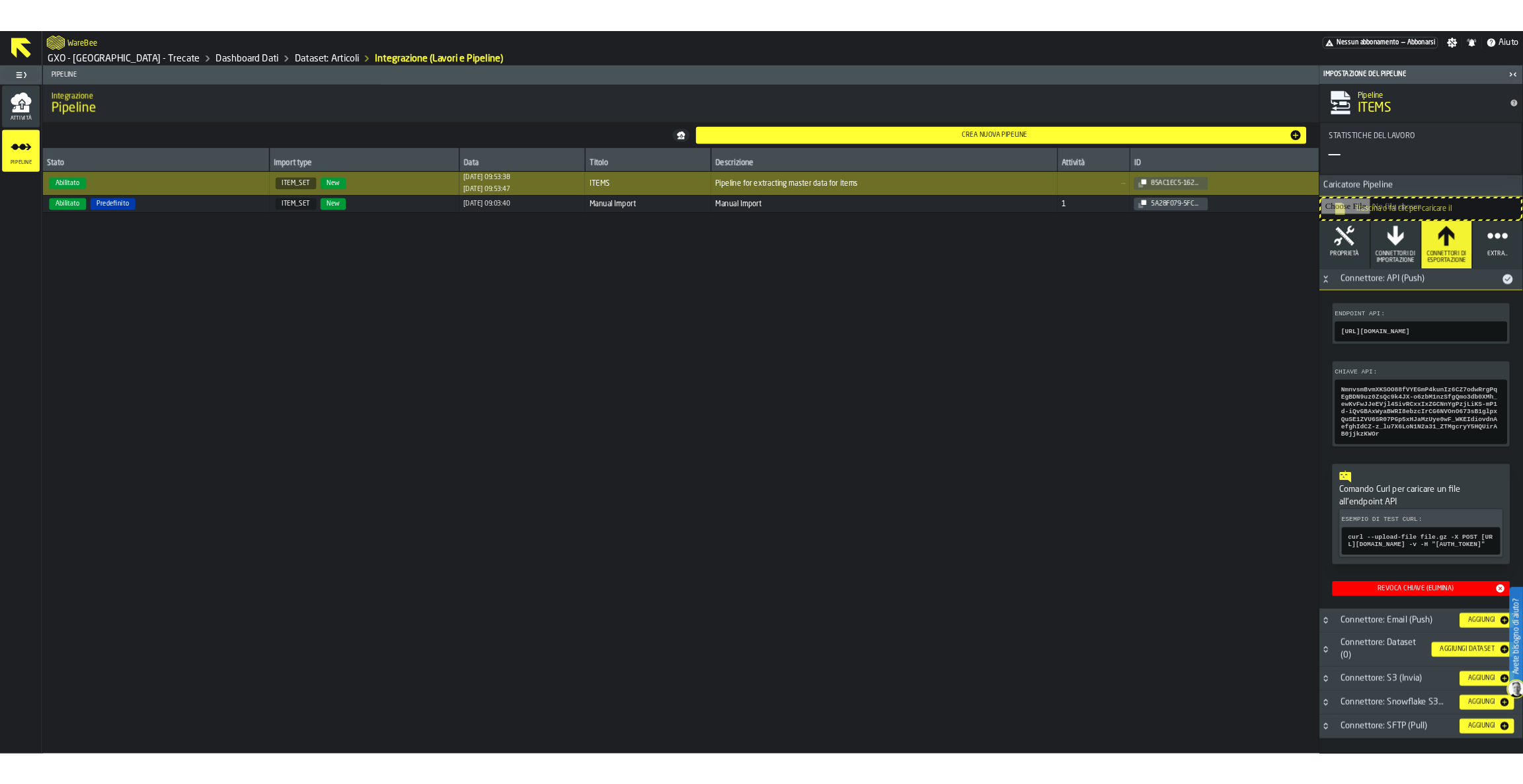
scroll to position [72, 0]
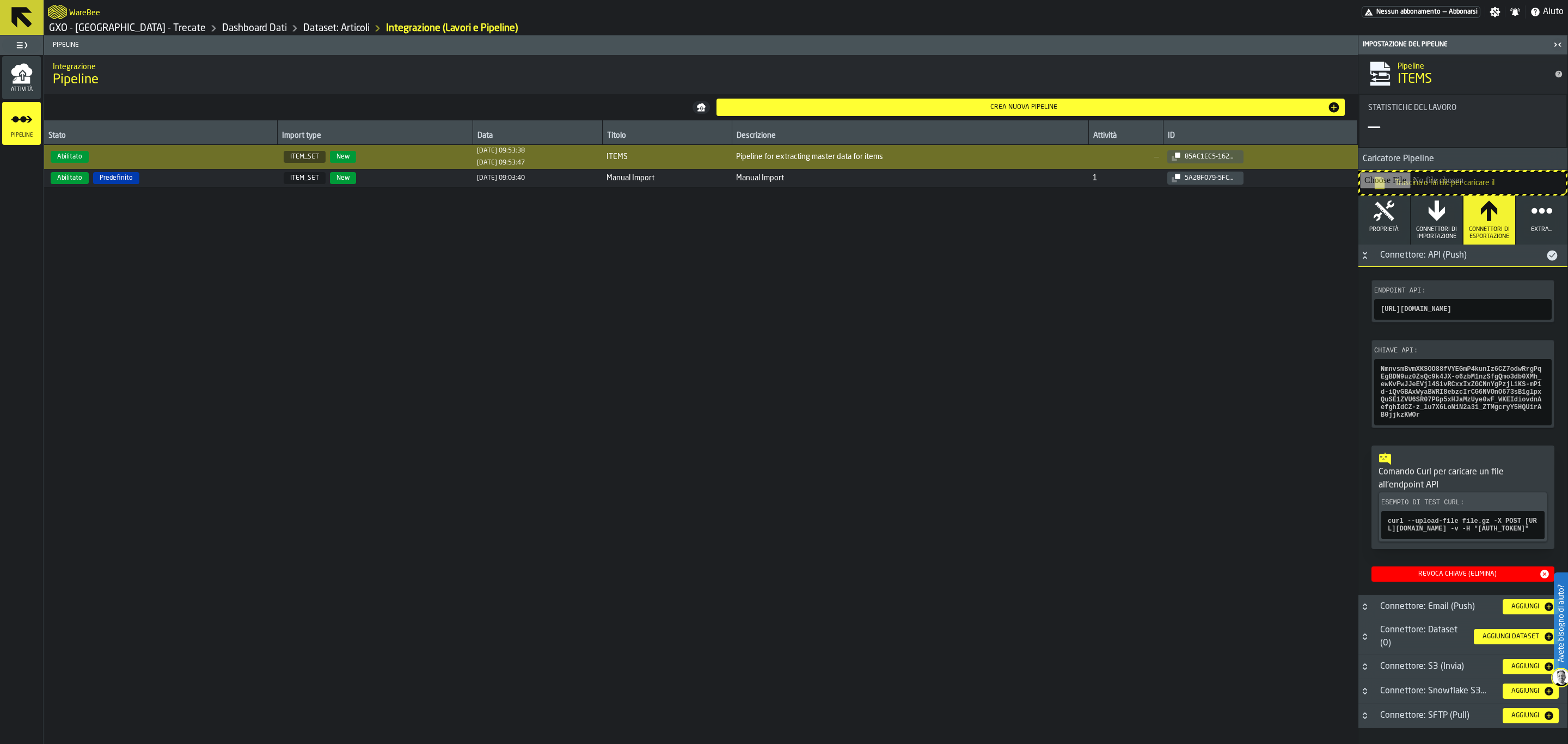
click at [1442, 195] on div "Trascina o fai clic per caricare il" at bounding box center [1463, 183] width 209 height 25
click at [1442, 205] on icon "button" at bounding box center [1437, 211] width 22 height 22
click at [1421, 155] on span "Caricatore Pipeline" at bounding box center [1396, 158] width 75 height 13
click at [1379, 242] on button "Proprietà" at bounding box center [1384, 220] width 52 height 49
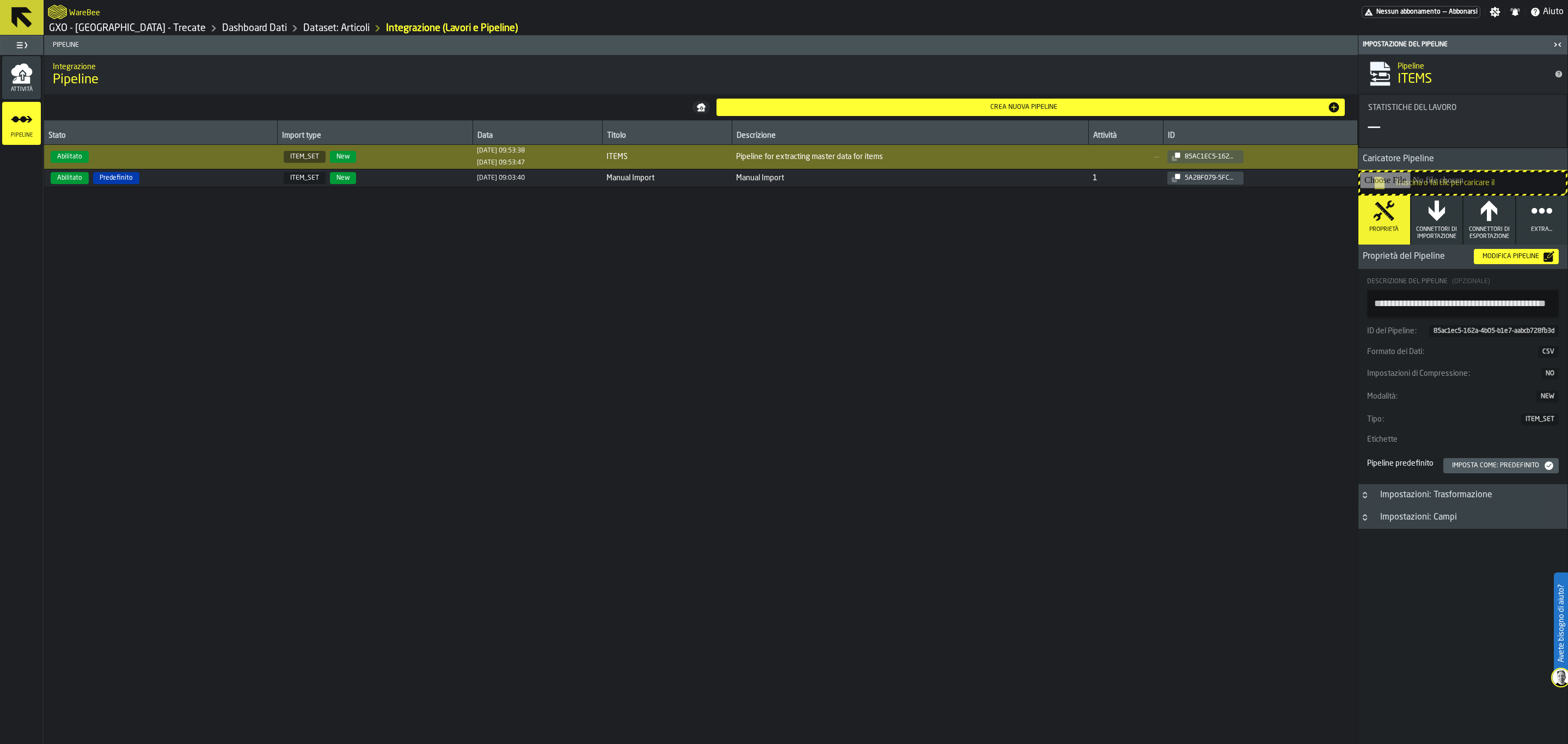
click at [1480, 256] on div "Modifica Pipeline" at bounding box center [1510, 256] width 65 height 8
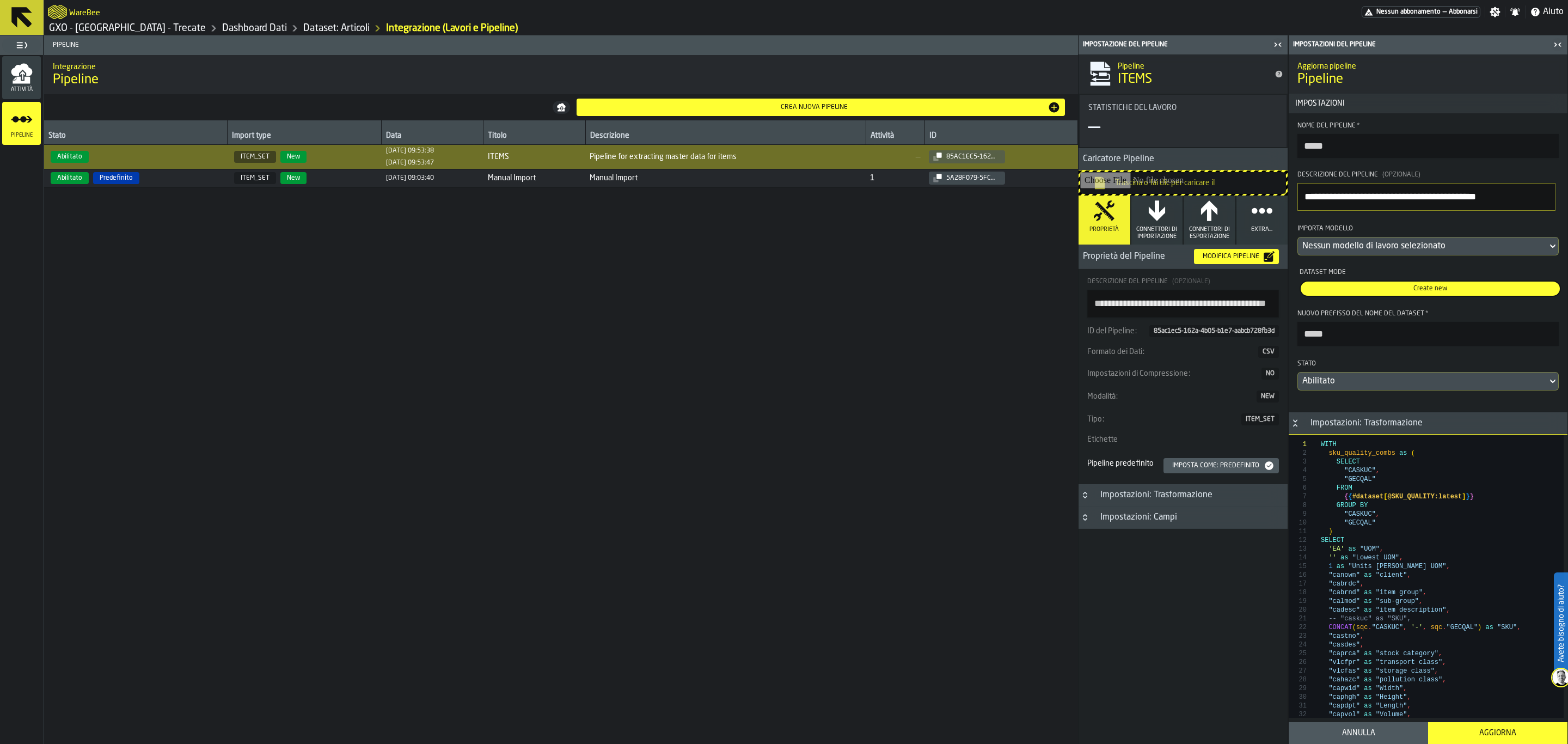
click at [1435, 244] on div "Nessun modello di lavoro selezionato" at bounding box center [1423, 246] width 240 height 13
click at [1437, 296] on div "WB_ITEMS_20250911.csv" at bounding box center [1398, 295] width 188 height 13
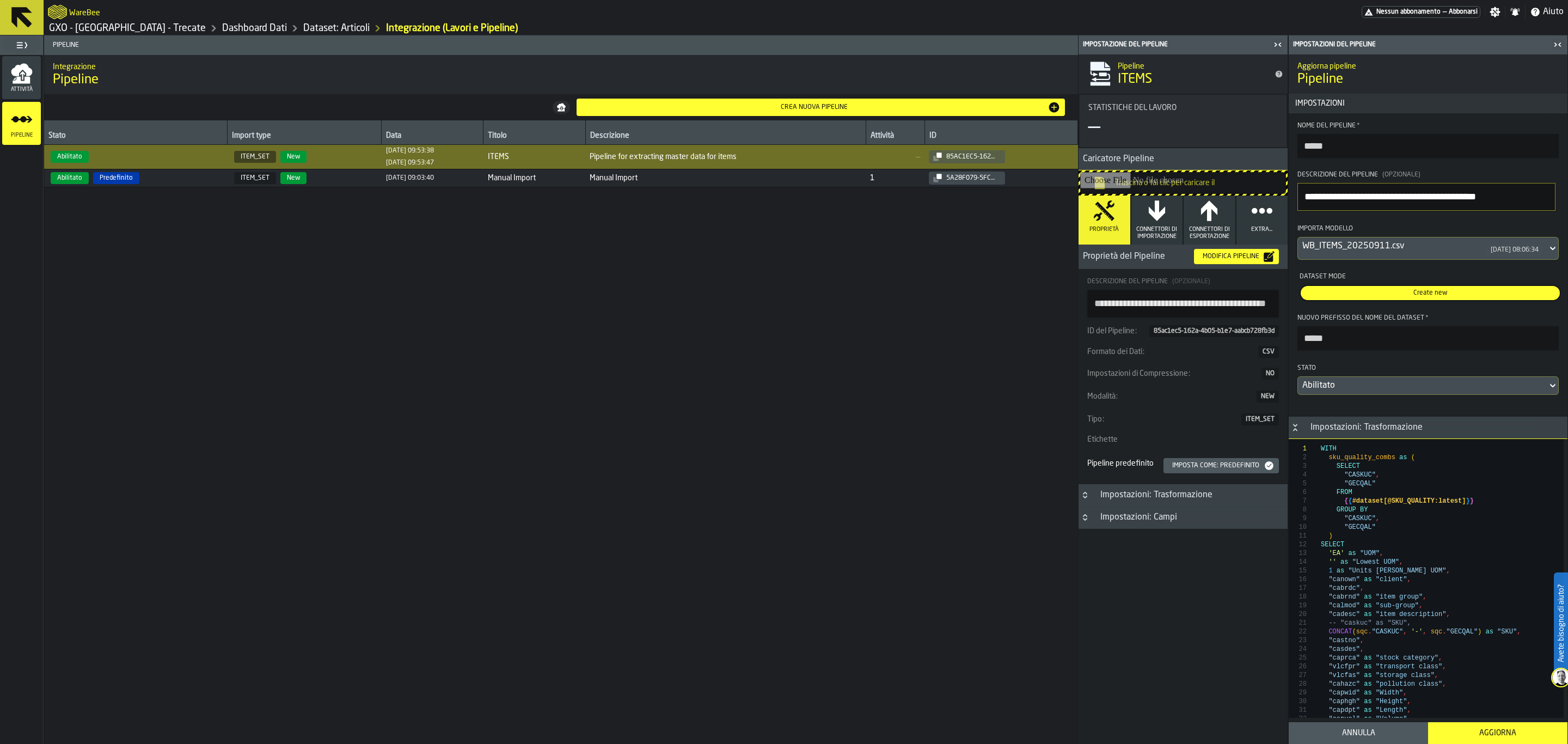
click at [1483, 730] on div "Aggiorna" at bounding box center [1498, 733] width 127 height 9
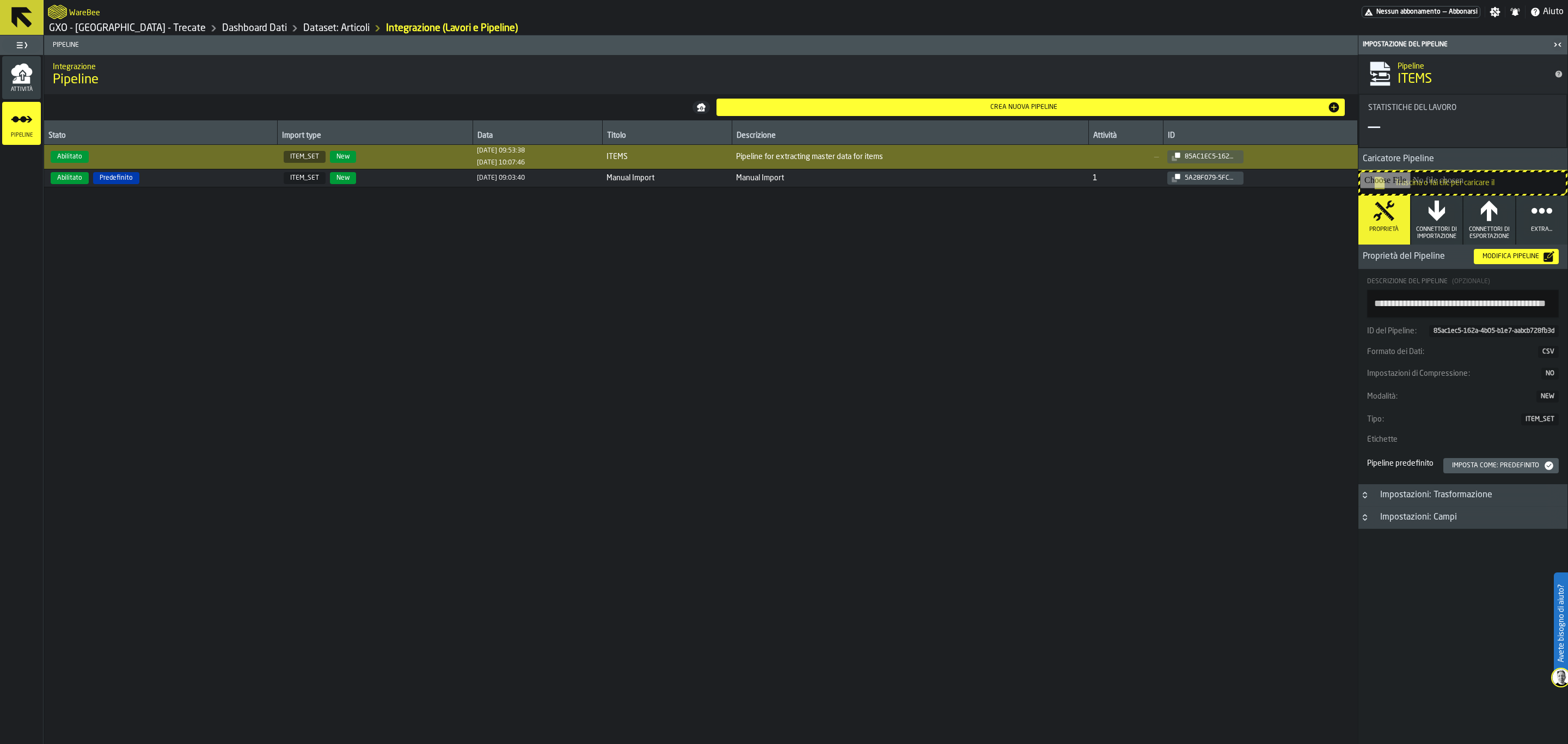
click at [1493, 253] on div "Modifica Pipeline" at bounding box center [1510, 256] width 65 height 8
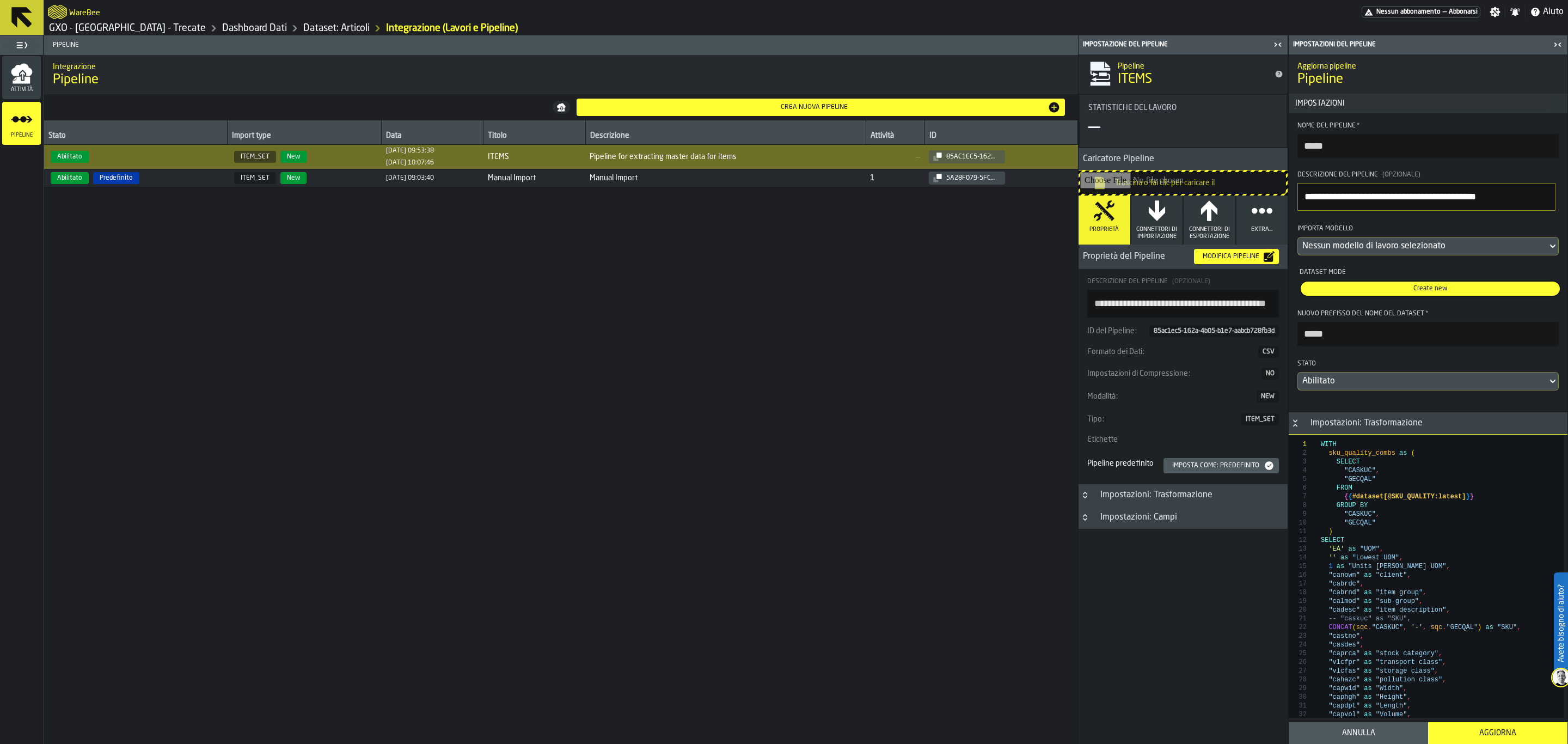
click at [1493, 252] on div "Nessun modello di lavoro selezionato" at bounding box center [1423, 246] width 240 height 13
click at [1465, 311] on li "WB_ITEMS_20250911.csv 12/09/2025, 08:06:34" at bounding box center [1426, 297] width 258 height 30
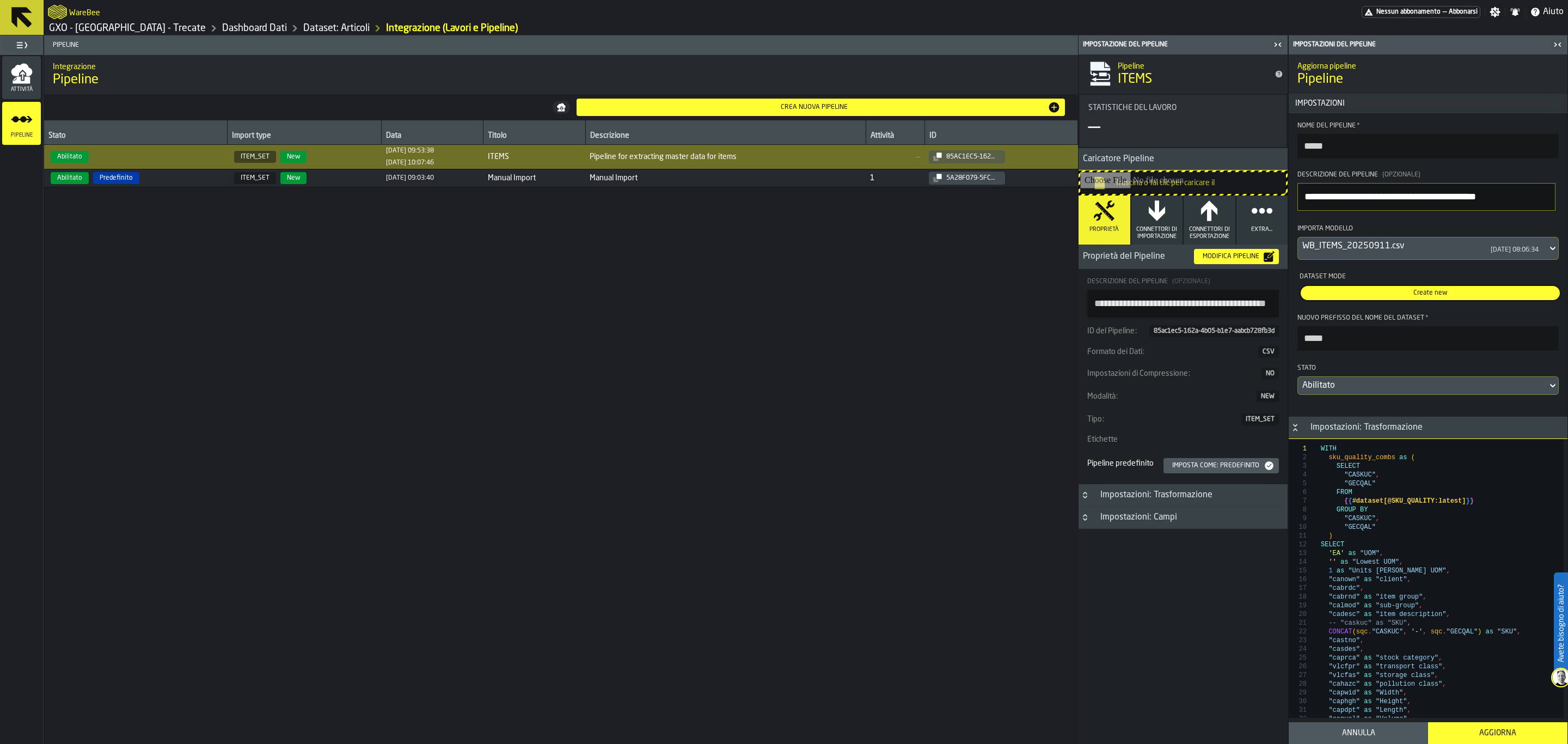
click at [1458, 298] on span "Create new" at bounding box center [1430, 293] width 255 height 10
click at [1491, 725] on button "Aggiorna" at bounding box center [1497, 733] width 139 height 22
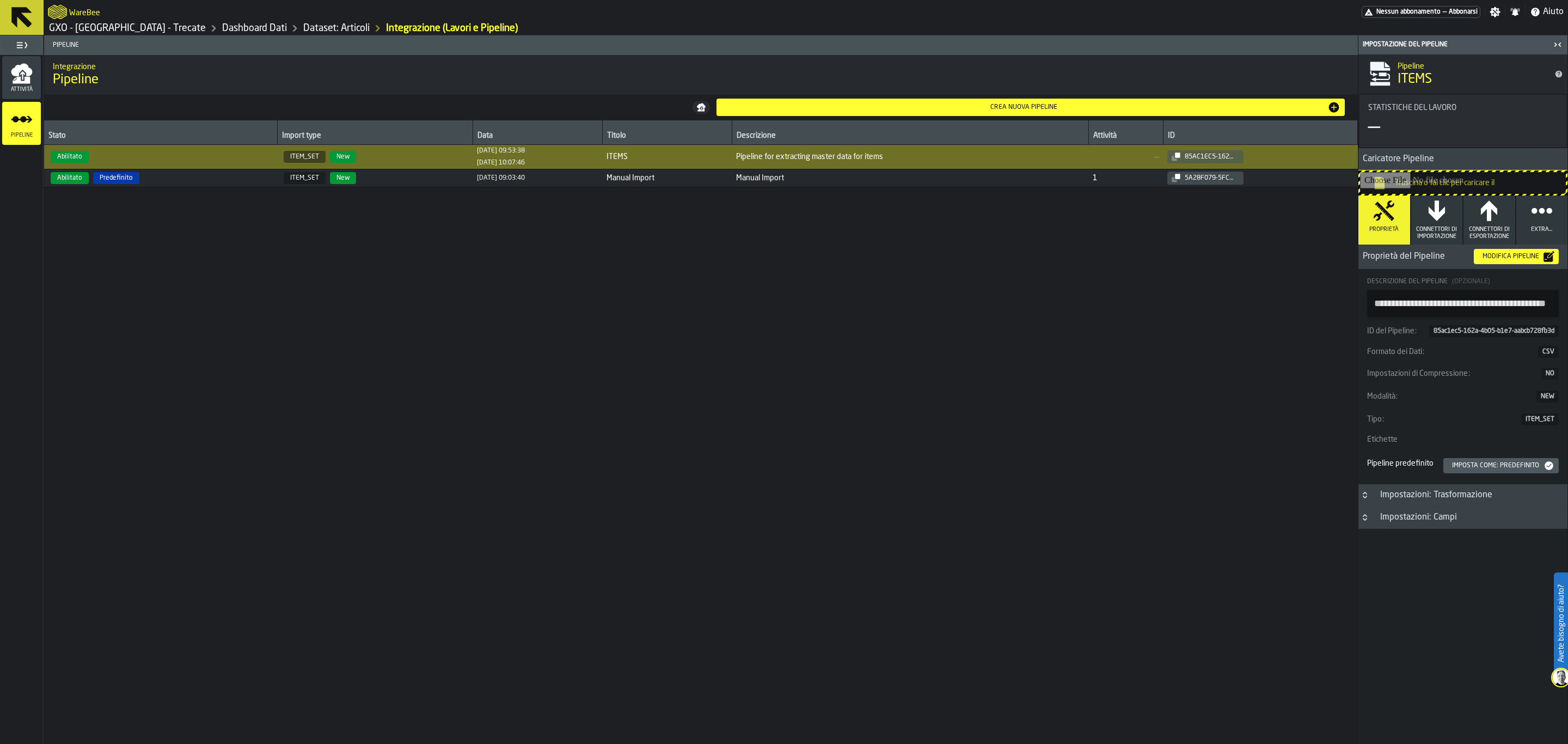
click at [1498, 260] on div "Modifica Pipeline" at bounding box center [1510, 256] width 65 height 8
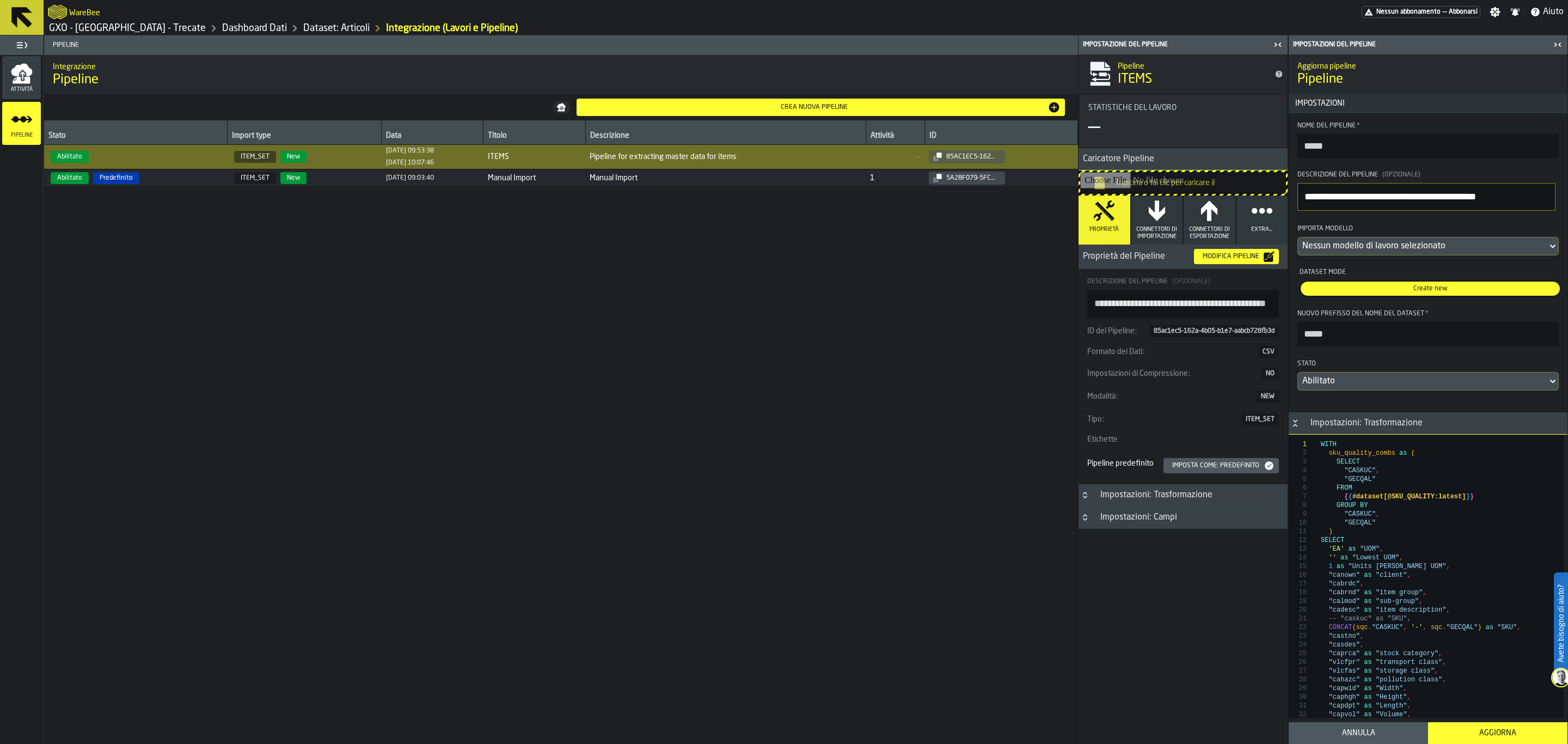
click at [1447, 244] on div "Nessun modello di lavoro selezionato" at bounding box center [1423, 246] width 240 height 13
click at [1409, 317] on li "WB_ITEMS_v2.csv 09/07/2025, 17:23:08" at bounding box center [1426, 328] width 258 height 30
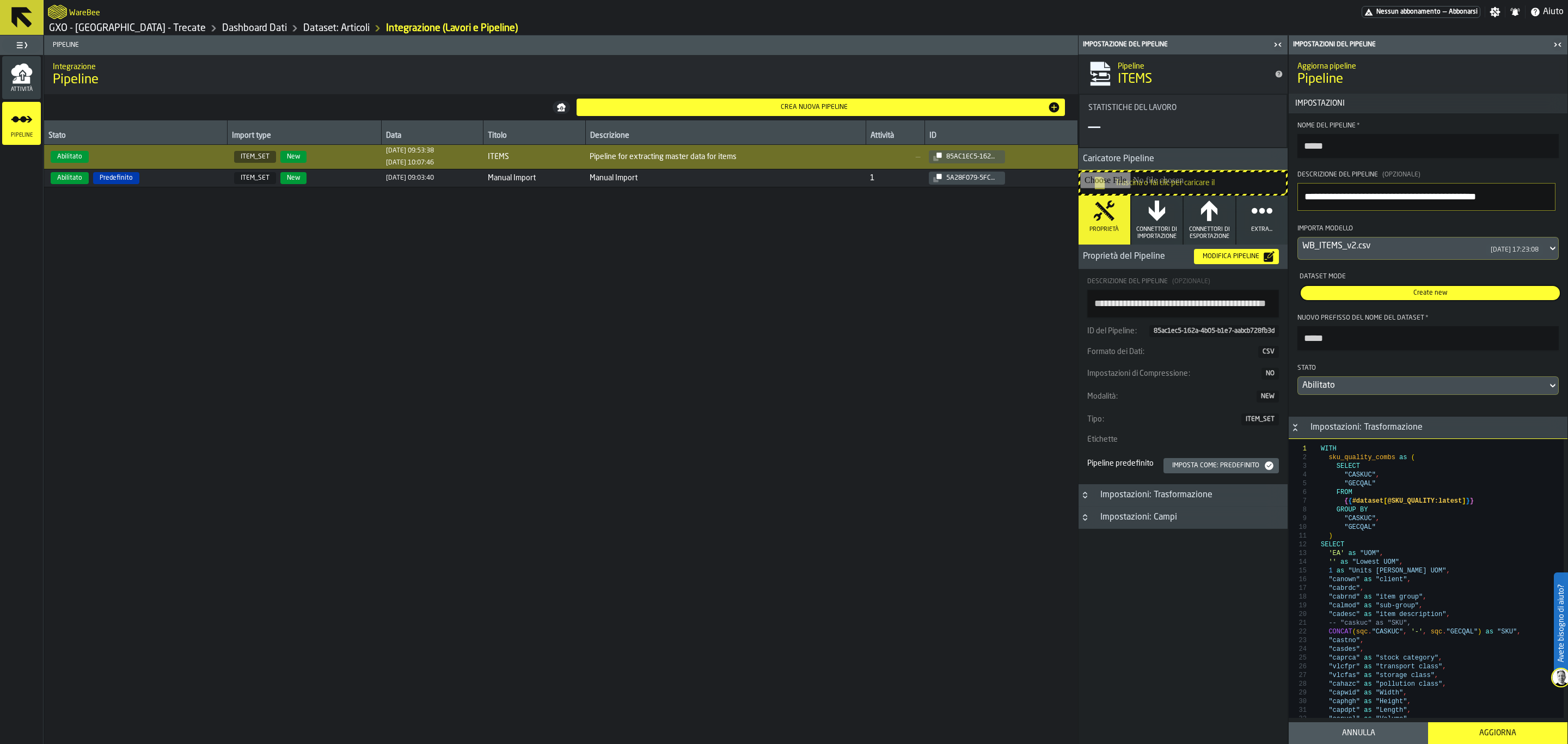
click at [1415, 300] on div "Create new" at bounding box center [1430, 293] width 259 height 14
click at [1474, 728] on button "Aggiorna" at bounding box center [1497, 733] width 139 height 22
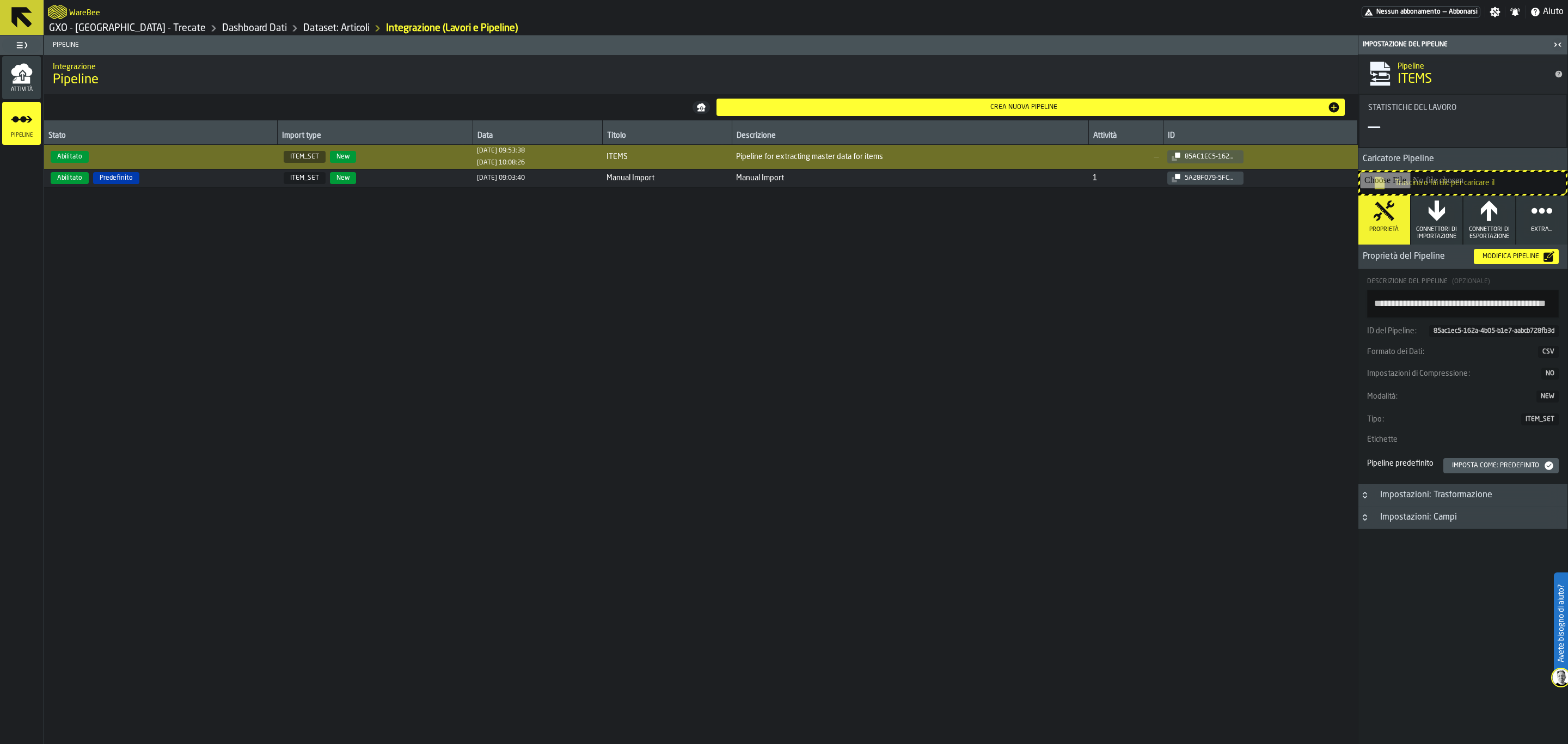
click at [1494, 247] on h3 "Proprietà del Pipeline Modifica Pipeline" at bounding box center [1463, 257] width 209 height 24
click at [1498, 258] on div "Modifica Pipeline" at bounding box center [1510, 256] width 65 height 8
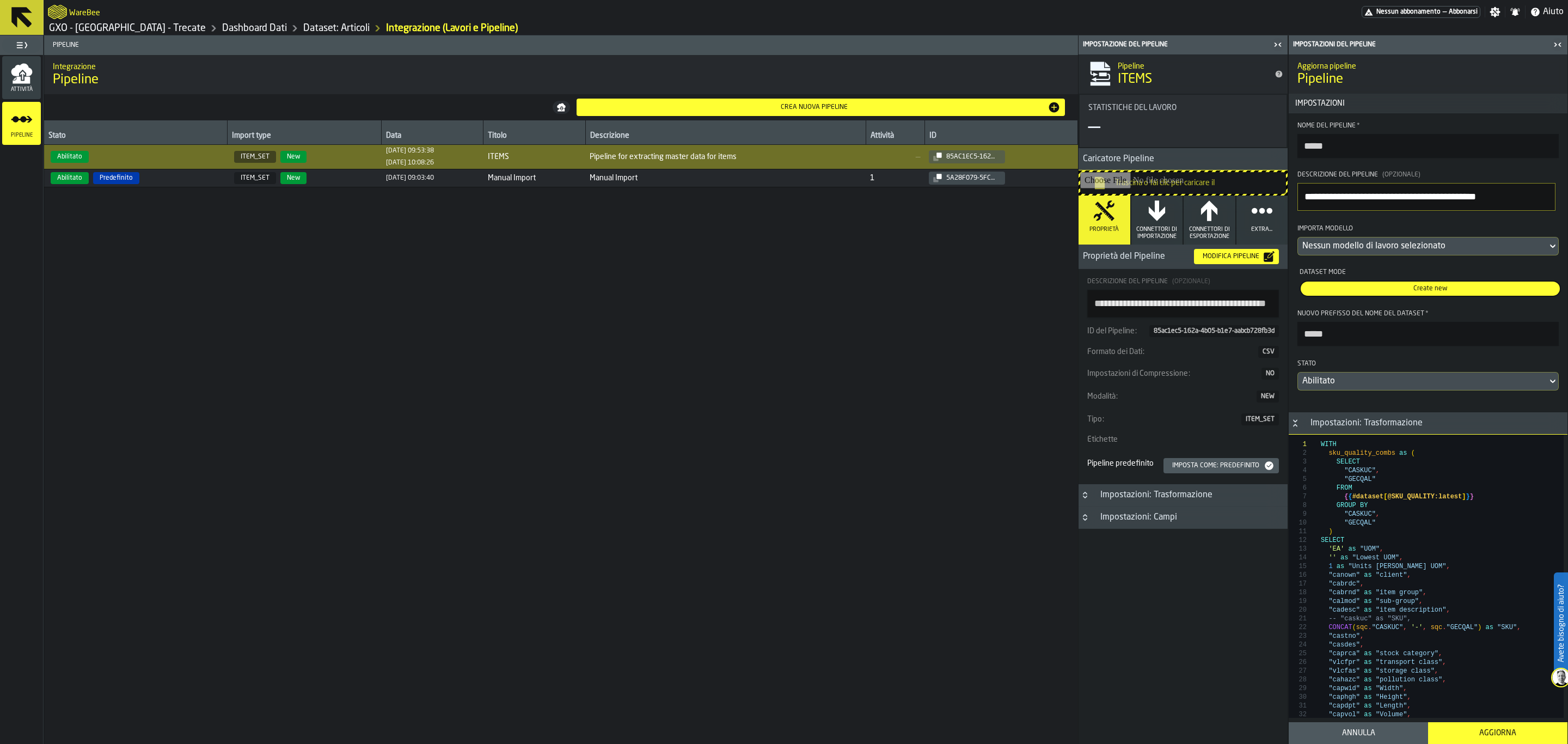
click at [1495, 255] on div "Nessun modello di lavoro selezionato" at bounding box center [1423, 246] width 250 height 18
click at [1398, 306] on div "WB_ITEMS_20250911.csv 12/09/2025, 08:06:34" at bounding box center [1426, 297] width 245 height 18
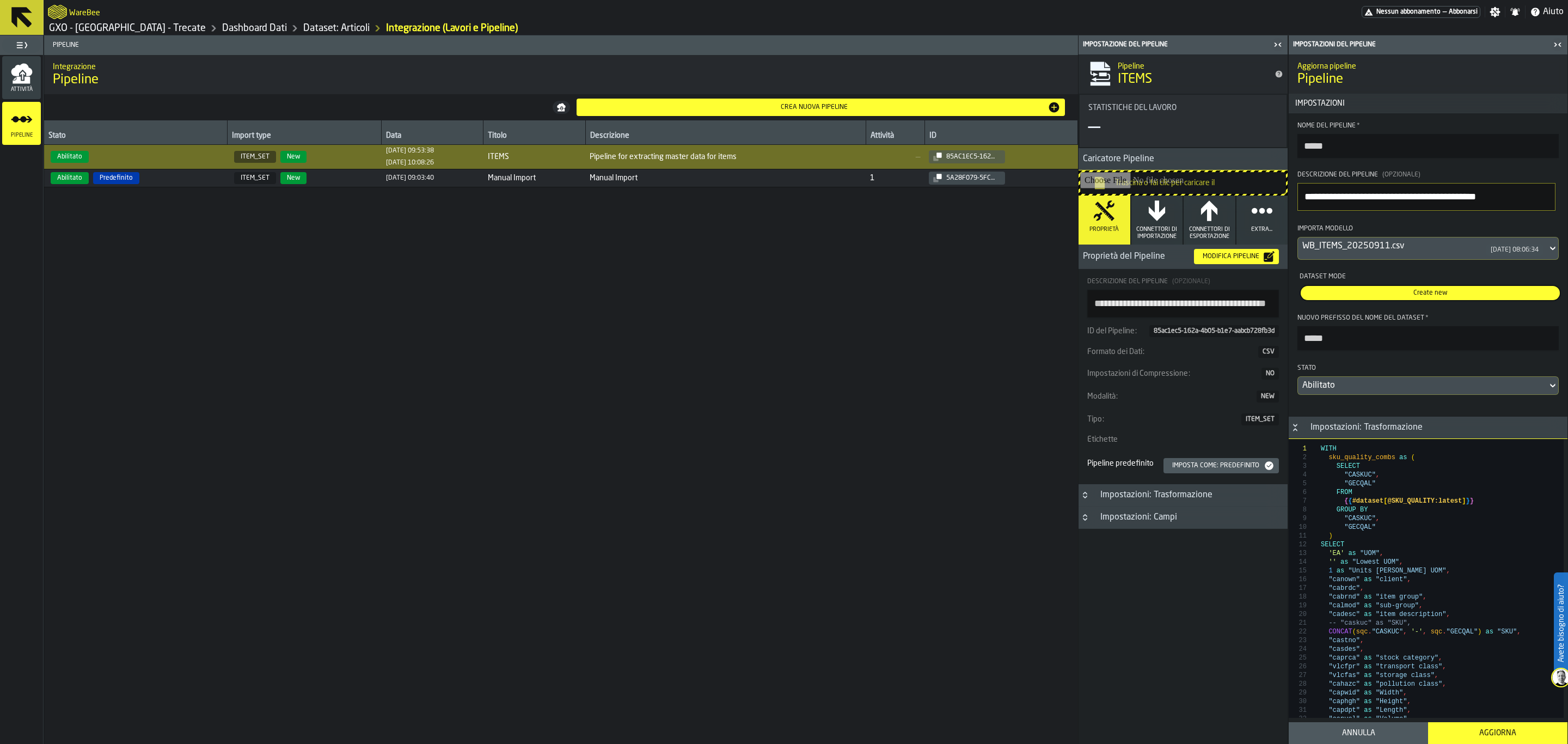
click at [1451, 337] on input "*****" at bounding box center [1427, 338] width 261 height 24
click at [1420, 404] on section "**********" at bounding box center [1428, 258] width 279 height 290
click at [1420, 395] on div "Abilitato" at bounding box center [1423, 385] width 250 height 18
click at [1404, 420] on div "Disabilitato" at bounding box center [1426, 416] width 245 height 13
click at [1404, 404] on section "**********" at bounding box center [1428, 258] width 279 height 290
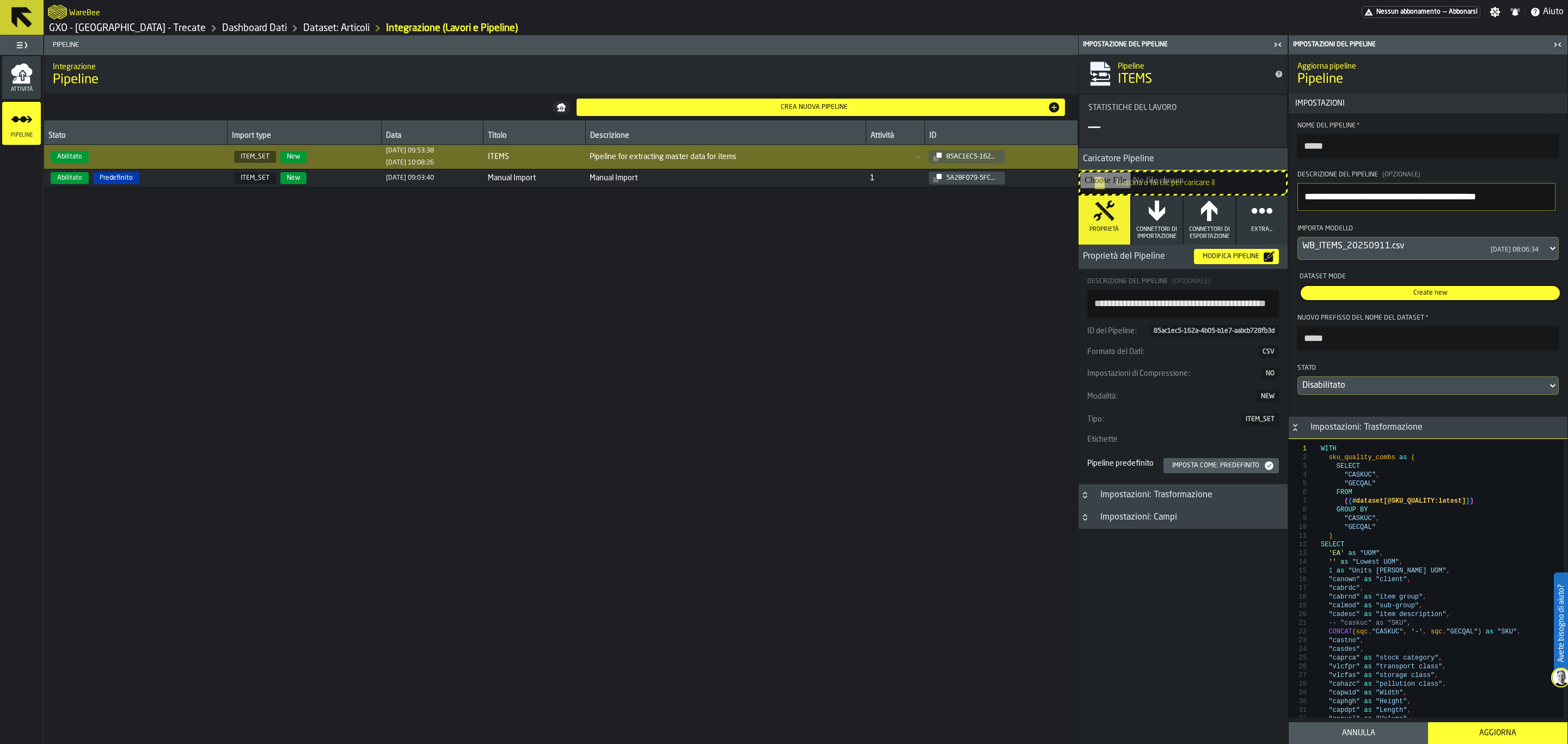
click at [1403, 395] on div "Disabilitato" at bounding box center [1423, 385] width 250 height 18
click at [1393, 435] on li "Abilitato" at bounding box center [1426, 442] width 258 height 26
click at [1509, 731] on div "Aggiorna" at bounding box center [1498, 733] width 127 height 9
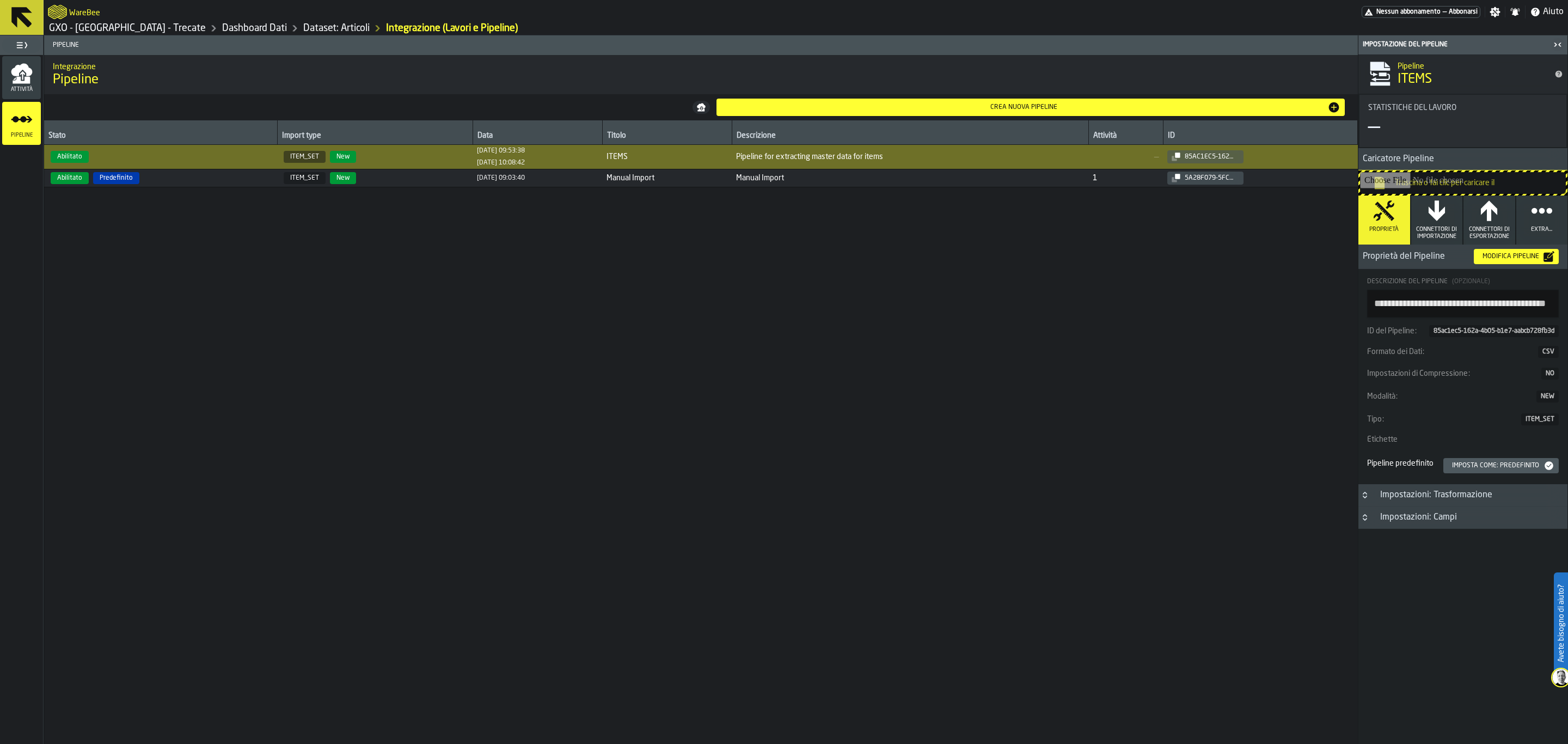
click at [1425, 163] on span "Caricatore Pipeline" at bounding box center [1396, 158] width 75 height 13
click at [23, 16] on icon at bounding box center [22, 18] width 21 height 21
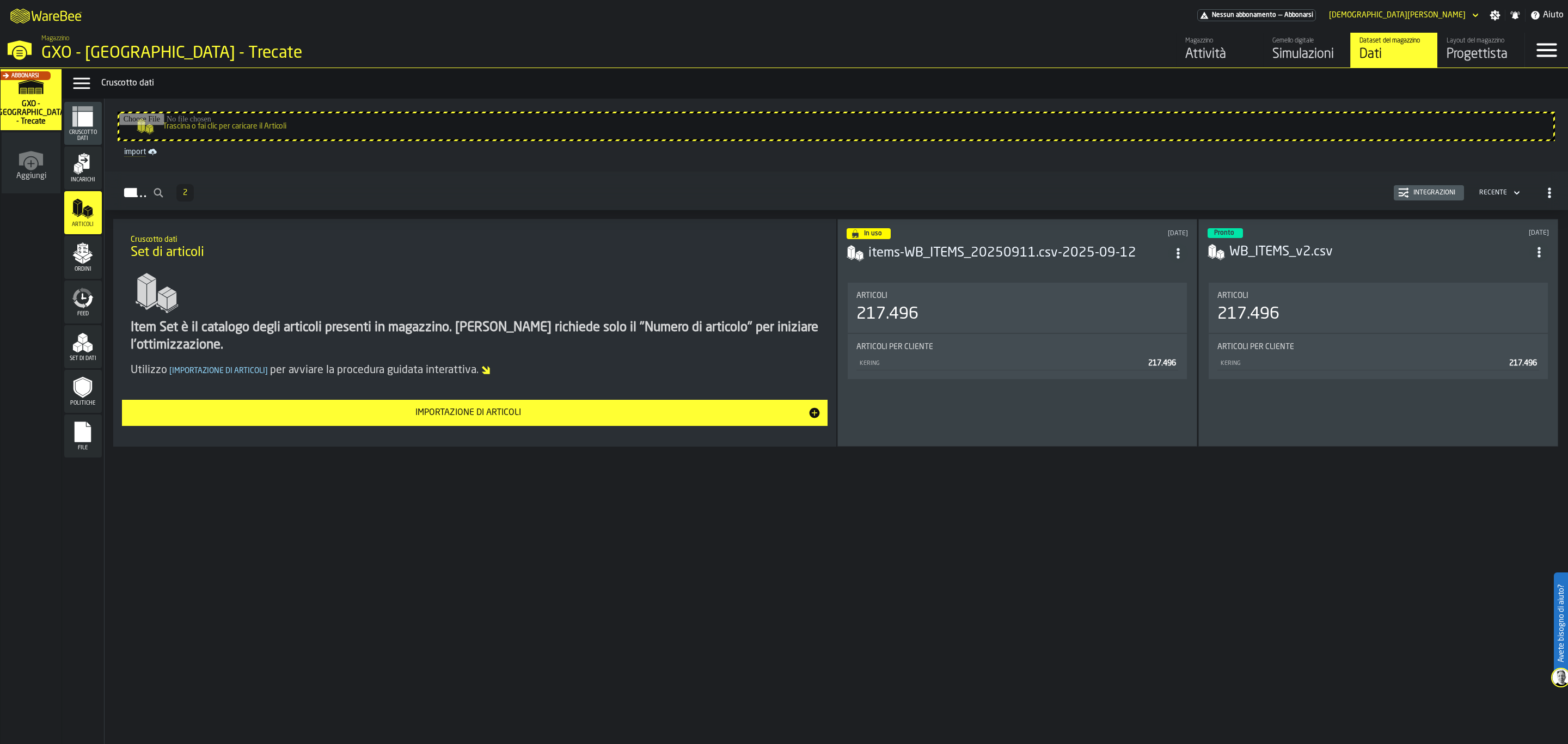
click at [80, 312] on span "Feed" at bounding box center [83, 314] width 38 height 6
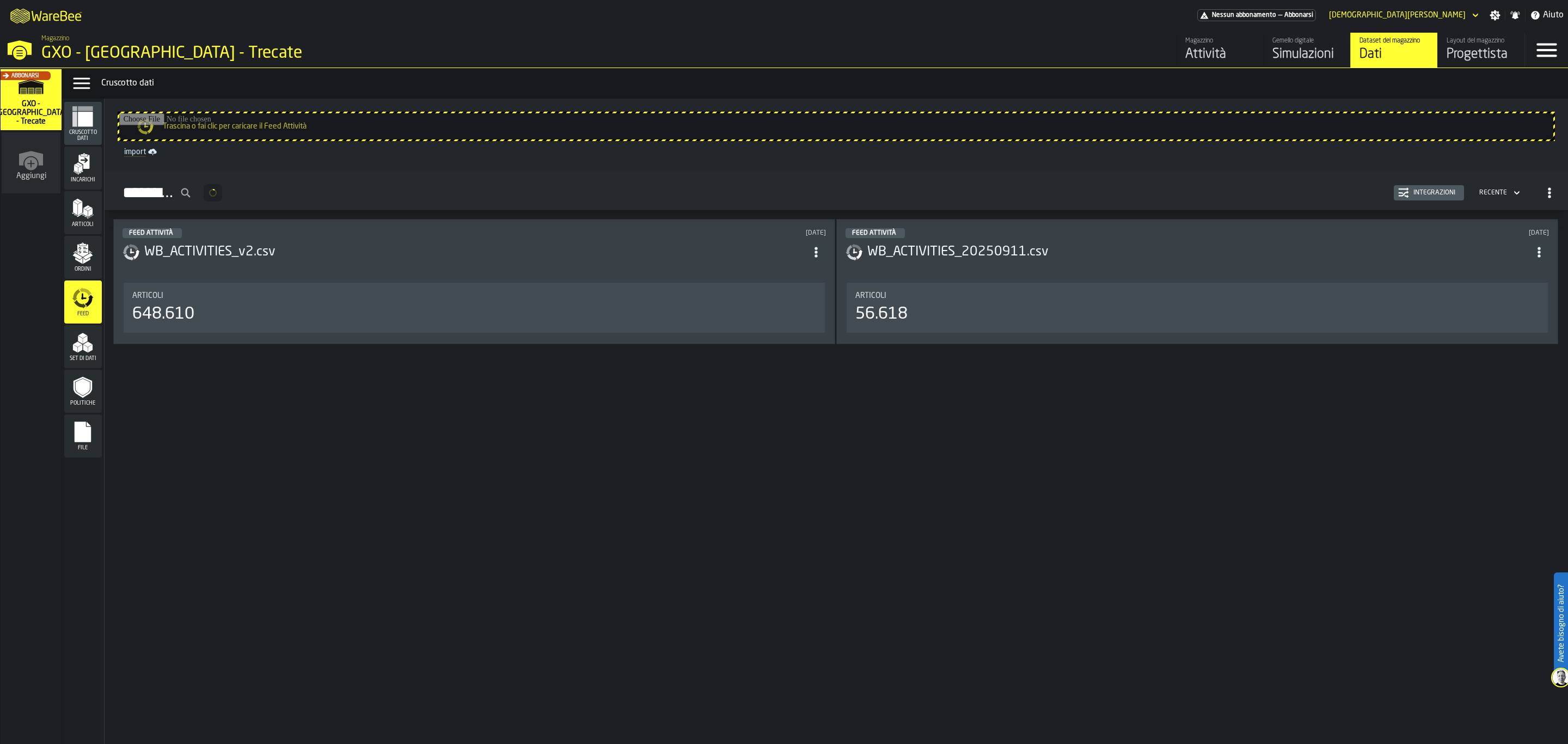
click at [83, 338] on polygon "menu Set di dati" at bounding box center [83, 335] width 9 height 5
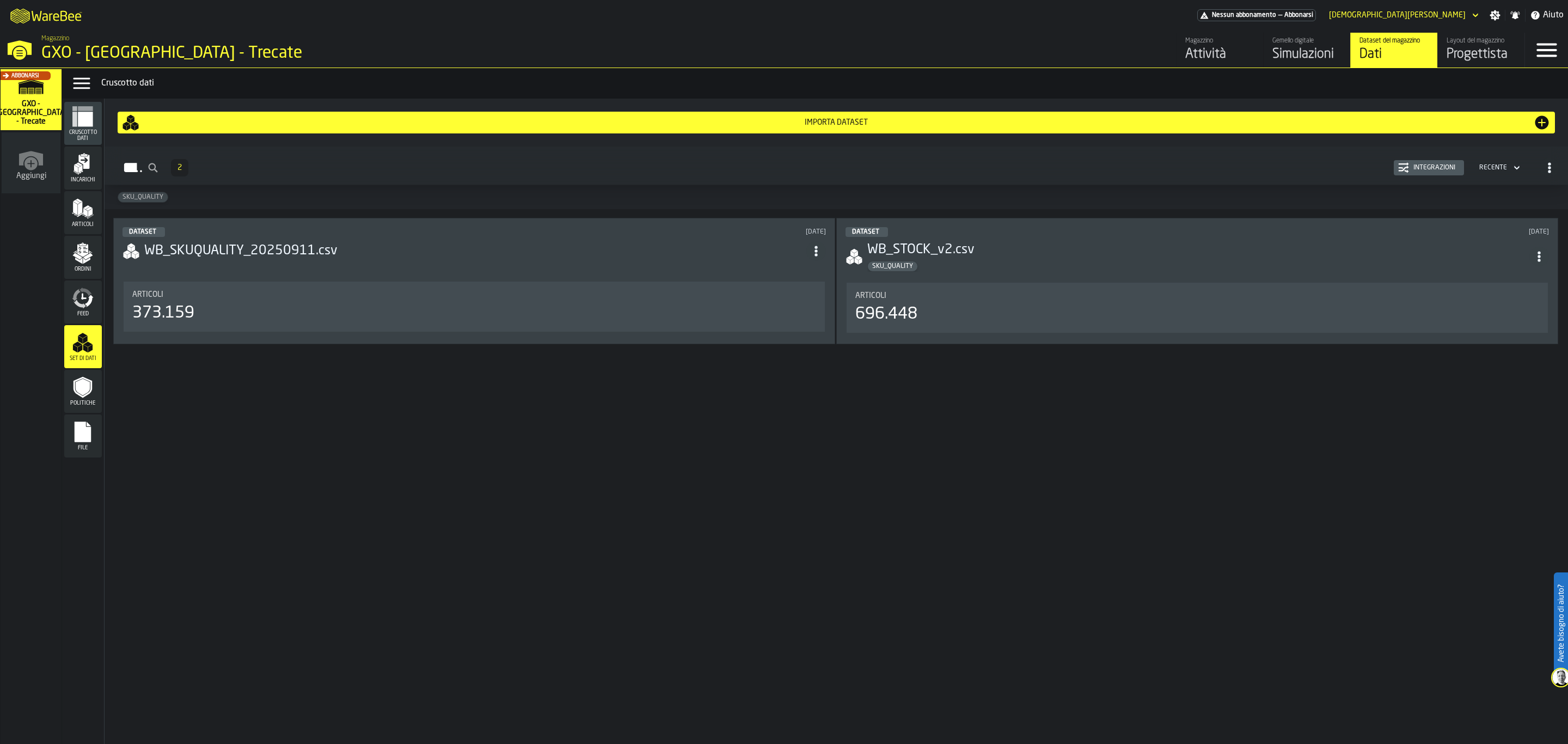
click at [82, 377] on icon "menu Politiche" at bounding box center [83, 387] width 22 height 22
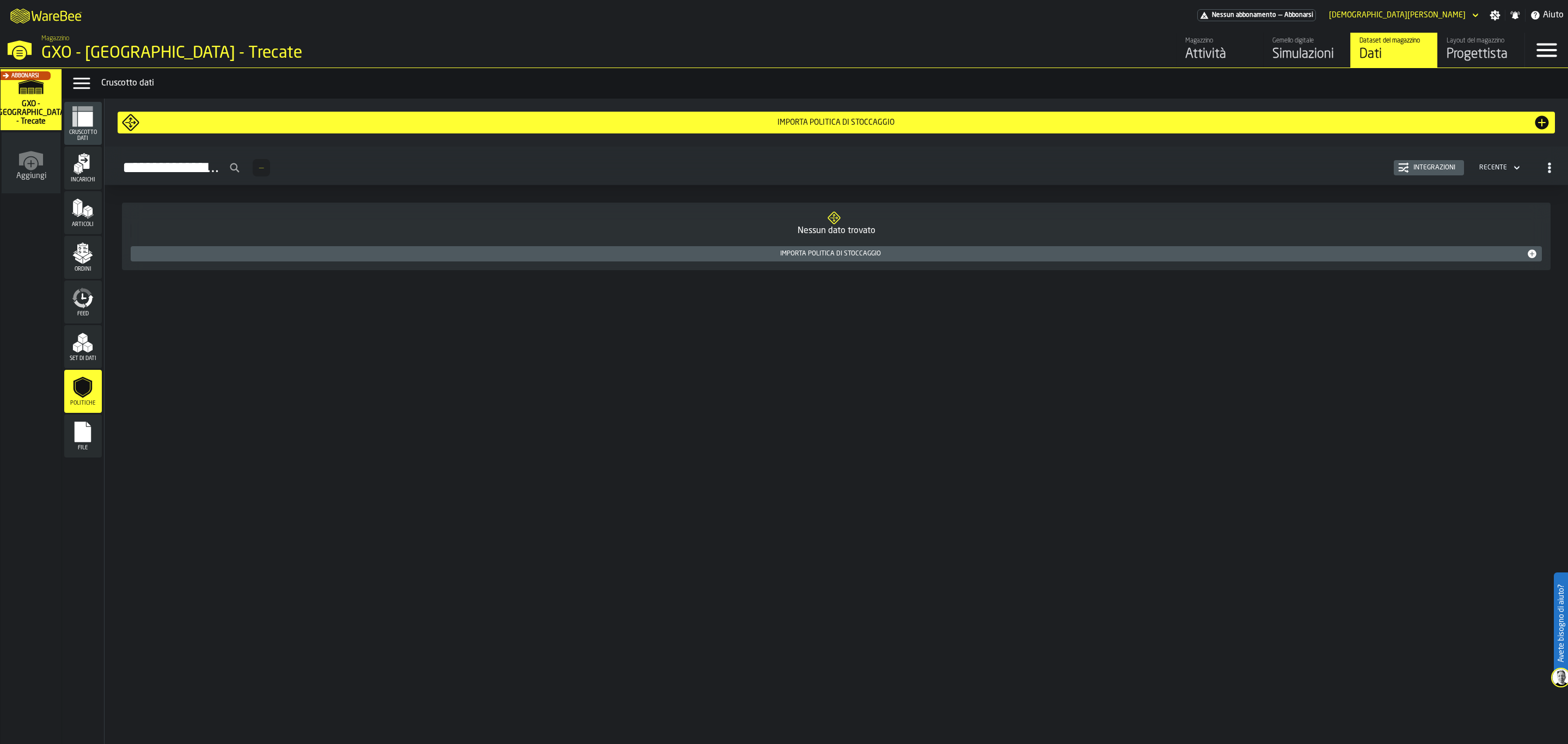
click at [90, 360] on span "Set di dati" at bounding box center [83, 359] width 38 height 6
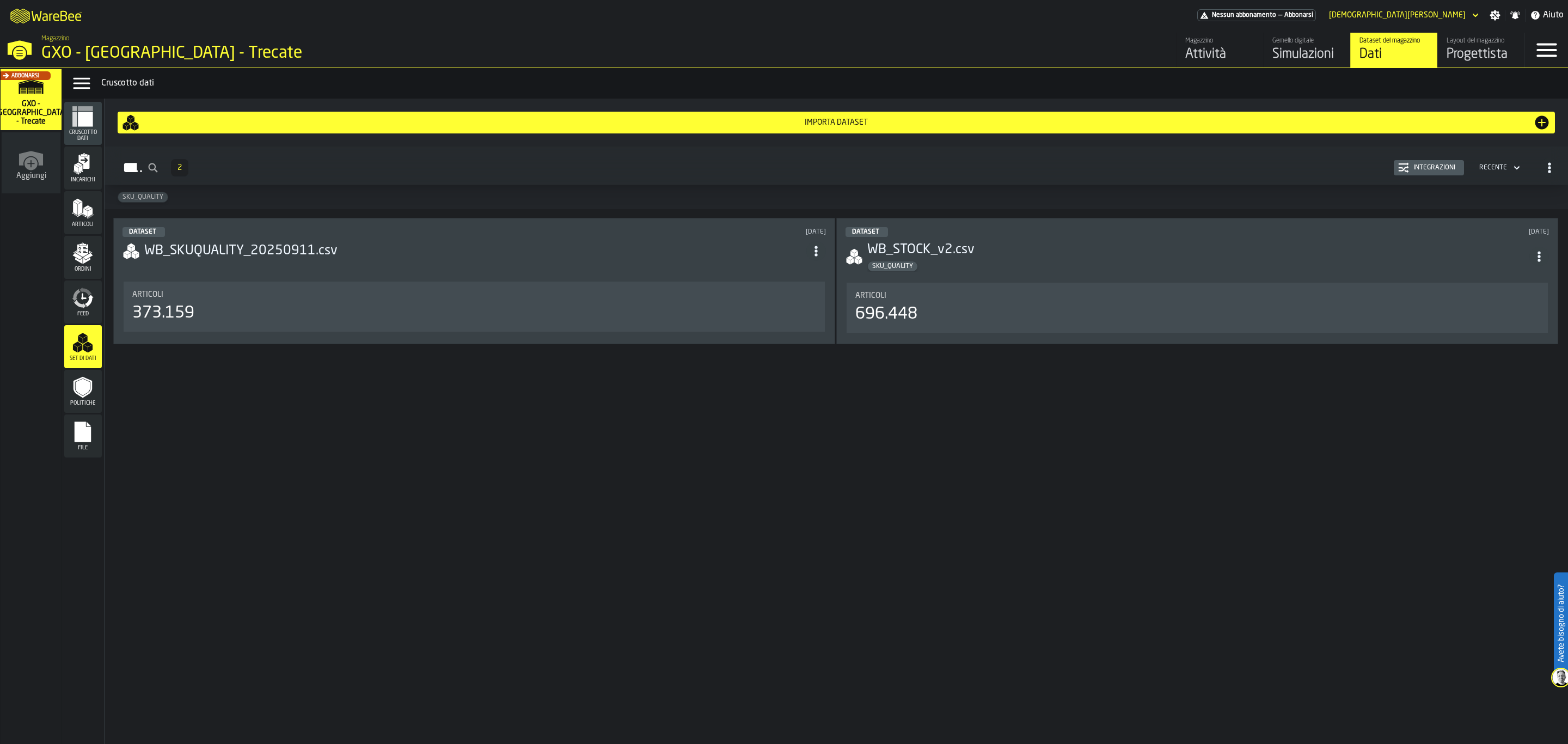
click at [75, 303] on icon "menu Feed" at bounding box center [80, 304] width 13 height 9
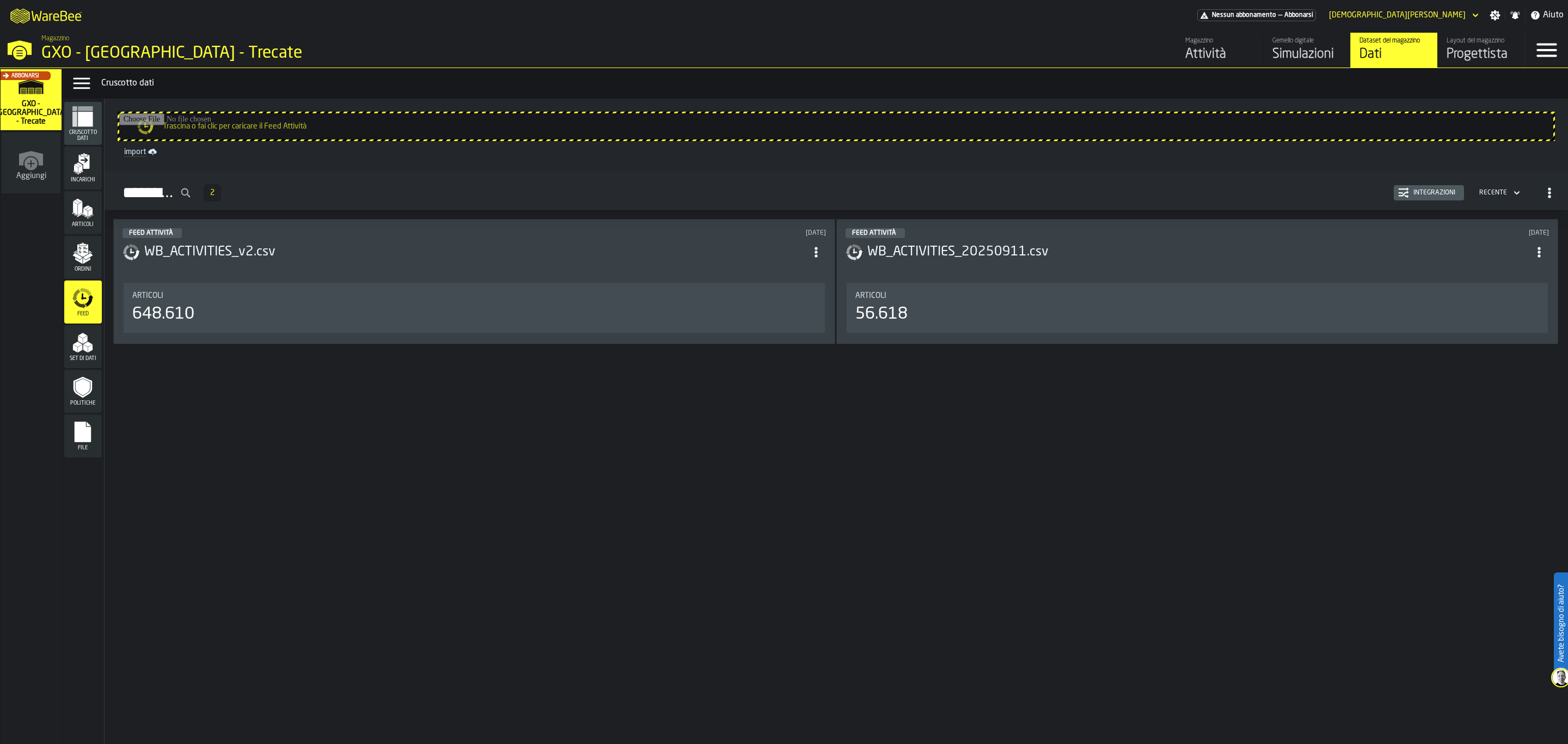
click at [83, 262] on icon "menu Ordini" at bounding box center [83, 253] width 22 height 22
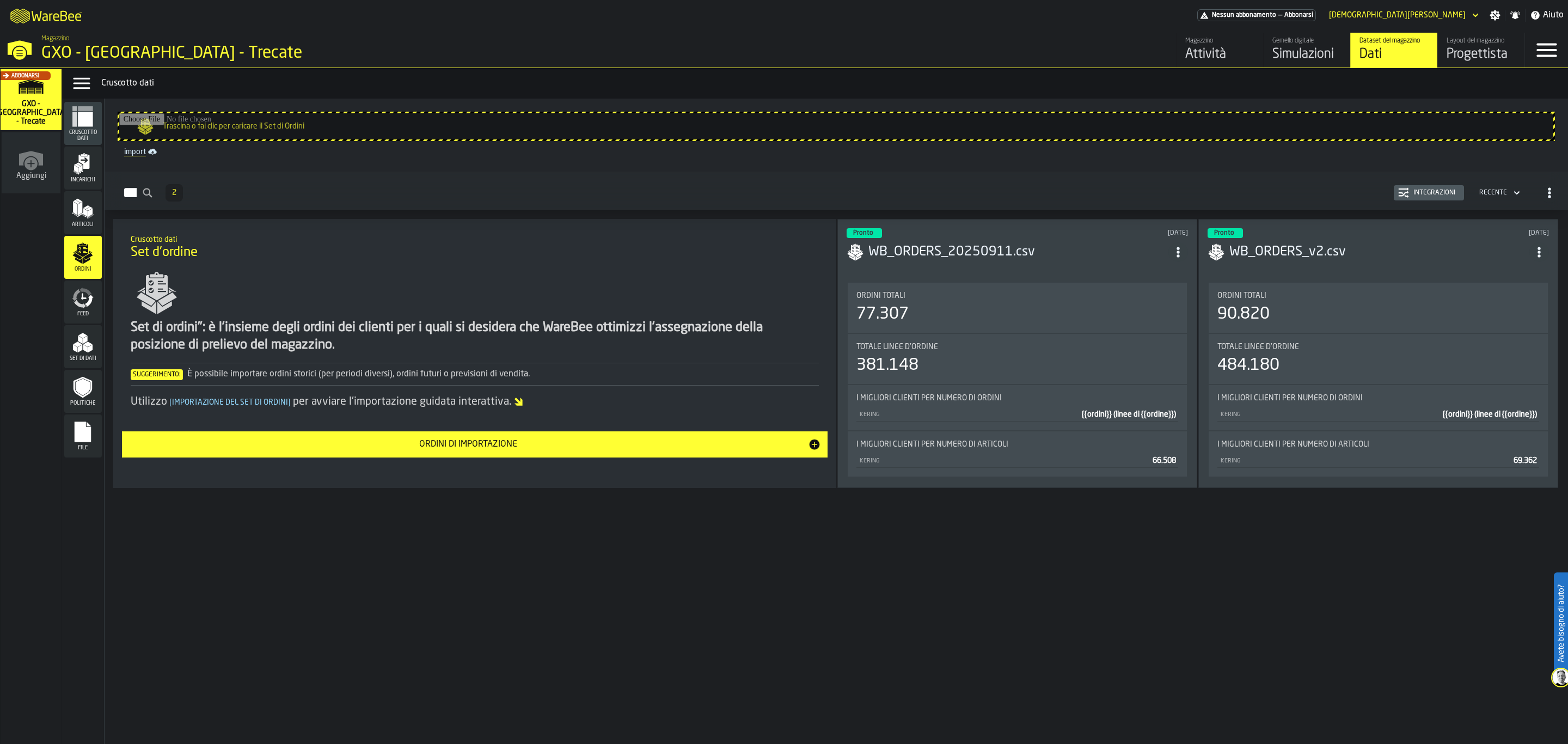
click at [90, 428] on icon "menu File" at bounding box center [83, 432] width 16 height 21
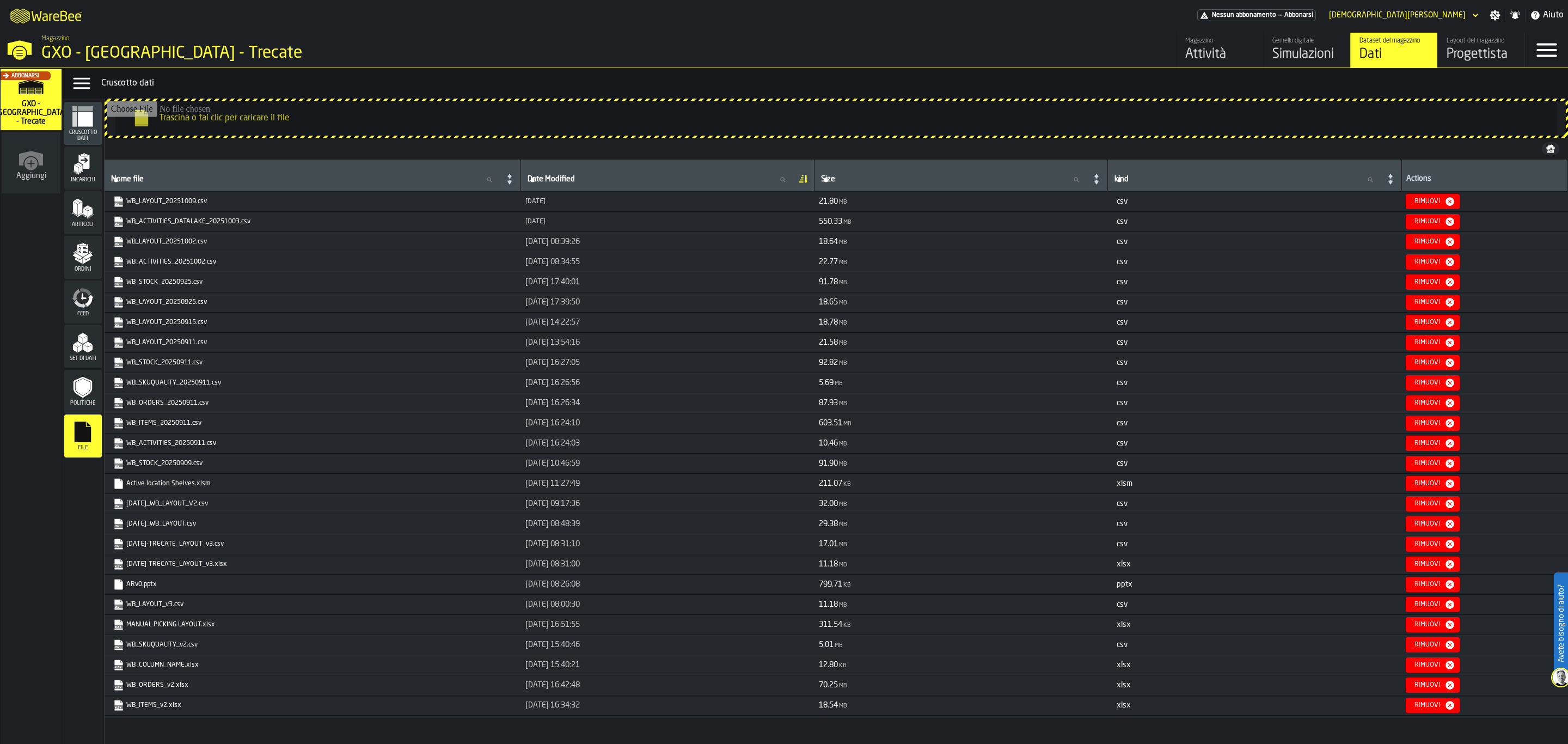
click at [87, 374] on div "Politiche" at bounding box center [83, 391] width 38 height 43
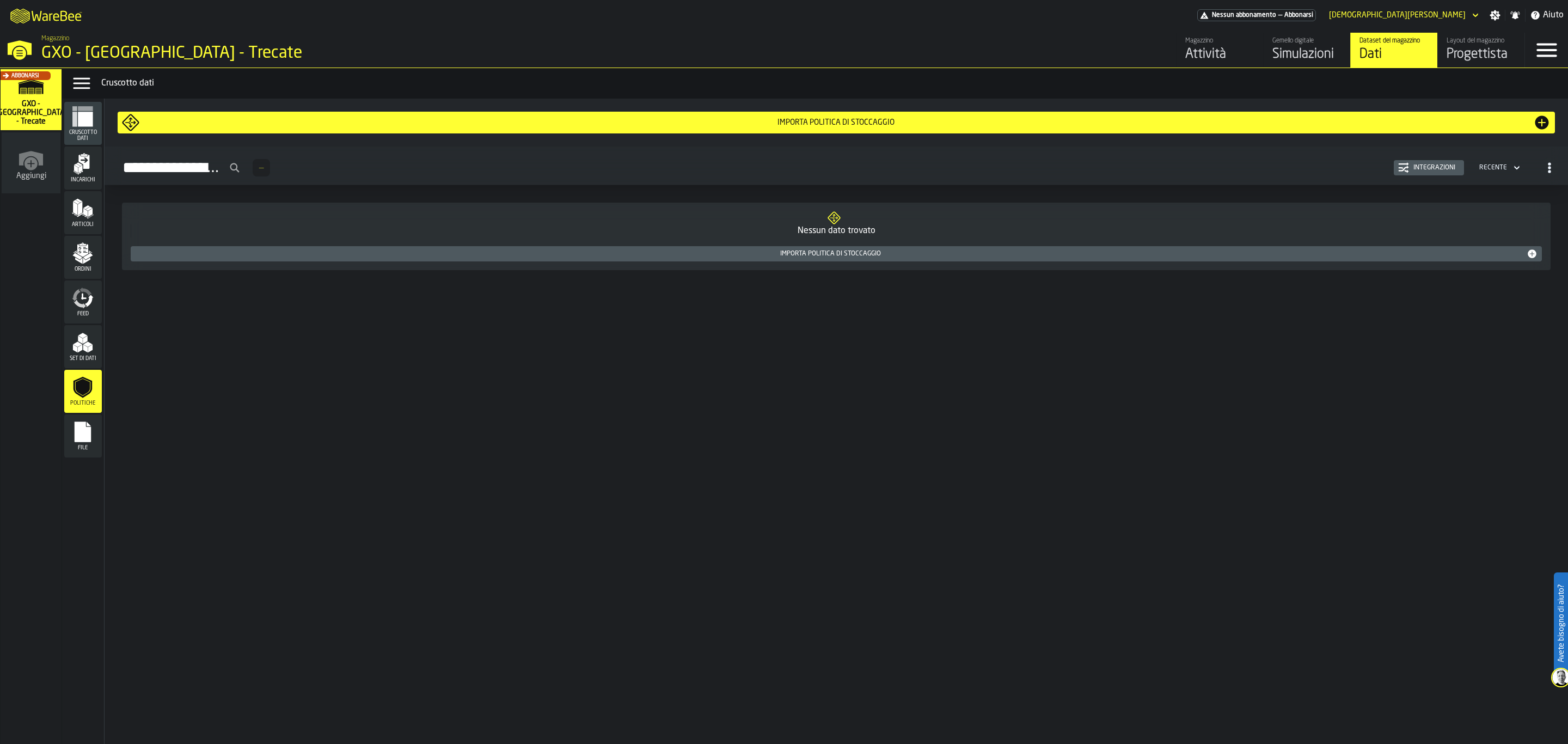
click at [87, 430] on icon "menu File" at bounding box center [83, 432] width 16 height 21
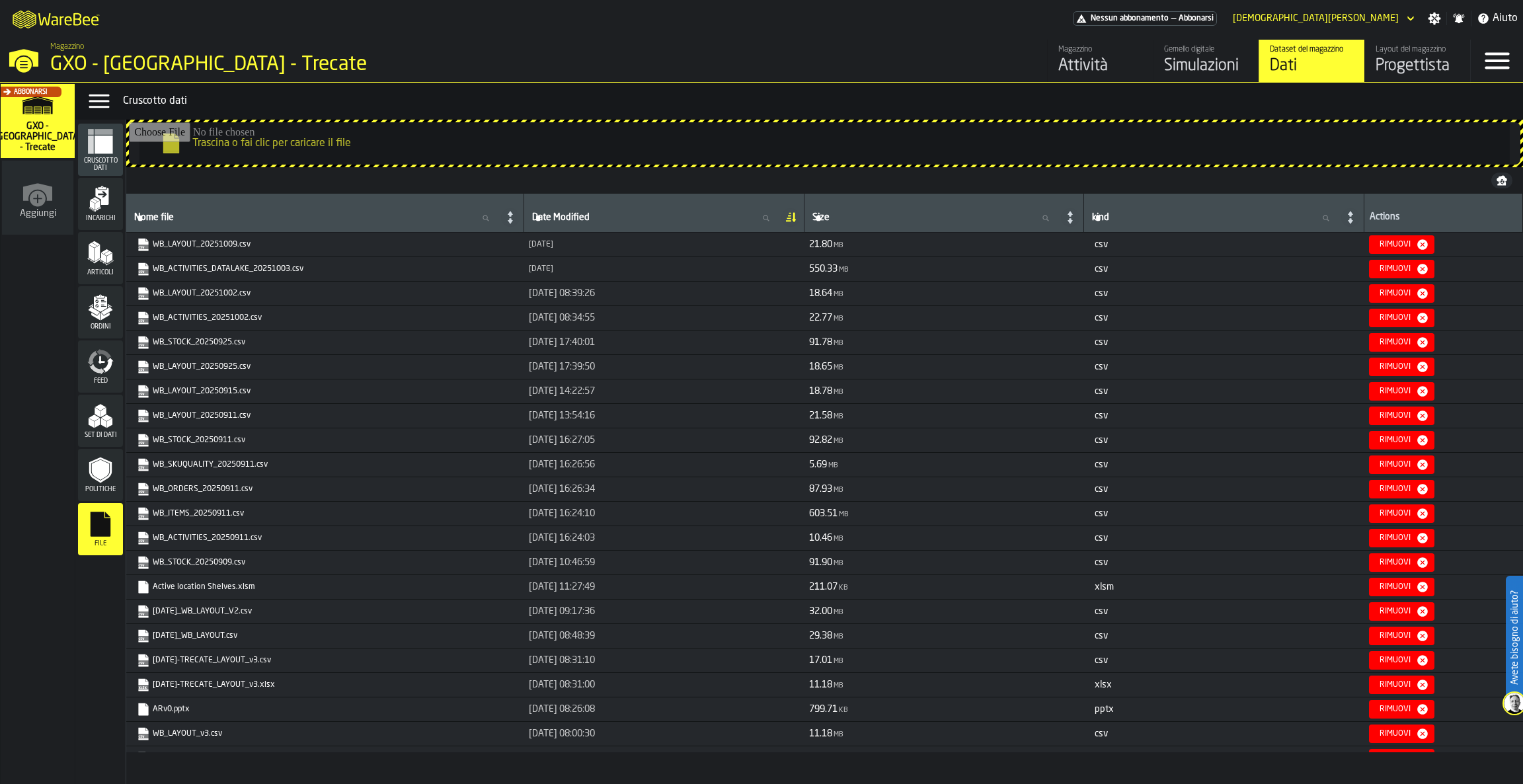
click at [97, 273] on span "Articoli" at bounding box center [100, 273] width 45 height 7
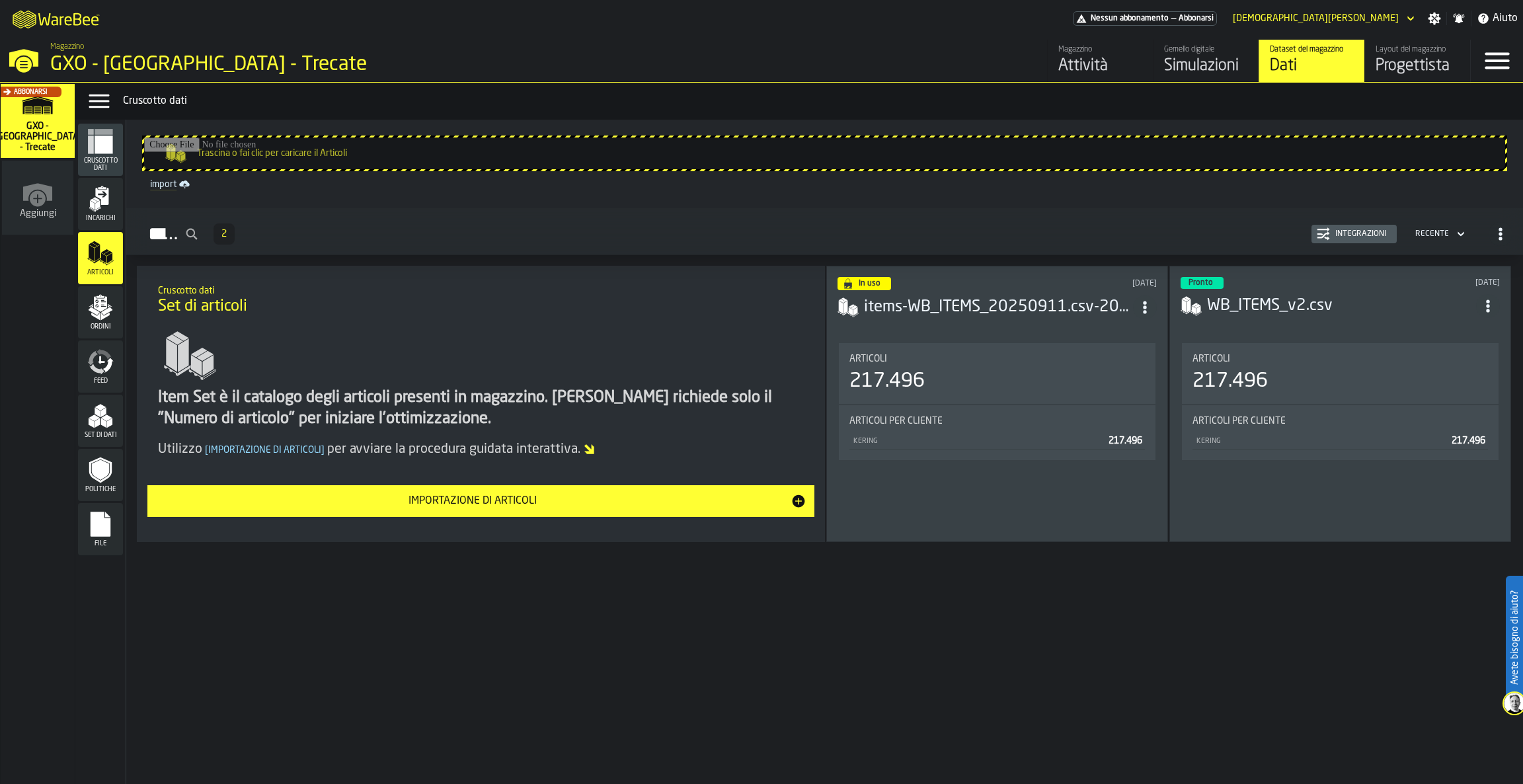
click at [97, 216] on span "Incarichi" at bounding box center [100, 219] width 45 height 7
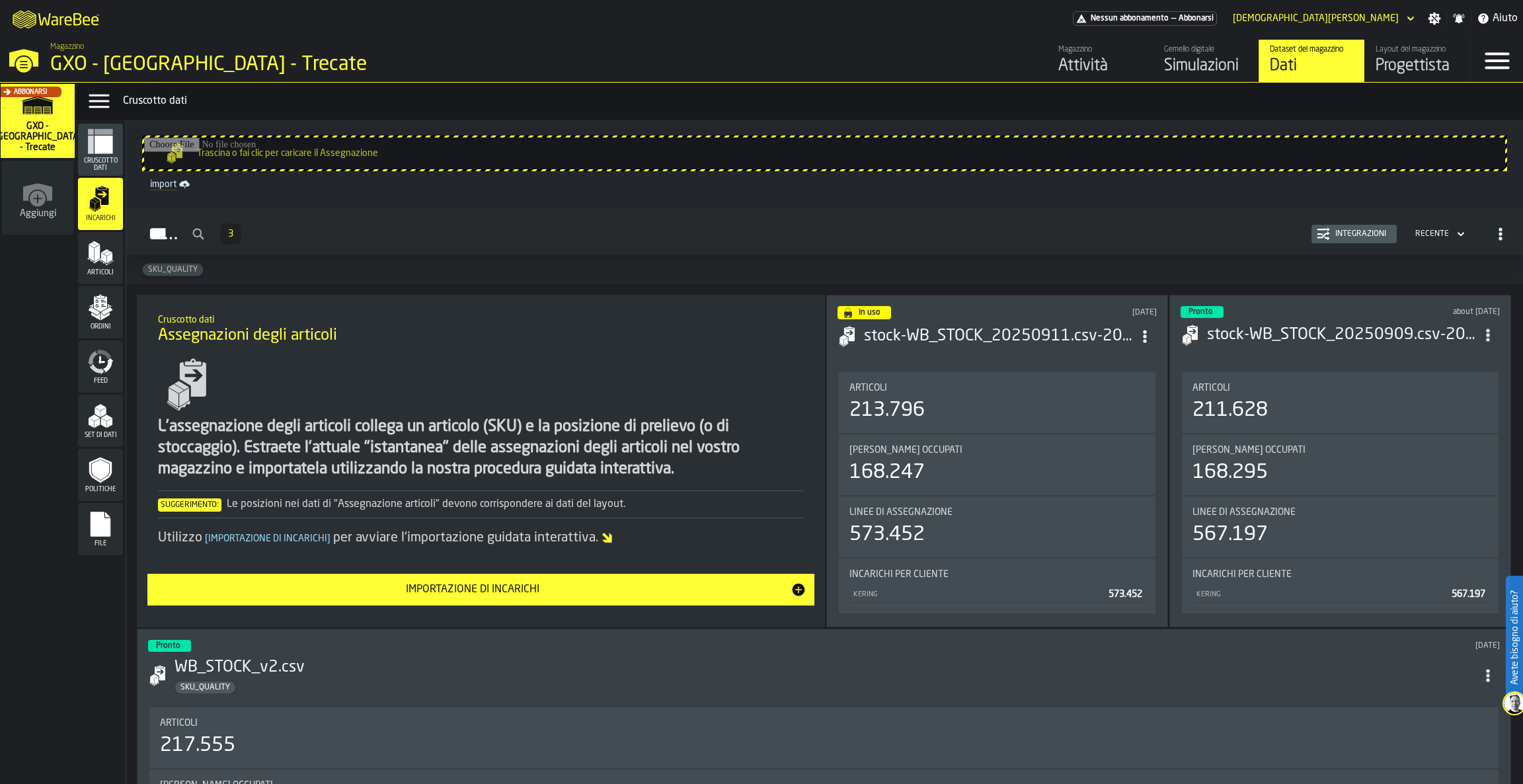
click at [1337, 233] on div "Integrazioni" at bounding box center [1360, 234] width 61 height 10
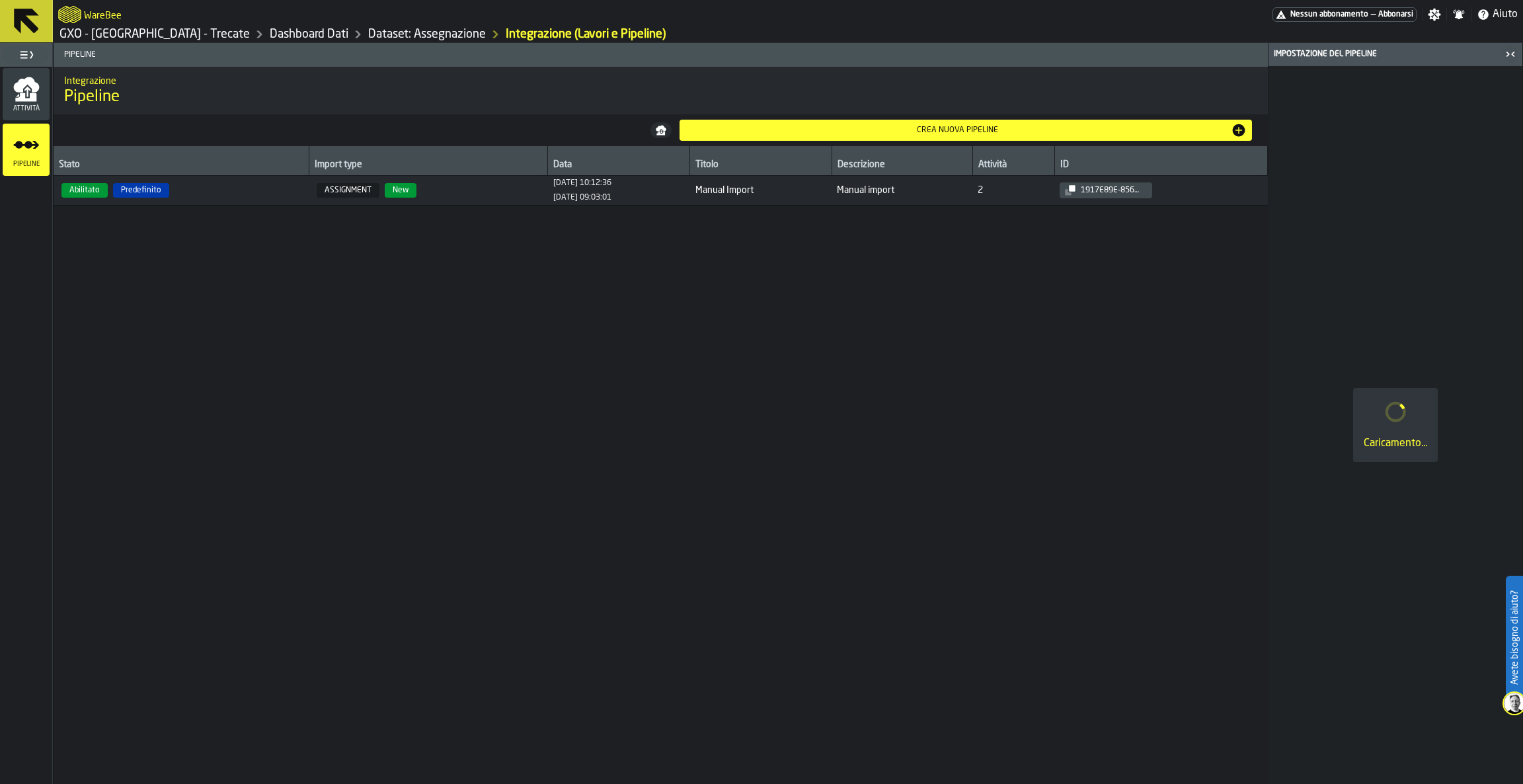
click at [23, 7] on icon at bounding box center [26, 21] width 32 height 32
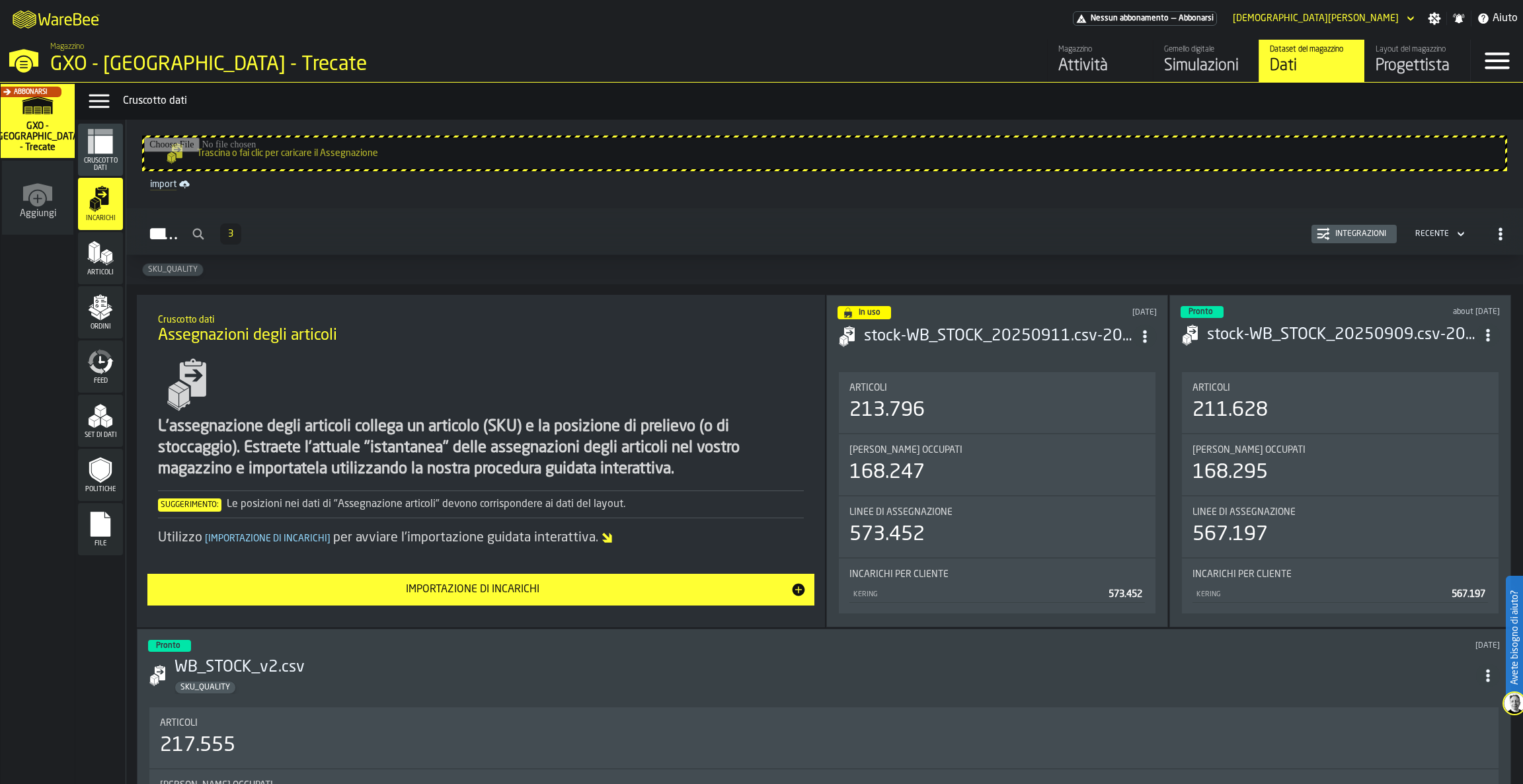
click at [105, 308] on icon "menu Ordini" at bounding box center [100, 304] width 13 height 16
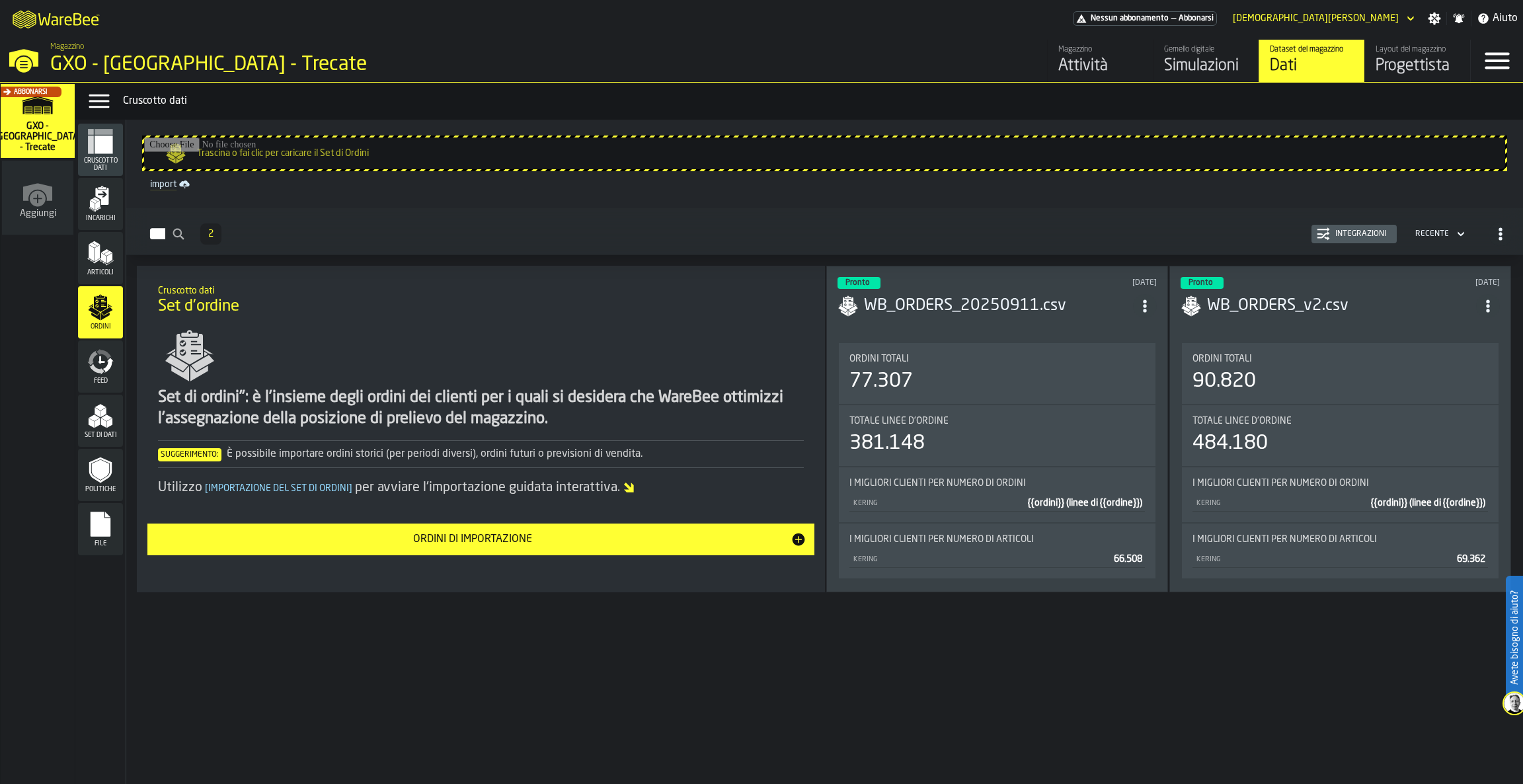
click at [1346, 239] on div "Integrazioni" at bounding box center [1354, 234] width 75 height 13
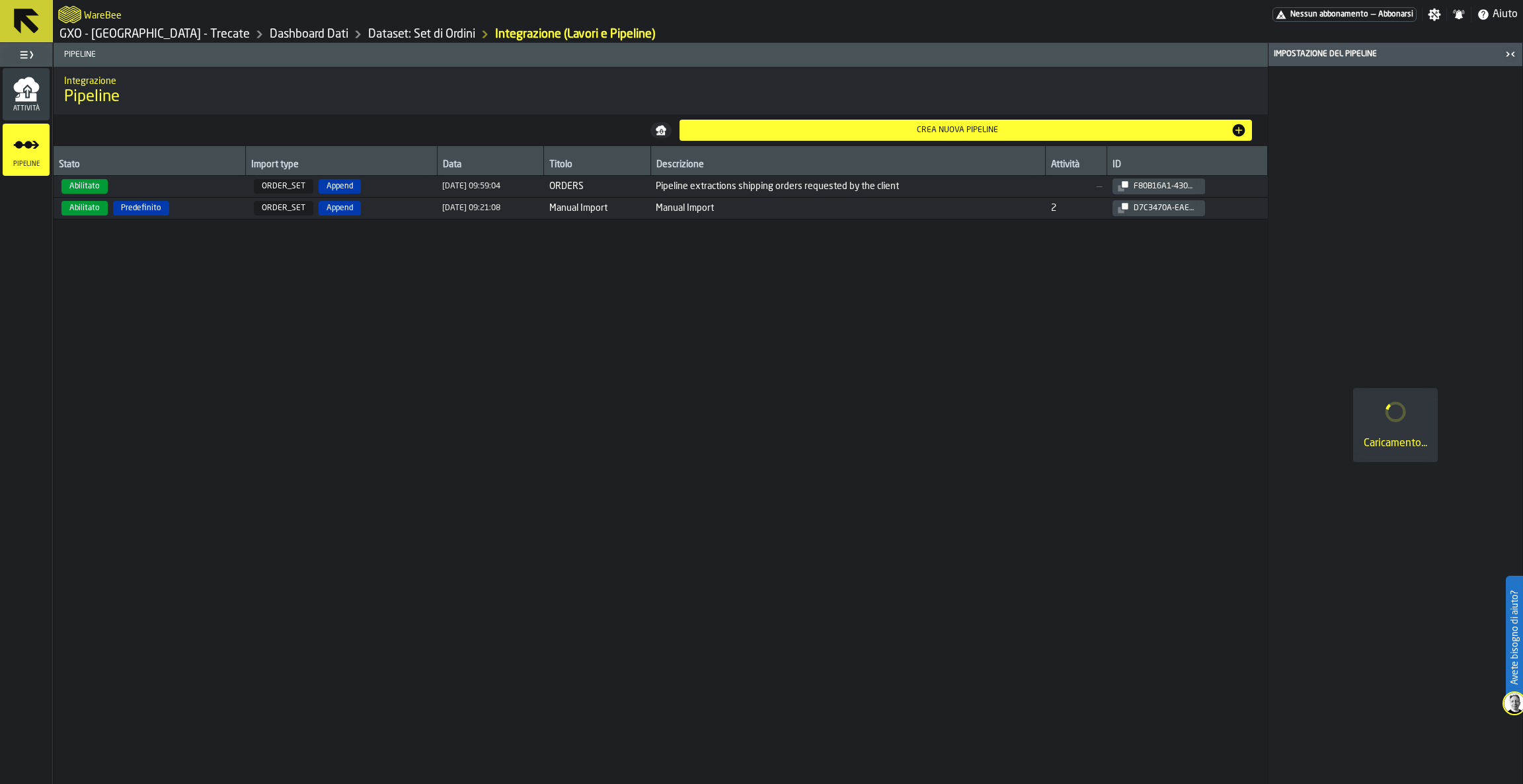
click at [296, 188] on span "ORDER_SET" at bounding box center [283, 186] width 59 height 15
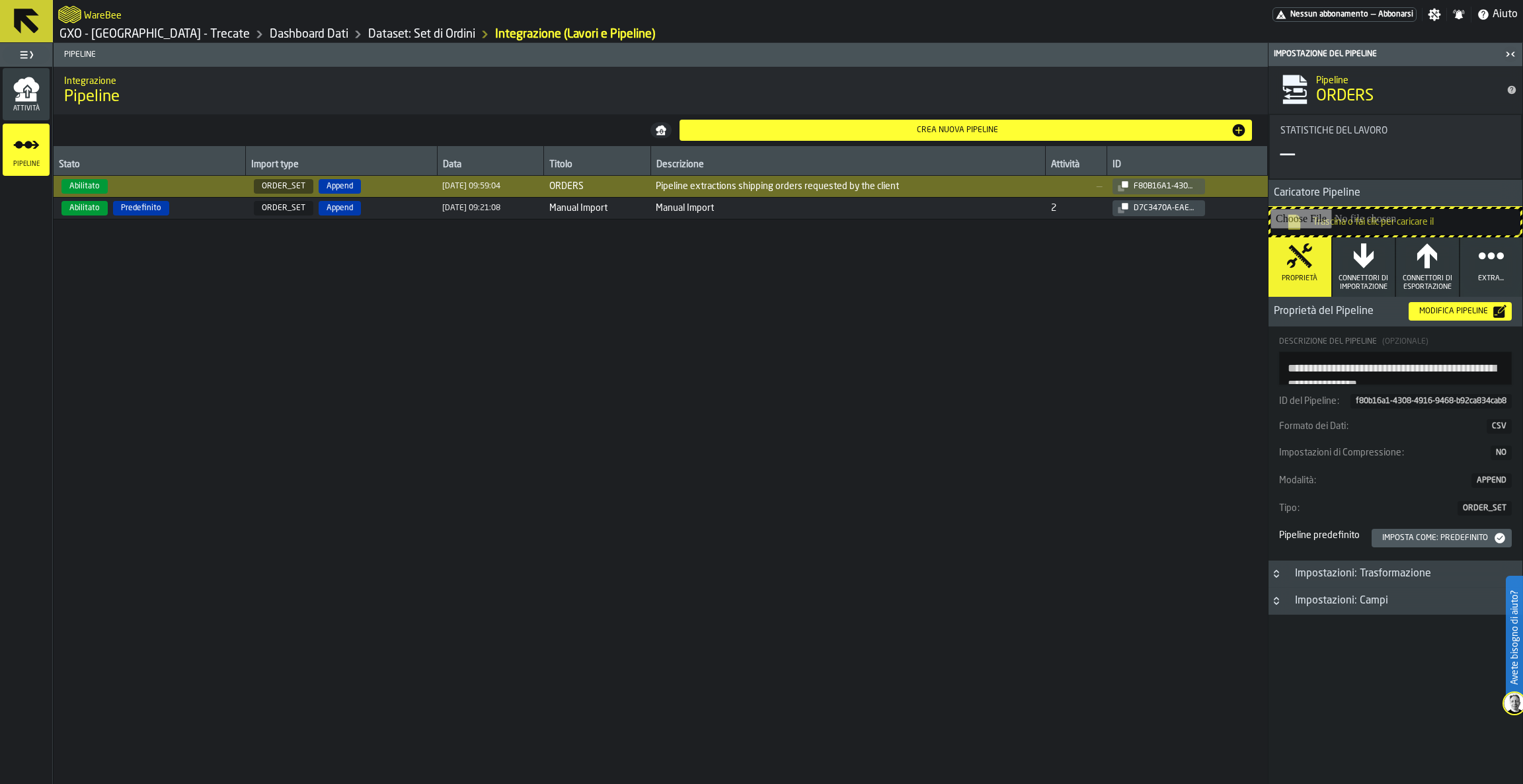
click at [1366, 275] on span "Connettori di Importazione" at bounding box center [1363, 282] width 52 height 17
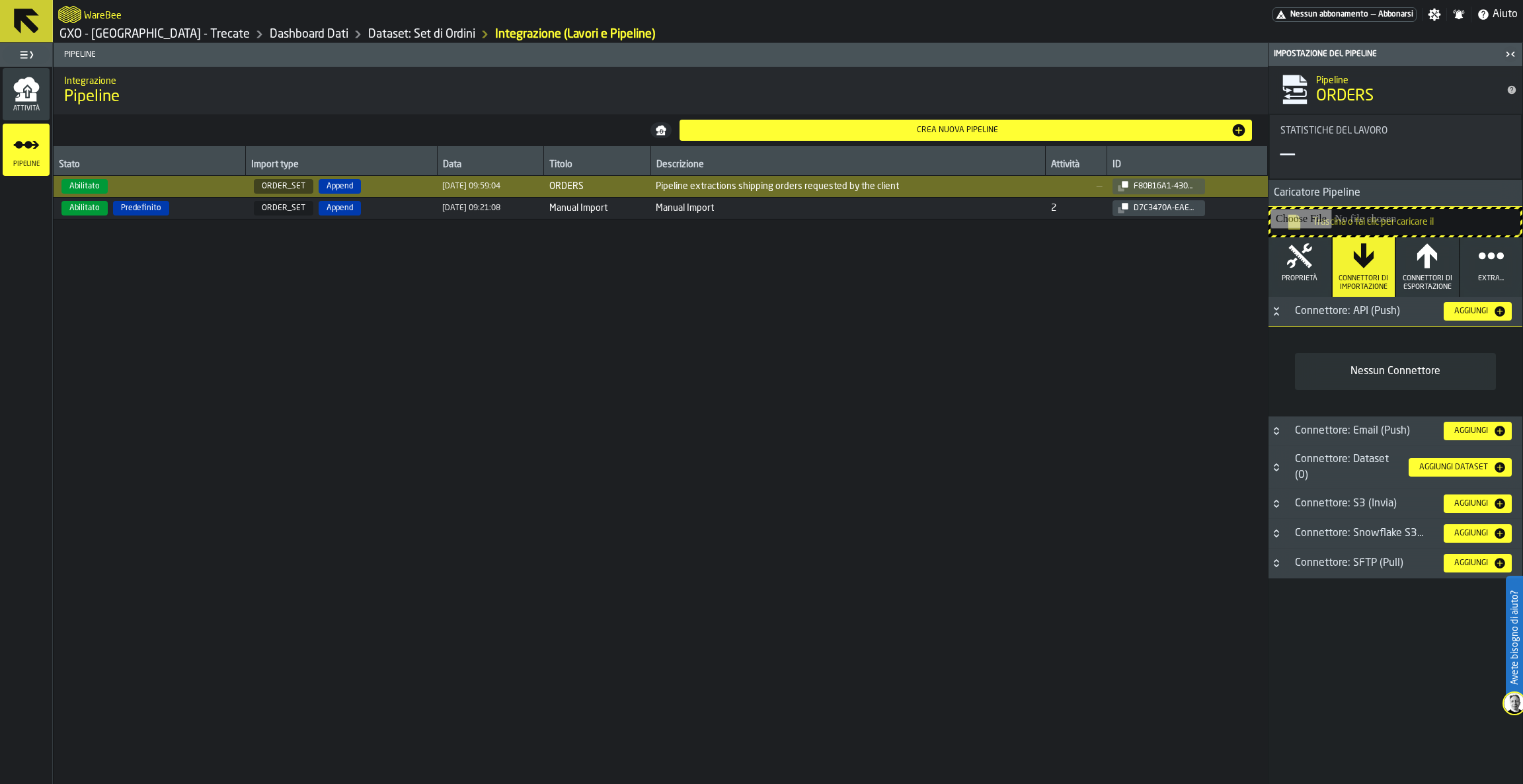
click at [1462, 310] on div "Aggiungi" at bounding box center [1471, 311] width 44 height 10
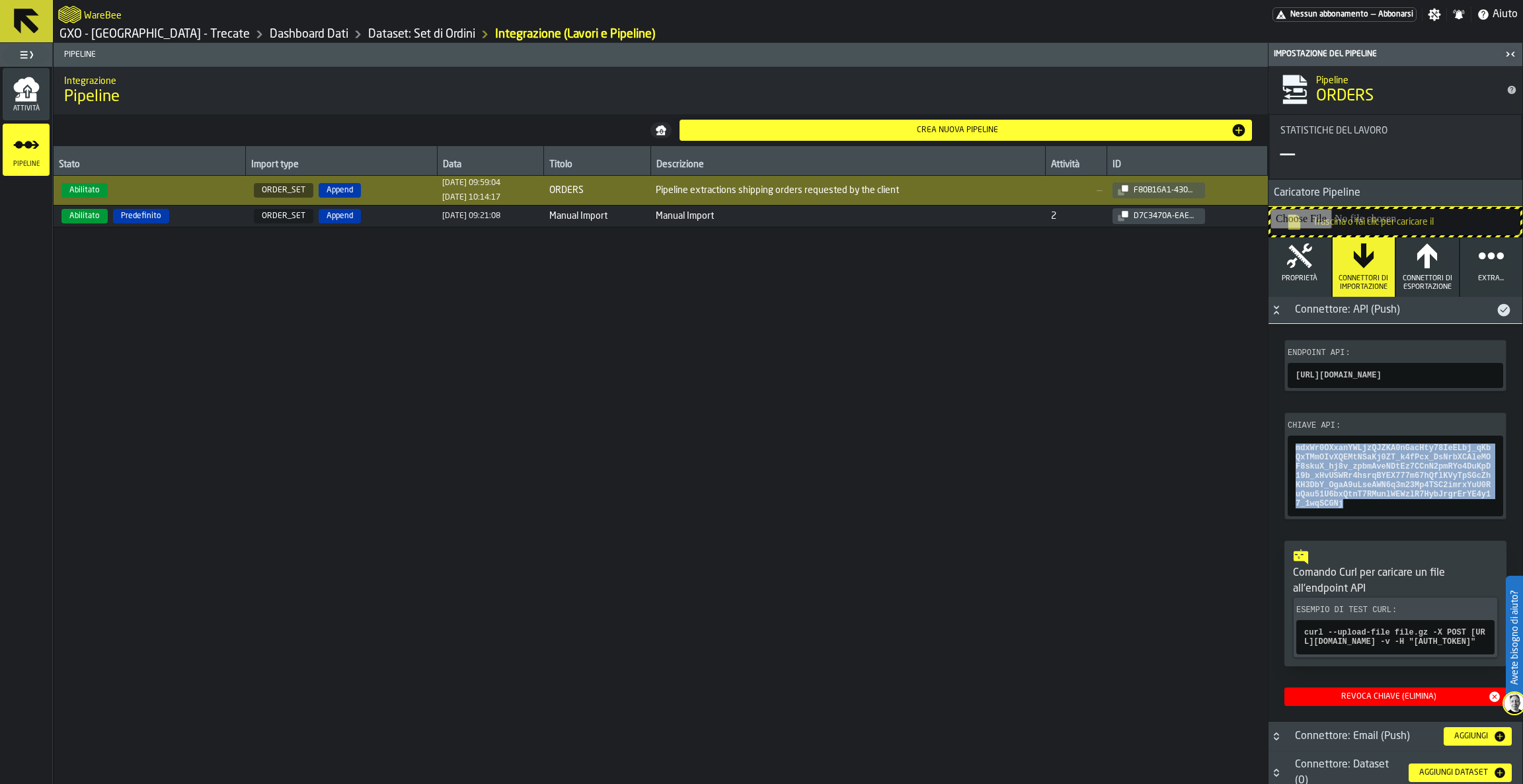
click at [18, 35] on icon at bounding box center [26, 21] width 32 height 32
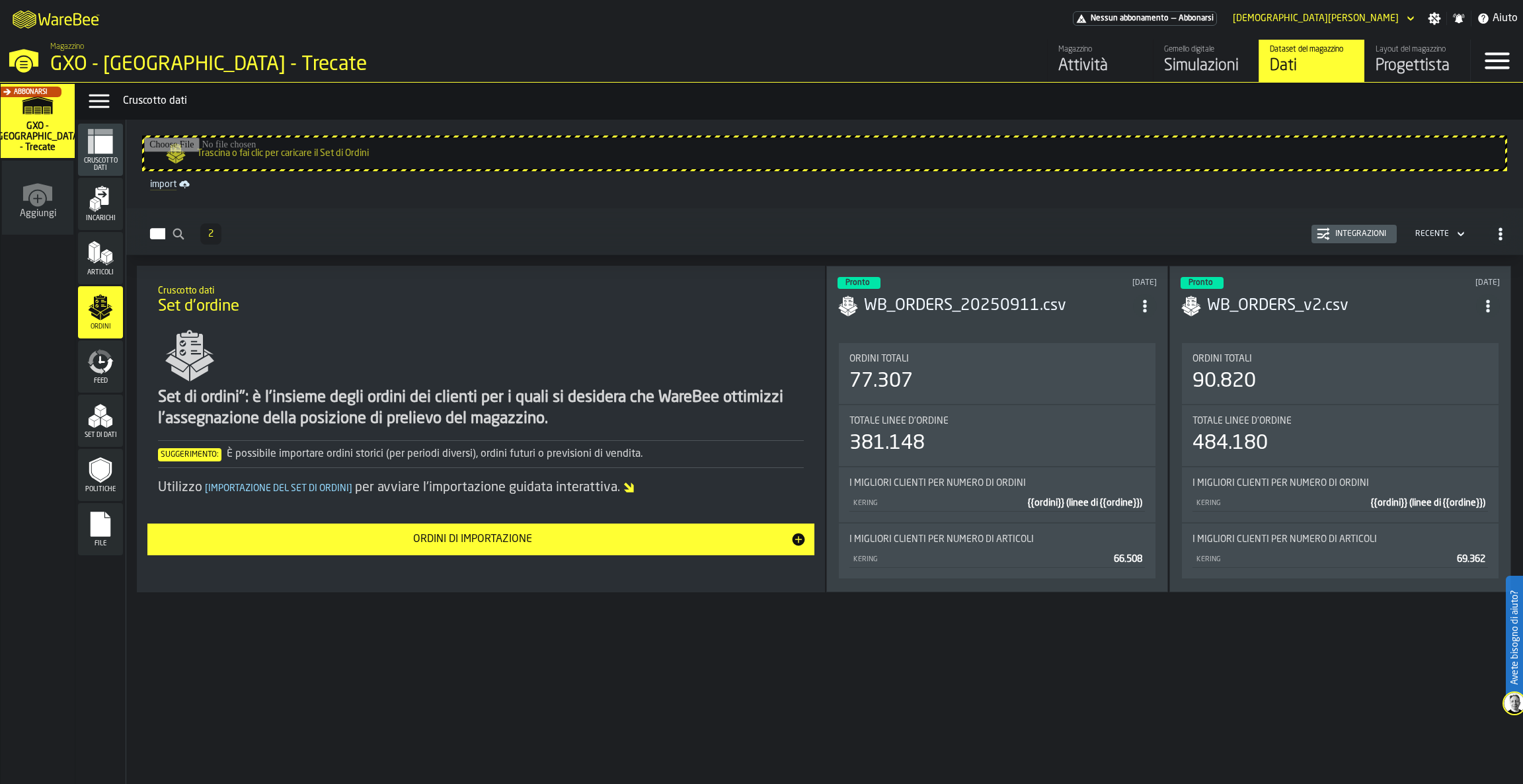
click at [104, 256] on icon "menu Articoli" at bounding box center [100, 253] width 27 height 27
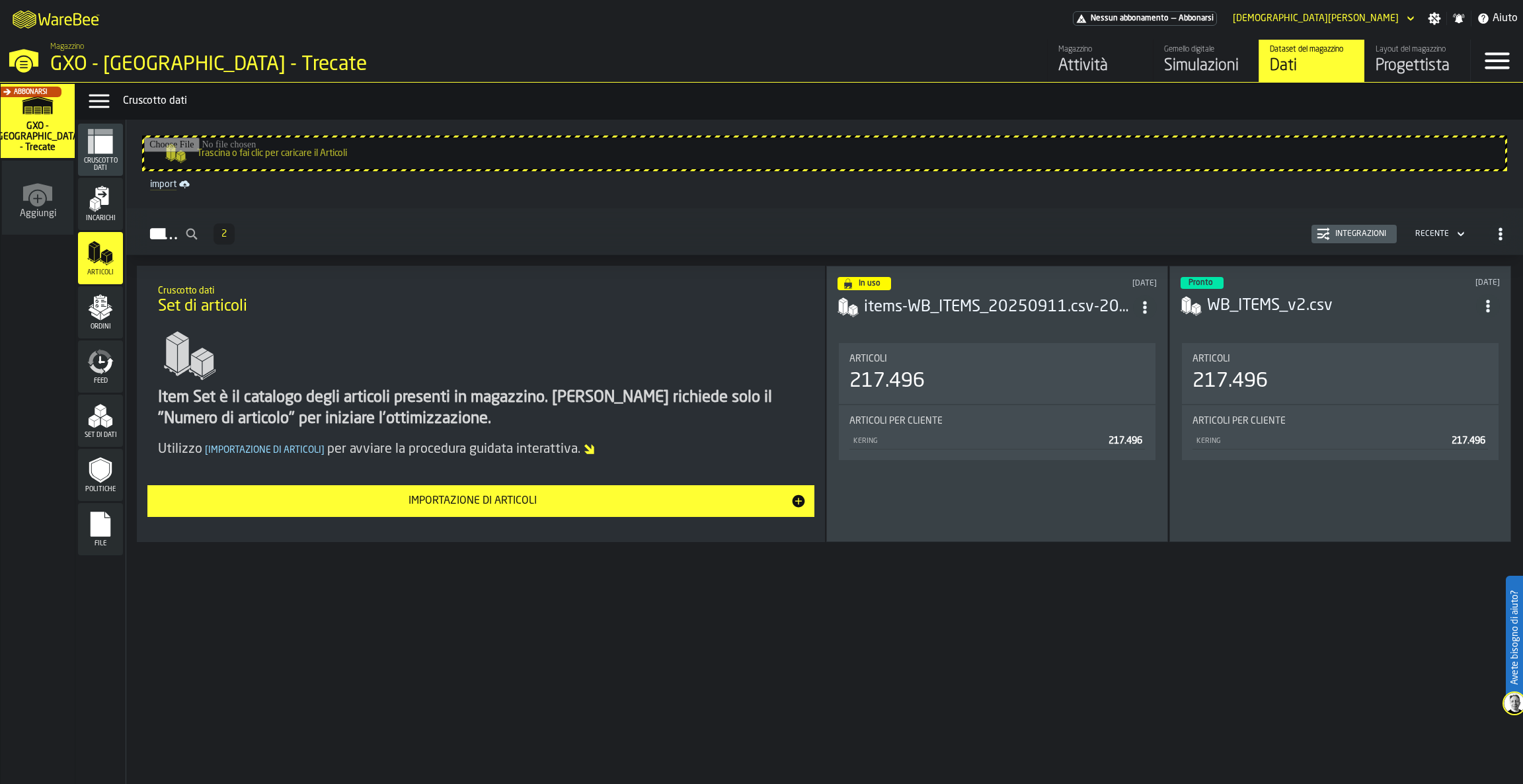
click at [96, 370] on icon "menu Feed" at bounding box center [97, 369] width 16 height 10
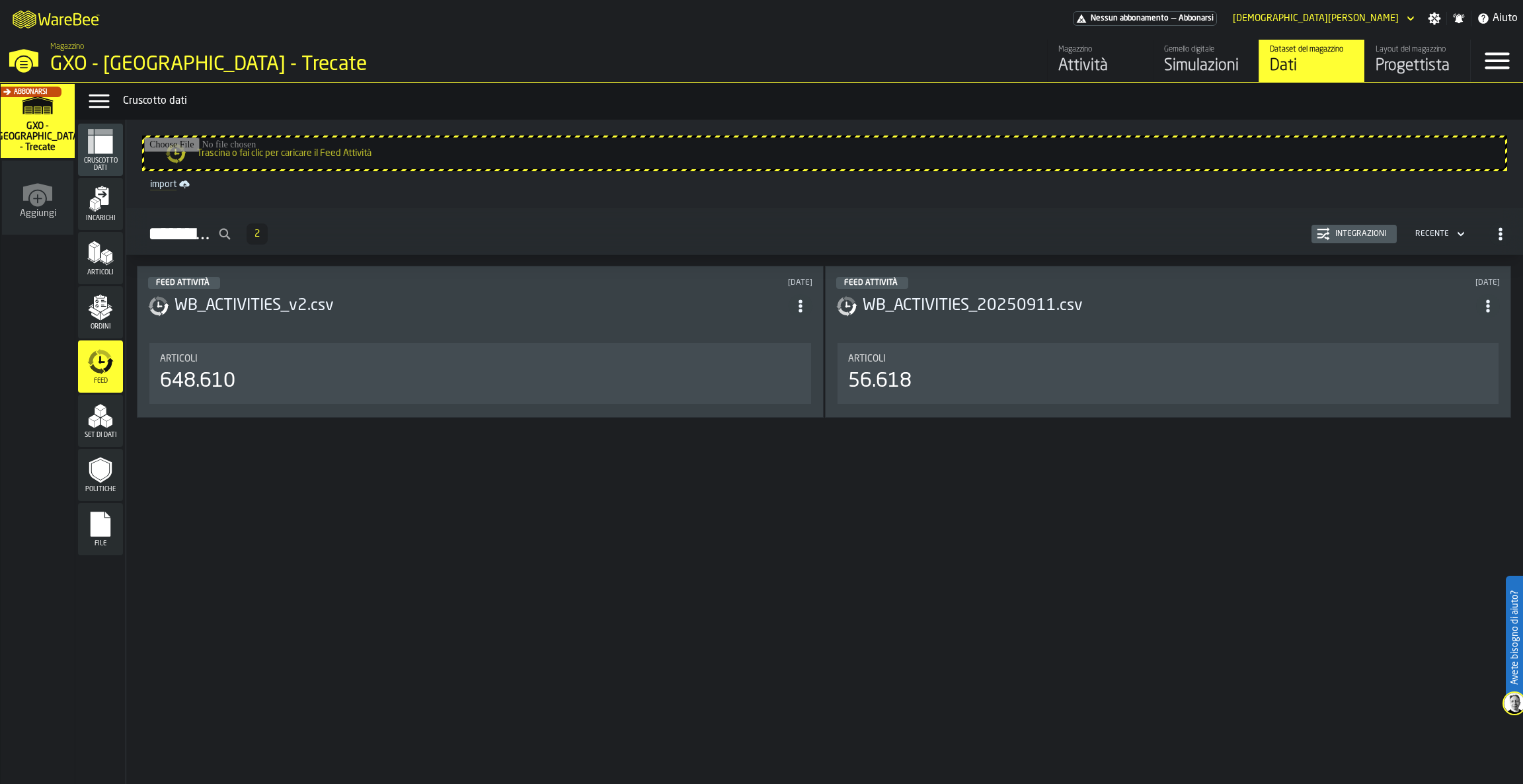
click at [103, 437] on span "Set di dati" at bounding box center [100, 435] width 45 height 7
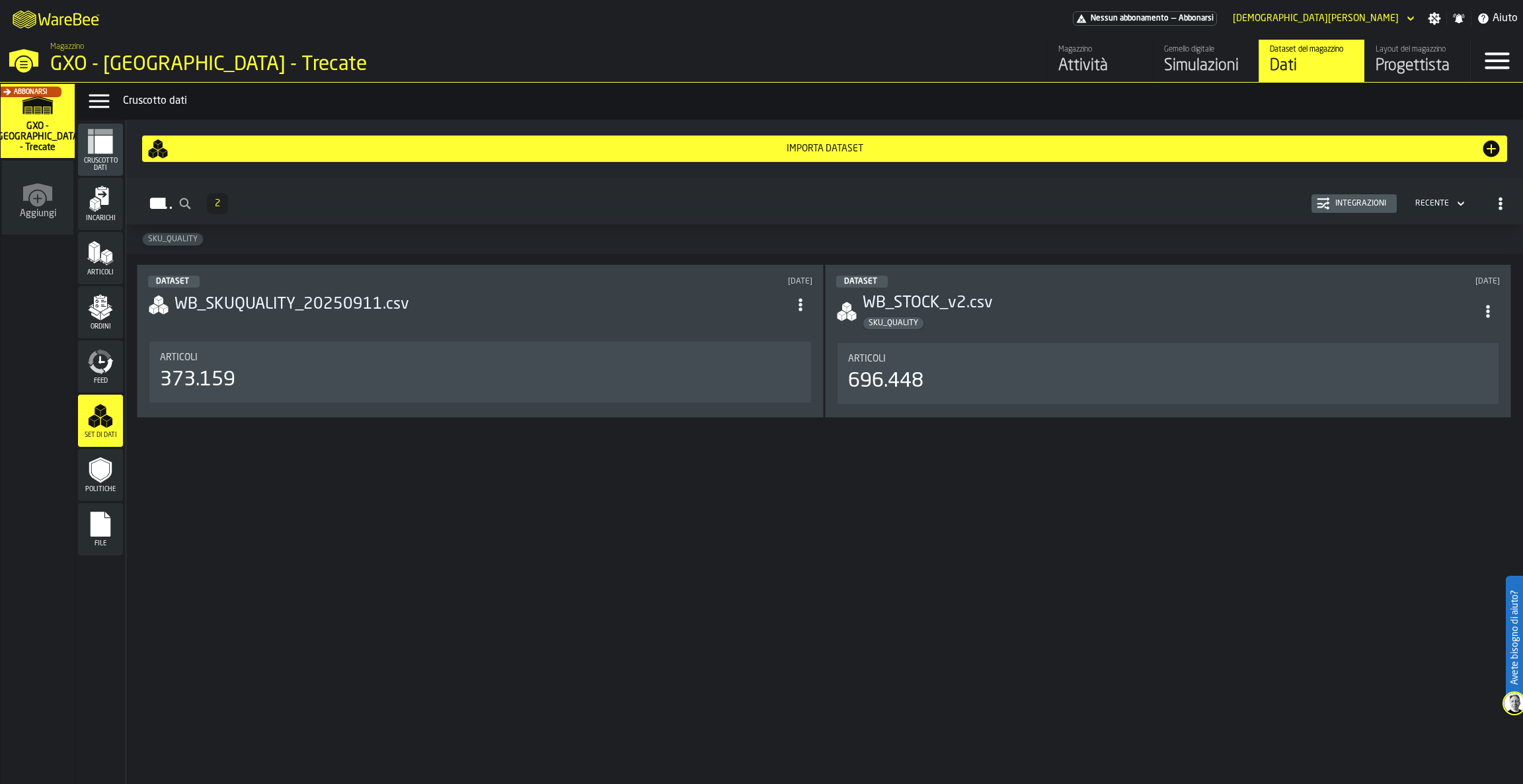
click at [97, 466] on icon "menu Politiche" at bounding box center [100, 471] width 17 height 21
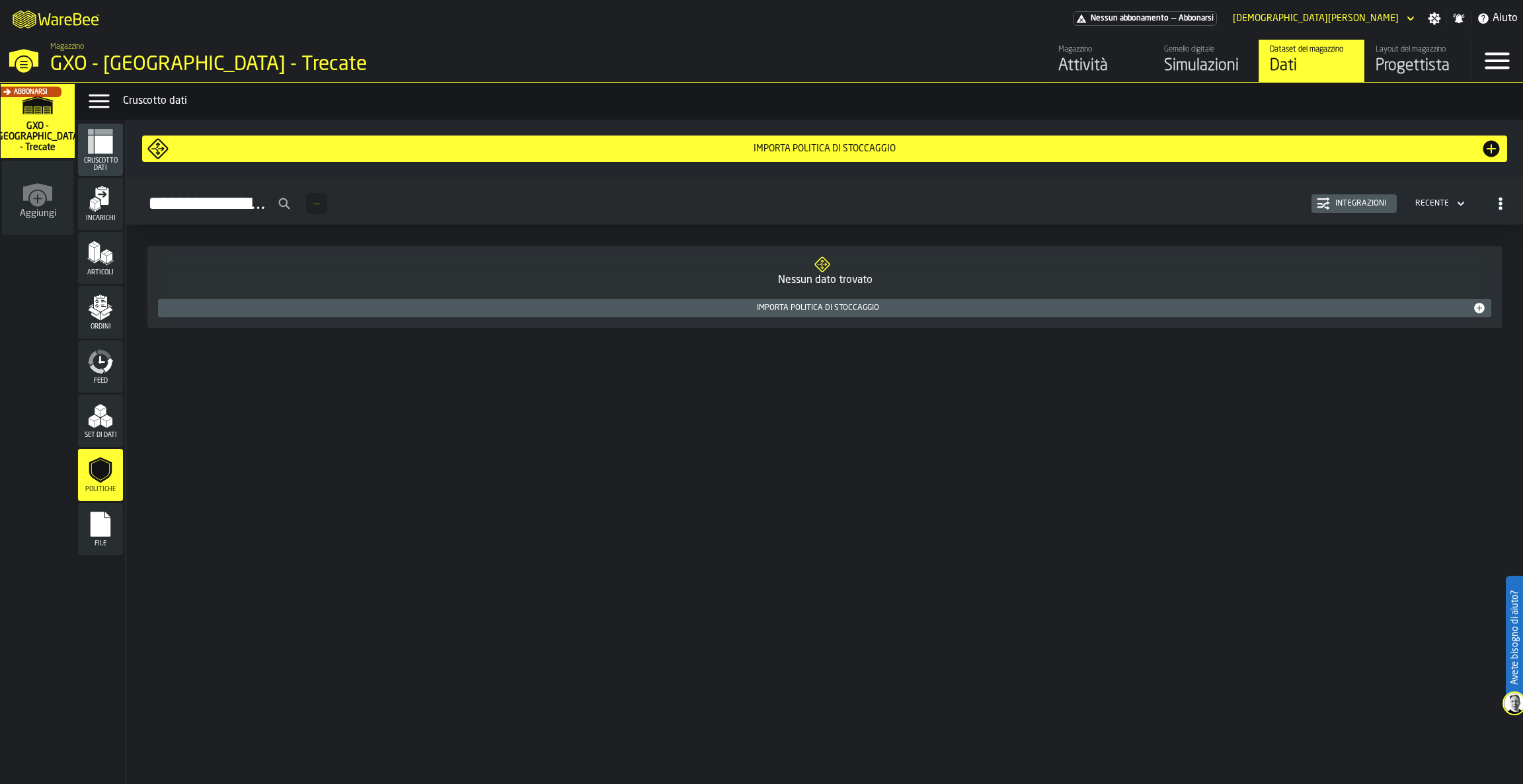
click at [98, 429] on div "Set di dati" at bounding box center [100, 420] width 45 height 36
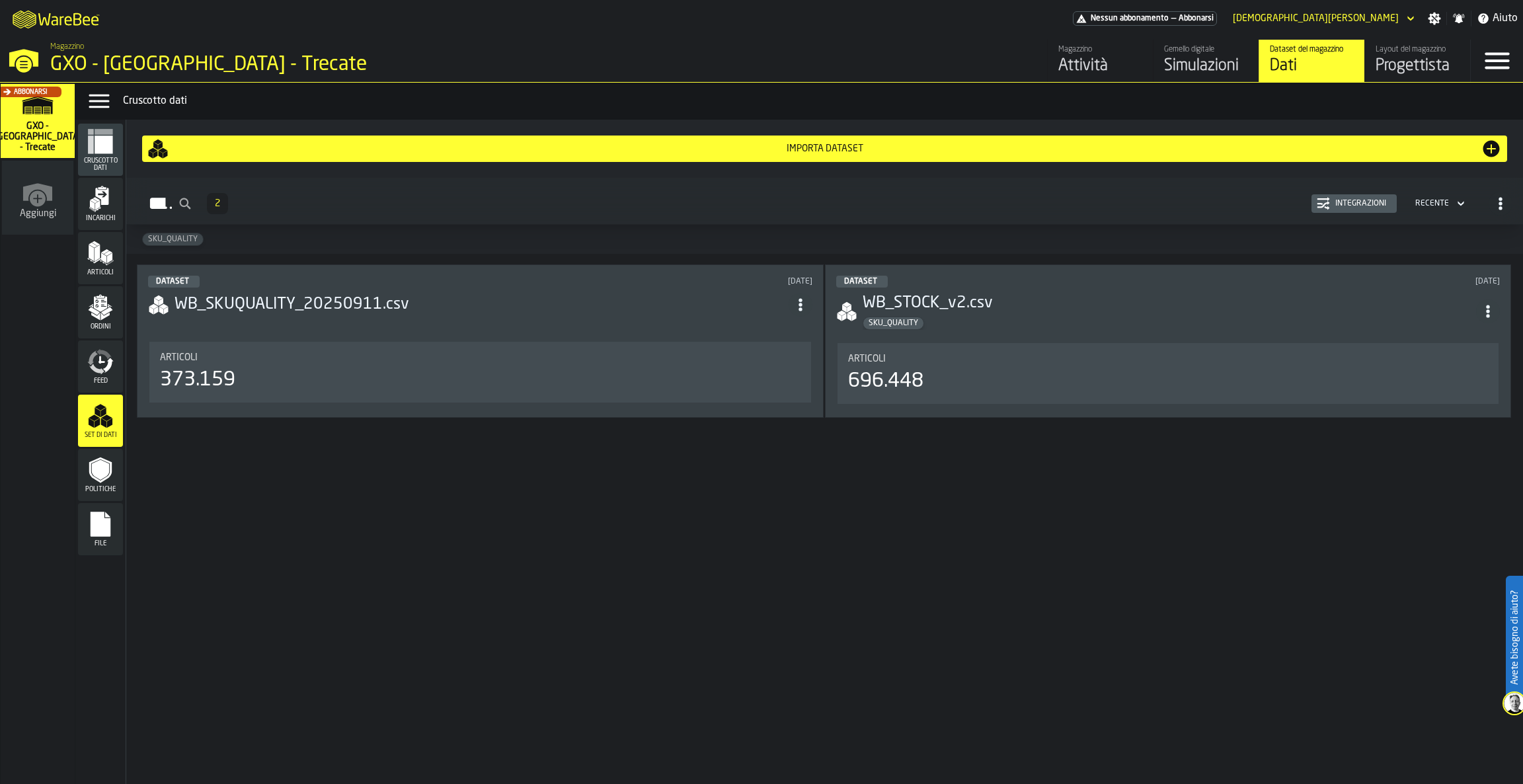
click at [1327, 205] on icon "button-Integrazioni" at bounding box center [1323, 204] width 13 height 13
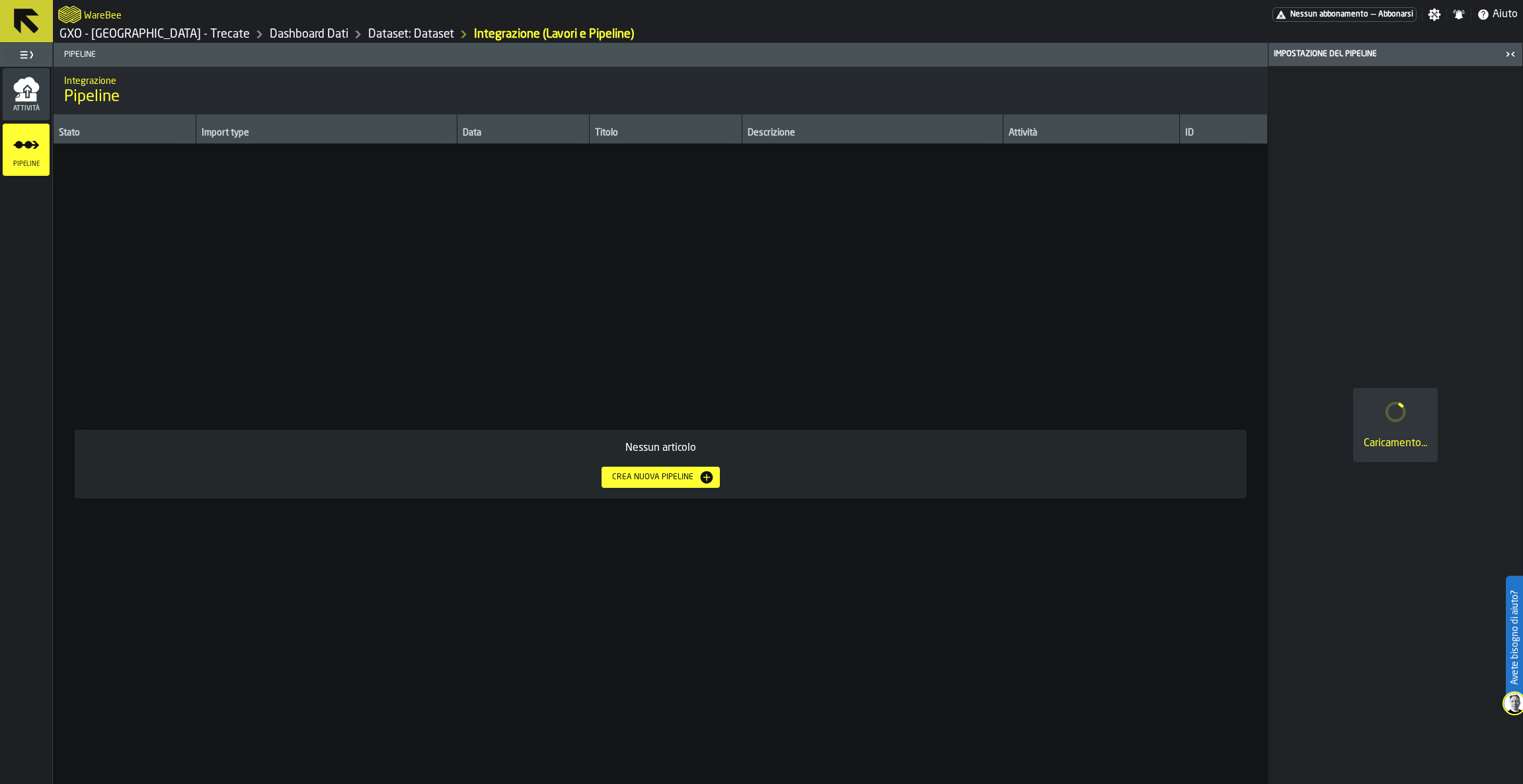
click at [672, 471] on div "Crea nuova pipeline" at bounding box center [661, 477] width 108 height 16
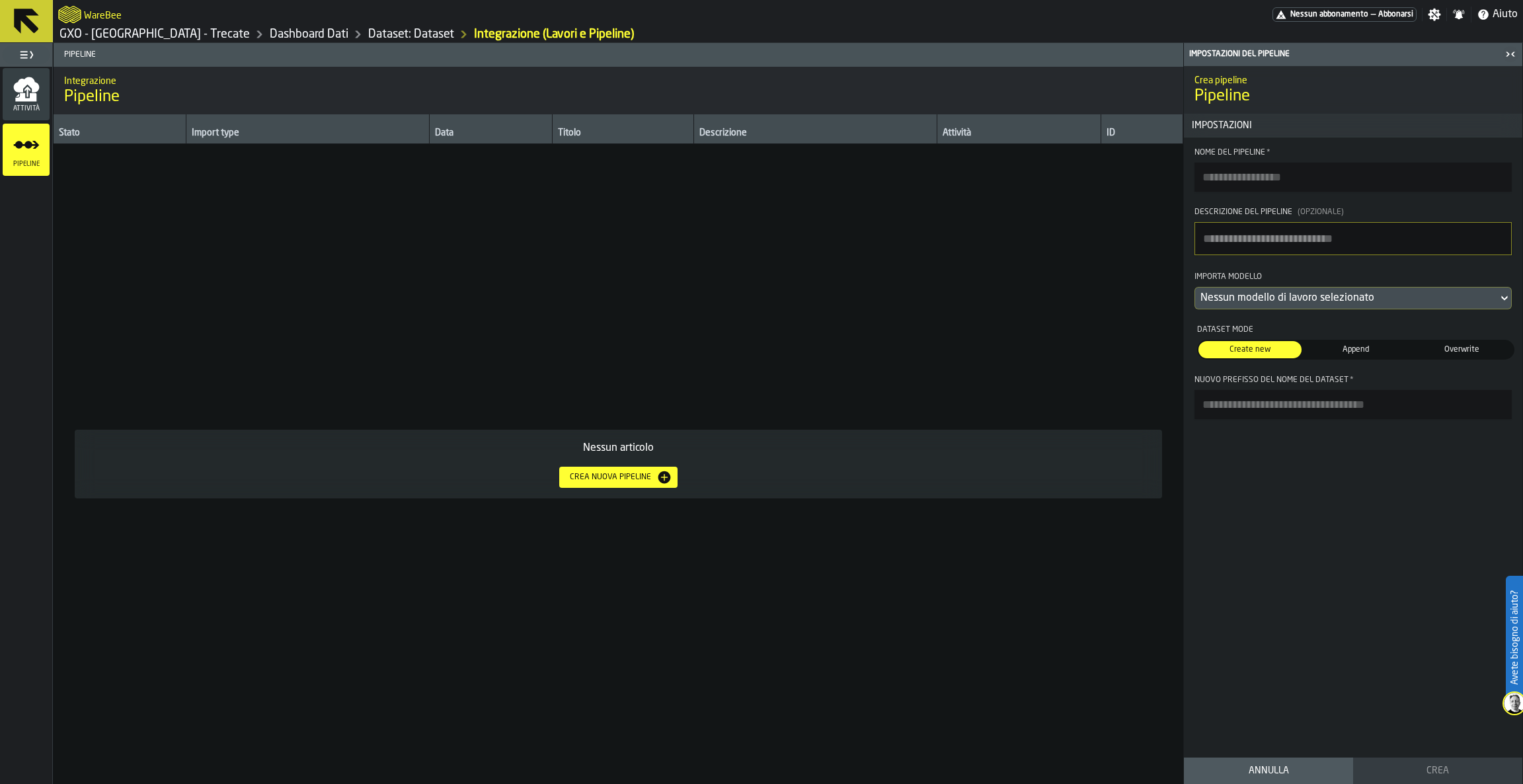
click at [1280, 182] on input "Nome del Pipeline *" at bounding box center [1352, 177] width 317 height 29
type input "**********"
drag, startPoint x: 1462, startPoint y: 231, endPoint x: 1522, endPoint y: 285, distance: 80.7
click at [1522, 285] on div "**********" at bounding box center [1353, 413] width 340 height 741
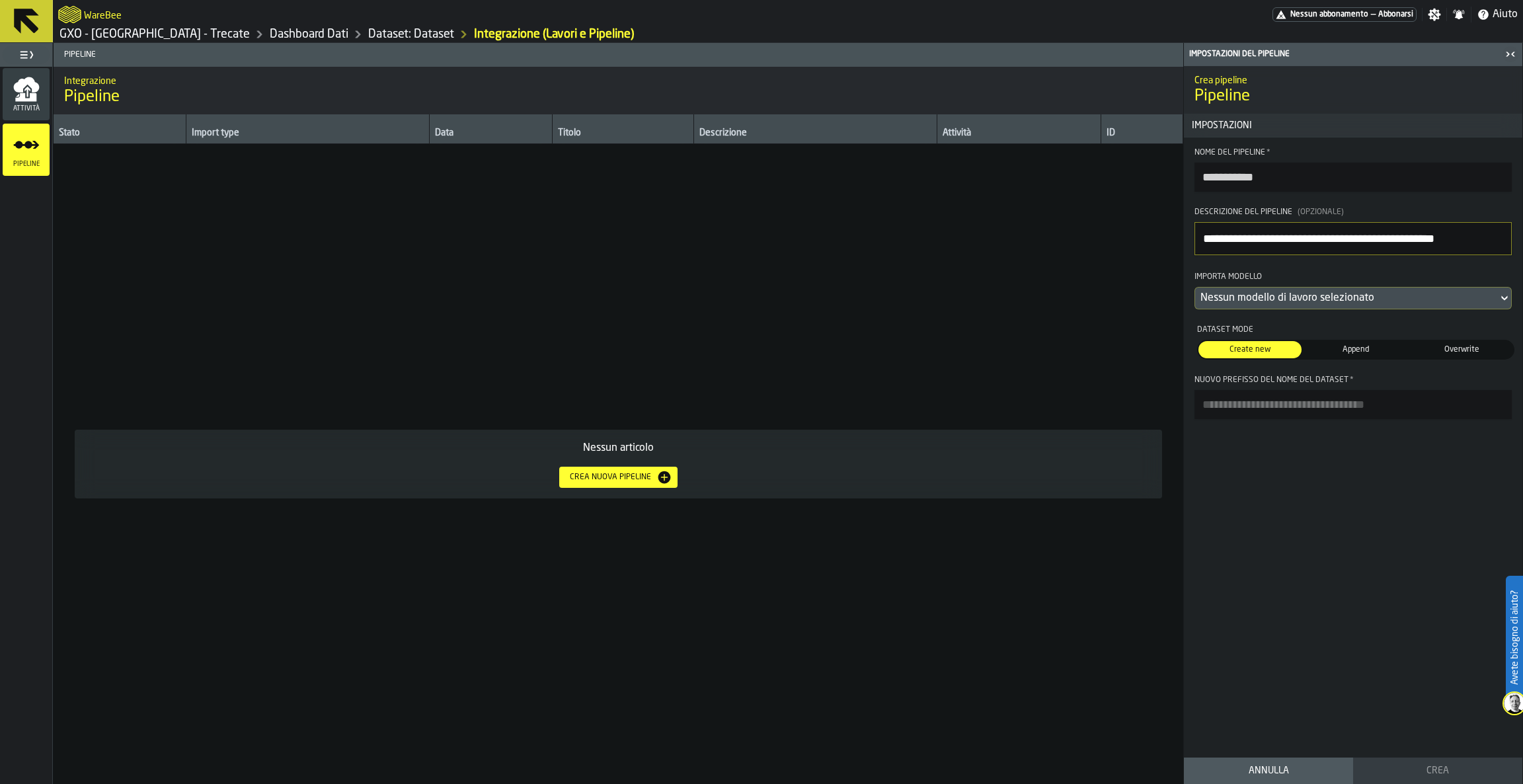
scroll to position [0, 0]
type textarea "**********"
click at [1380, 296] on div "Nessun modello di lavoro selezionato" at bounding box center [1346, 298] width 292 height 16
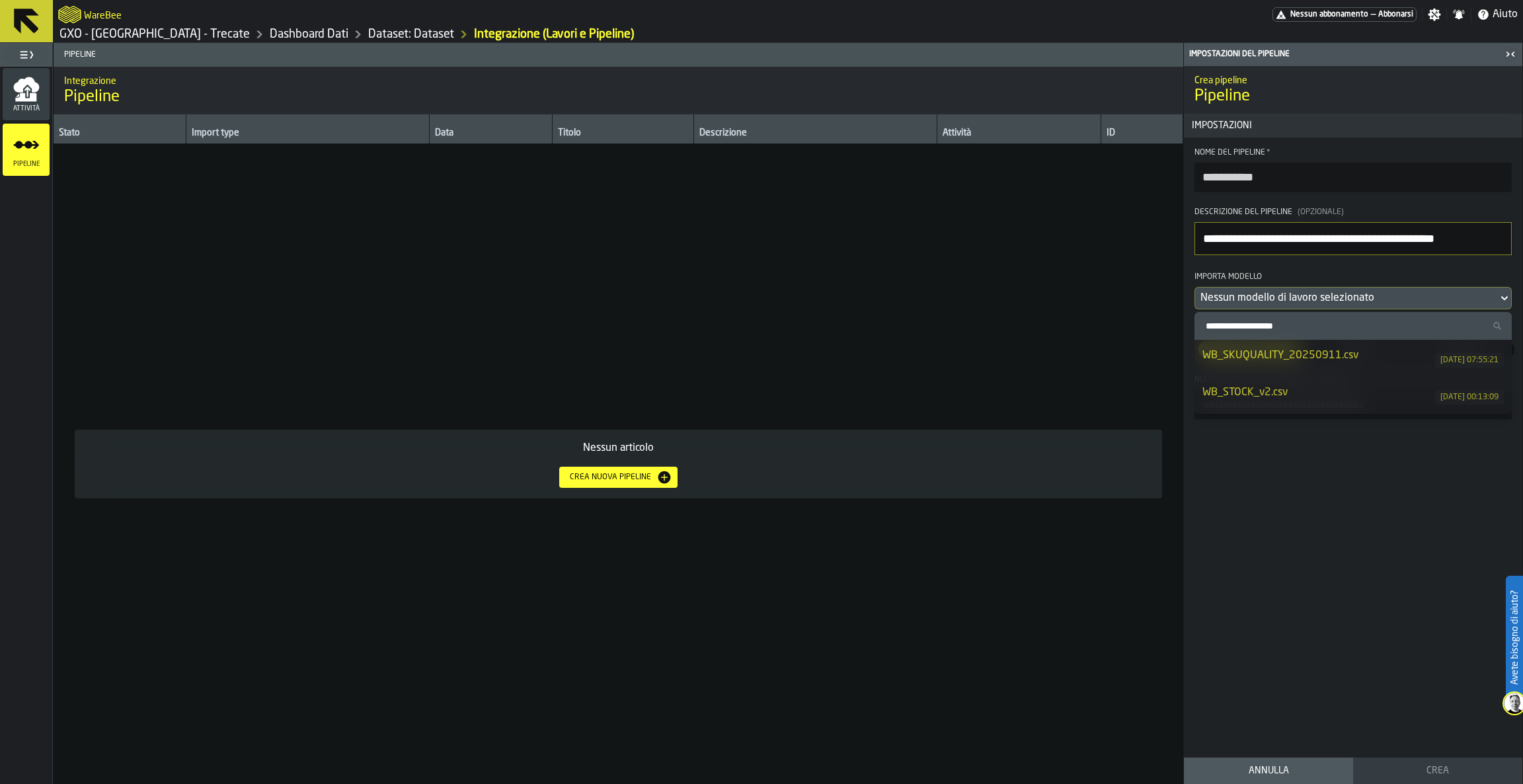
click at [1380, 347] on div "WB_SKUQUALITY_20250911.csv" at bounding box center [1318, 355] width 233 height 16
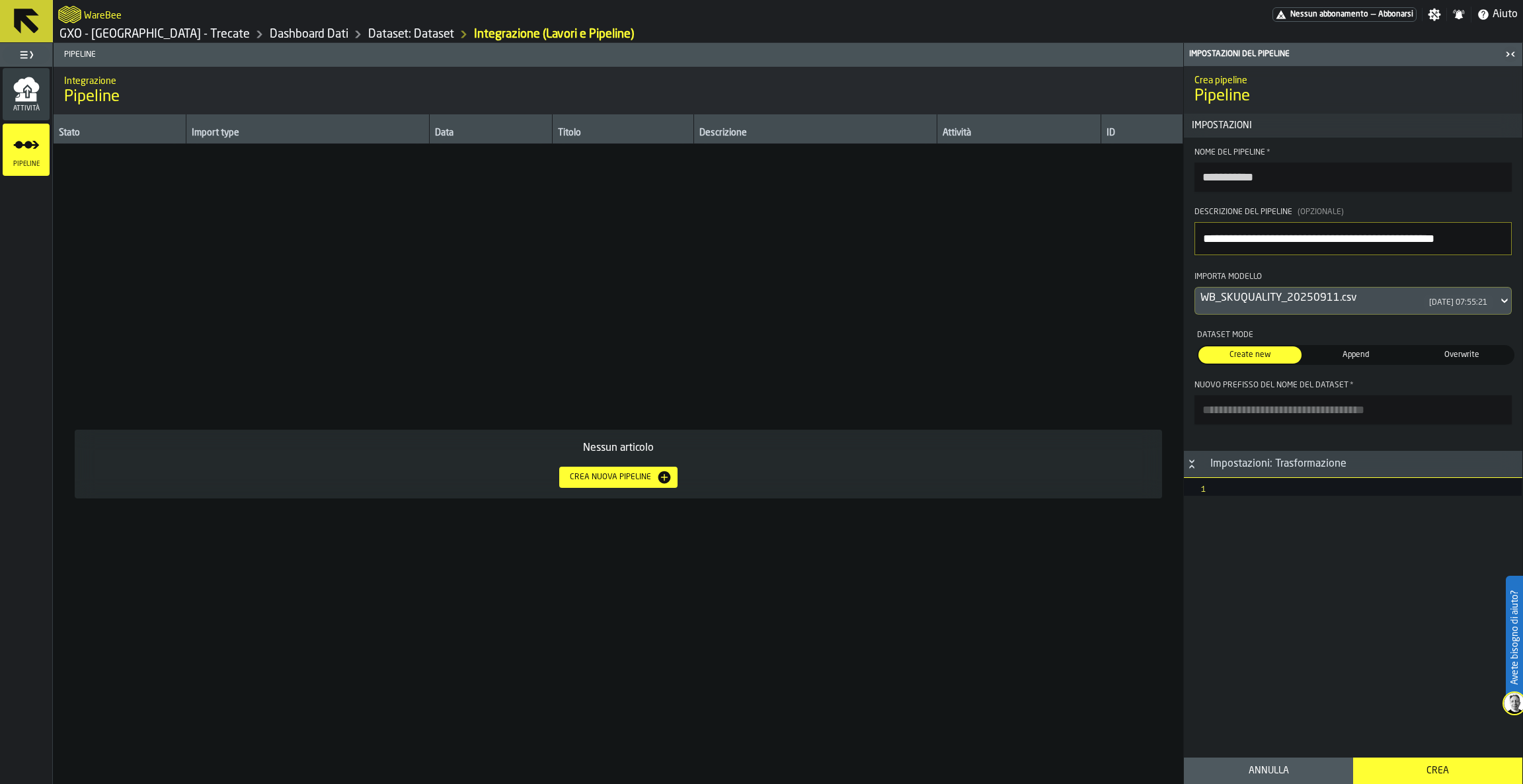
click at [1352, 353] on span "Append" at bounding box center [1355, 355] width 98 height 12
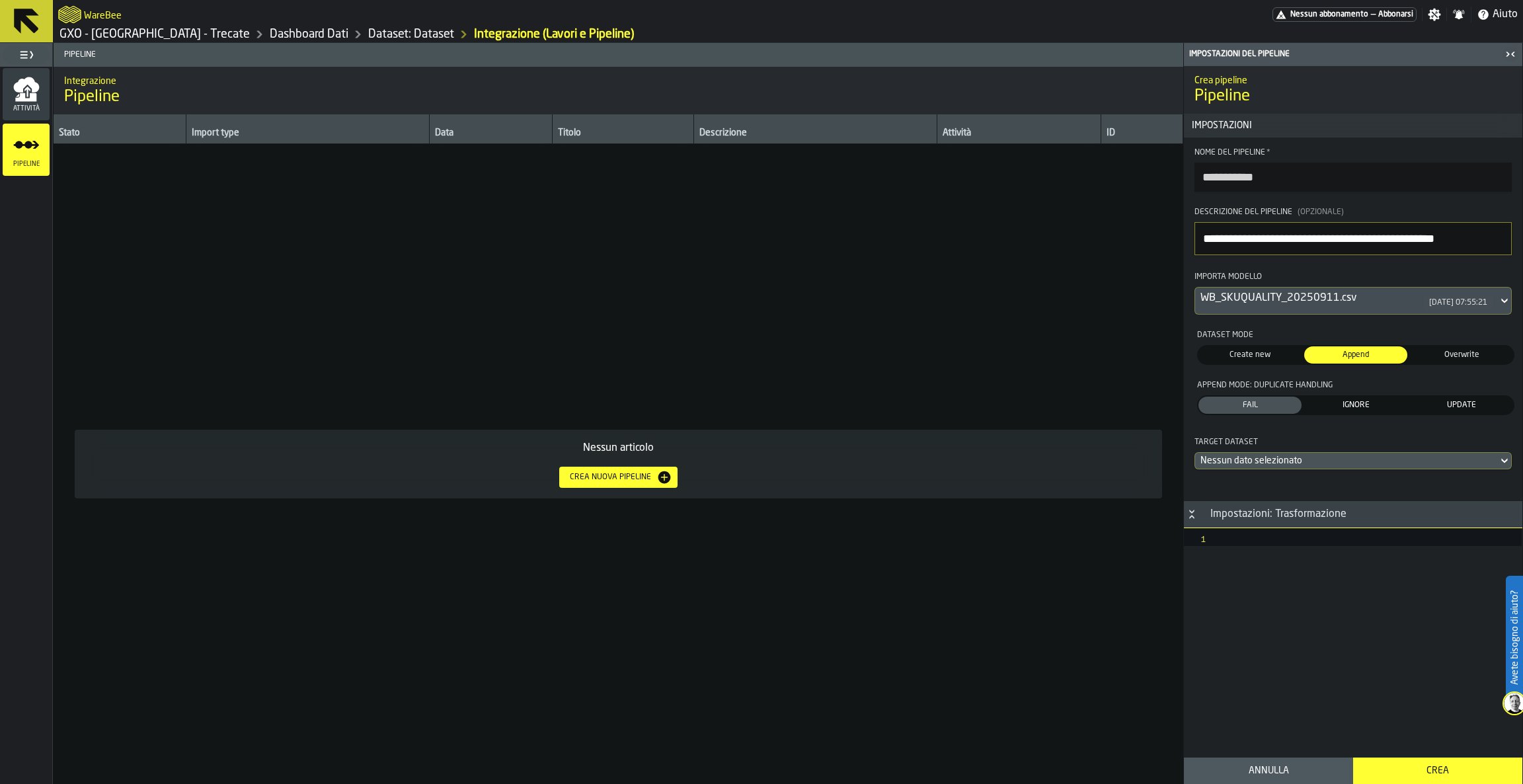
click at [1343, 414] on div "IGNORE" at bounding box center [1356, 405] width 103 height 17
click at [1338, 459] on div "Nessun dato selezionato" at bounding box center [1346, 460] width 292 height 10
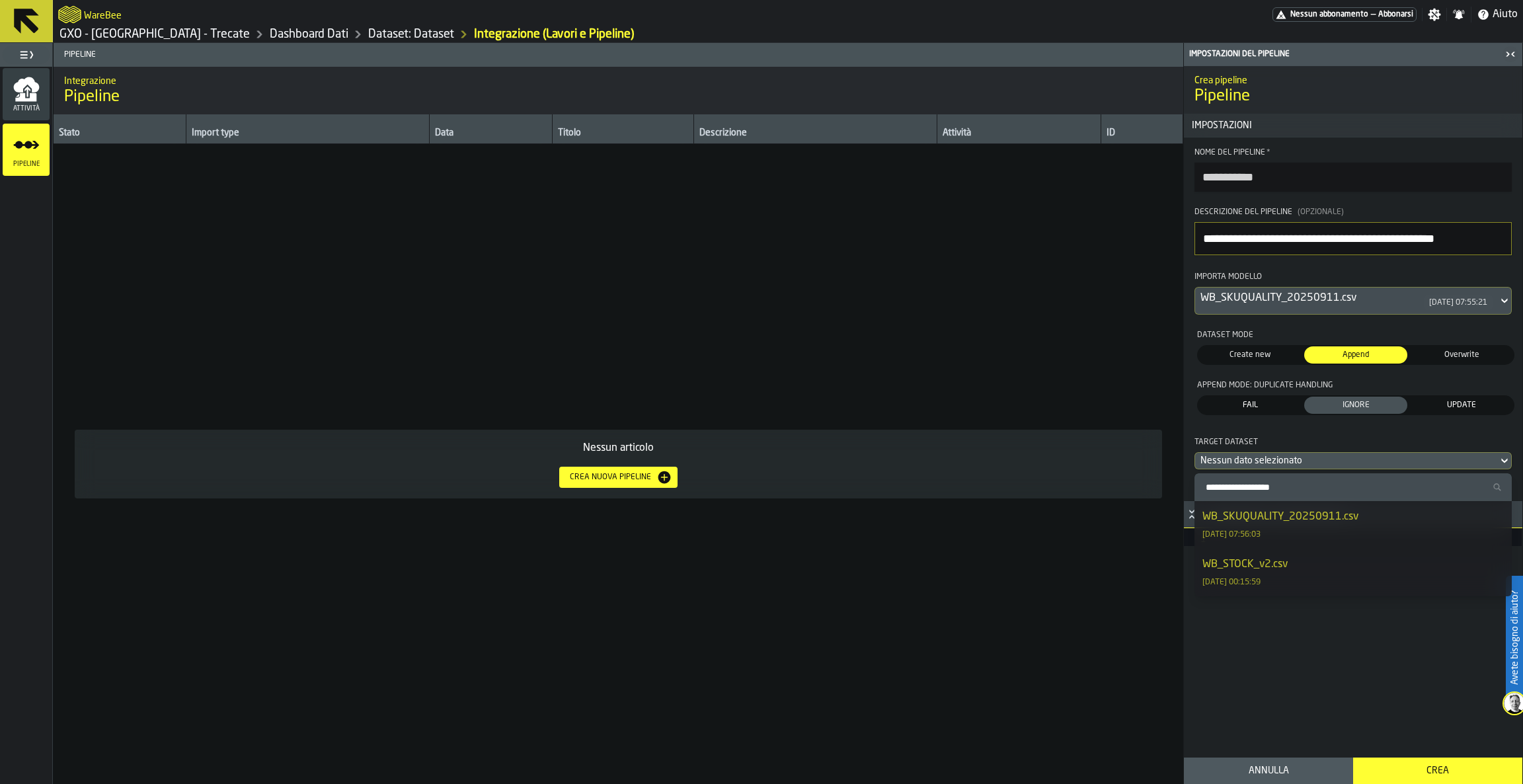
click at [1343, 533] on div "WB_SKUQUALITY_20250911.csv 12/09/2025, 07:56:03" at bounding box center [1353, 525] width 301 height 32
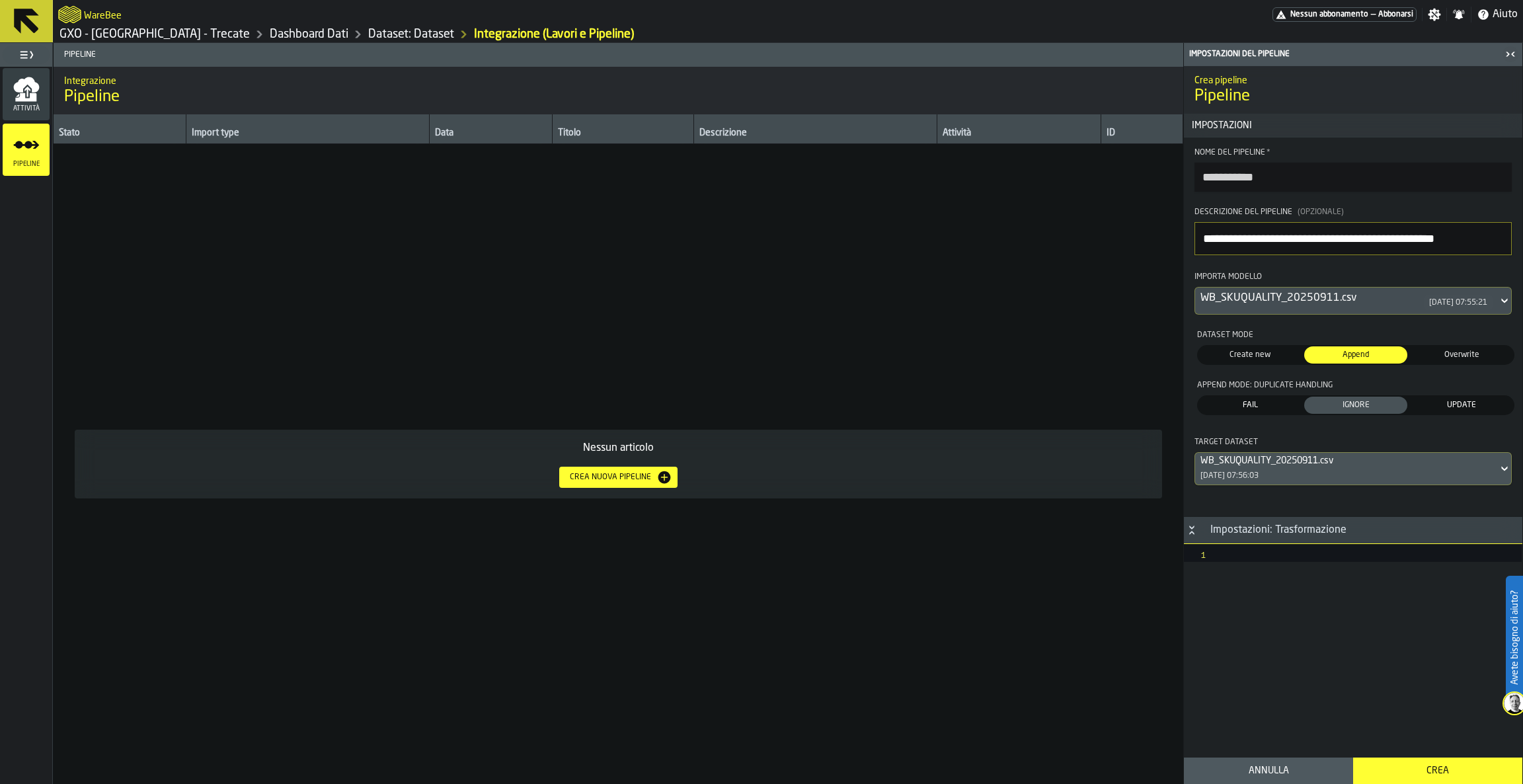
click at [1423, 771] on div "Crea" at bounding box center [1438, 771] width 154 height 10
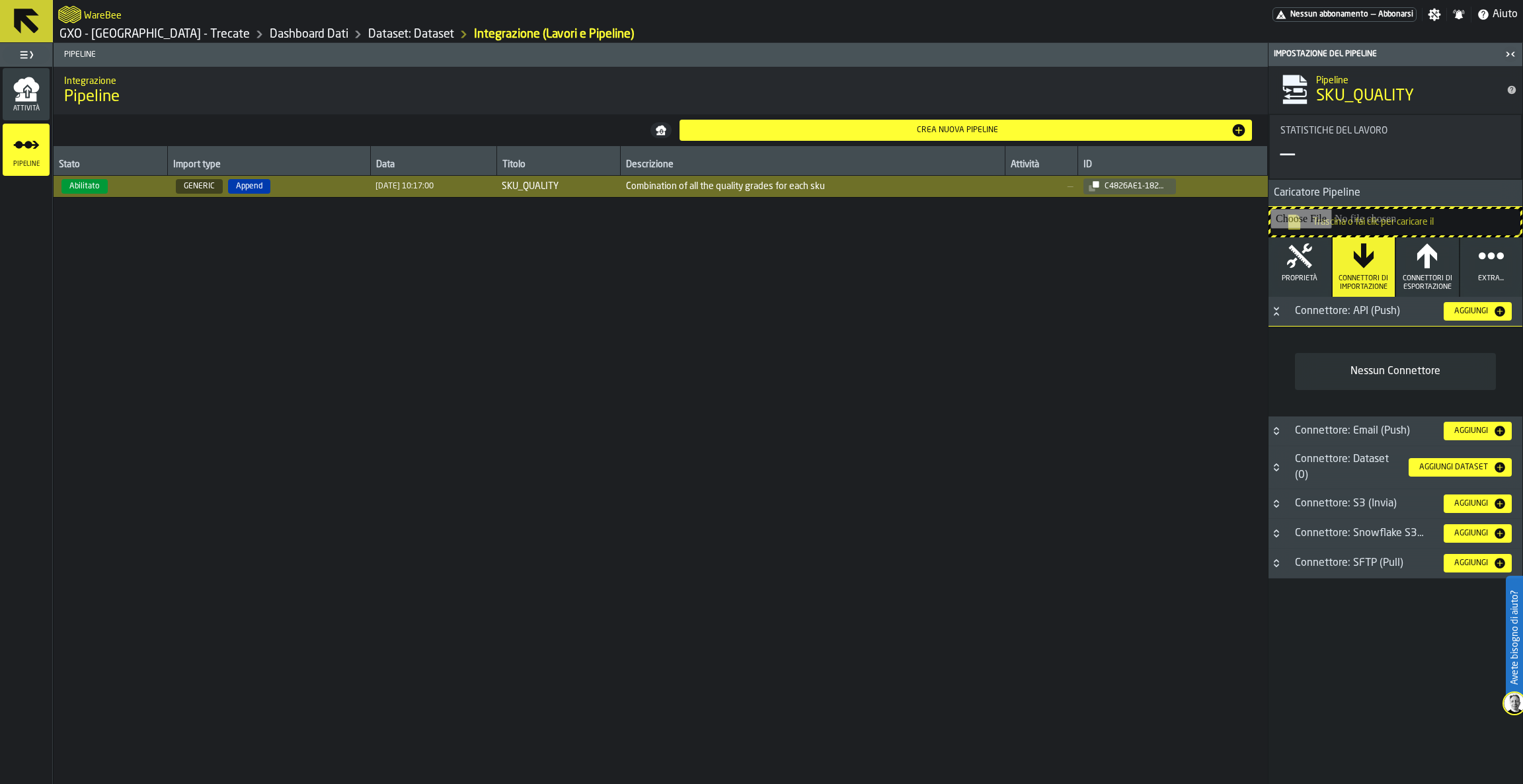
click at [1469, 316] on div "Aggiungi" at bounding box center [1478, 311] width 58 height 13
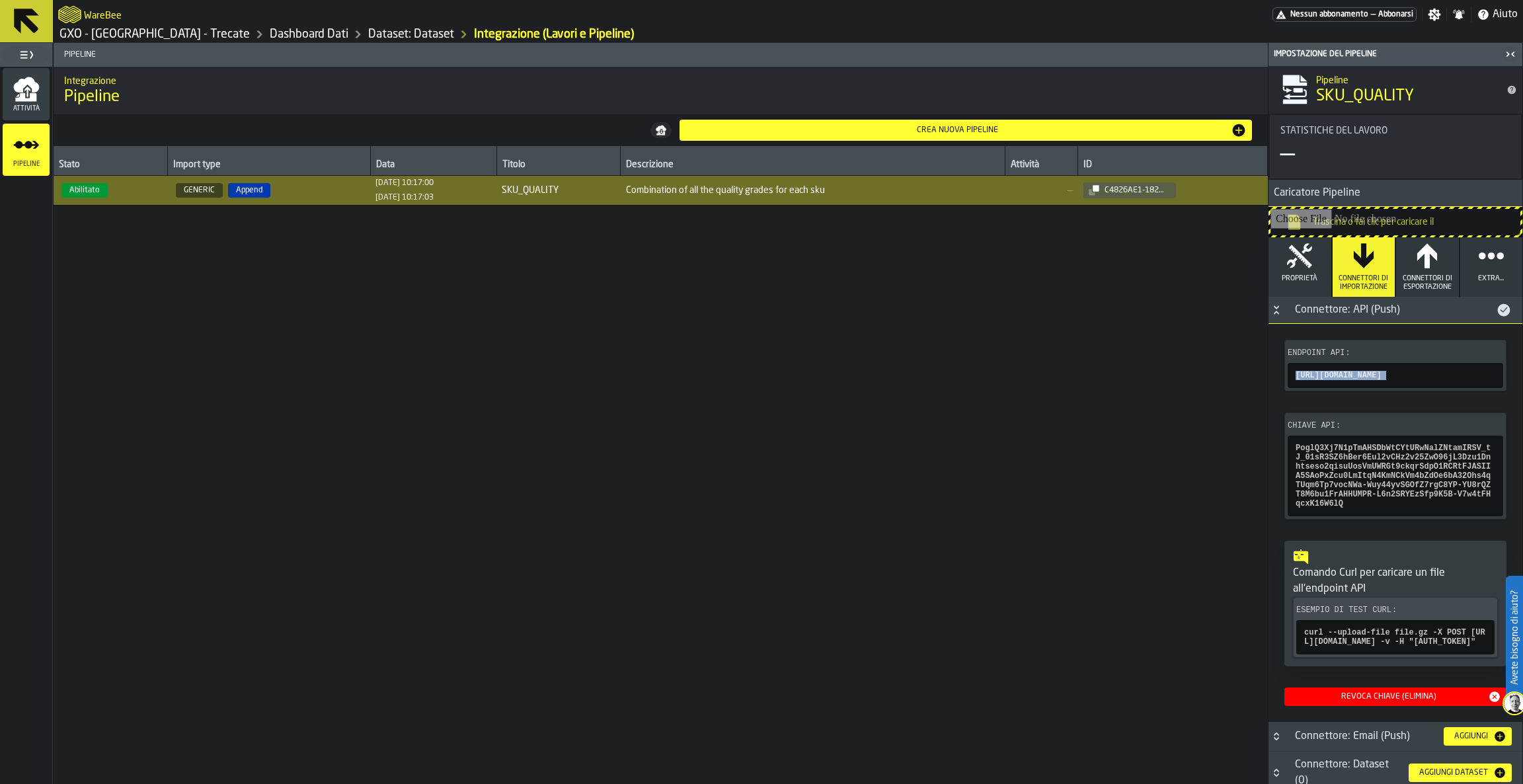
copy div "https://connect.app.warebee.com/v1/import-pipeline/c4826ae1-182d-4e42-9cbf-01de…"
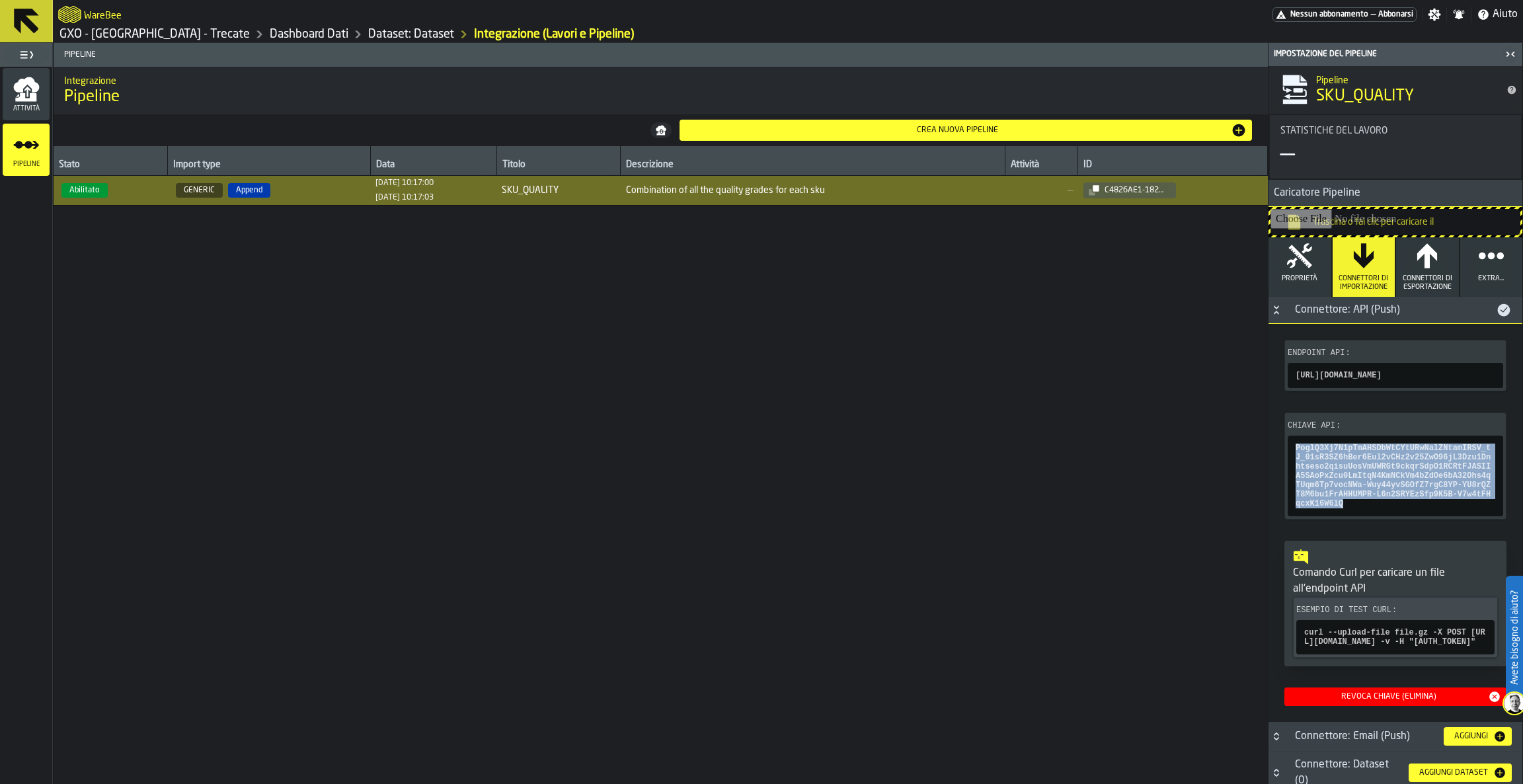
copy span "PoglQ3Xj7N1pTmAHSDbWtCYtURwNalZNtamIRSV_tJ_01sR3SZ6hBer6Eul2vCHz2v25ZwO96jL3Dzu…"
click at [1018, 134] on div "Crea nuova pipeline" at bounding box center [966, 129] width 562 height 16
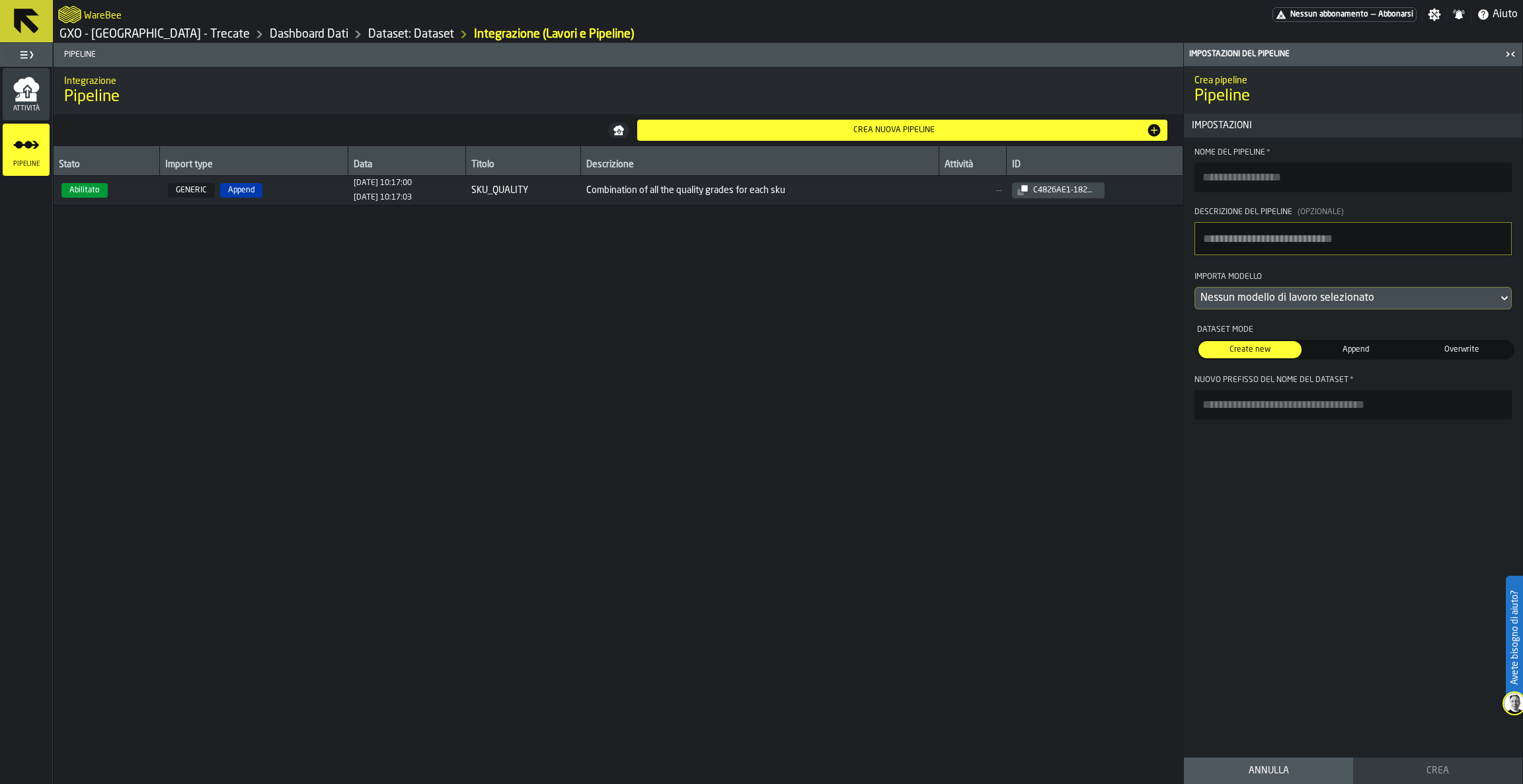
click at [1278, 174] on input "Nome del Pipeline *" at bounding box center [1352, 177] width 317 height 29
type input "*****"
type textarea "**********"
click at [1338, 291] on div "Nessun modello di lavoro selezionato" at bounding box center [1346, 298] width 303 height 21
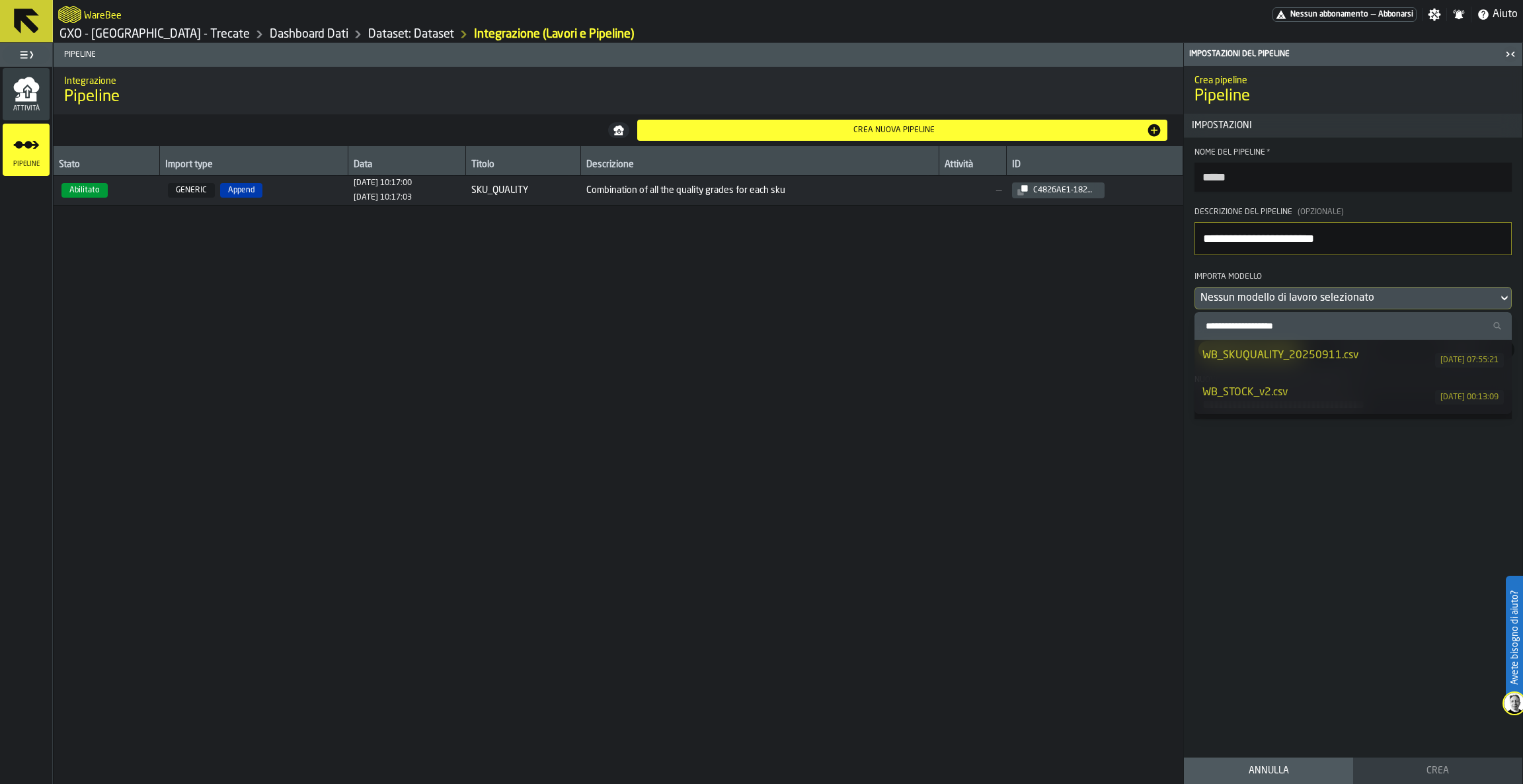
click at [1366, 395] on div "WB_STOCK_v2.csv" at bounding box center [1318, 392] width 233 height 16
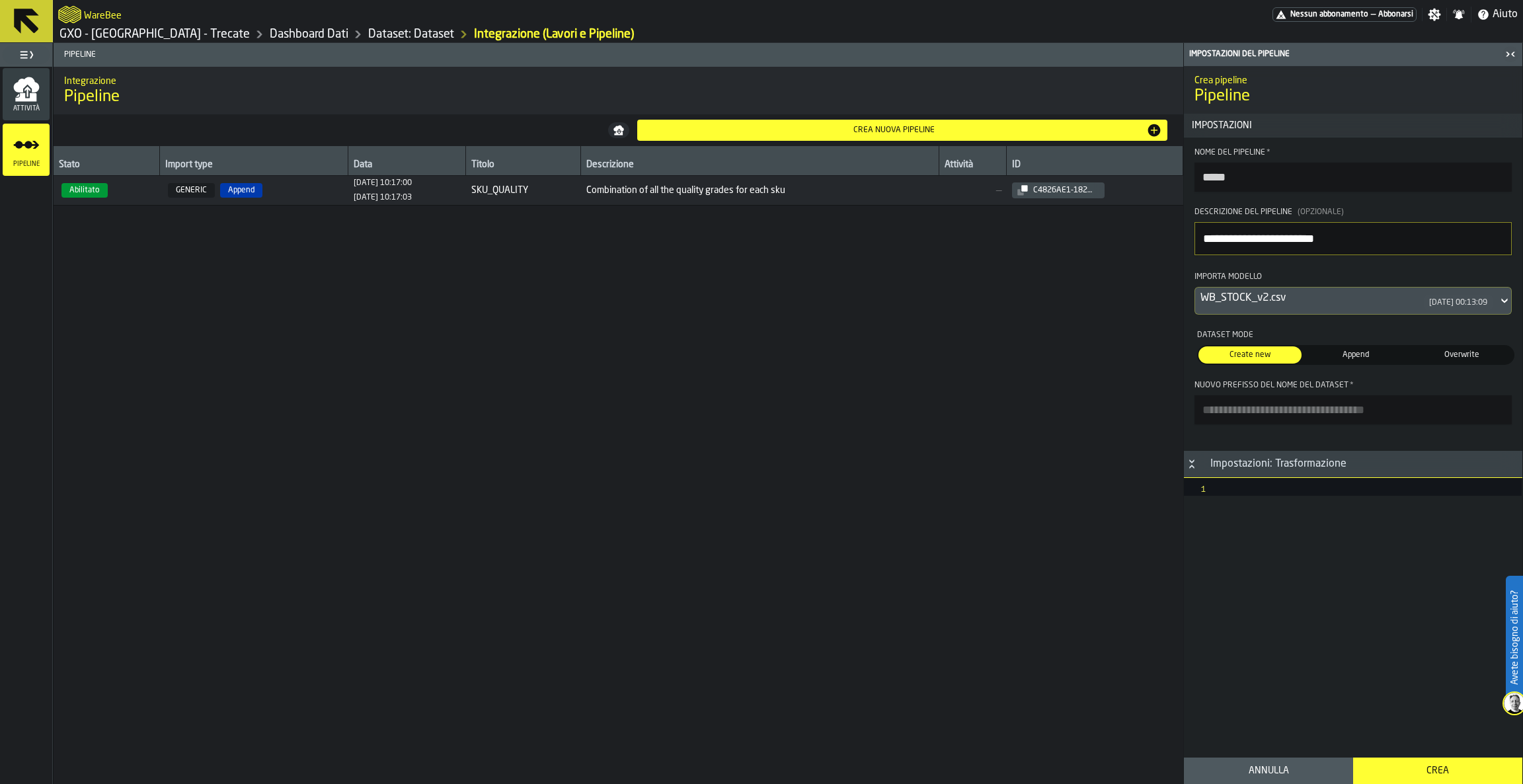
click at [1362, 358] on span "Append" at bounding box center [1355, 355] width 98 height 12
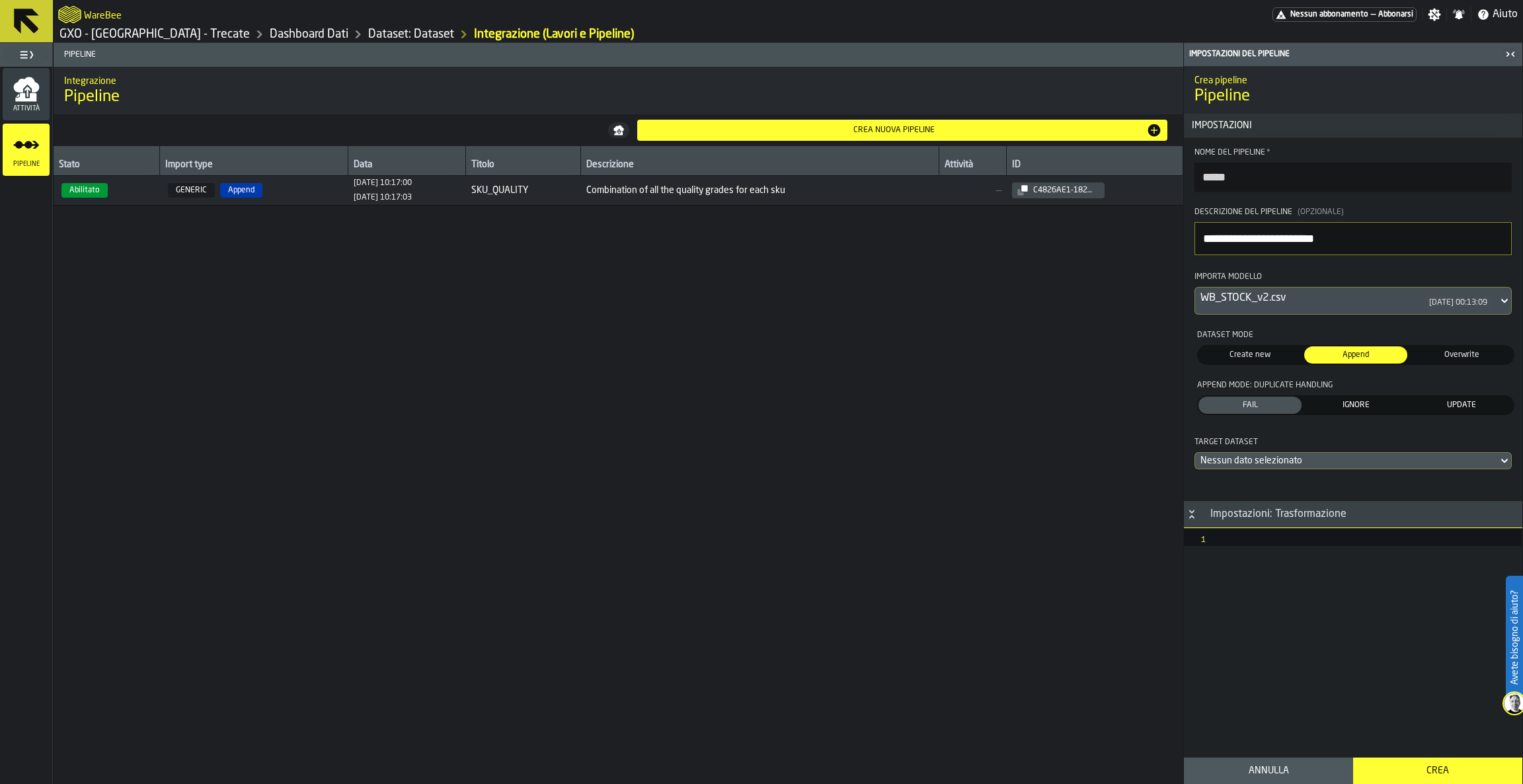
click at [1341, 408] on span "IGNORE" at bounding box center [1355, 405] width 98 height 12
click at [1329, 466] on div "Nessun dato selezionato" at bounding box center [1346, 460] width 292 height 10
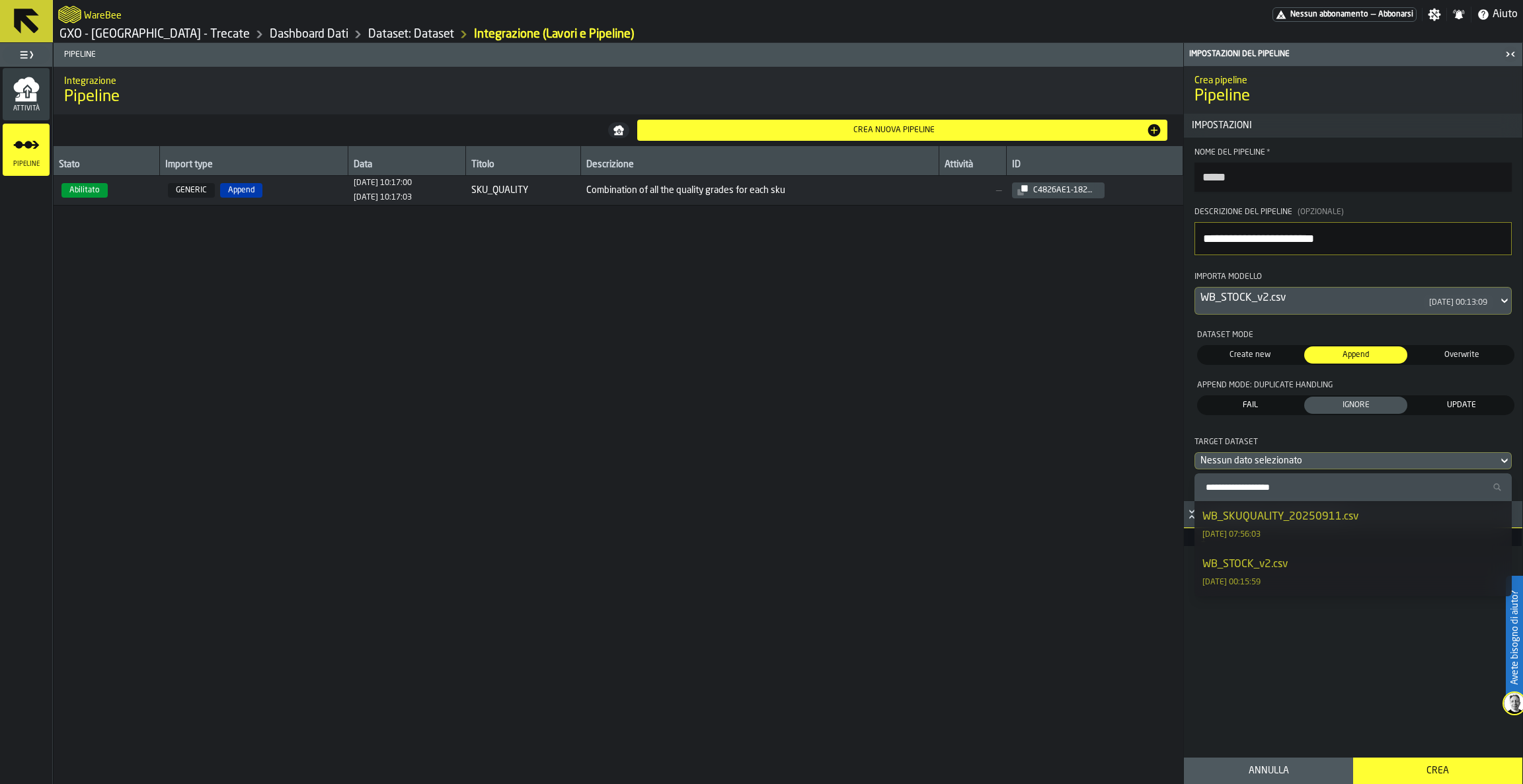
click at [1318, 563] on div "WB_STOCK_v2.csv [DATE] 00:15:59" at bounding box center [1353, 572] width 301 height 32
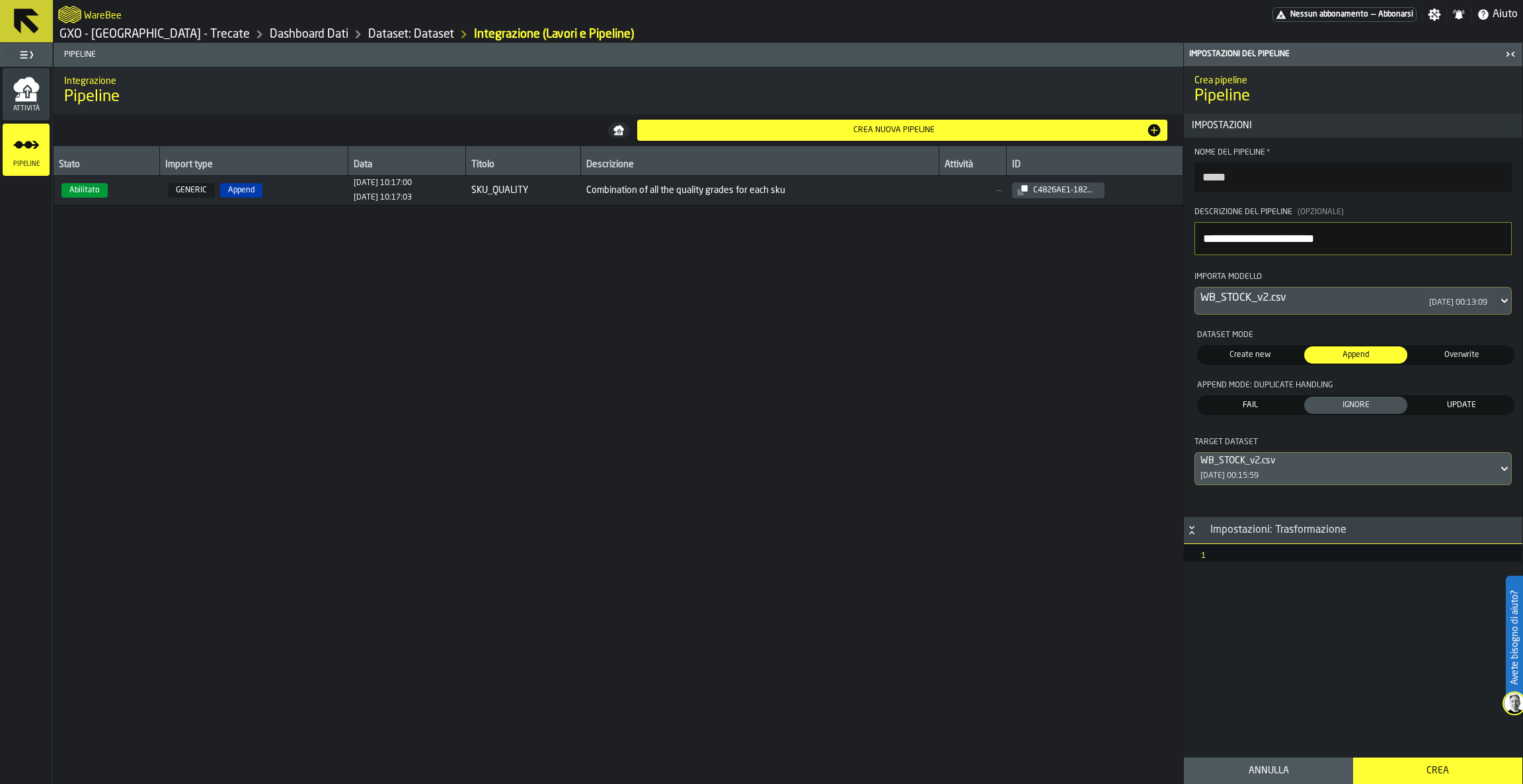
click at [16, 30] on icon at bounding box center [26, 21] width 32 height 32
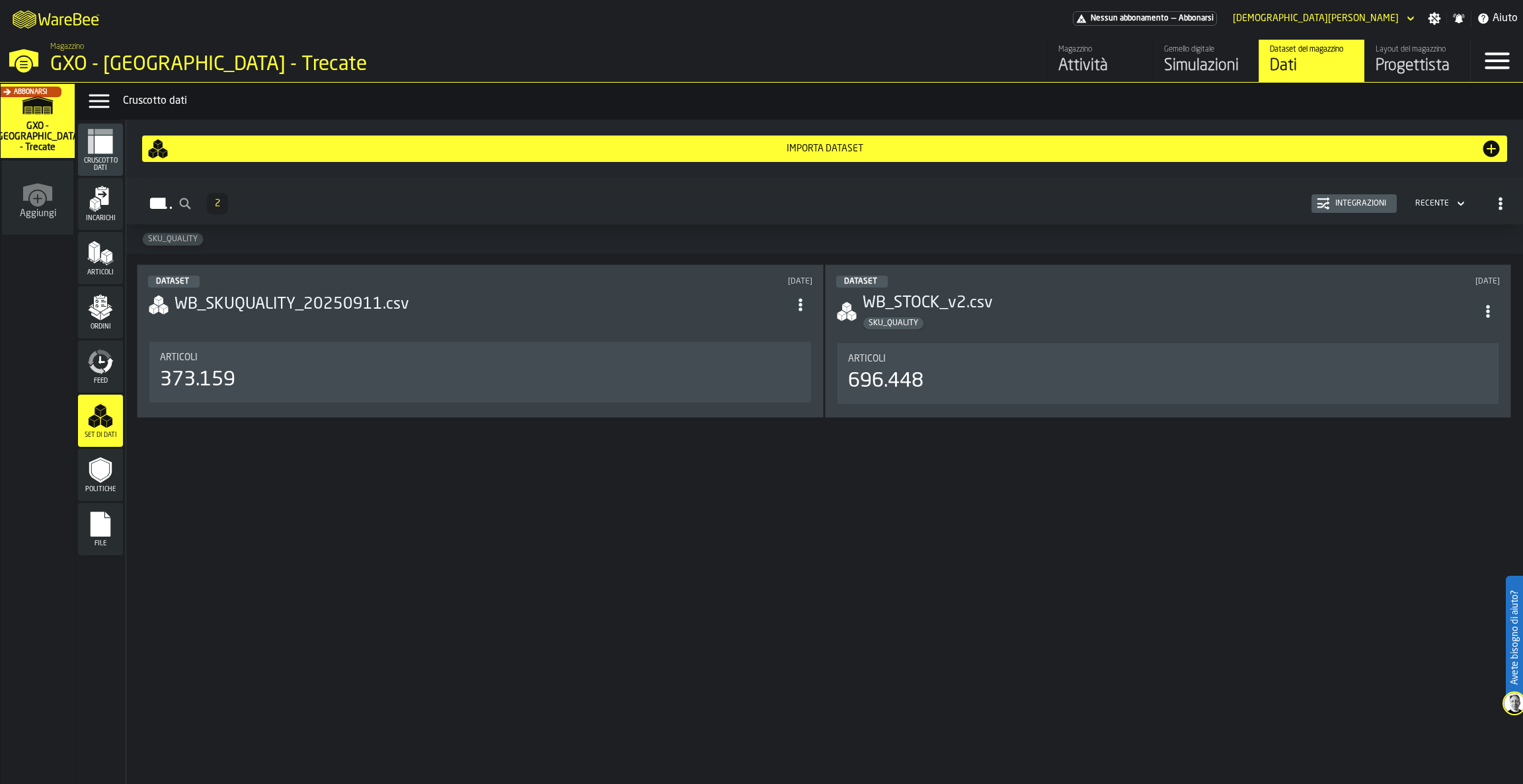
click at [1369, 202] on div "Integrazioni" at bounding box center [1360, 203] width 61 height 10
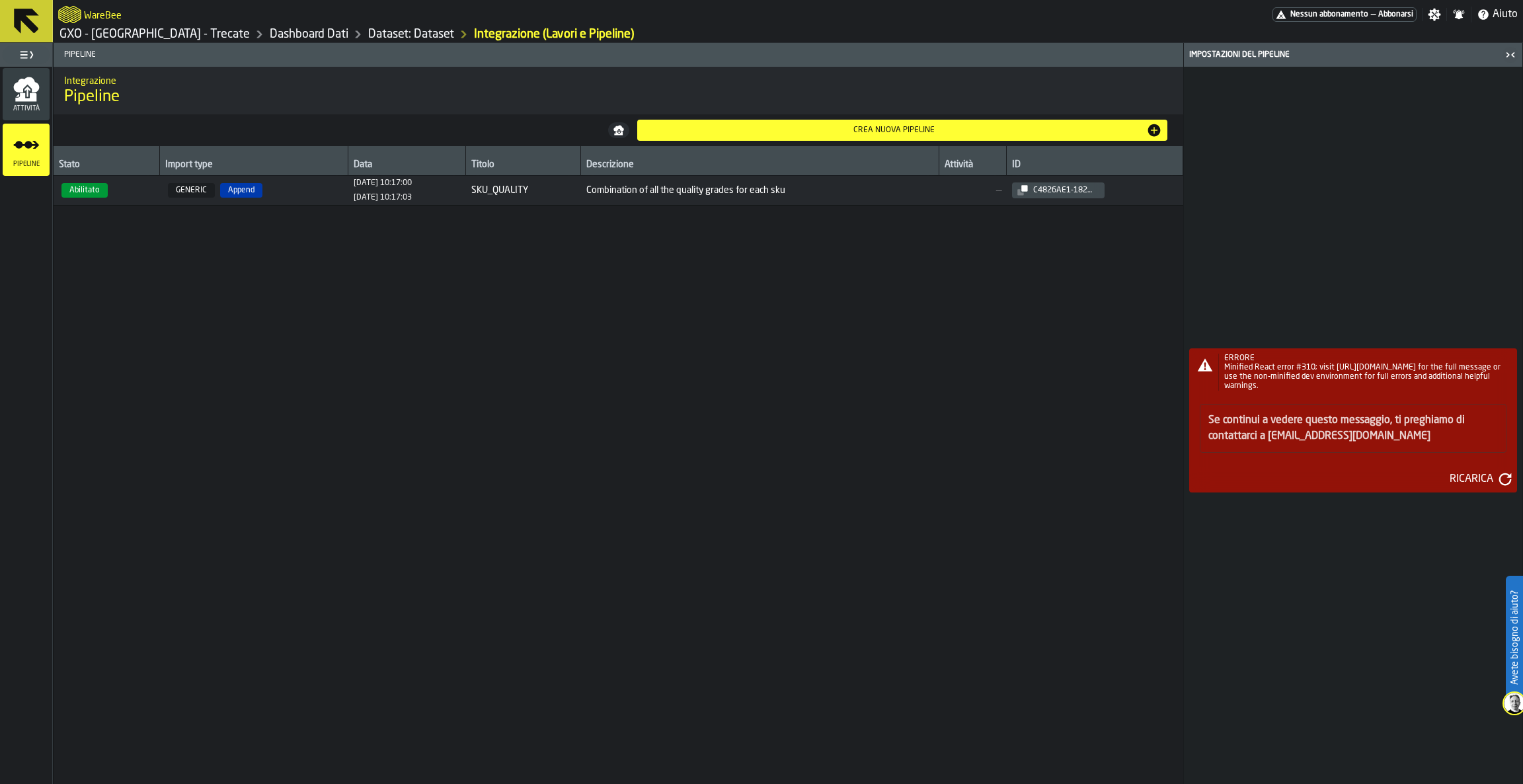
click at [1490, 479] on div "Ricarica" at bounding box center [1471, 479] width 54 height 16
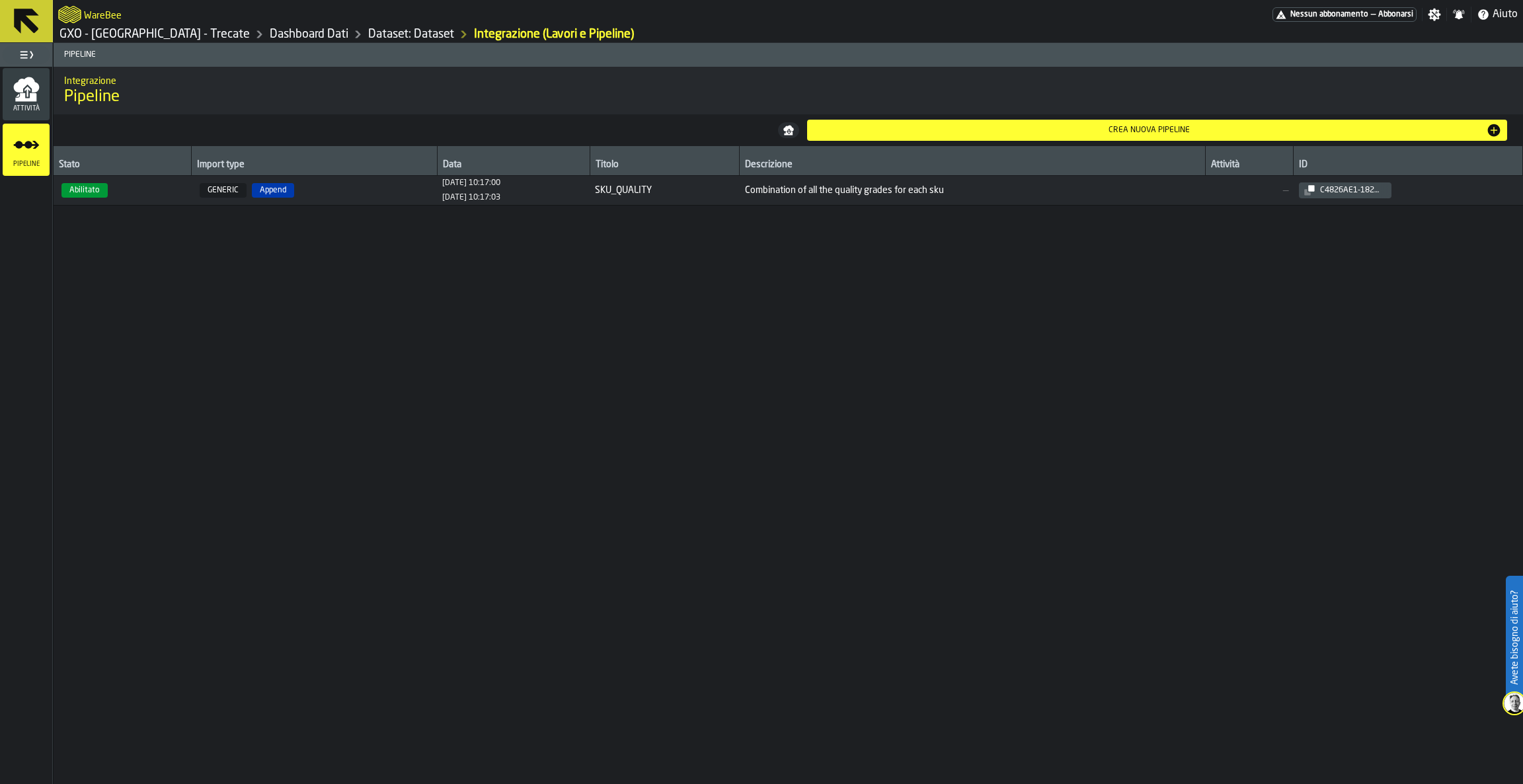
click at [16, 22] on icon at bounding box center [27, 21] width 25 height 25
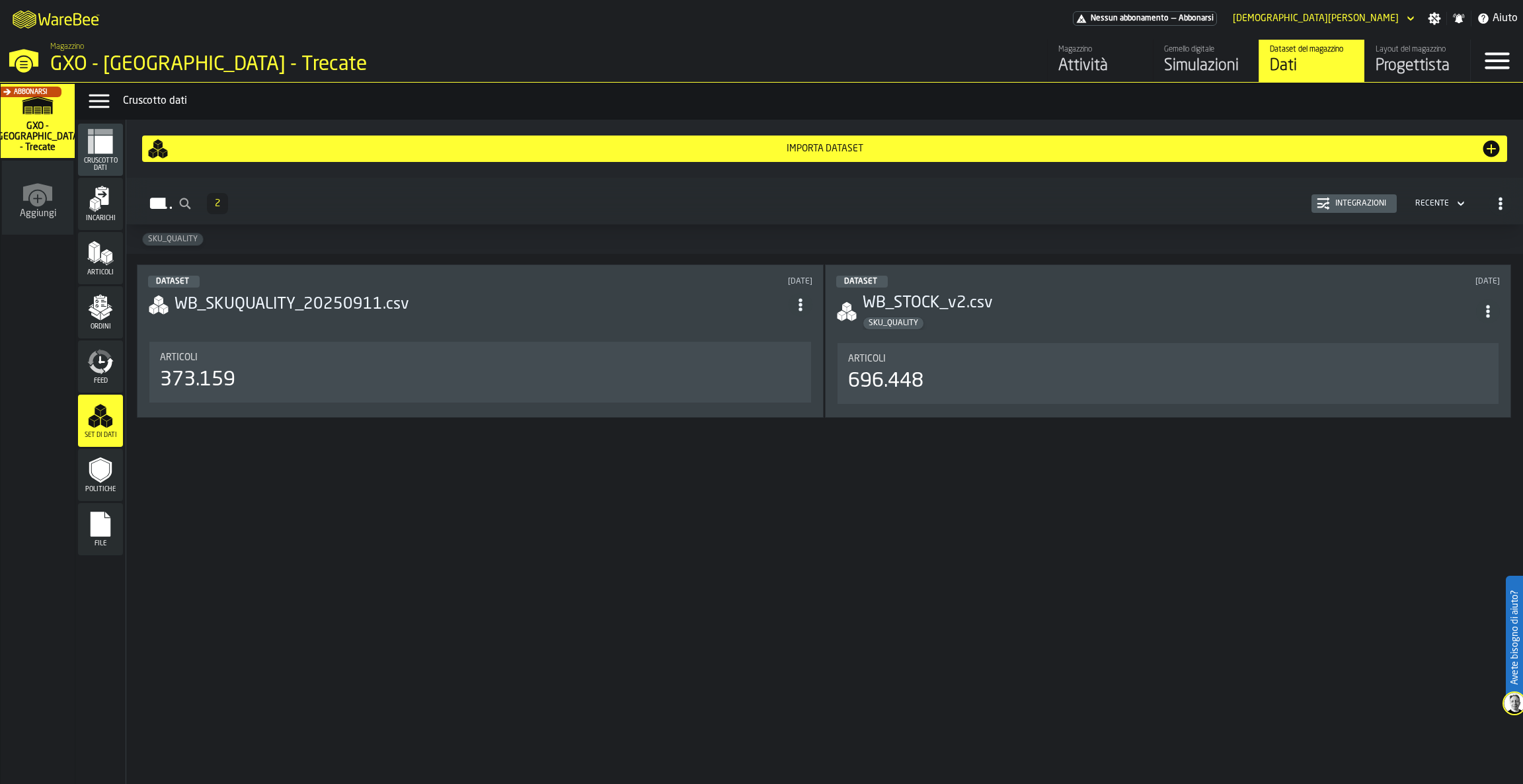
click at [1351, 197] on div "Integrazioni" at bounding box center [1354, 204] width 75 height 13
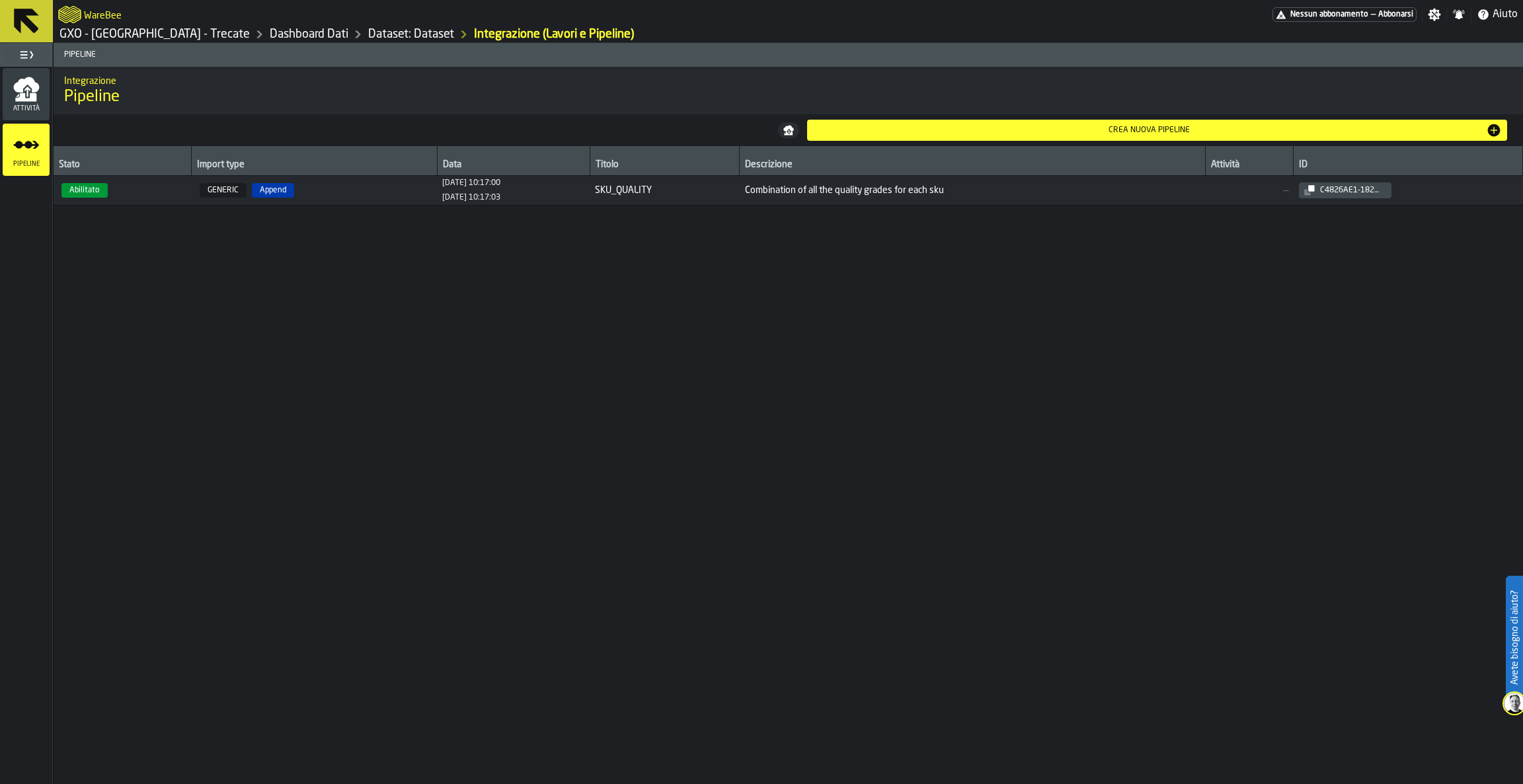
click at [916, 132] on div "Crea nuova pipeline" at bounding box center [1149, 130] width 674 height 10
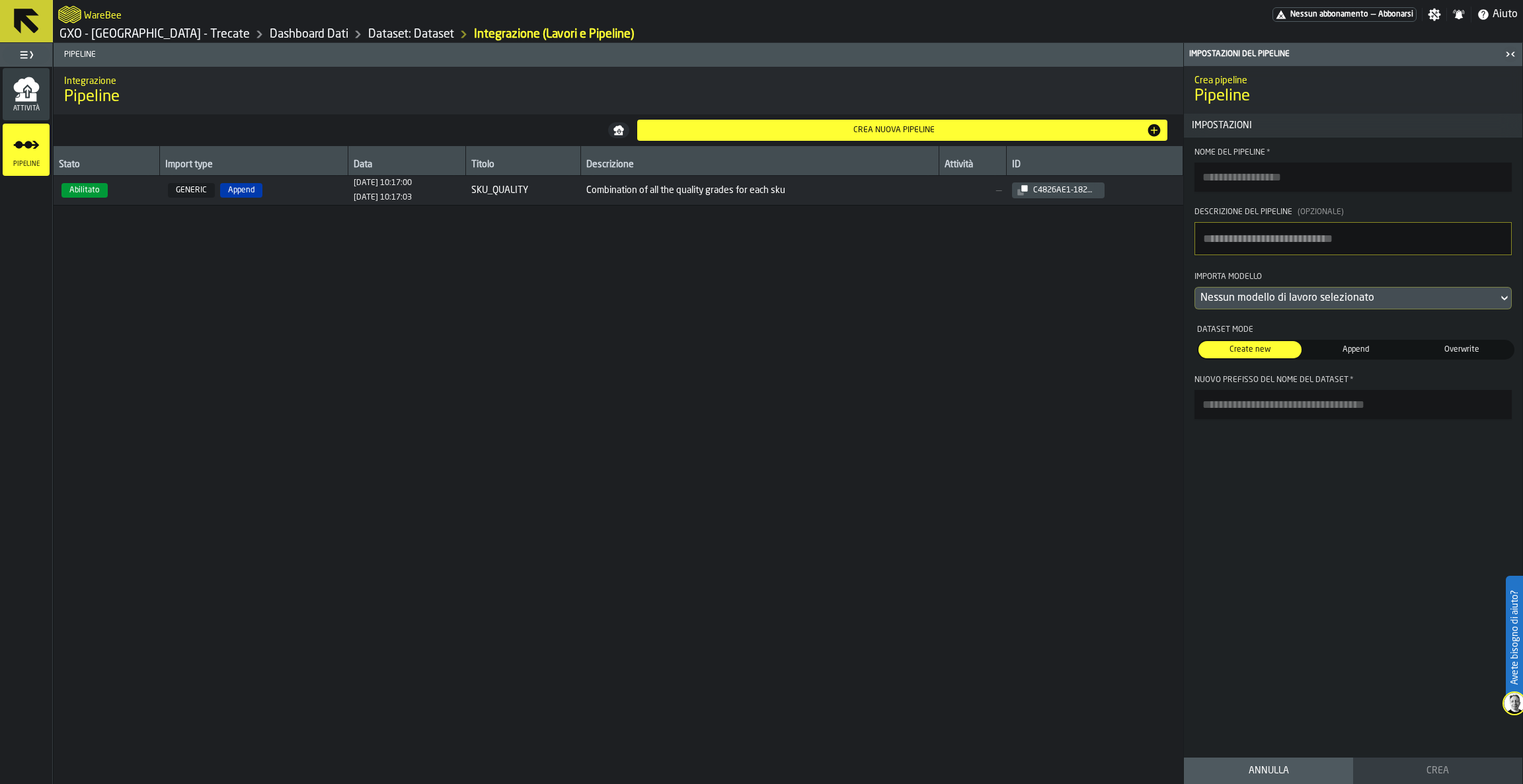
click at [1274, 170] on input "Nome del Pipeline *" at bounding box center [1352, 177] width 317 height 29
type input "*****"
type textarea "**********"
click at [1329, 303] on div "Nessun modello di lavoro selezionato" at bounding box center [1346, 298] width 292 height 16
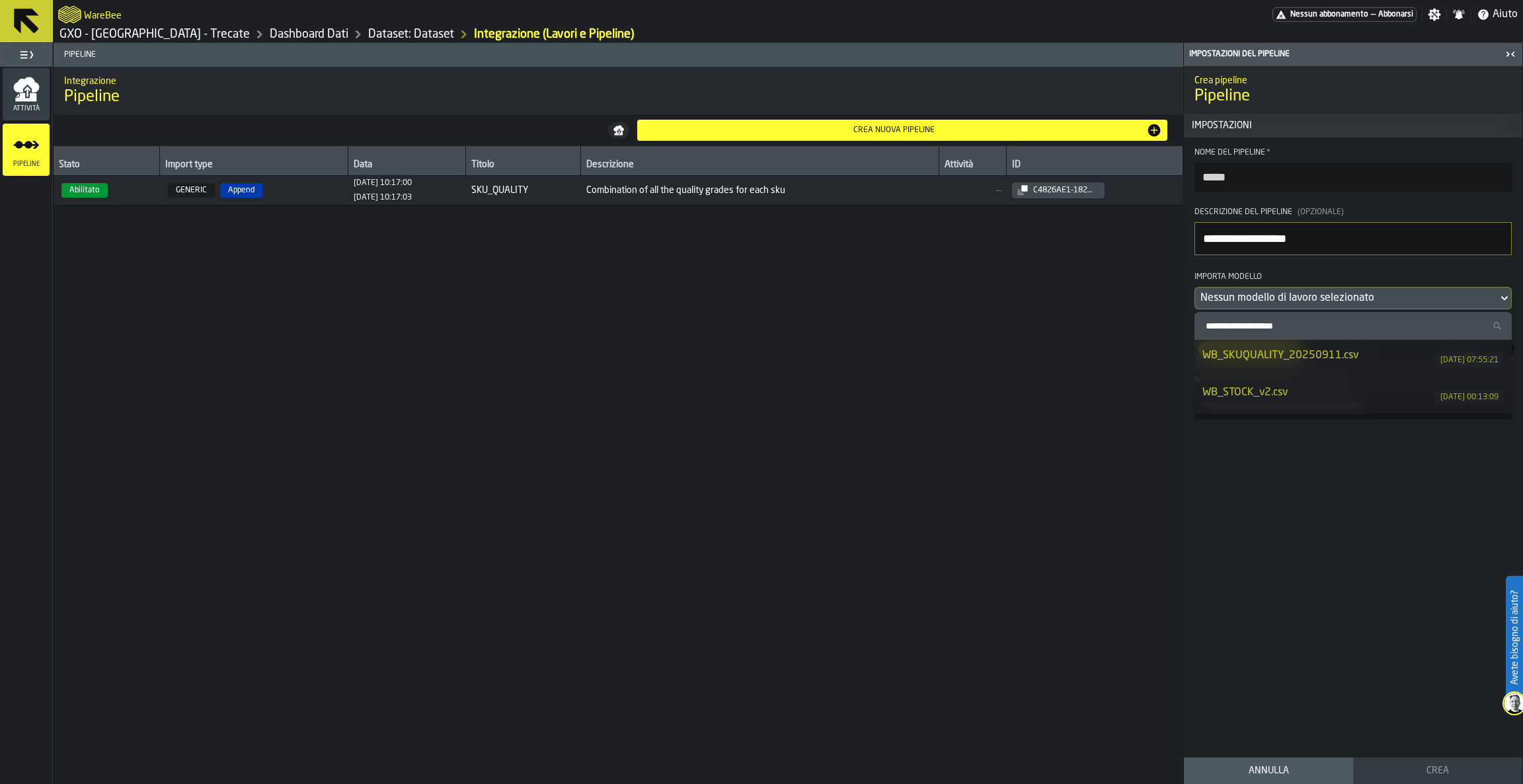
click at [1310, 381] on li "WB_STOCK_v2.csv [DATE] 00:13:09" at bounding box center [1352, 395] width 317 height 37
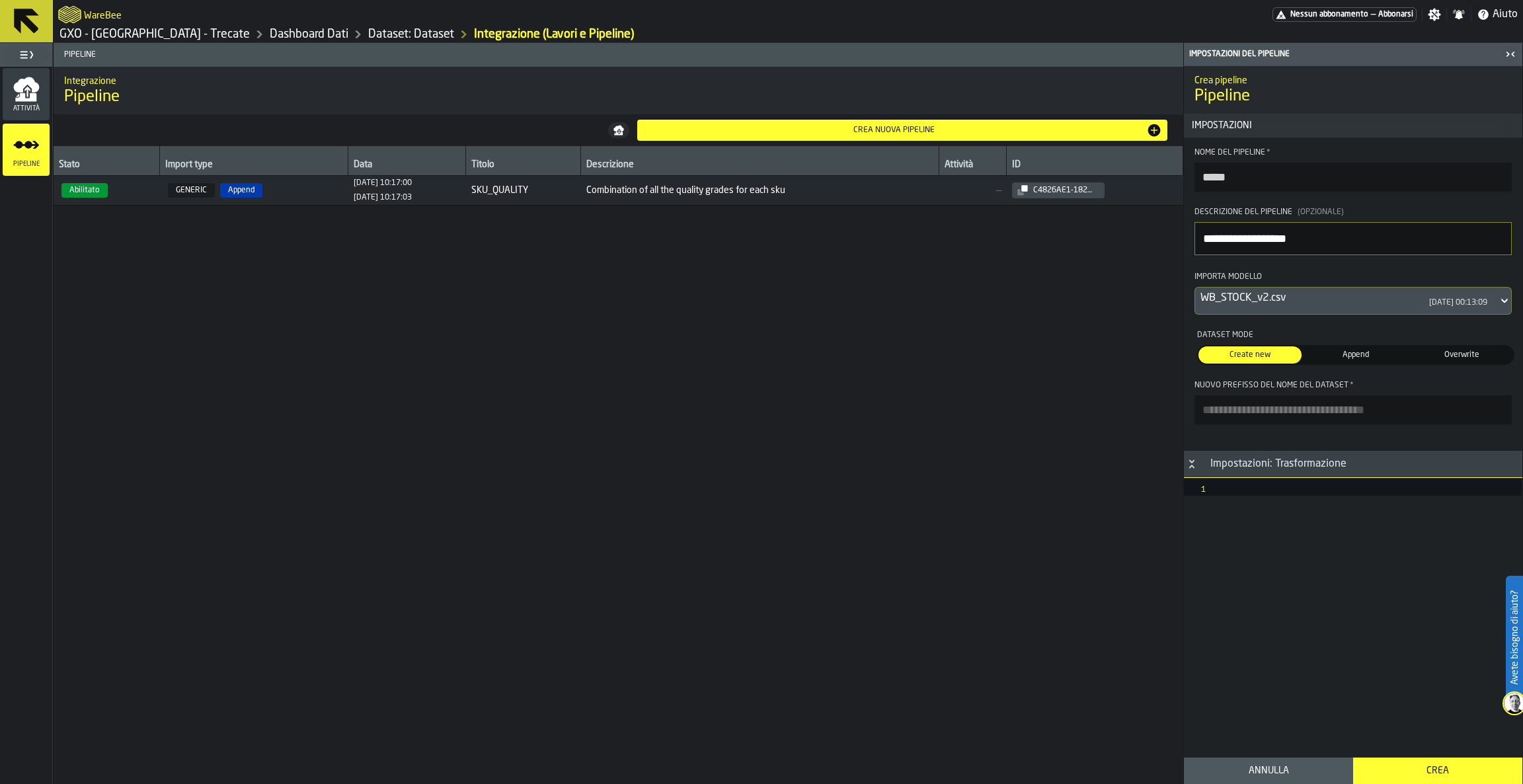
click at [1331, 355] on span "Append" at bounding box center [1355, 355] width 98 height 12
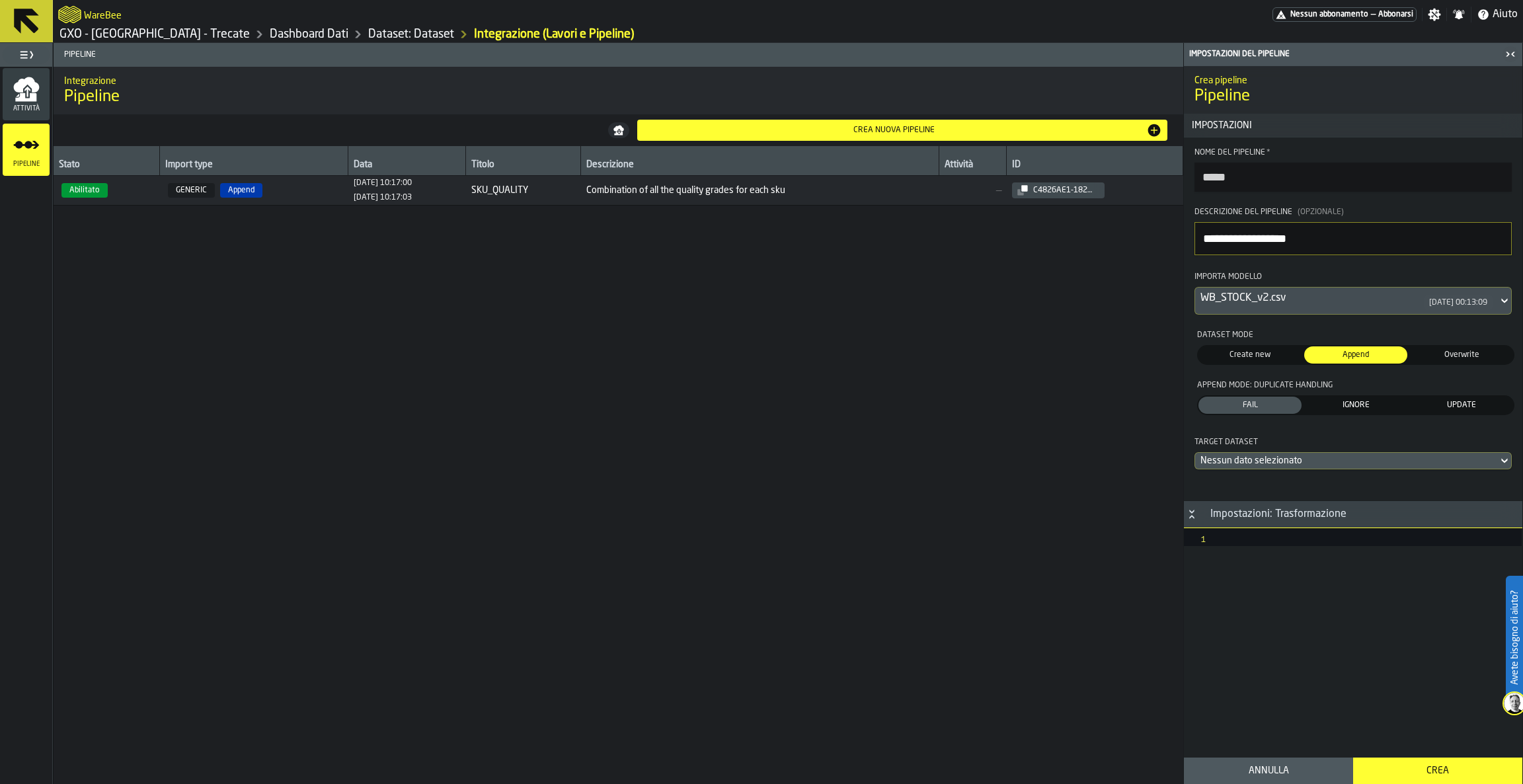
click at [1454, 356] on span "Overwrite" at bounding box center [1461, 355] width 98 height 12
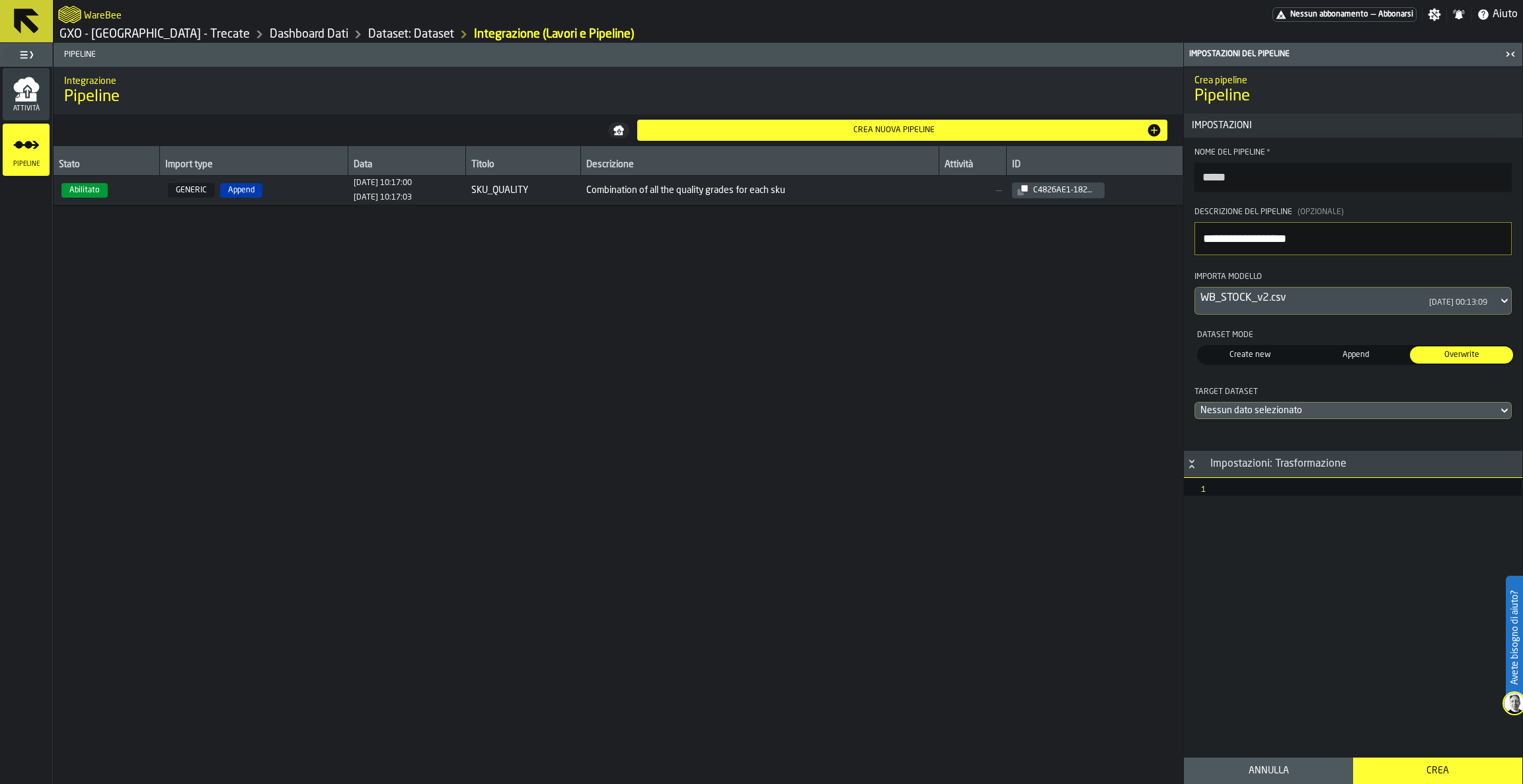
click at [1399, 406] on div "Nessun dato selezionato" at bounding box center [1346, 410] width 303 height 16
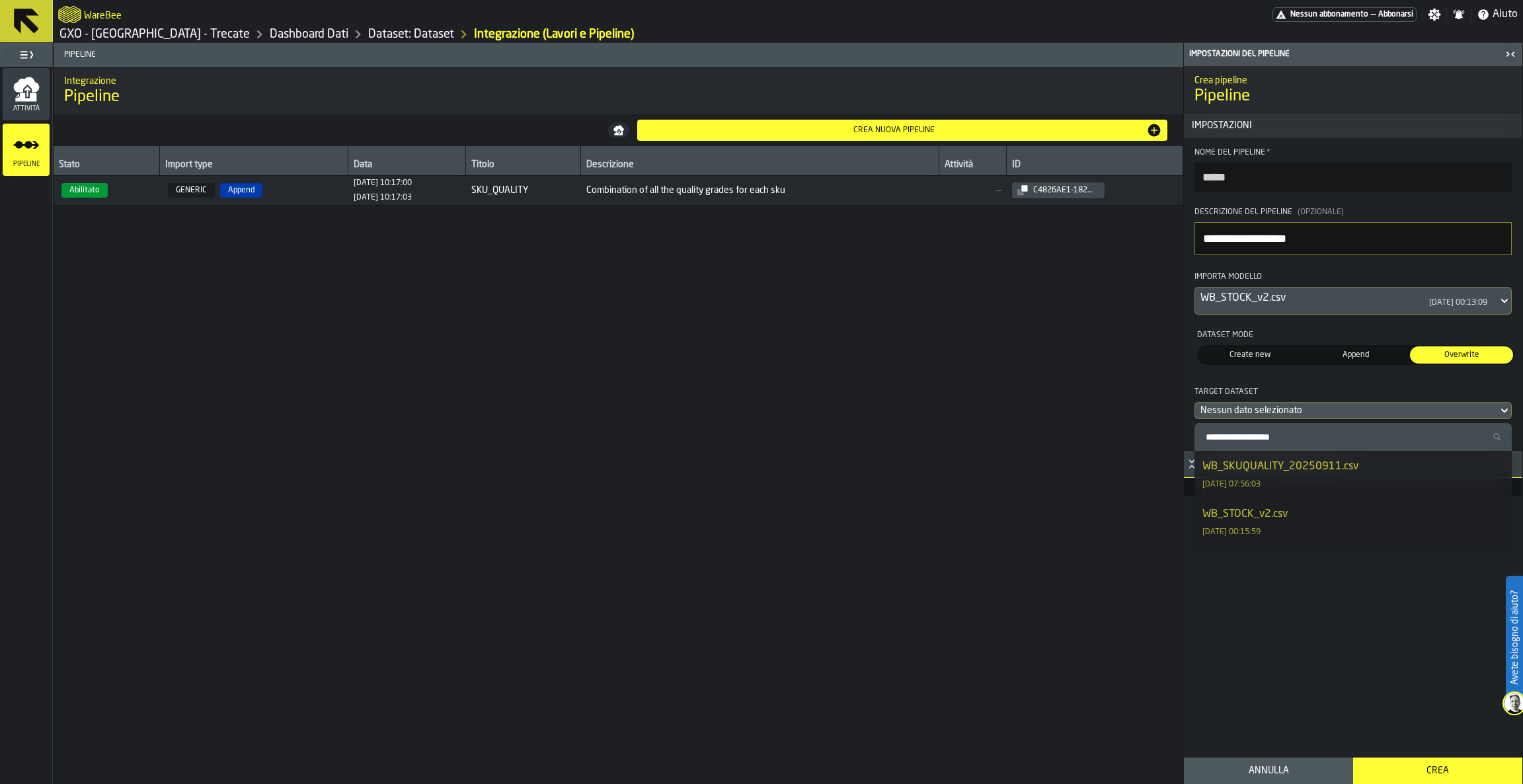
click at [1356, 507] on div "WB_STOCK_v2.csv [DATE] 00:15:59" at bounding box center [1353, 522] width 301 height 32
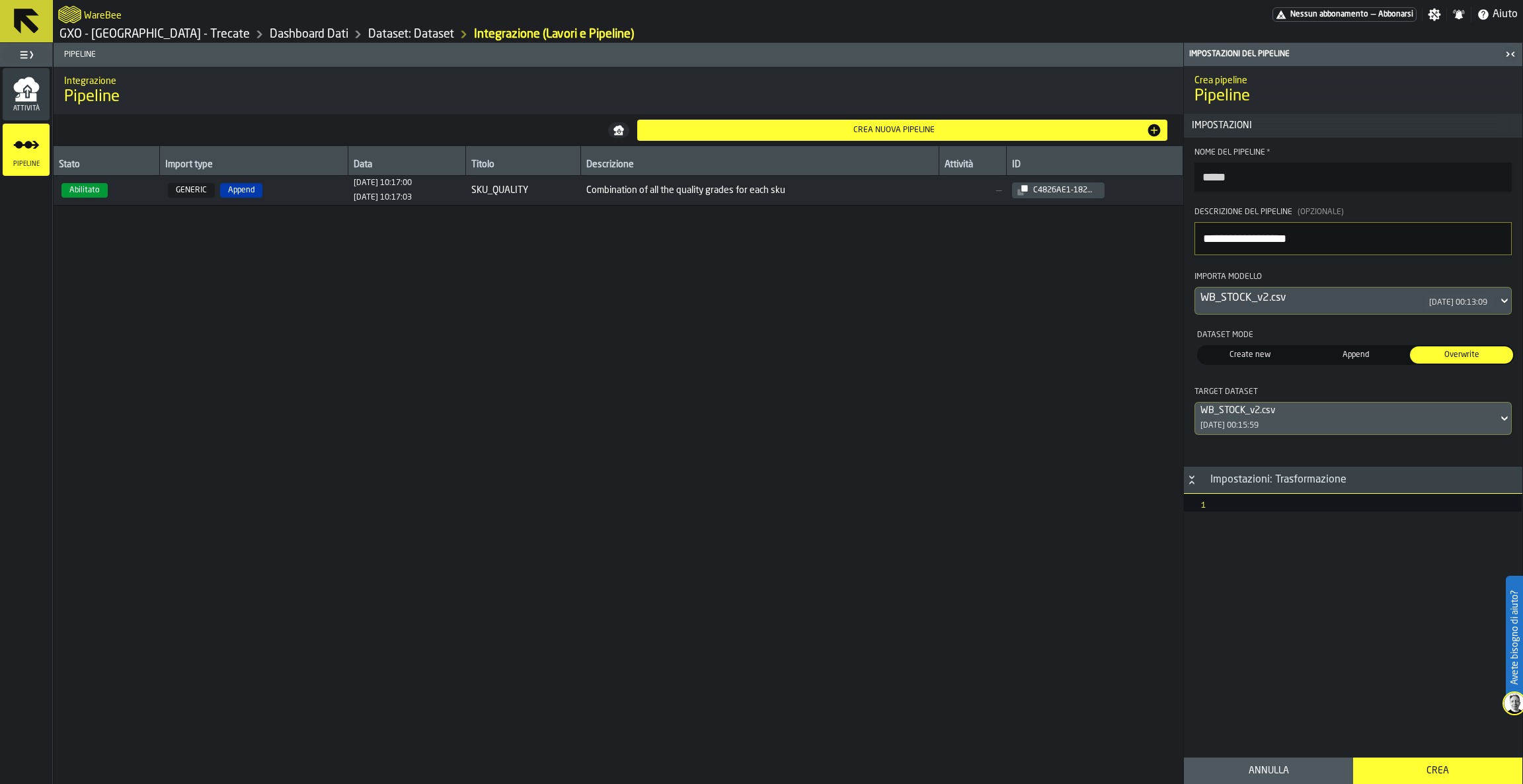
click at [1406, 757] on button "Crea" at bounding box center [1437, 771] width 169 height 27
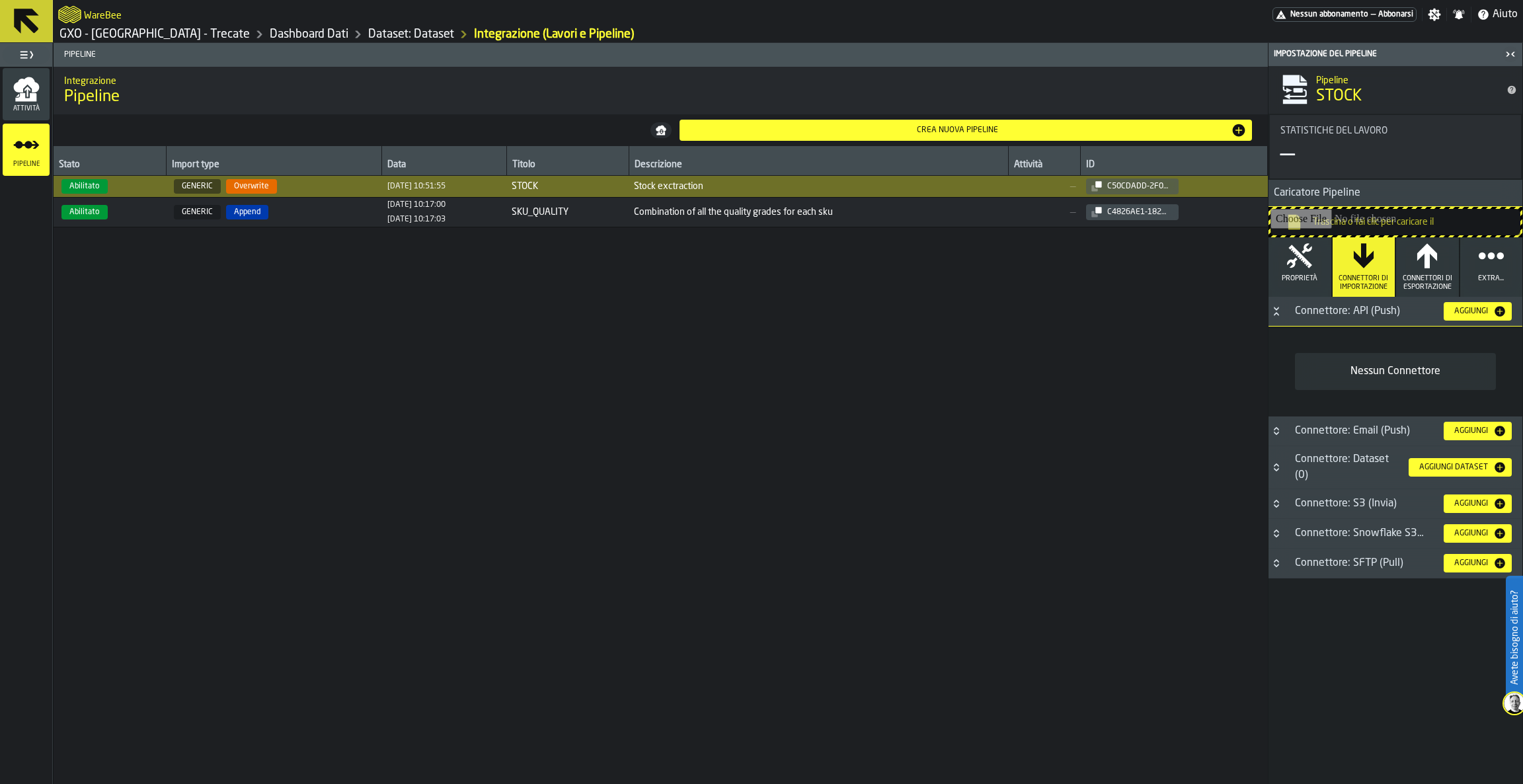
click at [1461, 312] on div "Aggiungi" at bounding box center [1471, 311] width 44 height 10
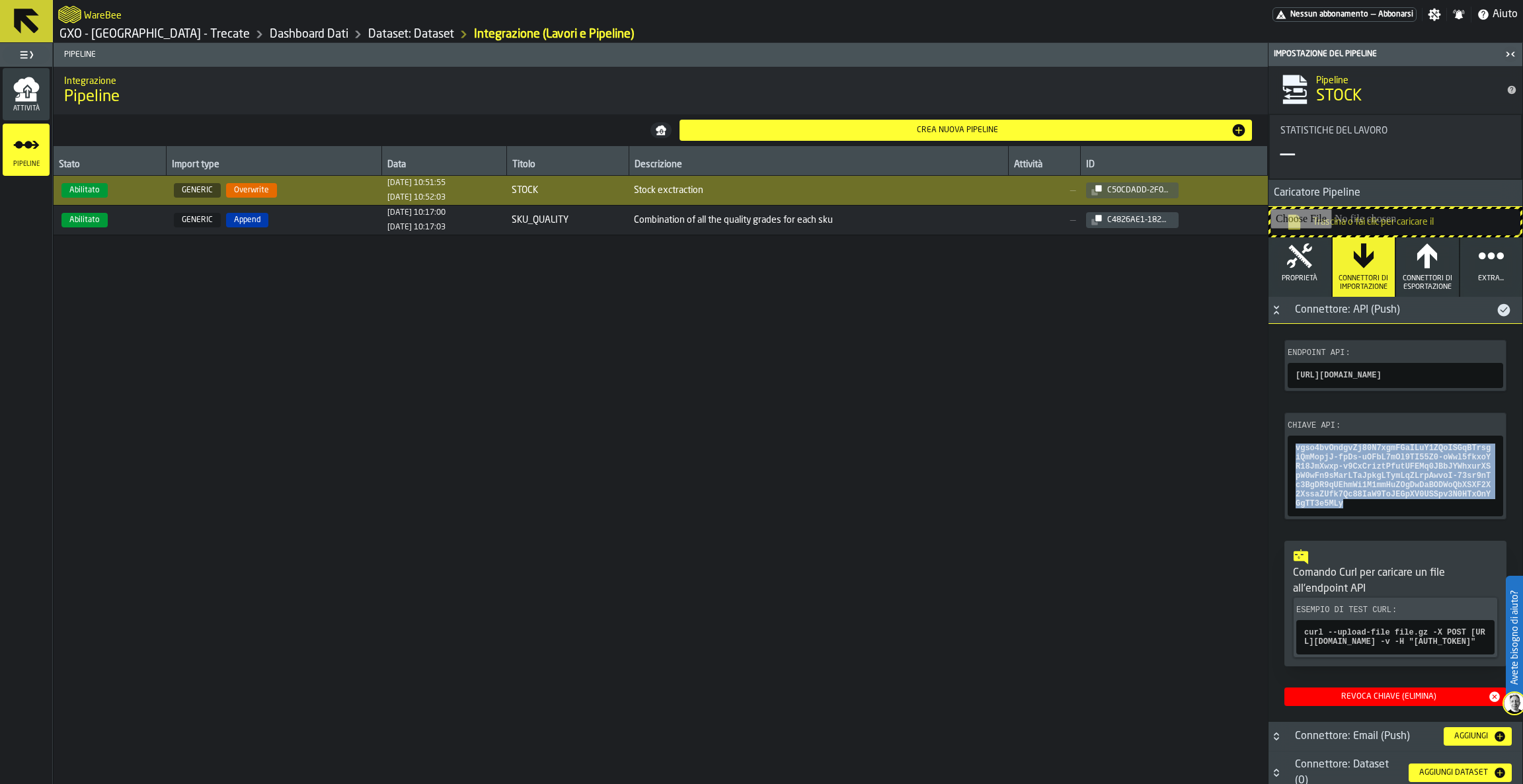
drag, startPoint x: 903, startPoint y: 500, endPoint x: 890, endPoint y: 426, distance: 75.1
click at [903, 500] on div "Stato Import type Data Titolo Descrizione Attività ID Abilitato GENERIC Overwri…" at bounding box center [660, 465] width 1214 height 638
click at [904, 376] on div "Stato Import type Data Titolo Descrizione Attività ID Abilitato GENERIC Overwri…" at bounding box center [660, 465] width 1214 height 638
click at [0, 25] on button at bounding box center [27, 21] width 53 height 42
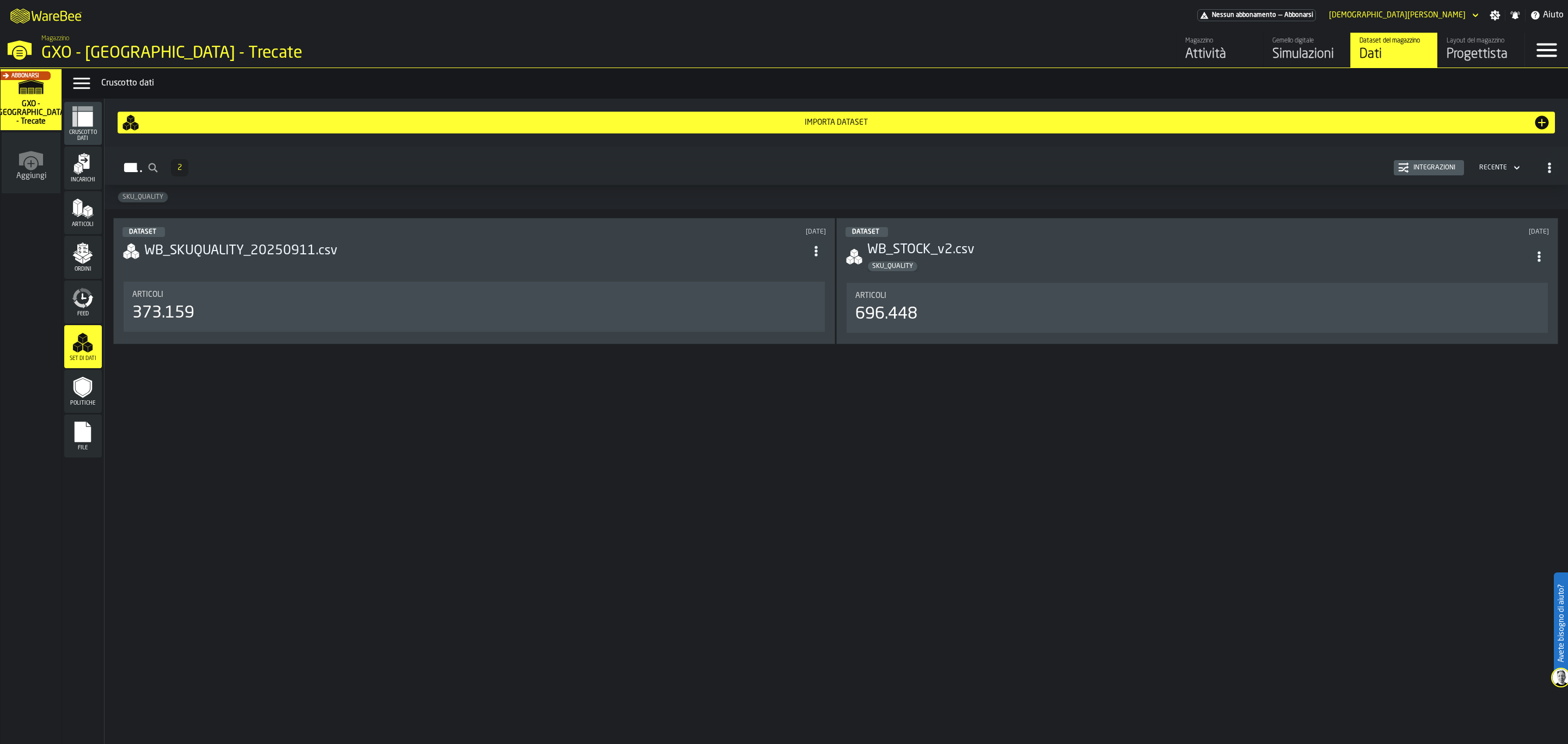
click at [15, 20] on icon "logo-header" at bounding box center [19, 16] width 19 height 15
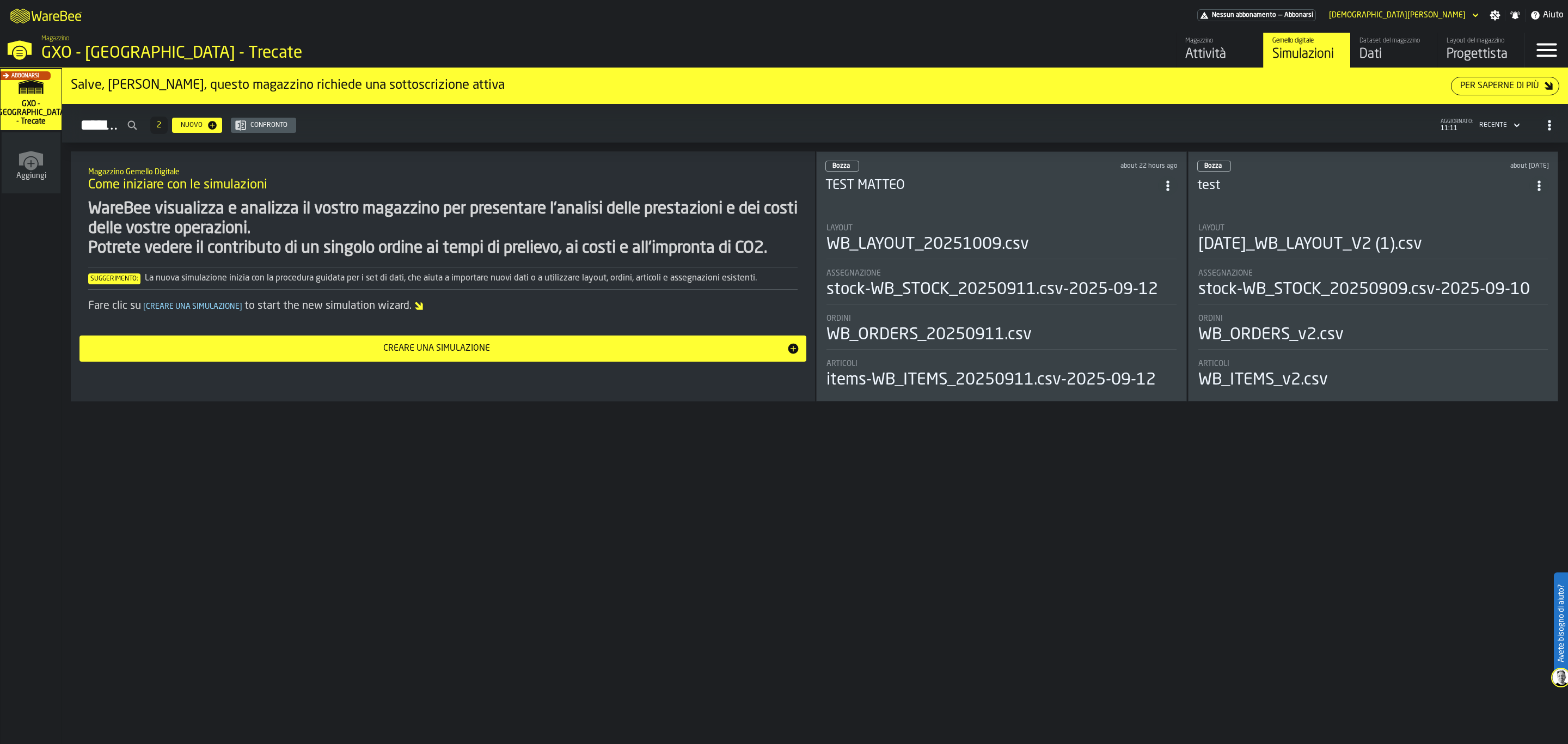
click at [28, 44] on icon "button-toggle-Close —> Warehouse Menu" at bounding box center [19, 47] width 24 height 15
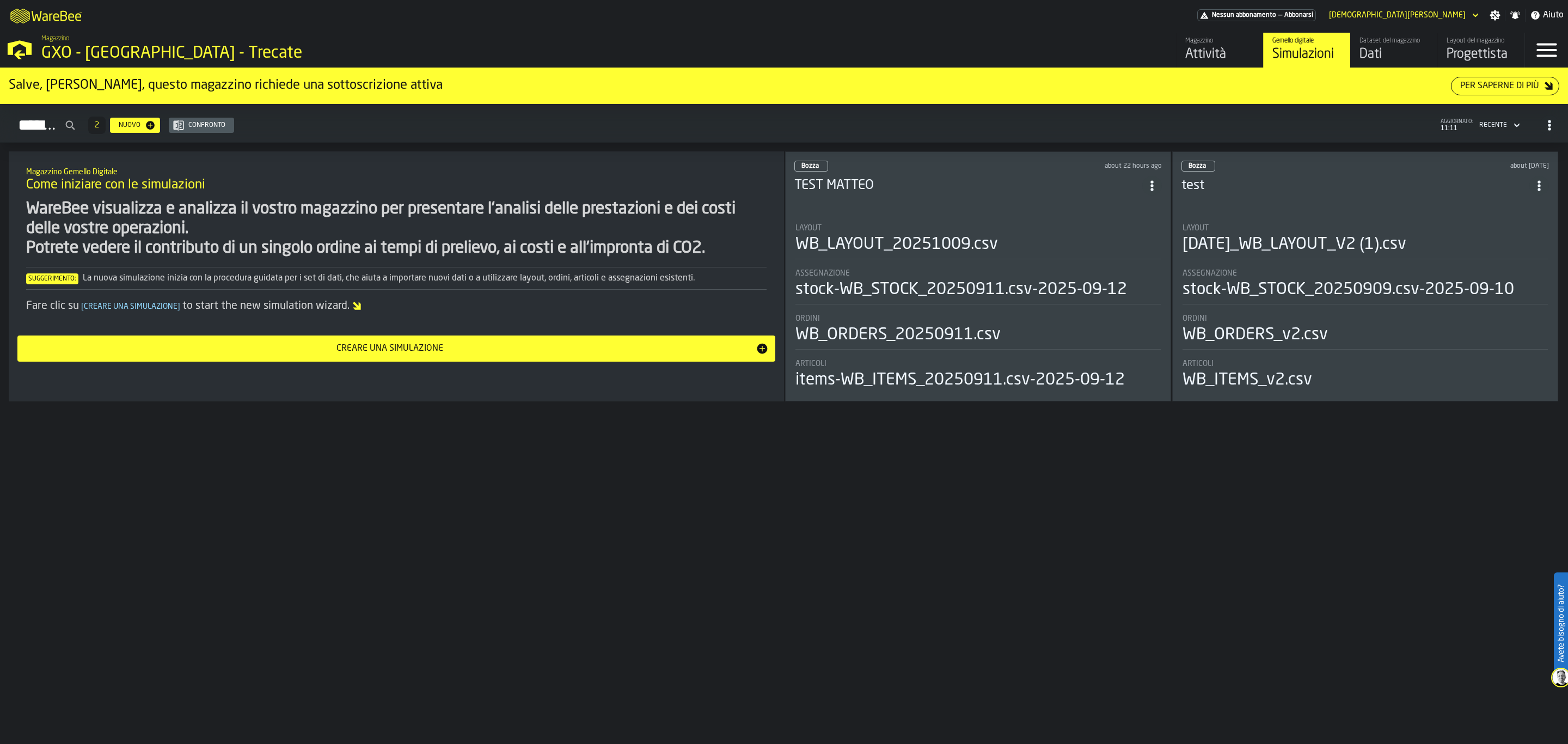
click at [28, 44] on polygon "button-toggle-Open —> Warehouse Menu" at bounding box center [19, 47] width 24 height 15
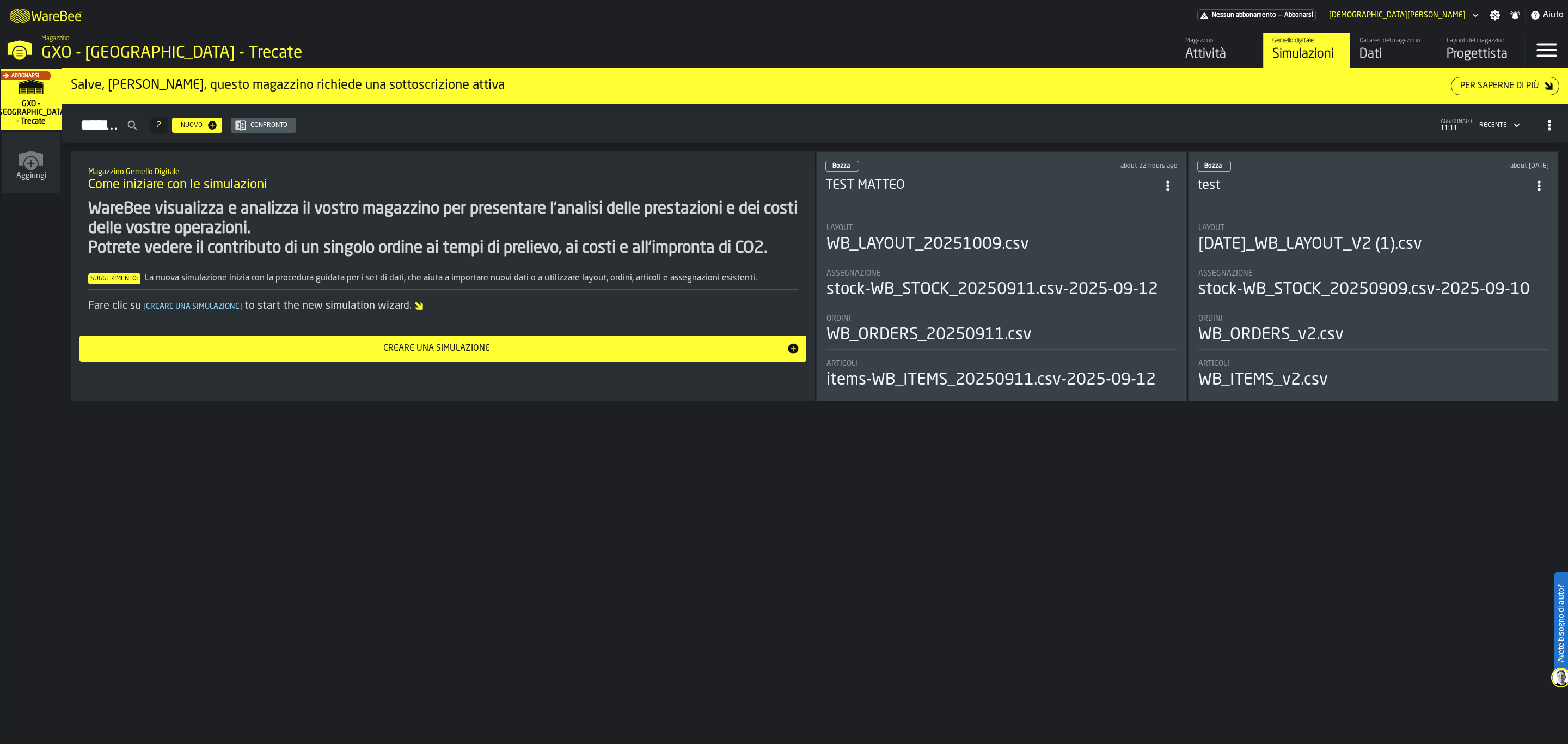
click at [1254, 51] on div "Progettista" at bounding box center [1482, 54] width 69 height 18
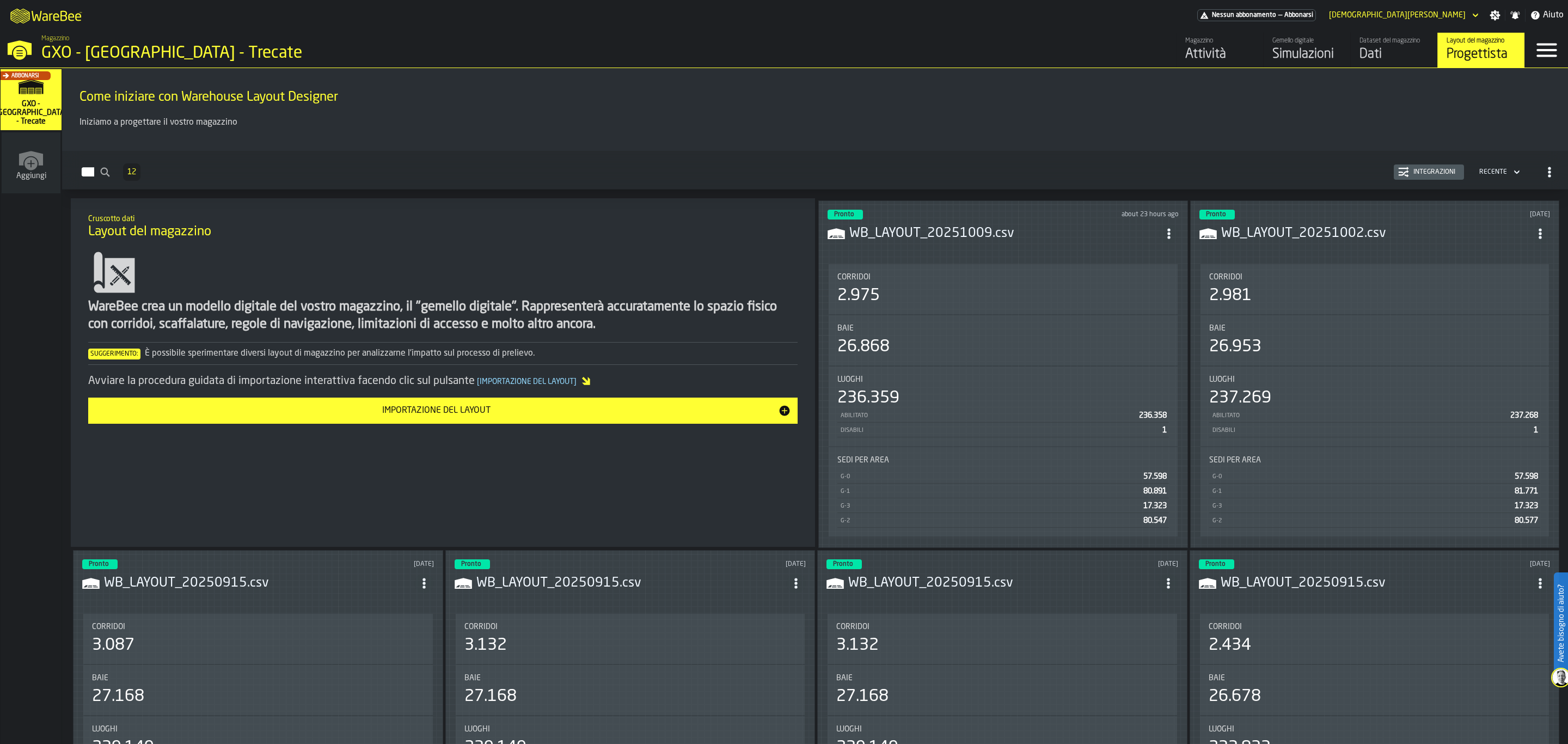
click at [1029, 247] on header "Pronto about 23 hours ago WB_LAYOUT_20251009.csv" at bounding box center [1003, 231] width 351 height 44
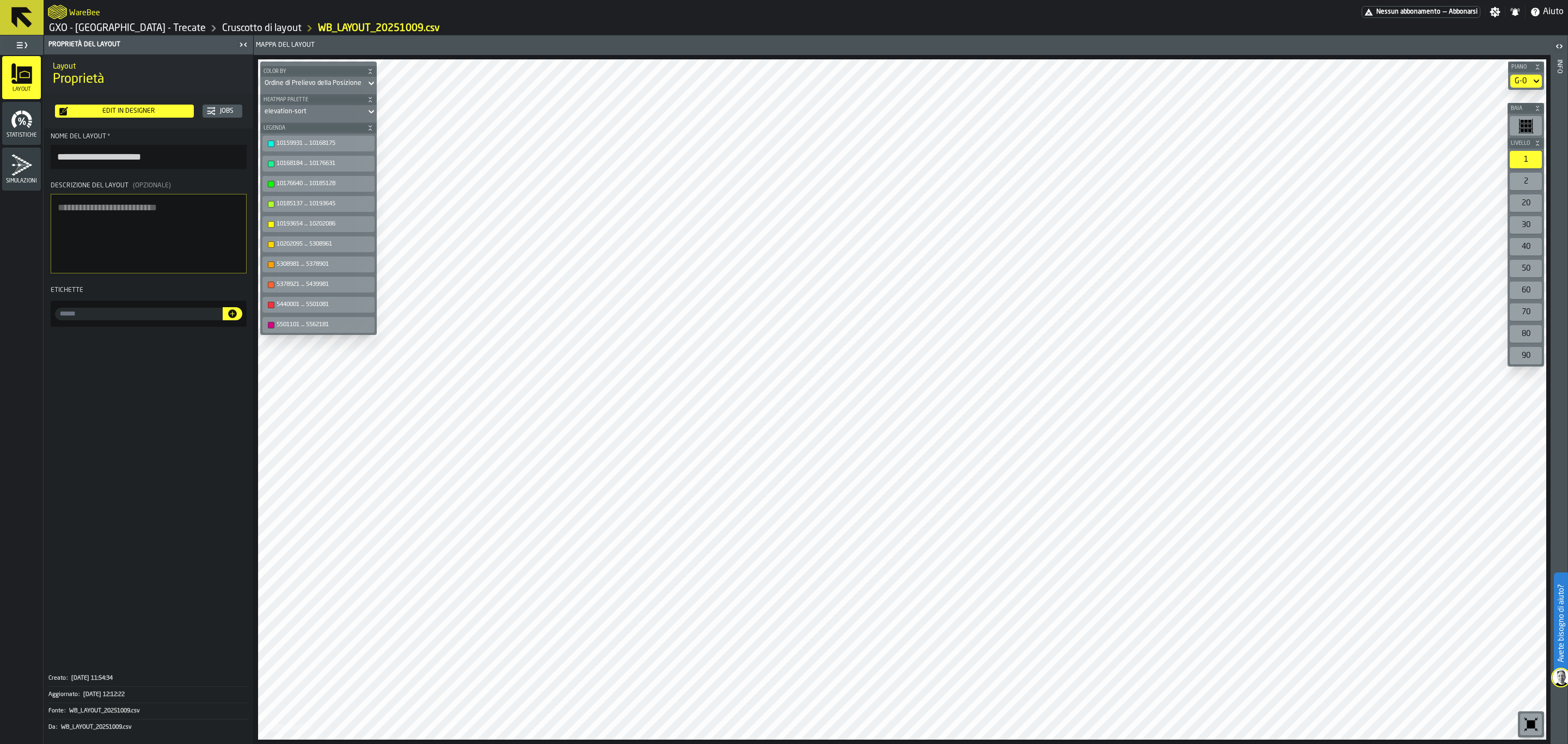
click at [162, 115] on div "Edit in Designer" at bounding box center [128, 111] width 121 height 8
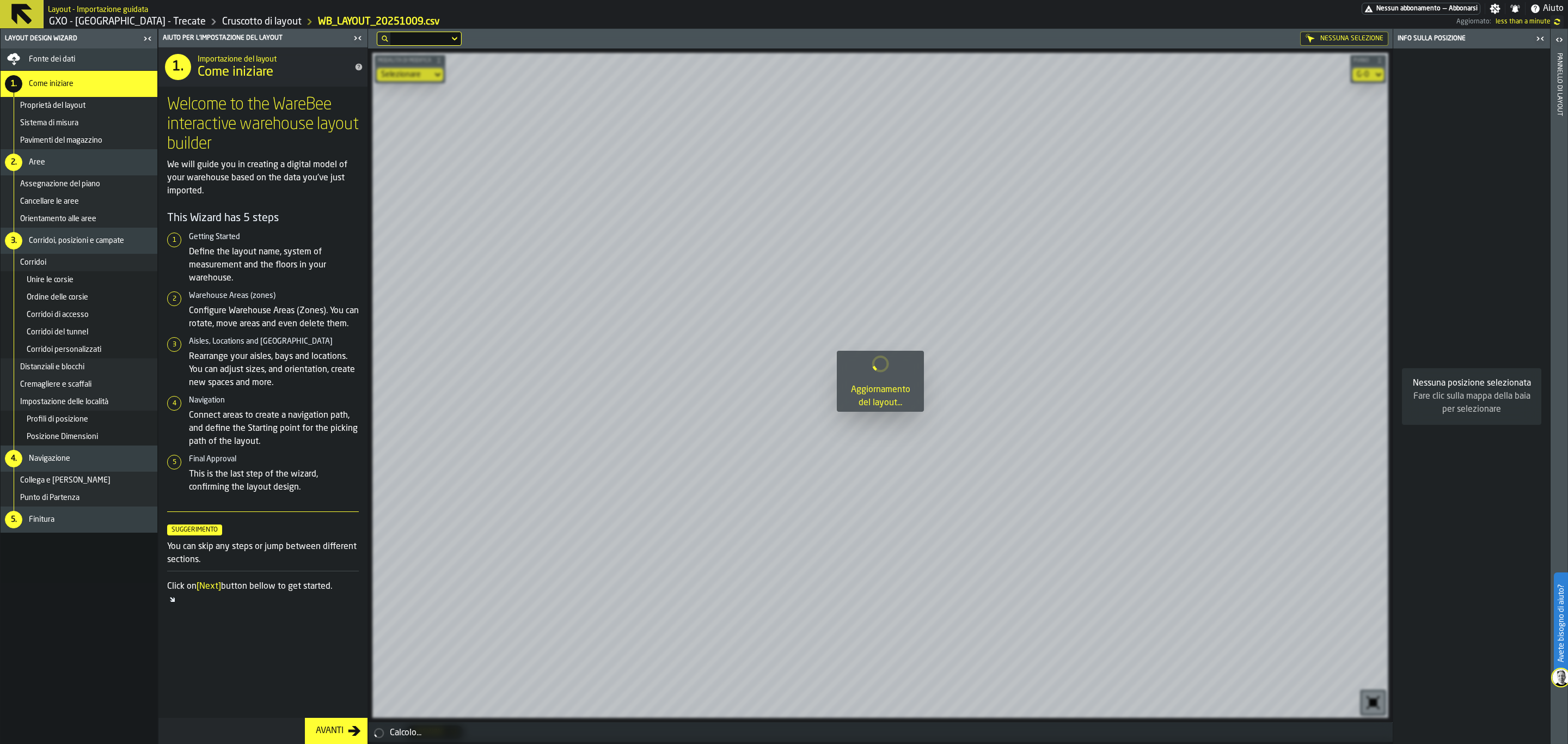
click at [312, 645] on div "Avanti" at bounding box center [330, 731] width 37 height 13
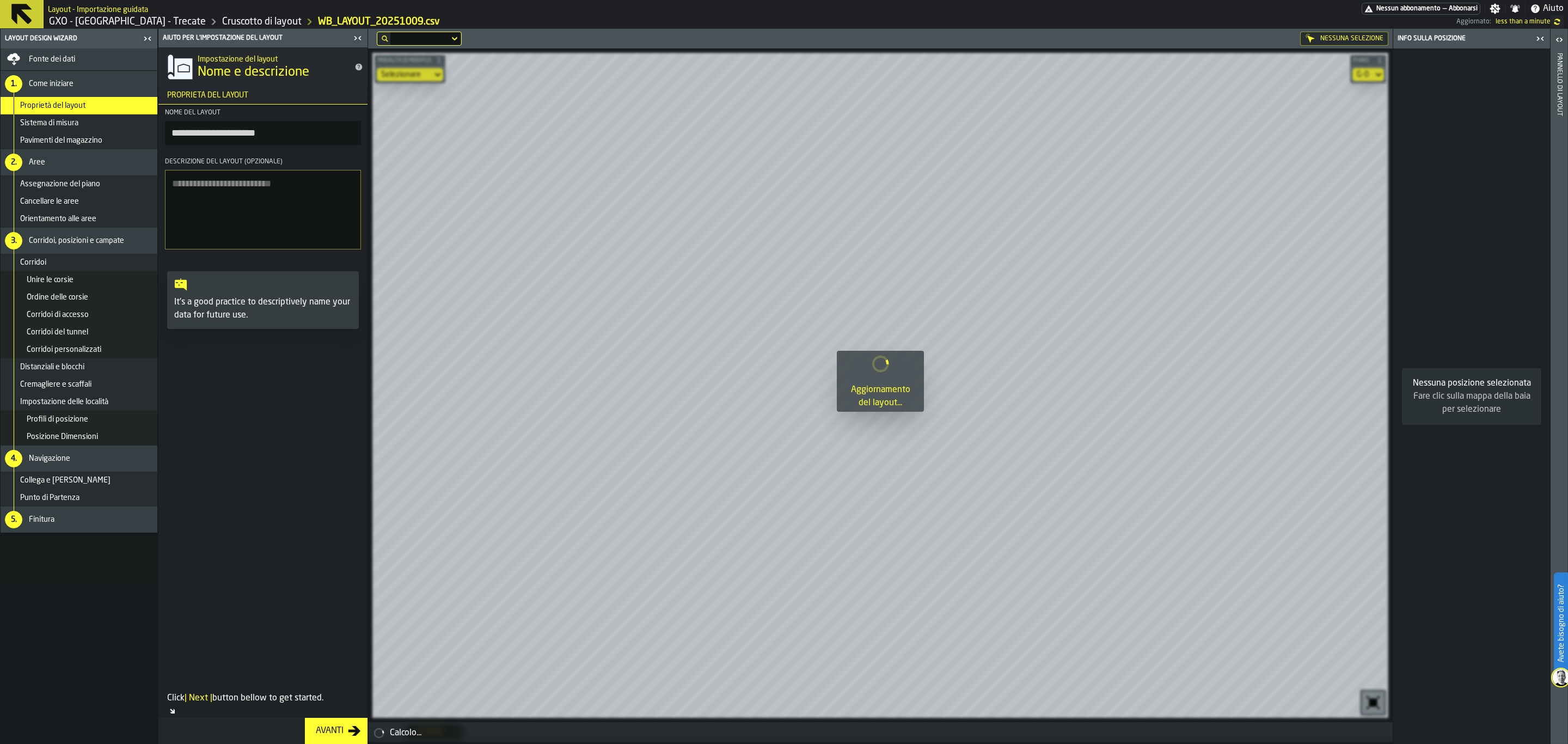
click at [328, 645] on div "Avanti" at bounding box center [330, 731] width 37 height 13
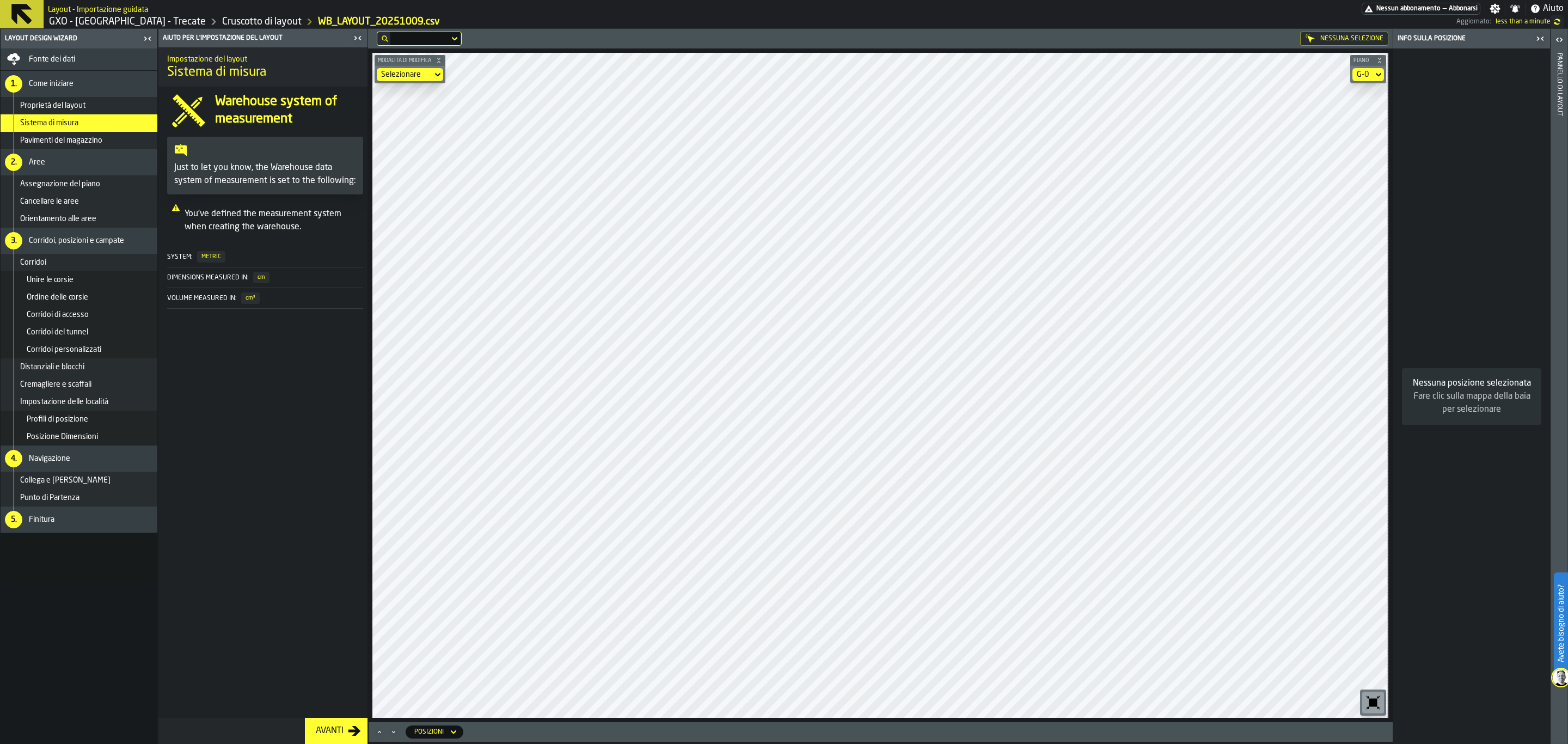
click at [321, 645] on button "Avanti" at bounding box center [336, 731] width 63 height 26
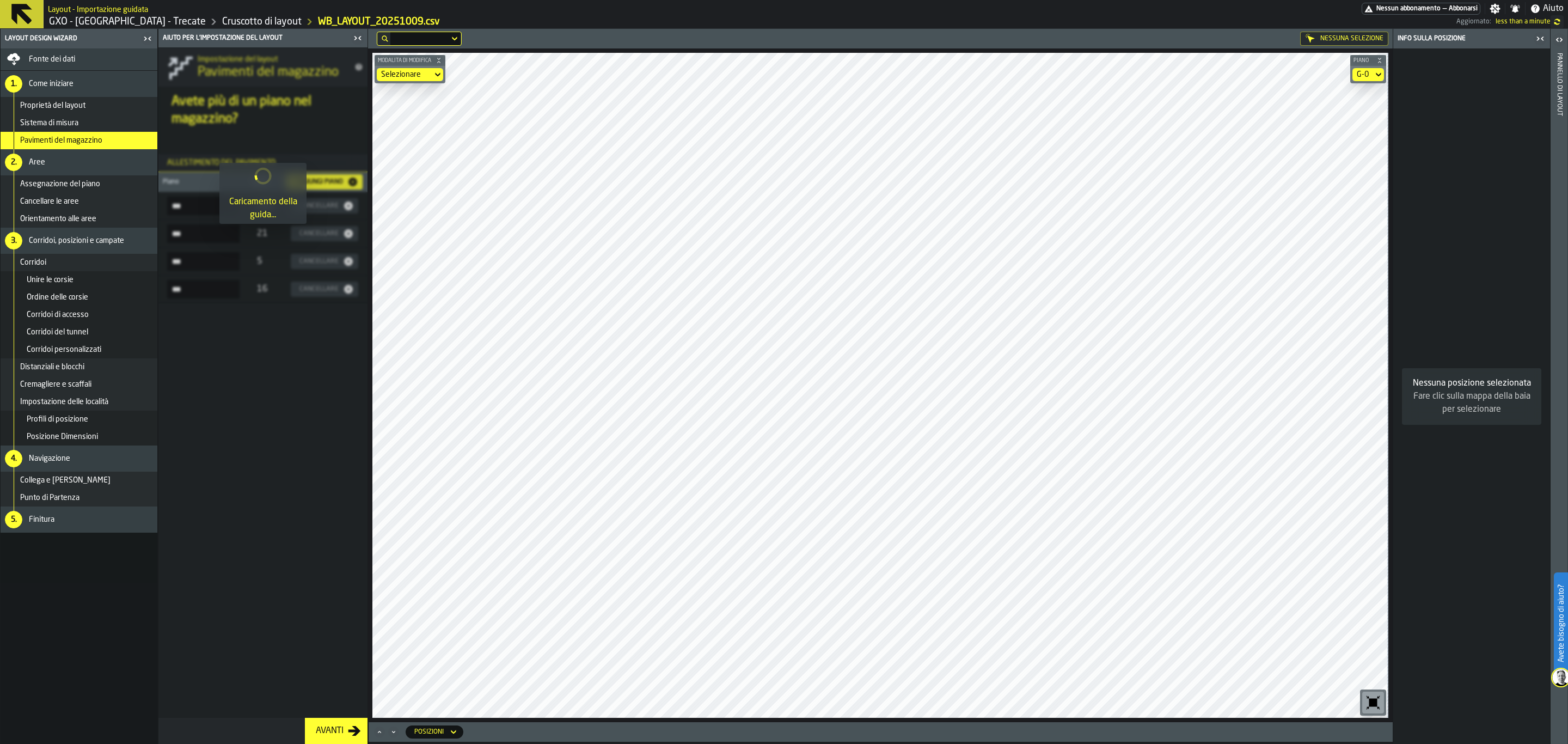
click at [324, 645] on div "Avanti" at bounding box center [330, 731] width 37 height 13
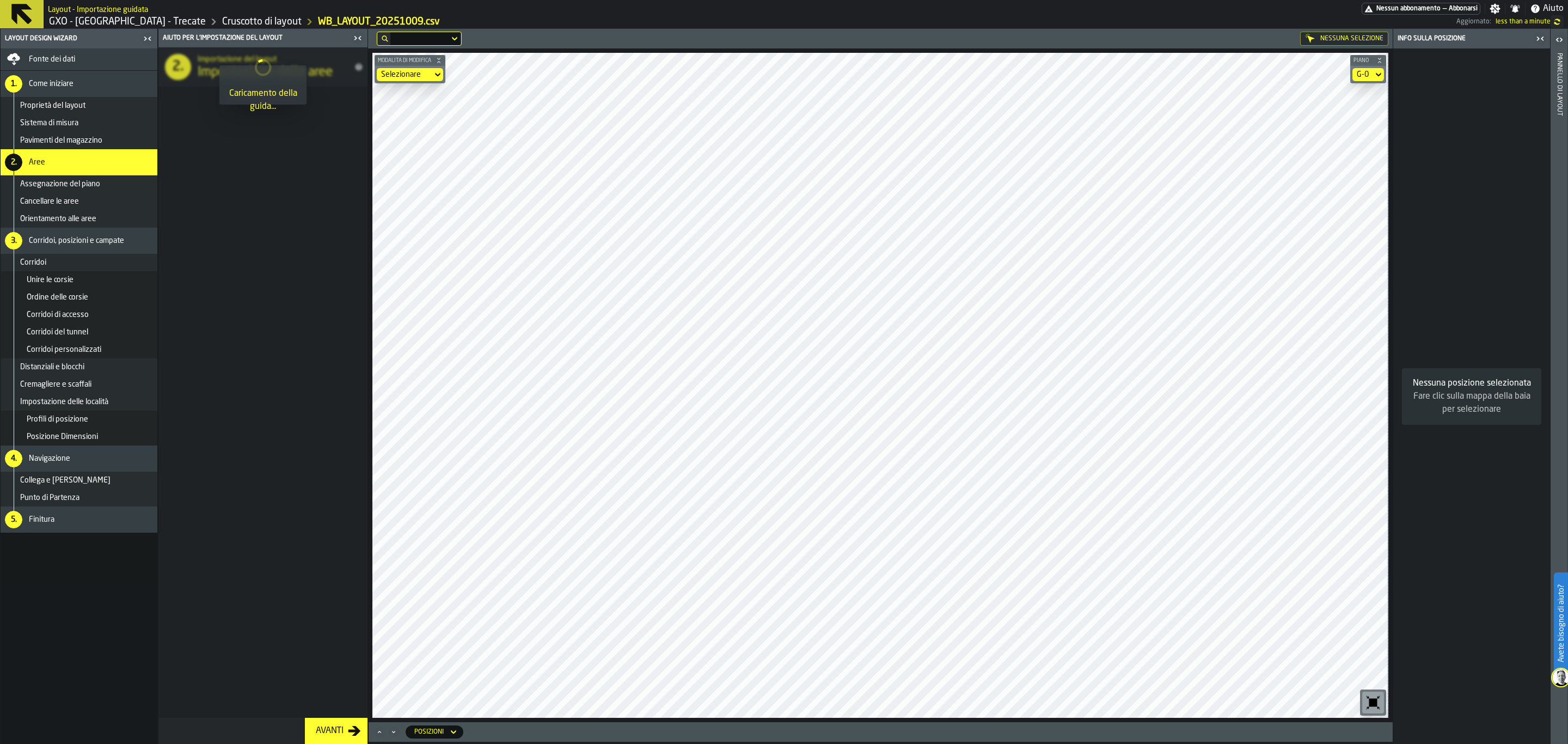
click at [324, 645] on div "Avanti" at bounding box center [330, 731] width 37 height 13
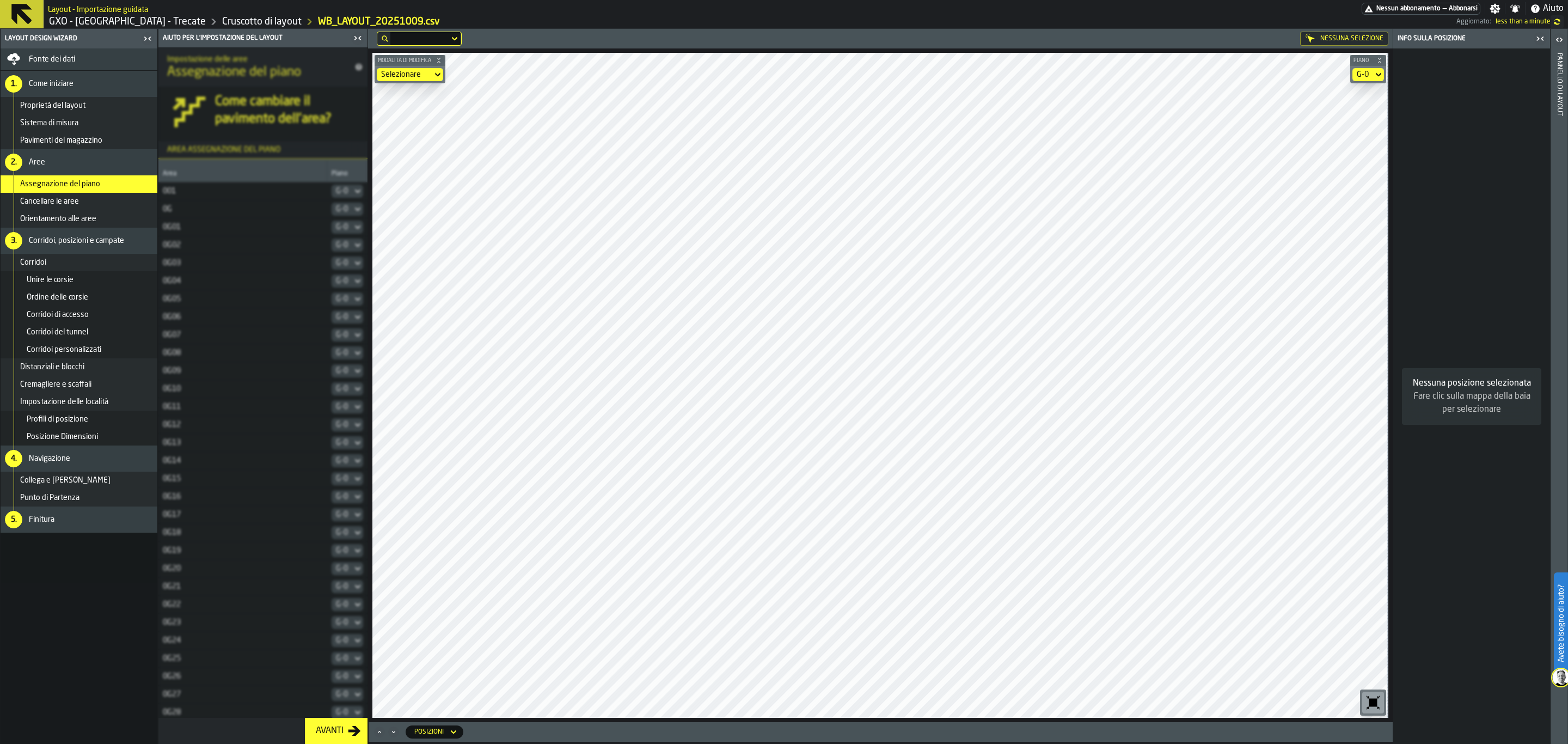
click at [324, 645] on div "Avanti" at bounding box center [330, 731] width 37 height 13
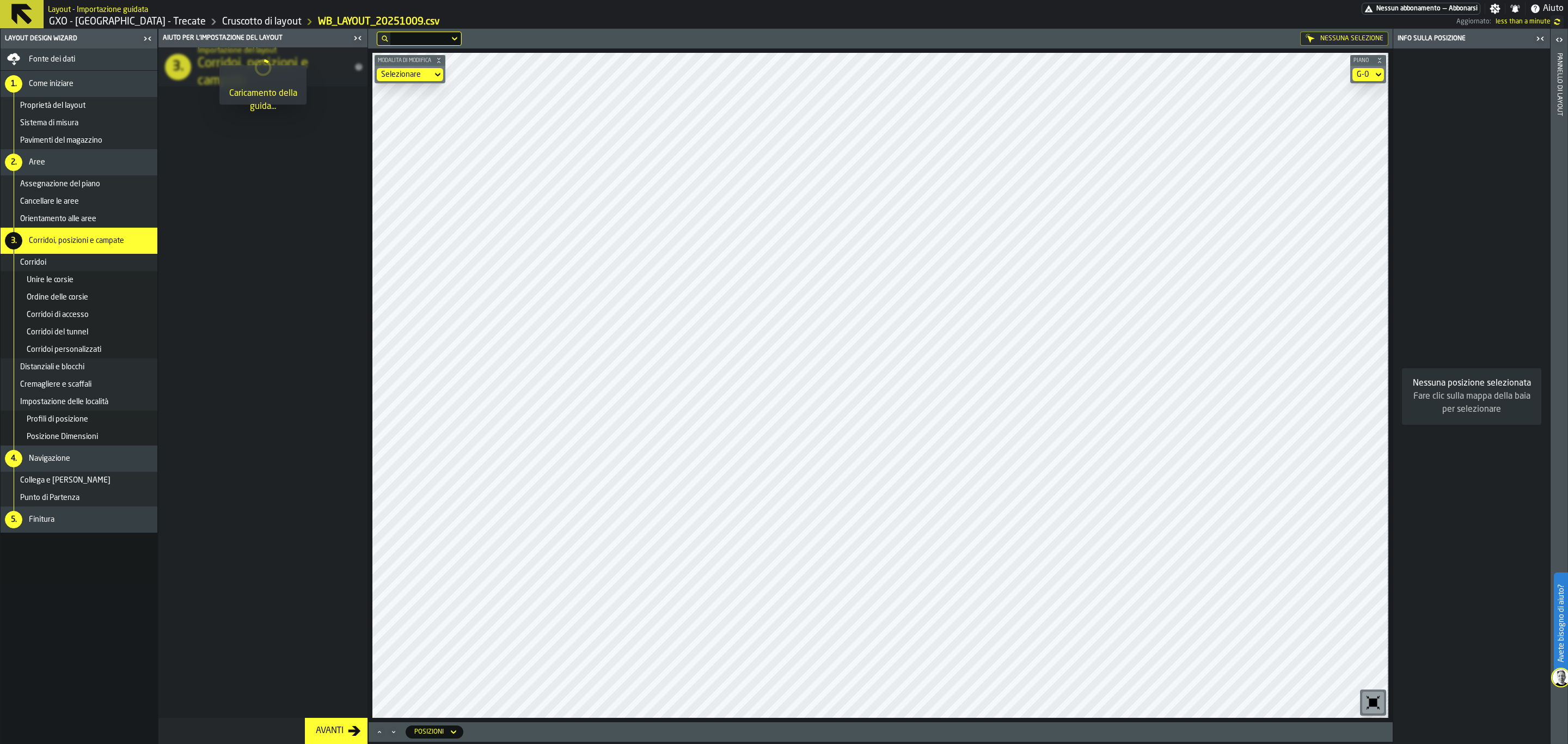
click at [324, 645] on div "Avanti" at bounding box center [330, 731] width 37 height 13
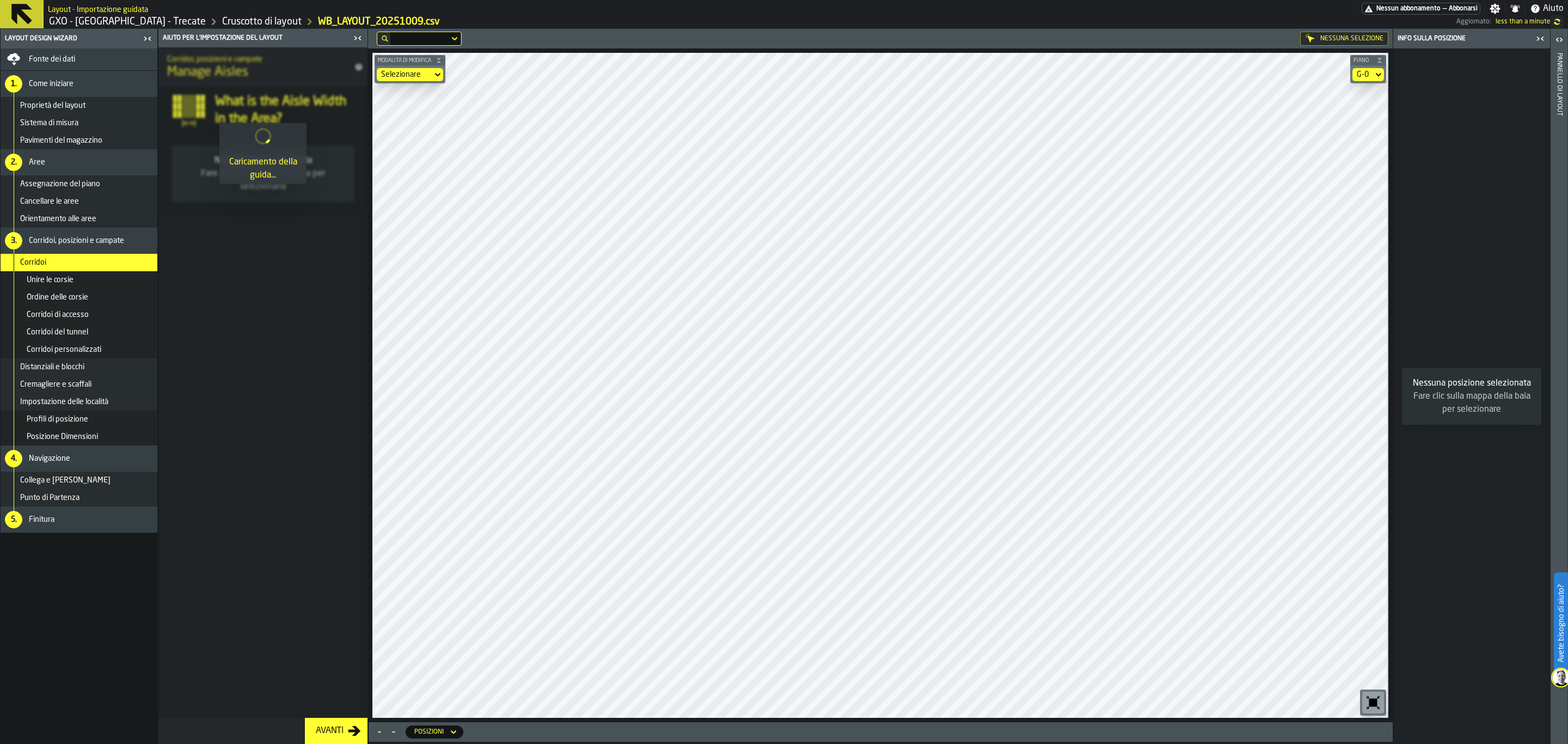
click at [324, 645] on div "Avanti" at bounding box center [330, 731] width 37 height 13
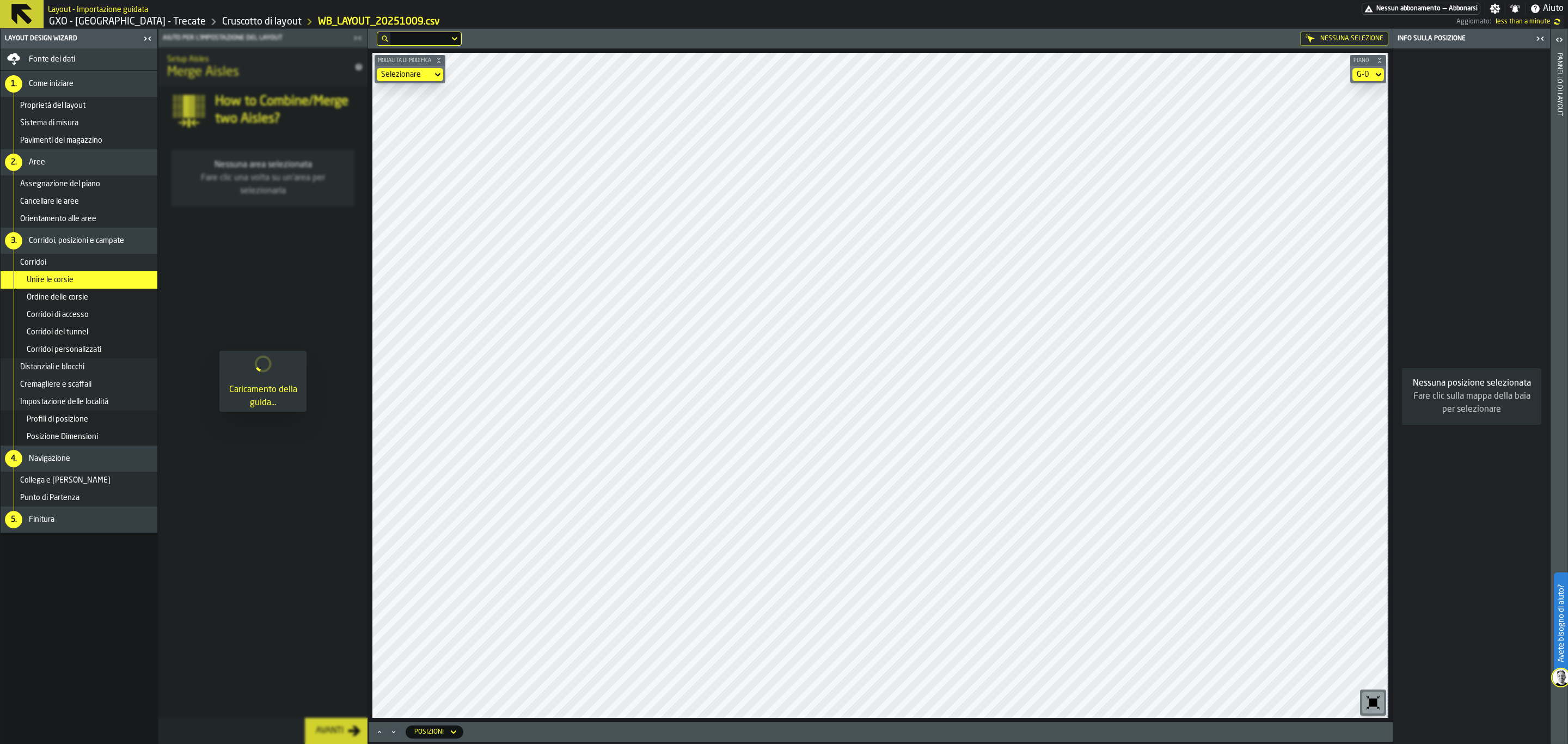
click at [49, 496] on span "Punto di Partenza" at bounding box center [49, 497] width 59 height 9
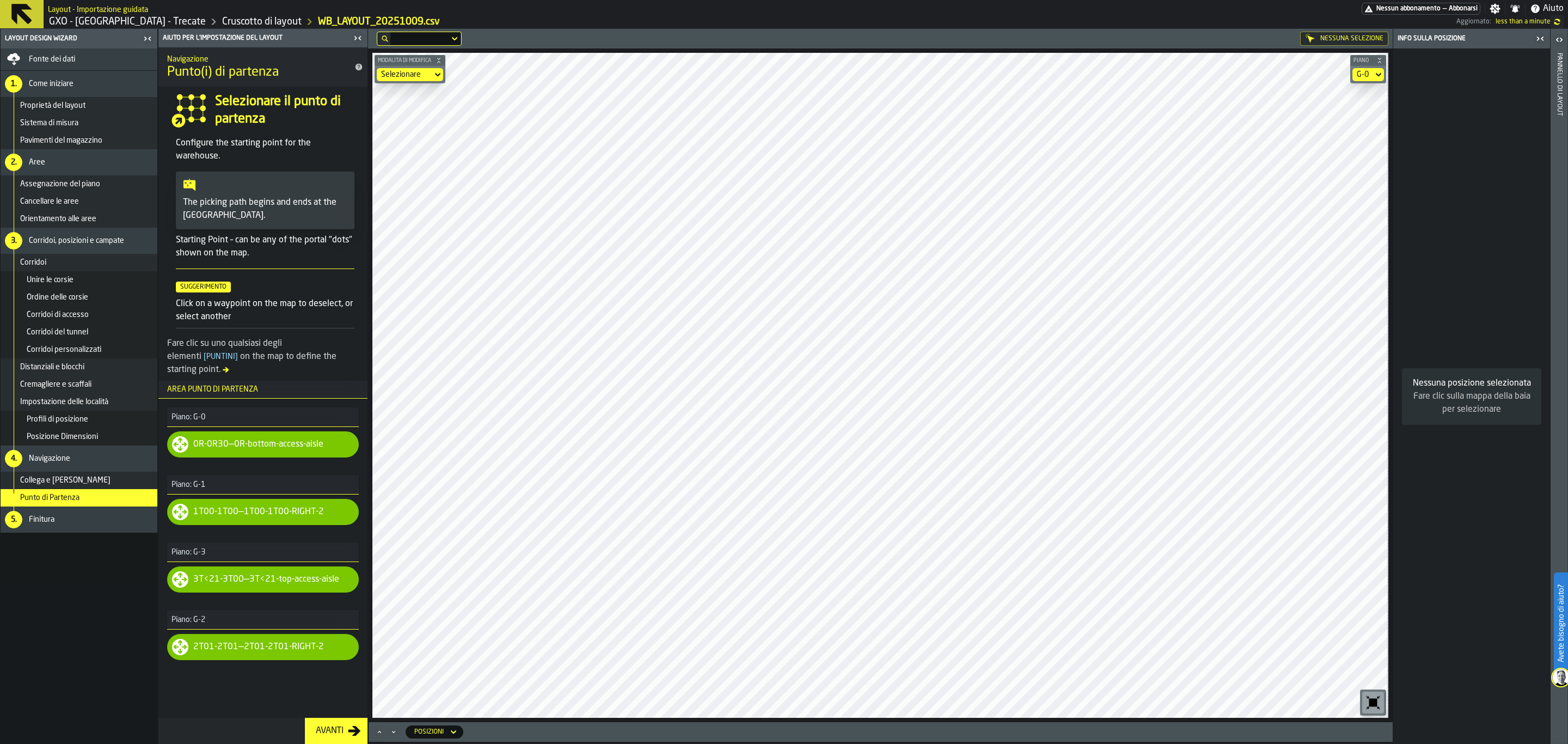
click at [347, 645] on button "Avanti" at bounding box center [336, 731] width 63 height 26
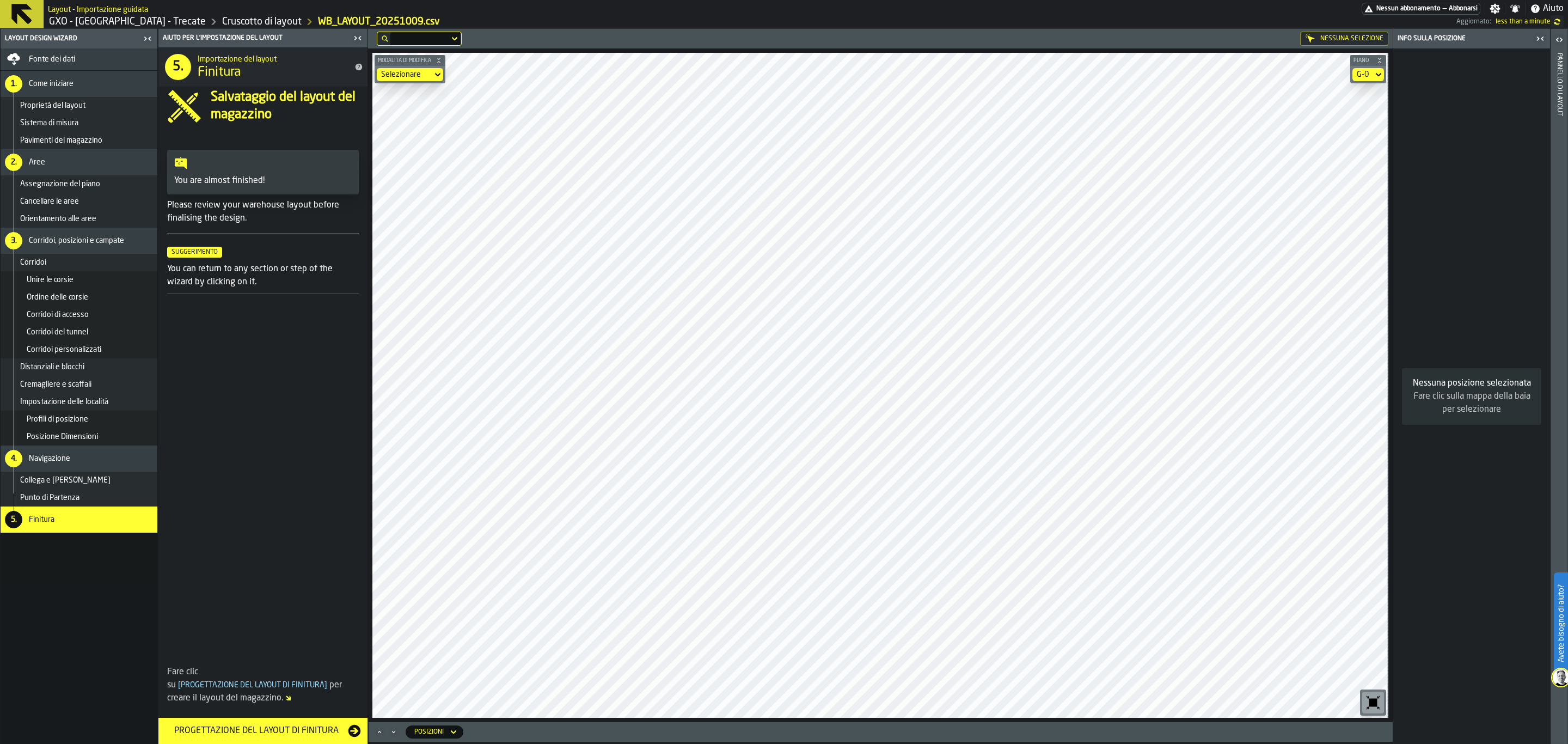
click at [334, 645] on div "Progettazione del layout di finitura" at bounding box center [256, 731] width 183 height 13
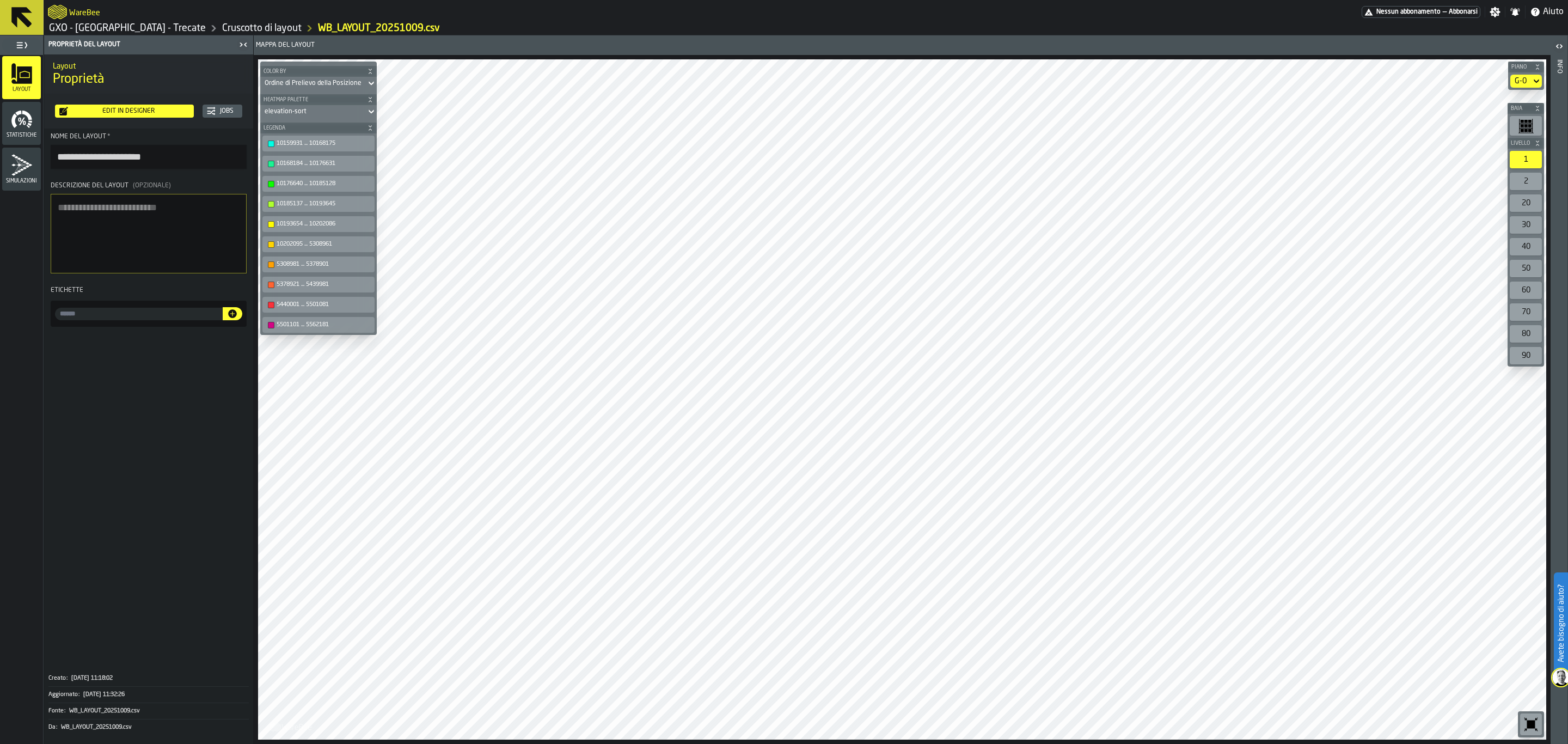
click at [1254, 77] on icon at bounding box center [1536, 81] width 11 height 13
click at [1254, 119] on li "G-1" at bounding box center [1507, 127] width 69 height 26
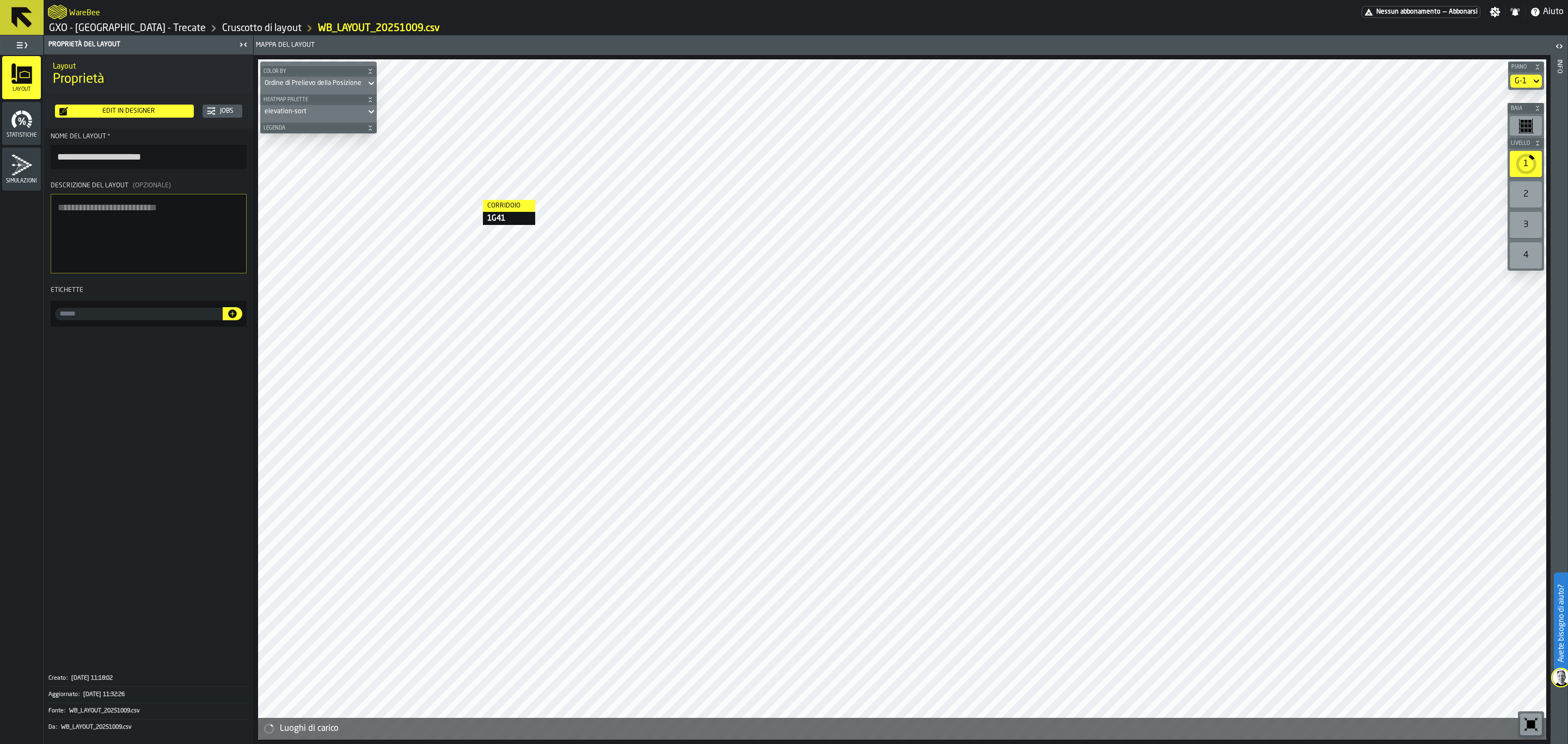
click at [139, 108] on div "Edit in Designer" at bounding box center [128, 111] width 121 height 8
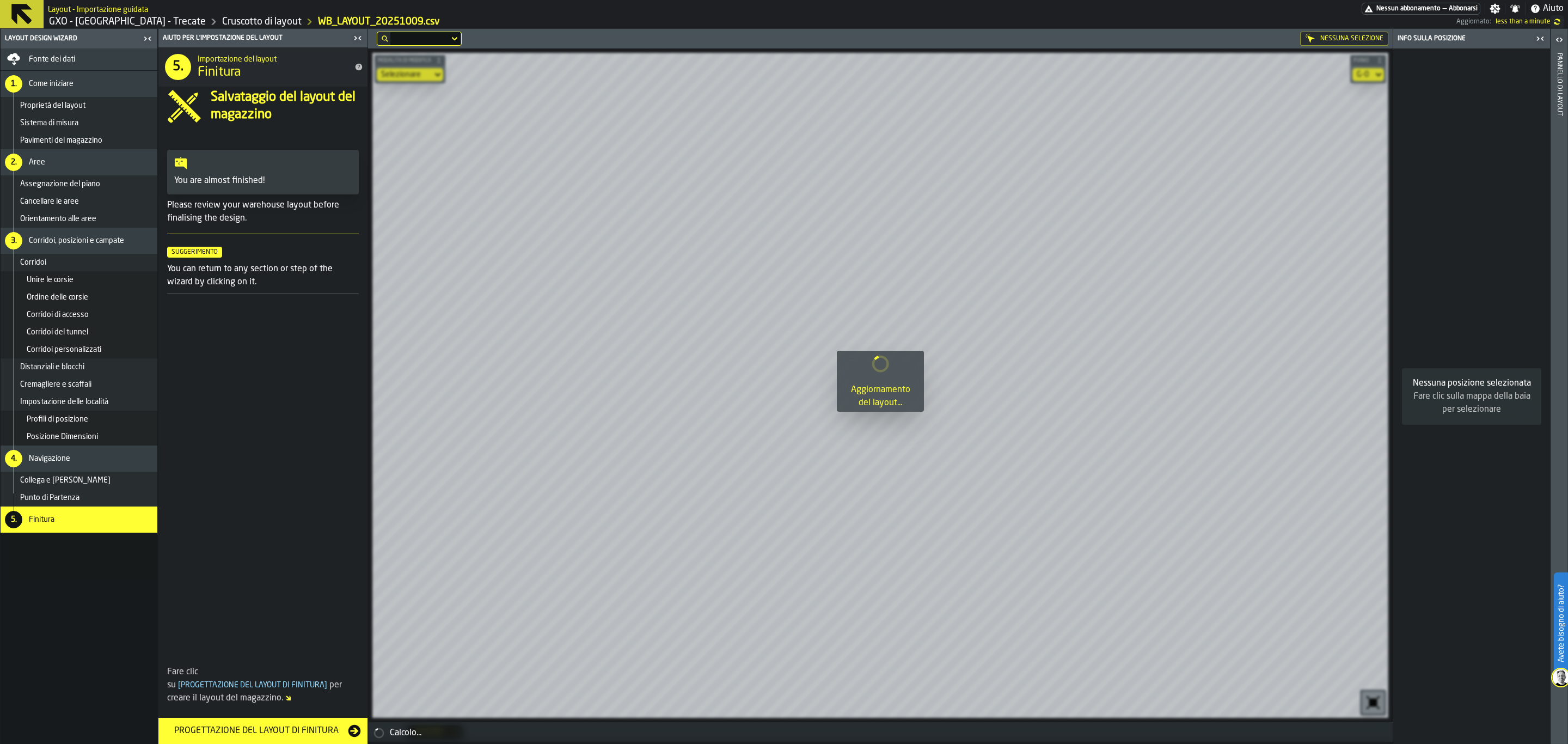
click at [103, 394] on div "Impostazione delle località" at bounding box center [79, 402] width 157 height 18
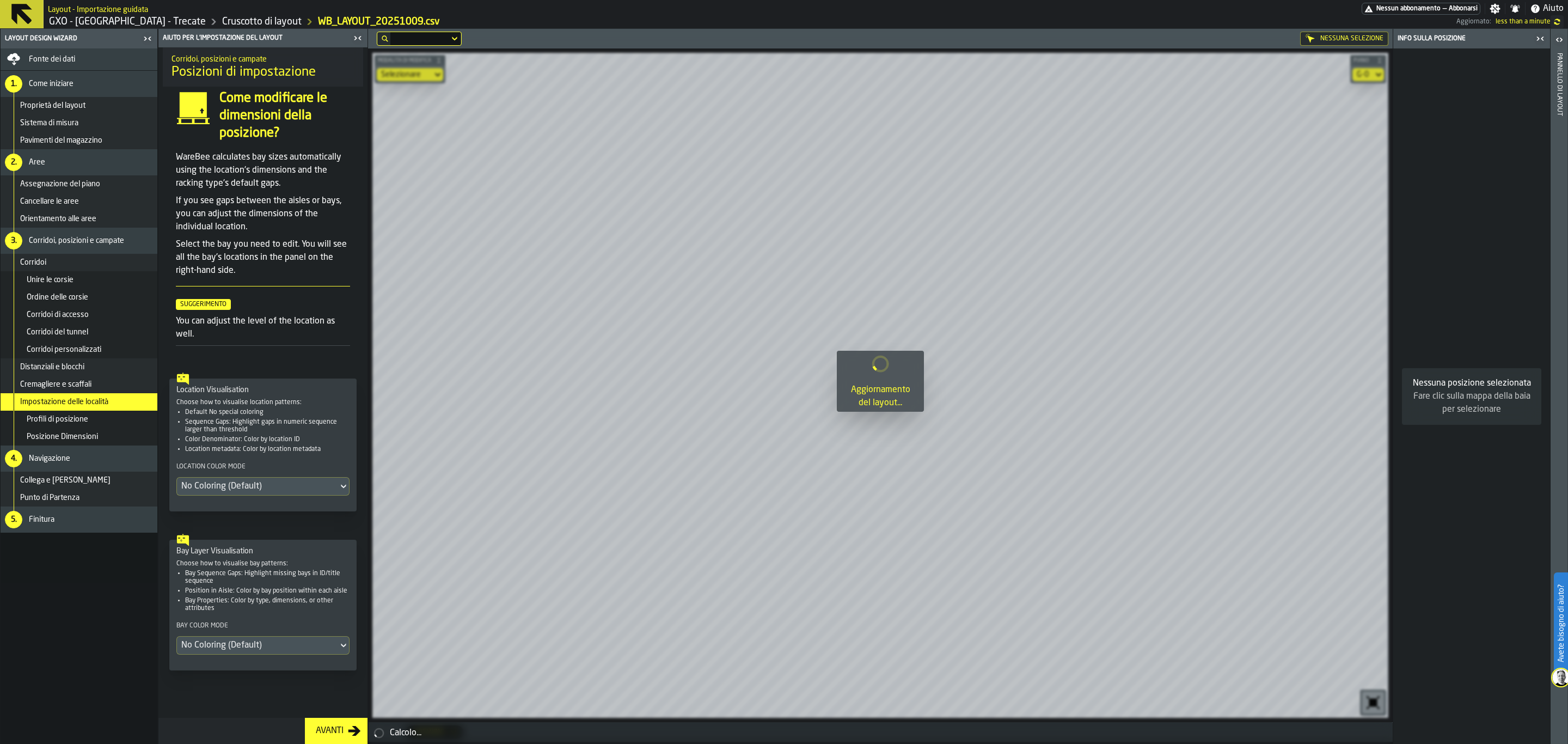
scroll to position [31, 0]
click at [259, 476] on div "No Coloring (Default)" at bounding box center [257, 481] width 152 height 13
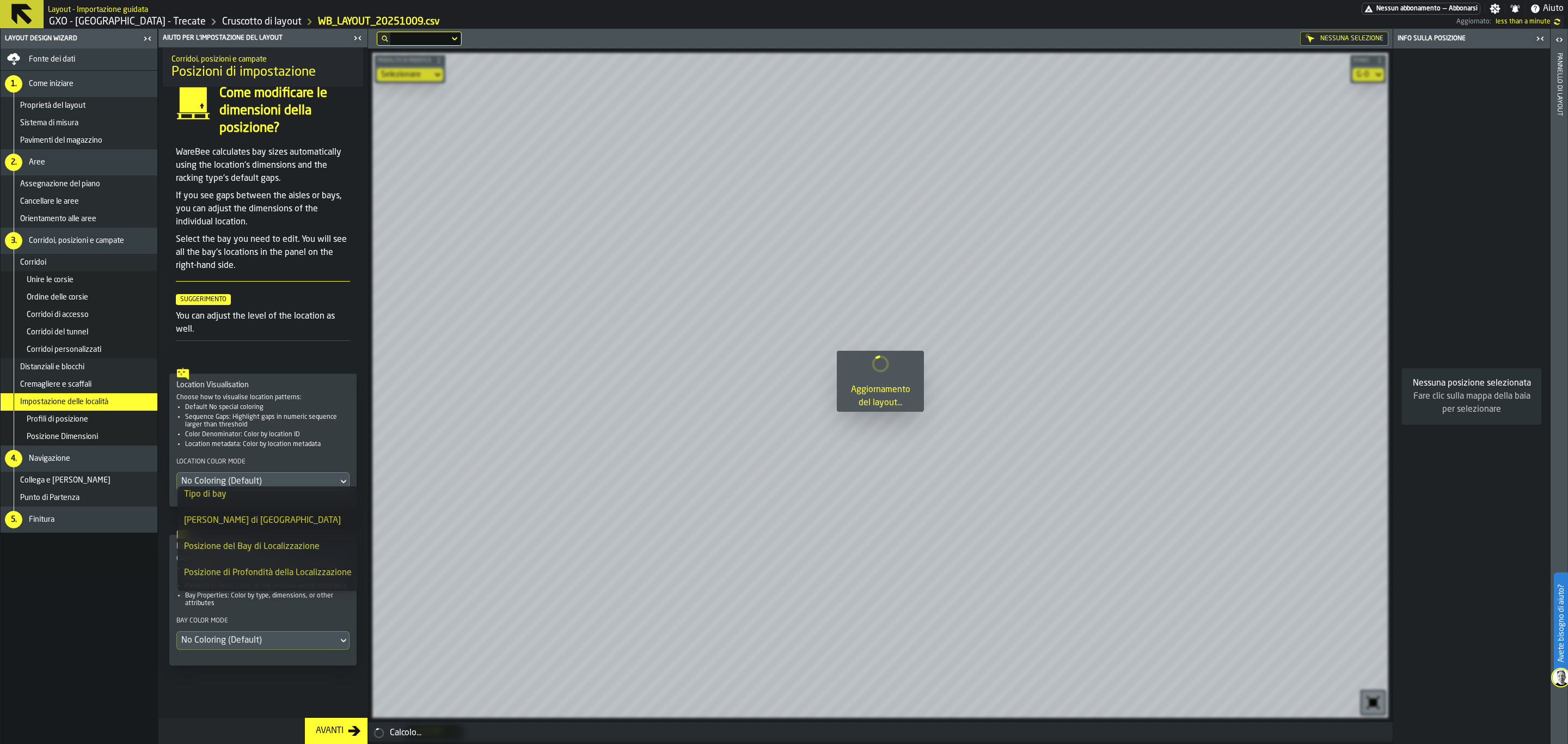
scroll to position [190, 0]
click at [276, 352] on section "Corridoi, posizioni e campate Posizioni di impostazione Come modificare le dime…" at bounding box center [262, 372] width 209 height 692
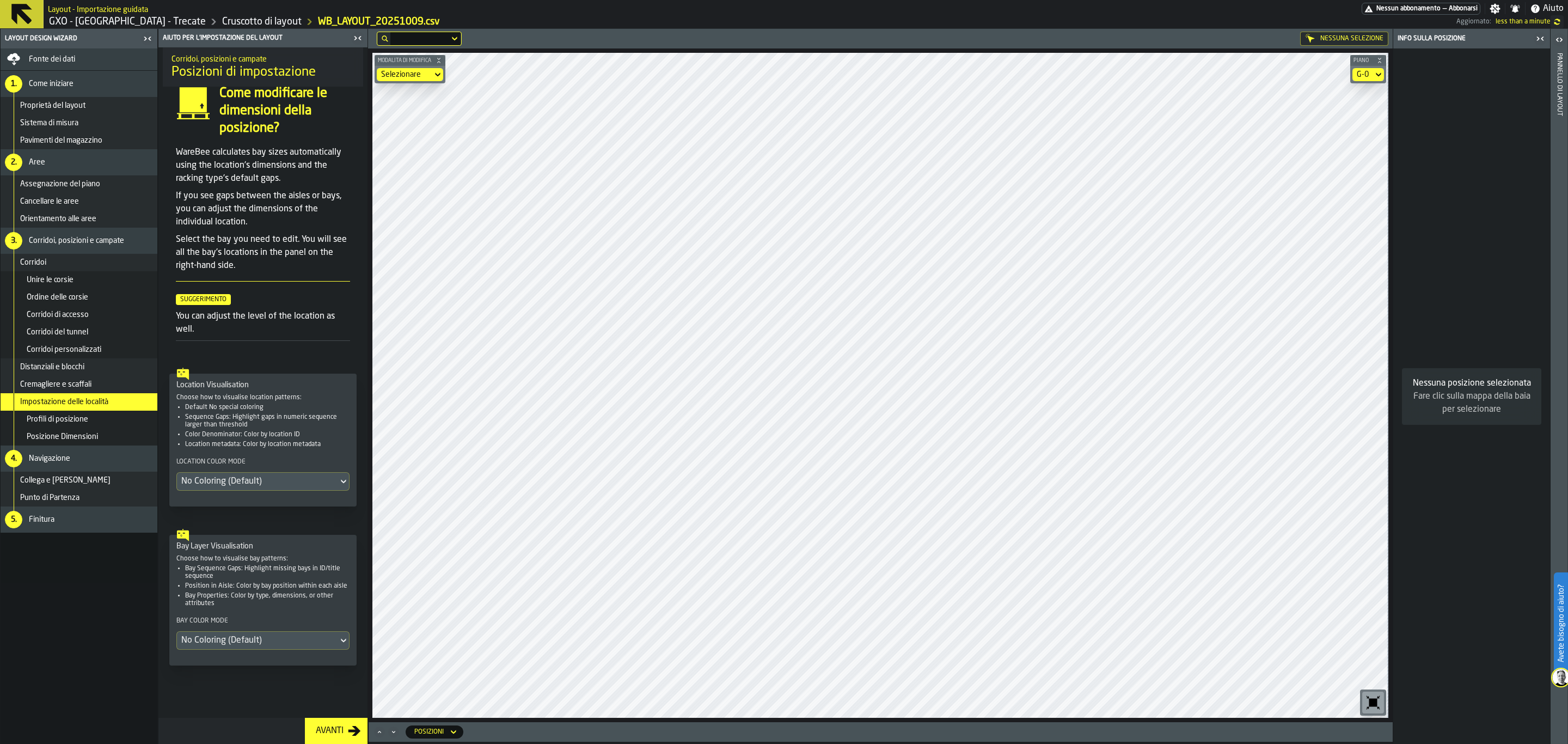
click at [258, 483] on div "No Coloring (Default)" at bounding box center [257, 481] width 161 height 18
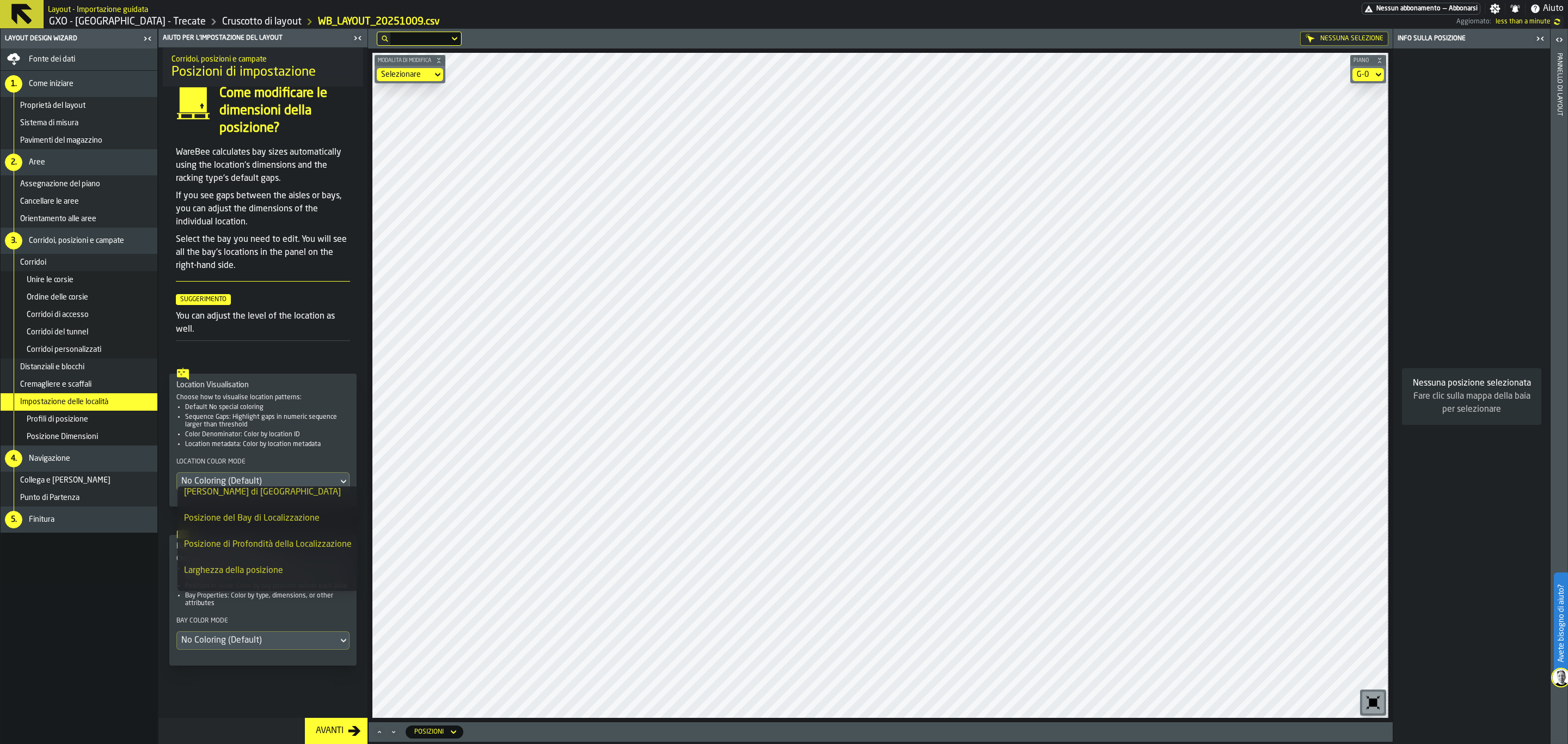
click at [1254, 41] on icon "button-toggle-Chiudimi" at bounding box center [1540, 38] width 13 height 13
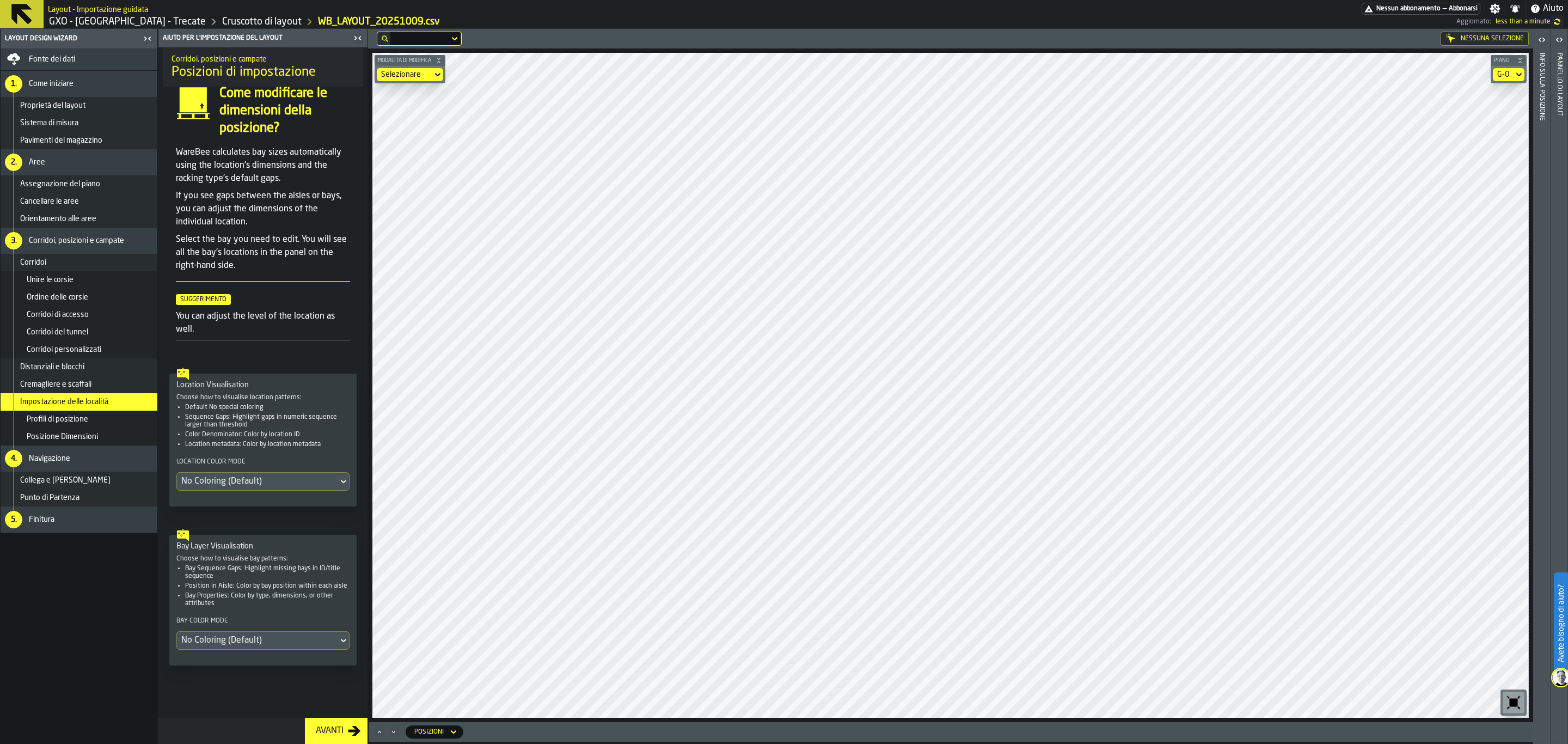
click at [242, 475] on div "No Coloring (Default)" at bounding box center [257, 481] width 152 height 13
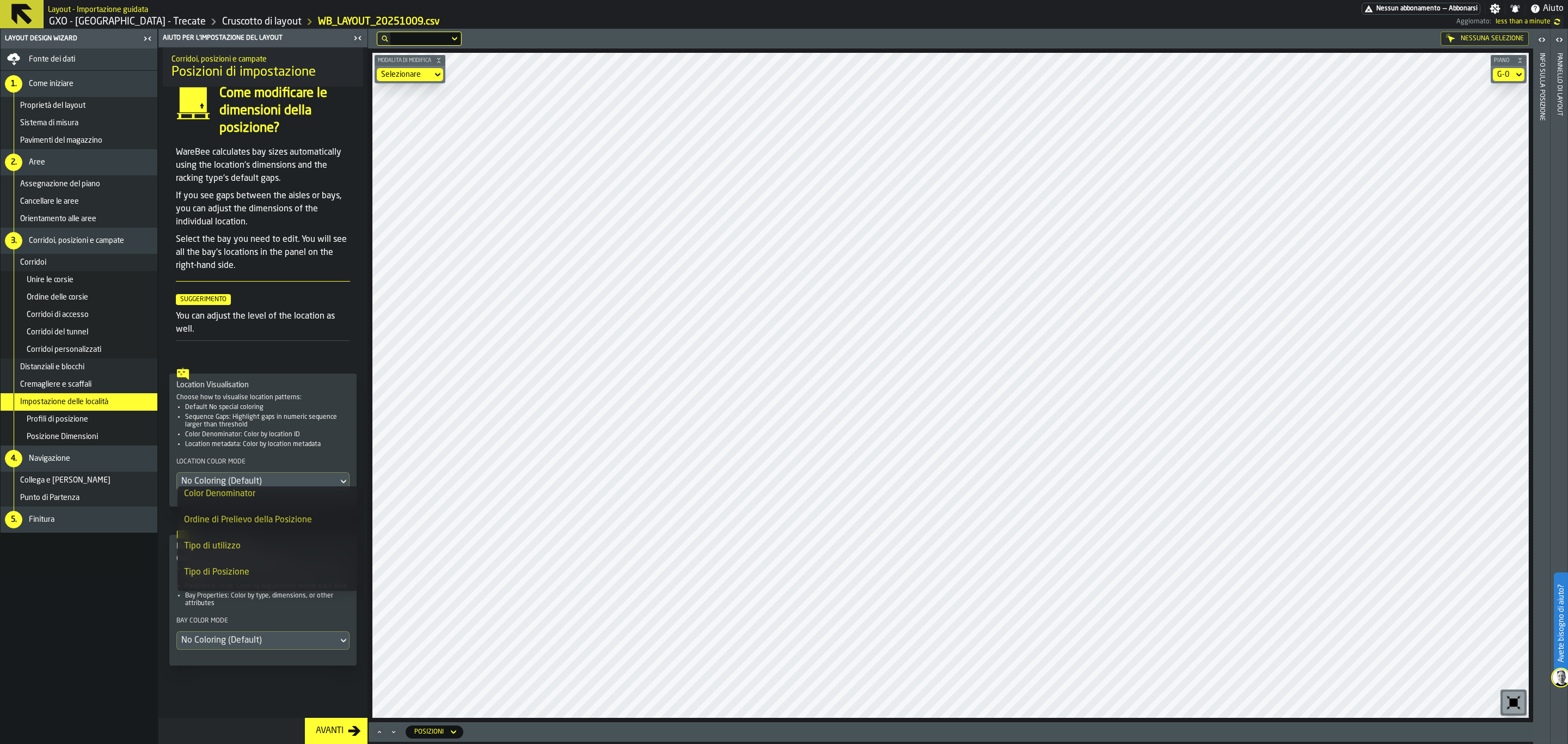
click at [328, 510] on li "Ordine di Prelievo della Posizione" at bounding box center [268, 520] width 181 height 26
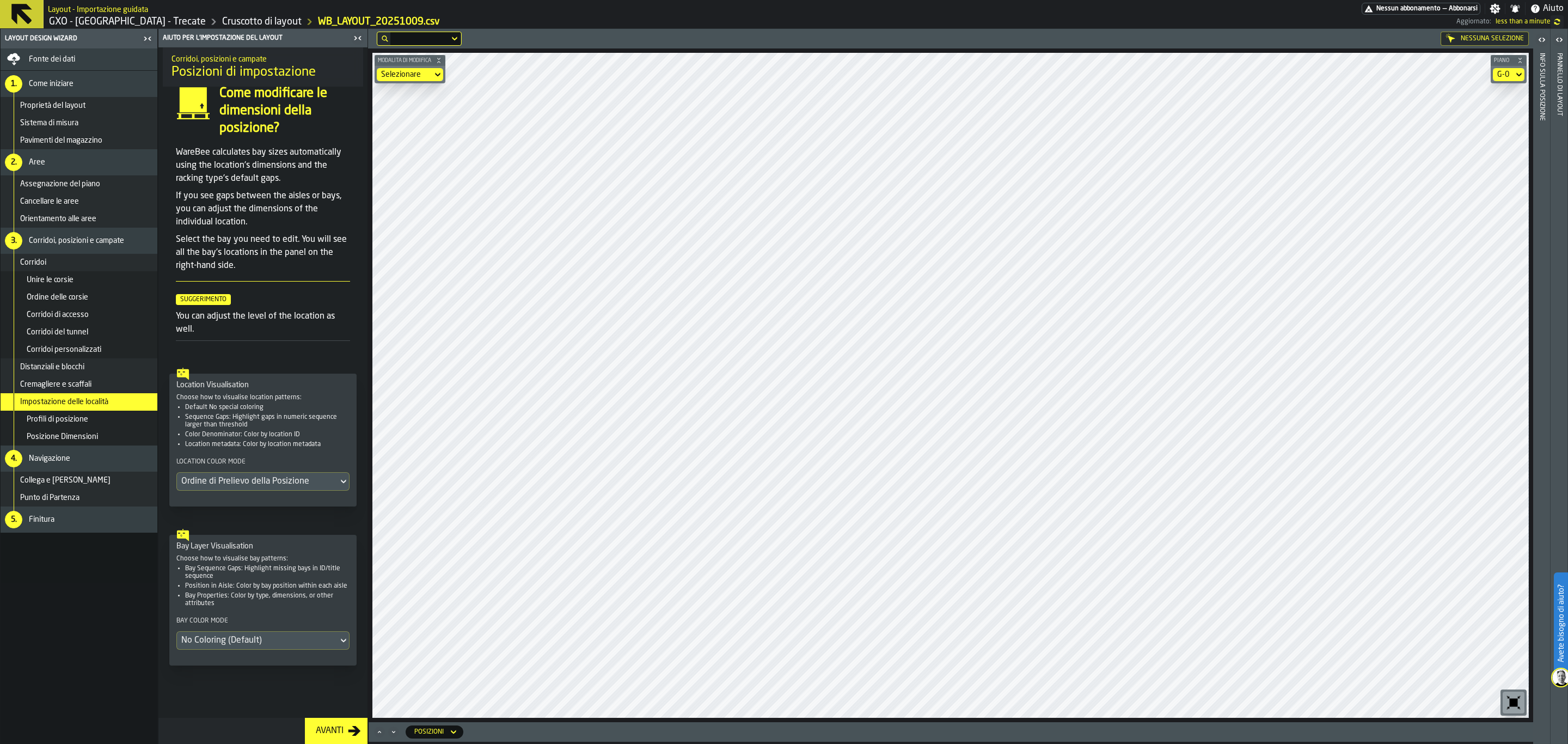
click at [326, 645] on button "Avanti" at bounding box center [336, 731] width 63 height 26
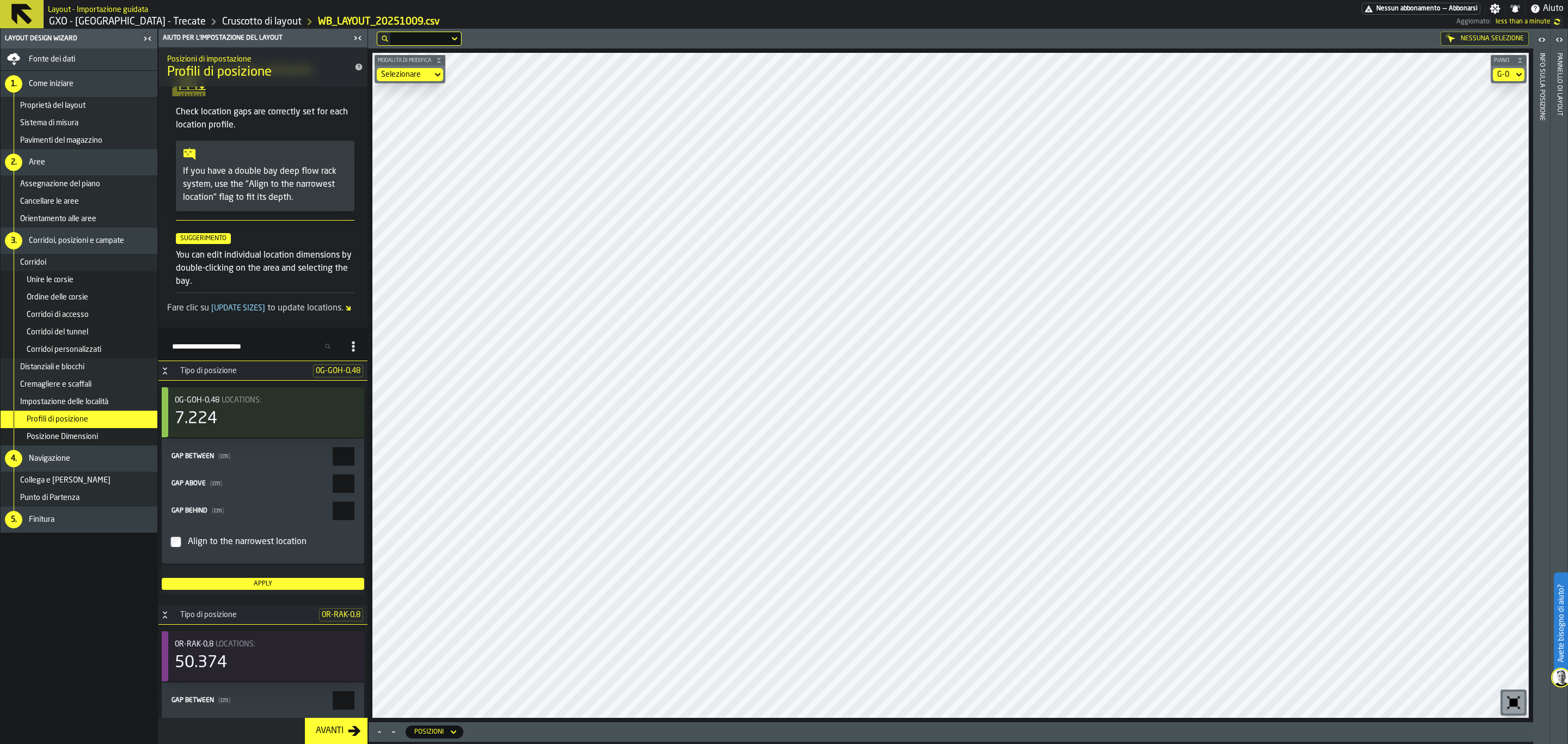
click at [326, 645] on button "Avanti" at bounding box center [336, 731] width 63 height 26
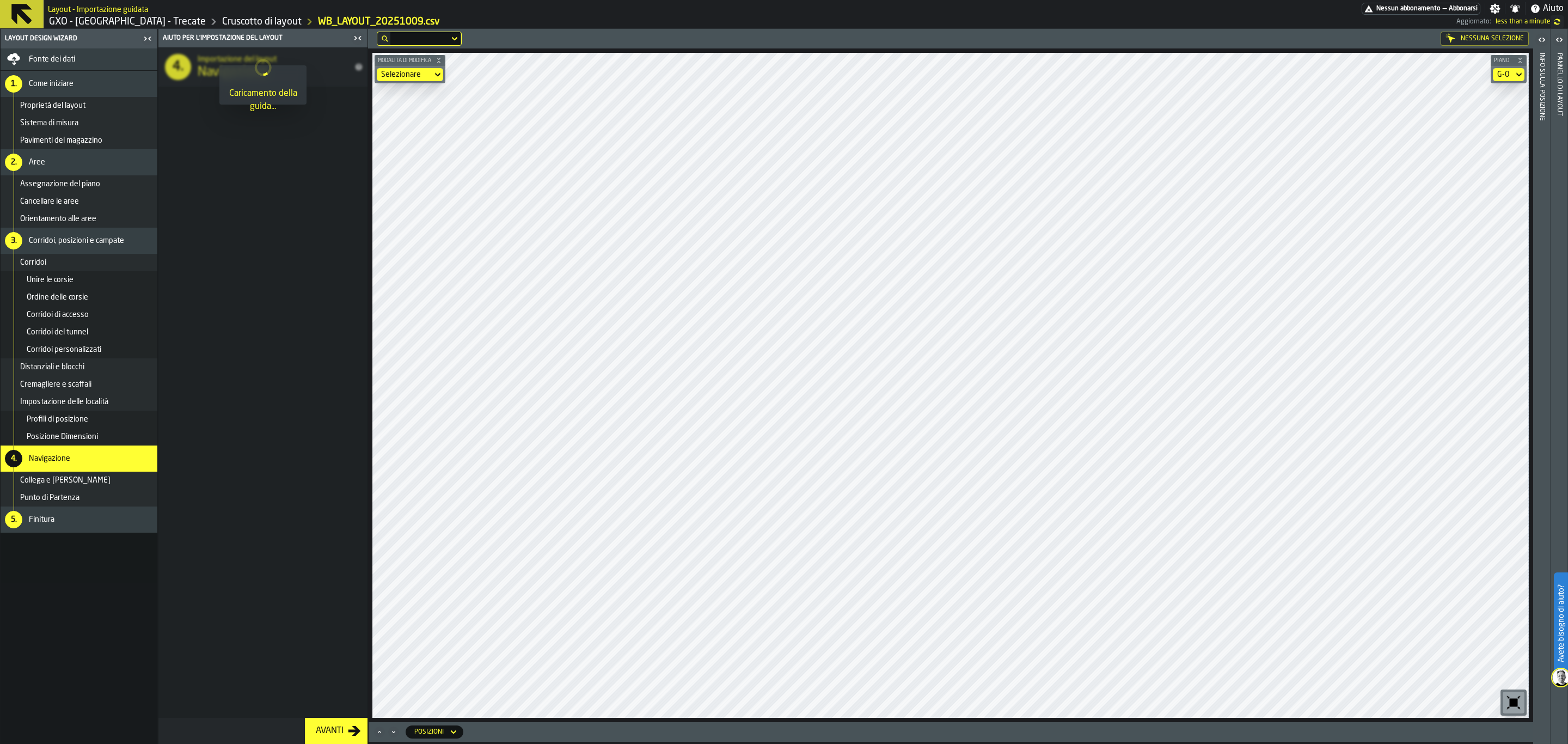
scroll to position [0, 0]
click at [326, 645] on button "Avanti" at bounding box center [336, 731] width 63 height 26
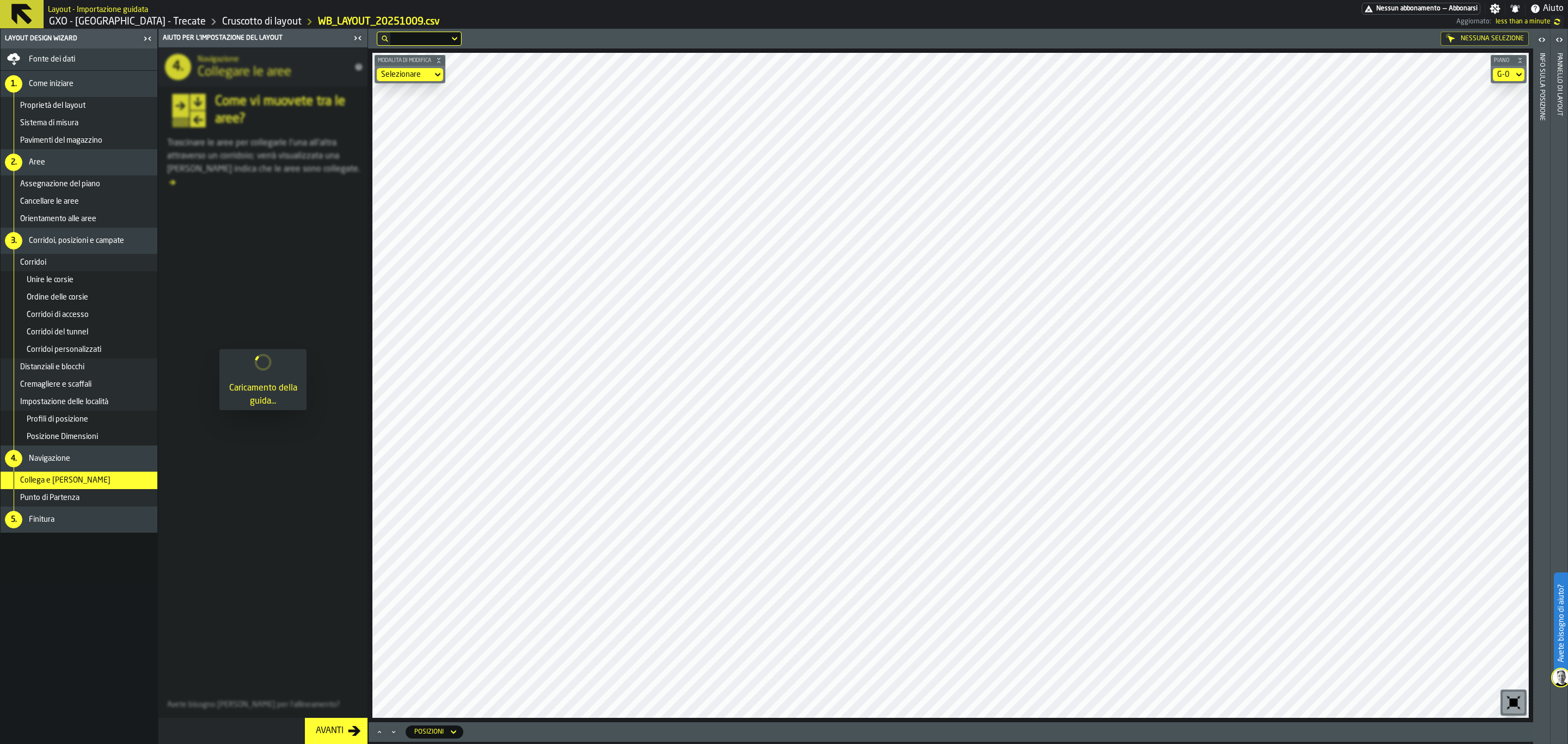
click at [323, 645] on button "Avanti" at bounding box center [336, 731] width 63 height 26
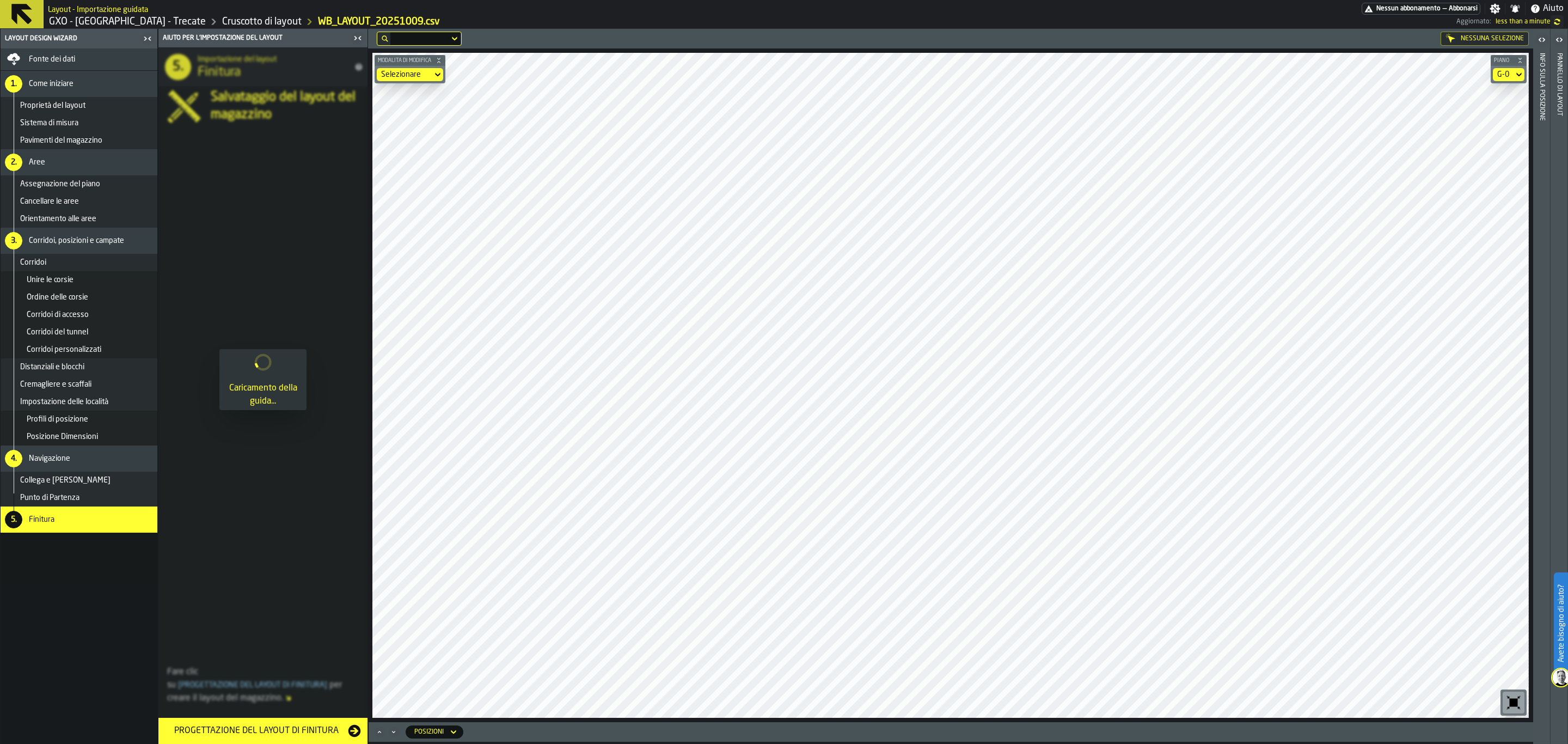
click at [323, 645] on button "Progettazione del layout di finitura" at bounding box center [262, 731] width 209 height 26
click at [307, 645] on html "Avete bisogno [PERSON_NAME]? Layout - Importazione guidata Nessun abbonamento —…" at bounding box center [784, 372] width 1568 height 744
